Goal: Transaction & Acquisition: Purchase product/service

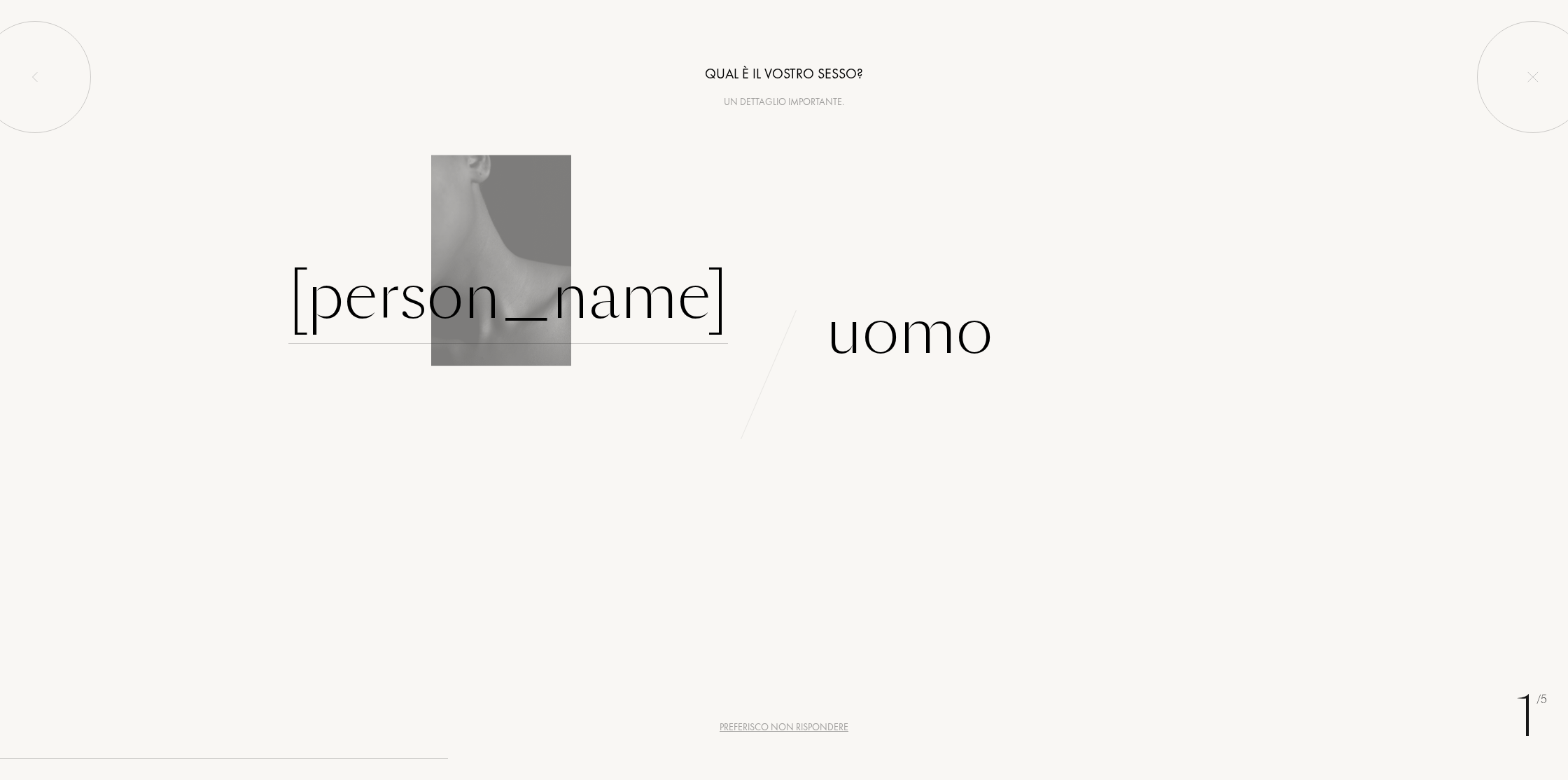
click at [602, 300] on div "[PERSON_NAME]" at bounding box center [508, 296] width 440 height 95
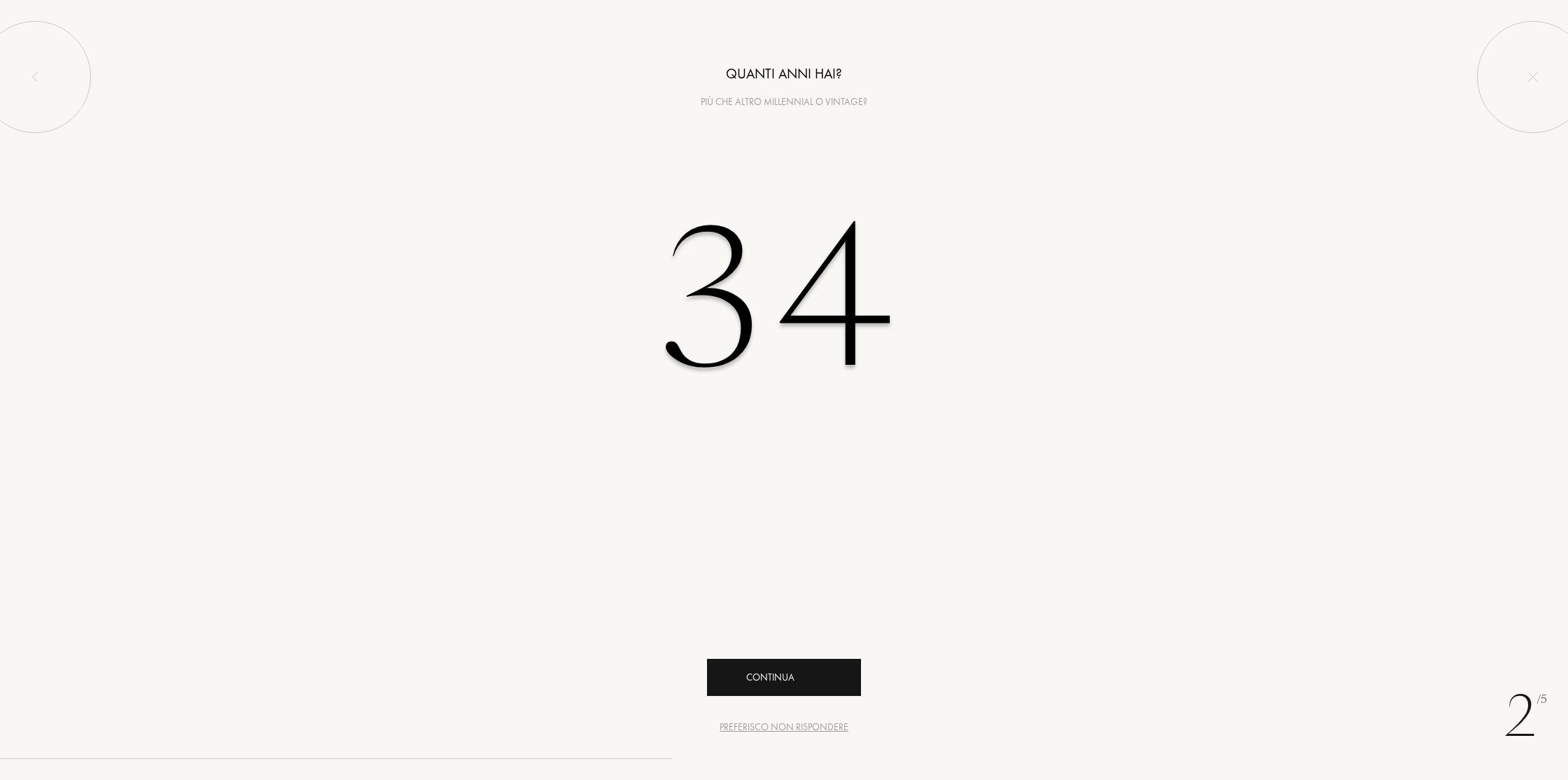
type input "34"
click at [791, 670] on div "Continua" at bounding box center [784, 677] width 154 height 37
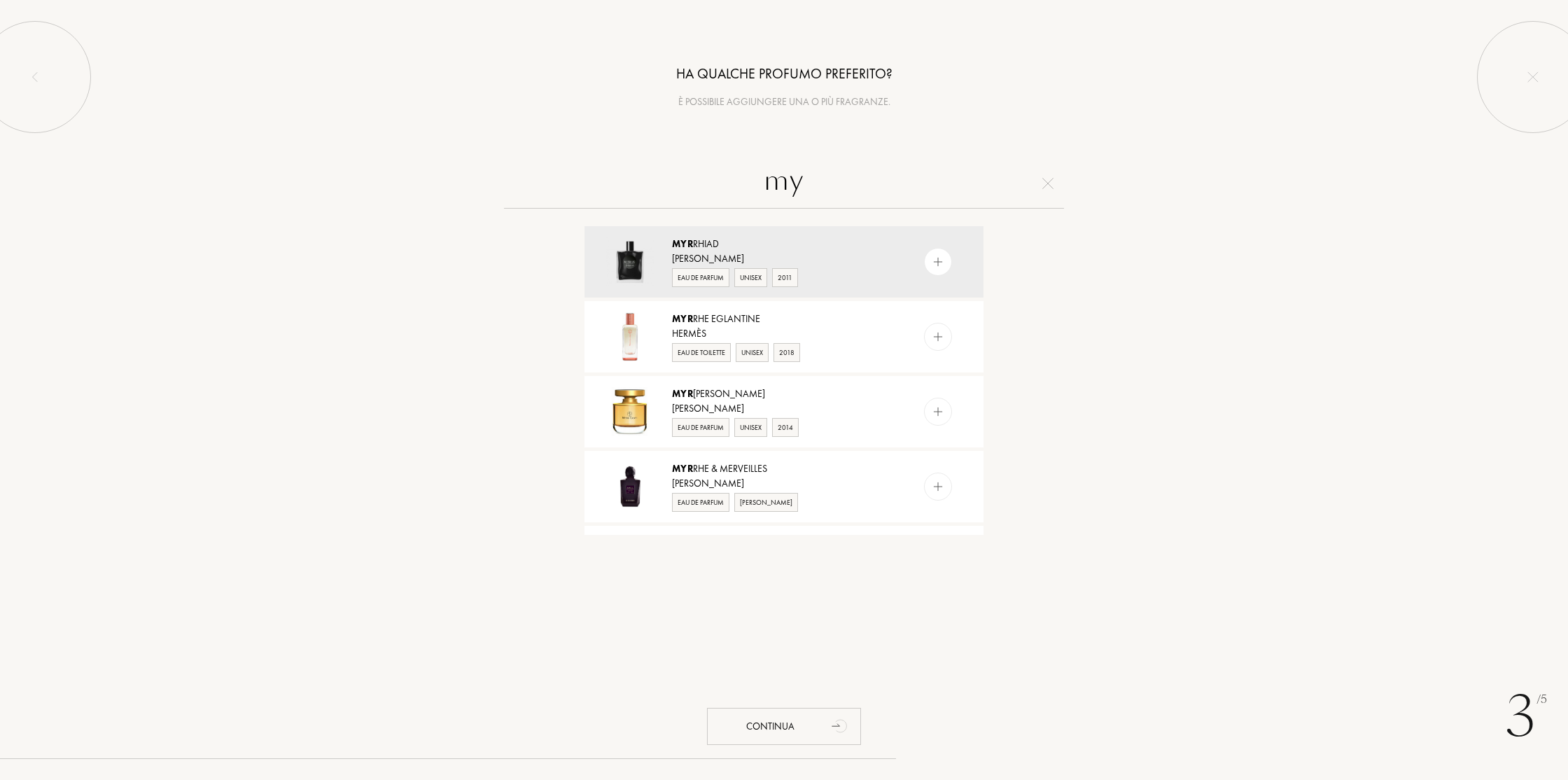
type input "m"
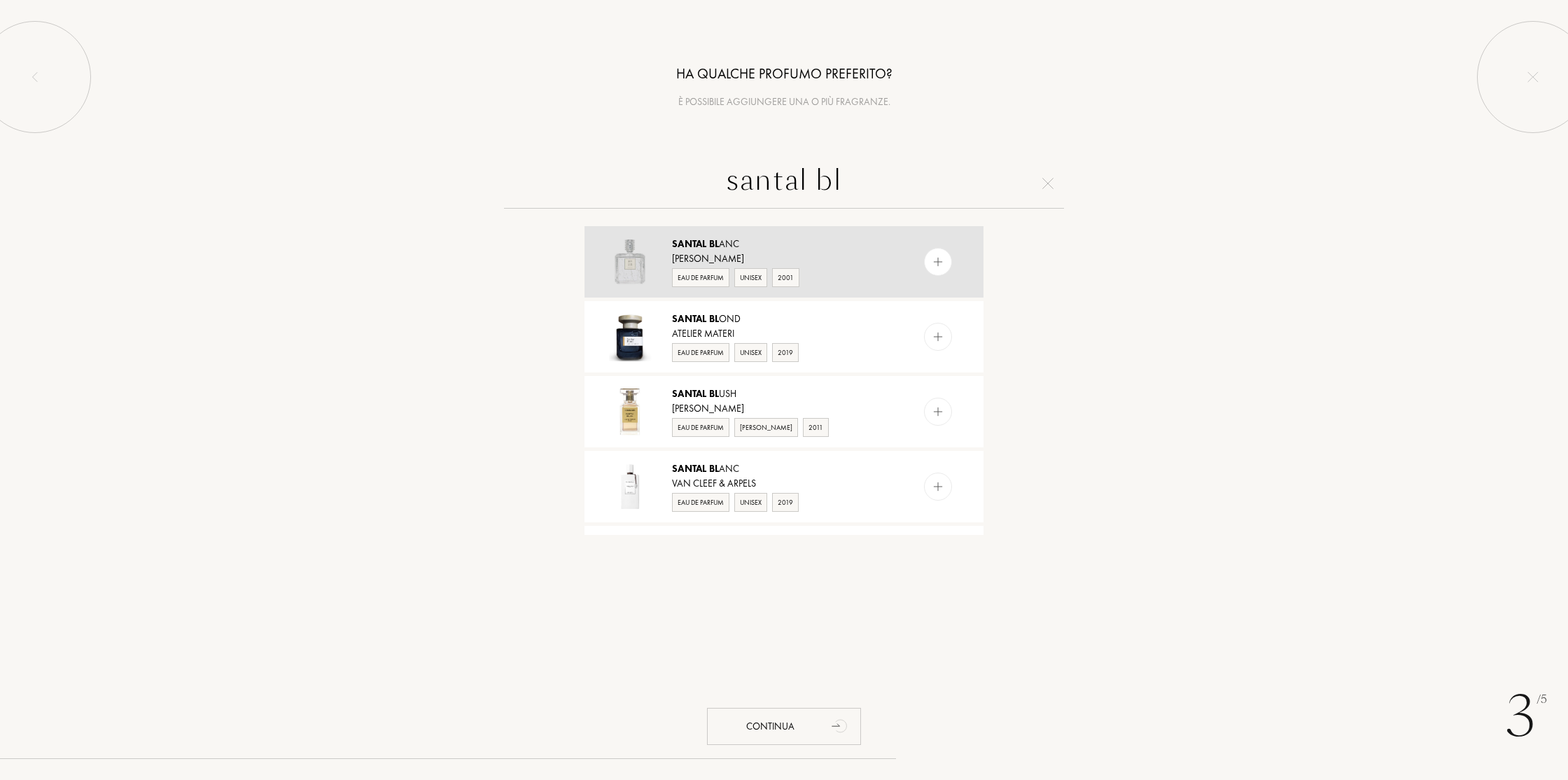
scroll to position [2, 0]
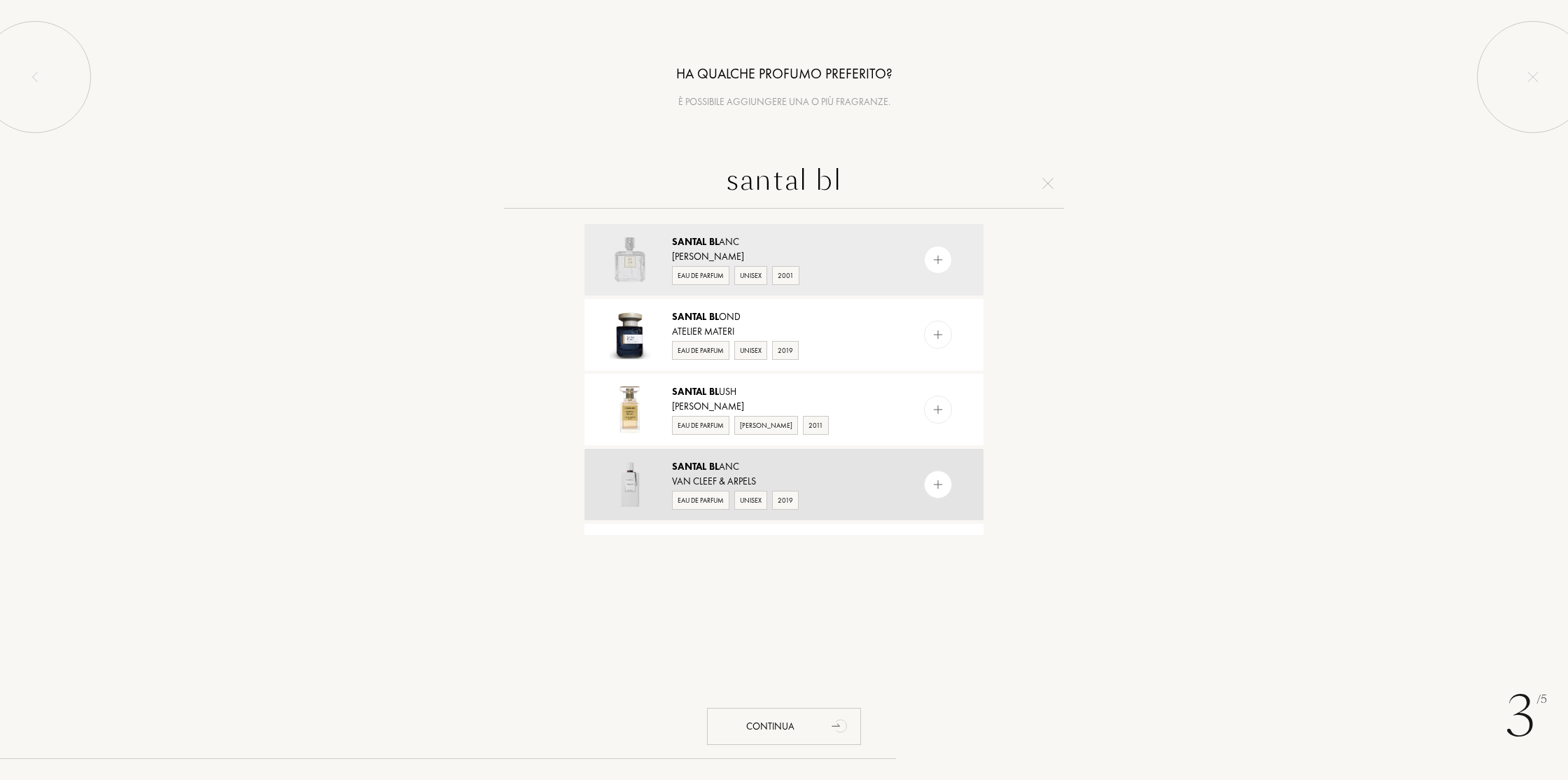
type input "santal bl"
click at [721, 472] on div "Santal Bl anc" at bounding box center [783, 466] width 223 height 15
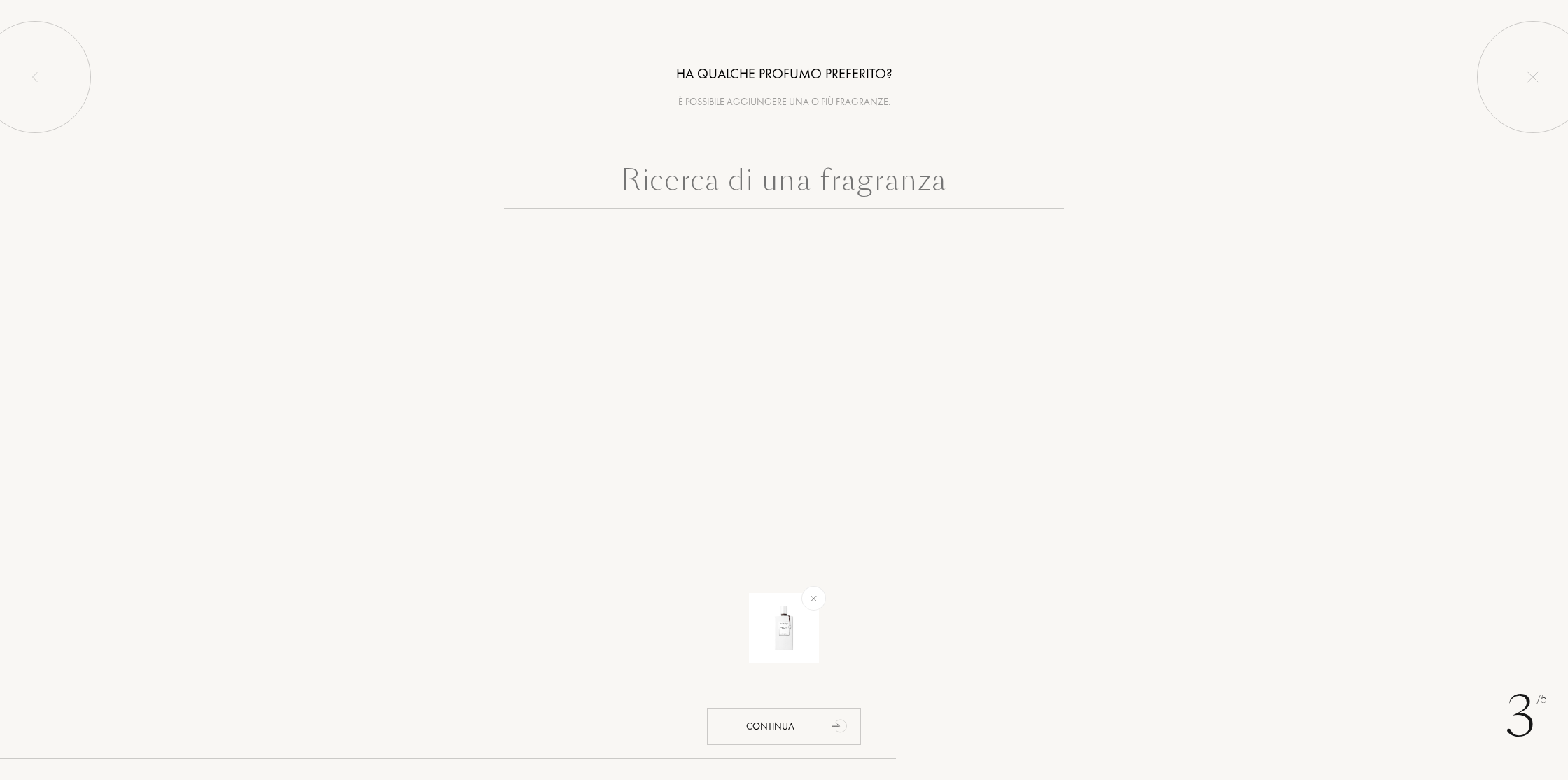
scroll to position [0, 0]
click at [727, 162] on input "text" at bounding box center [784, 183] width 560 height 50
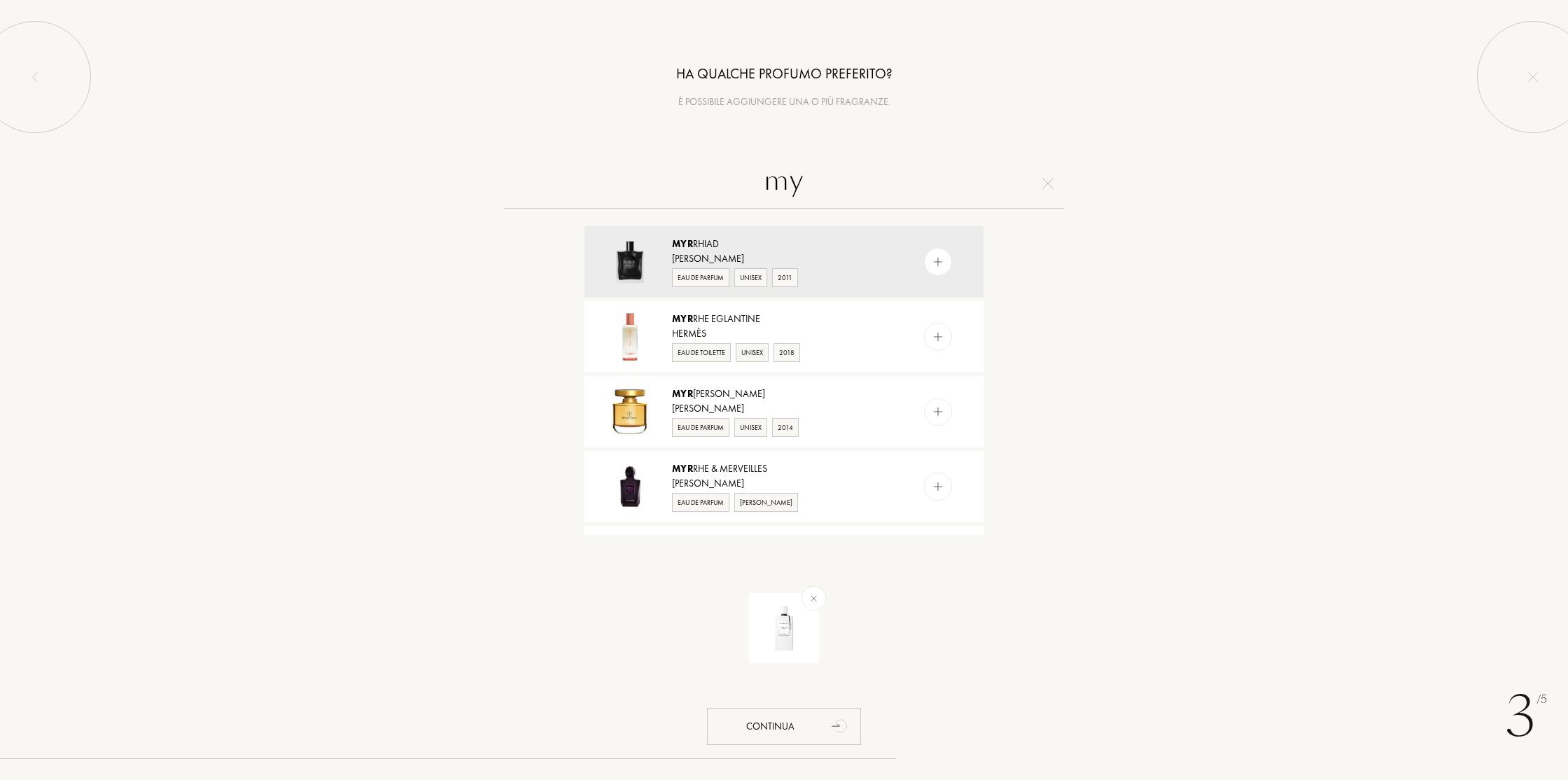
type input "m"
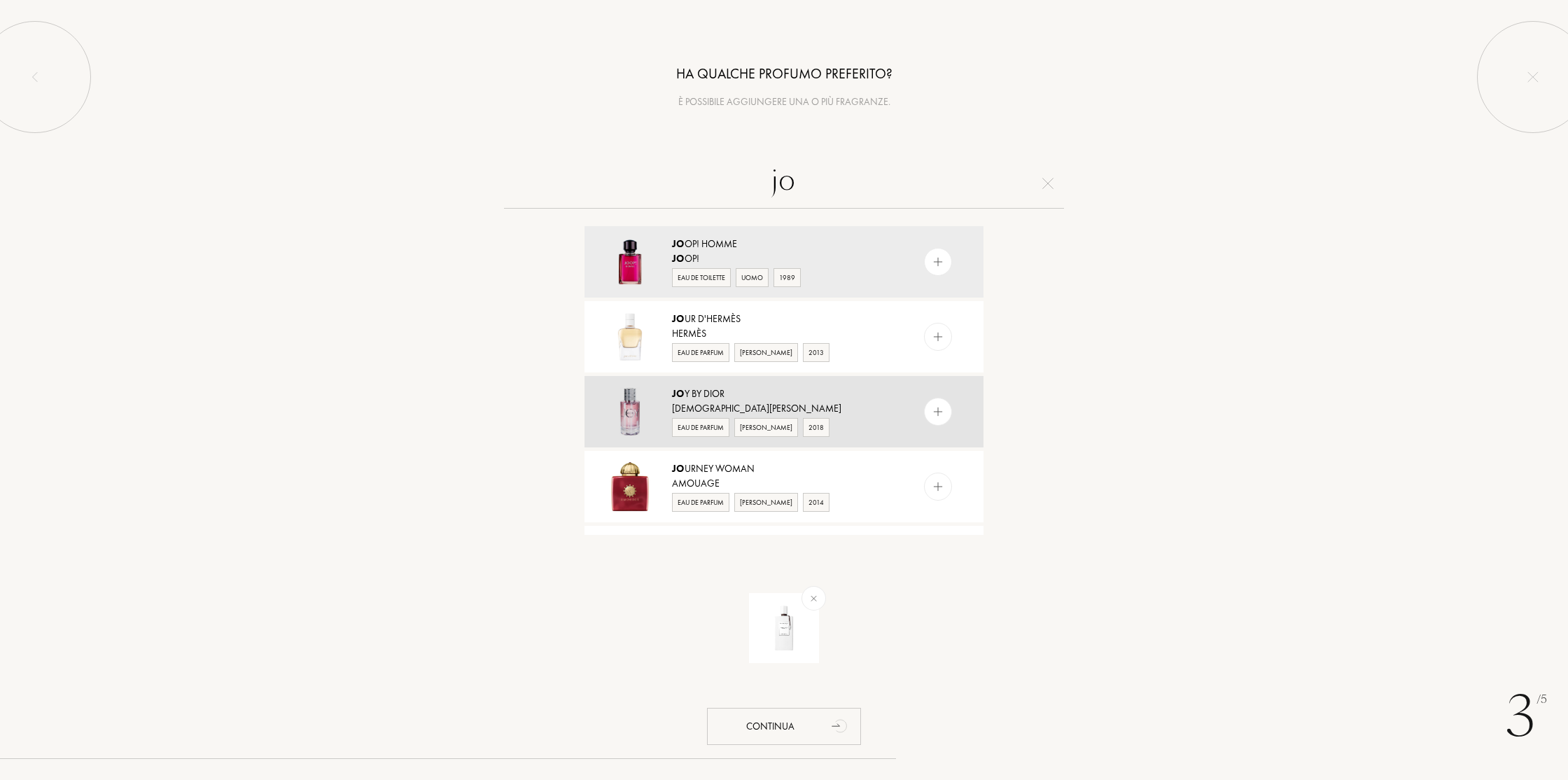
type input "j"
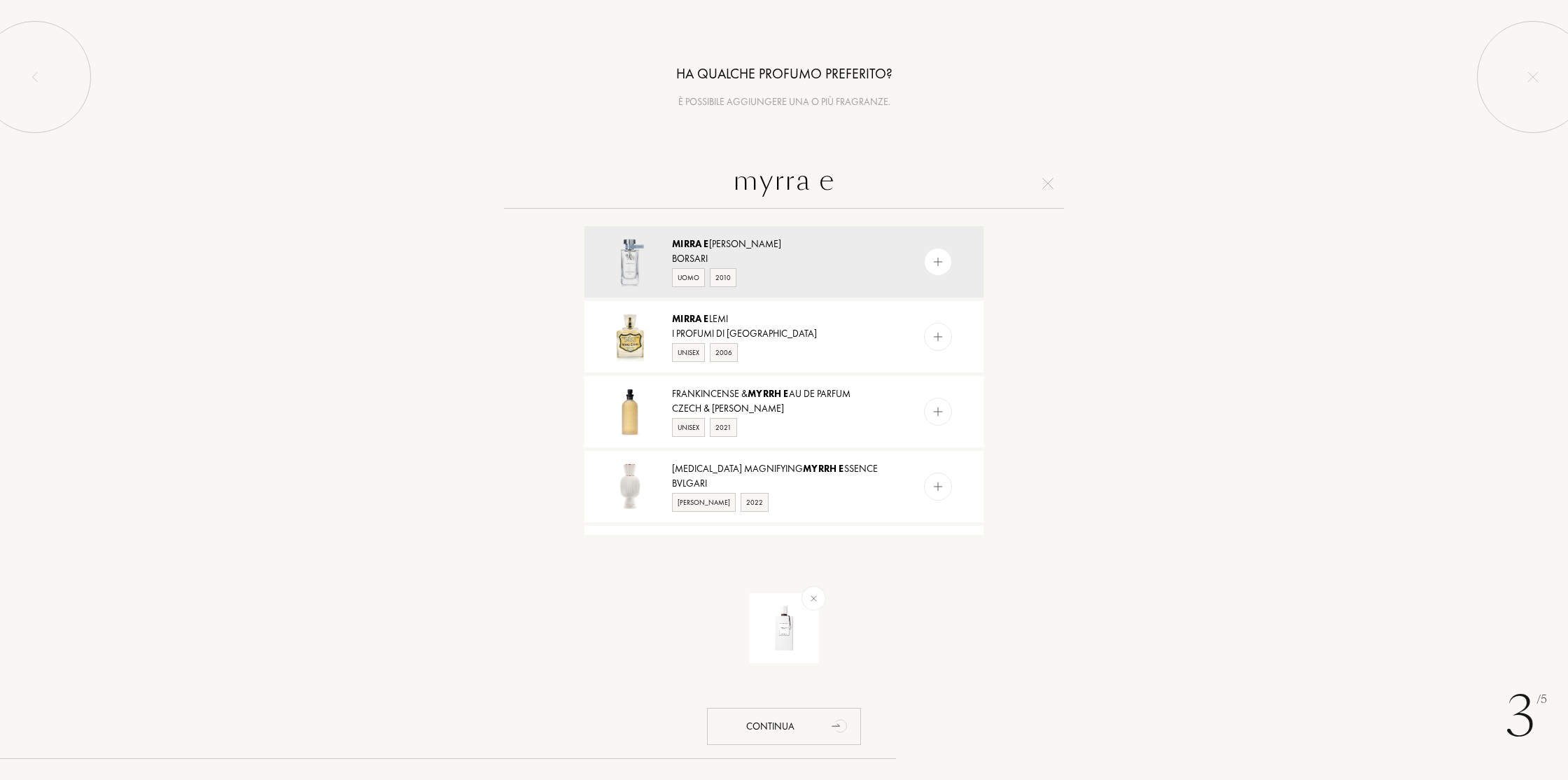
drag, startPoint x: 745, startPoint y: 183, endPoint x: 720, endPoint y: 184, distance: 25.0
click at [720, 184] on input "myrra e" at bounding box center [784, 183] width 560 height 50
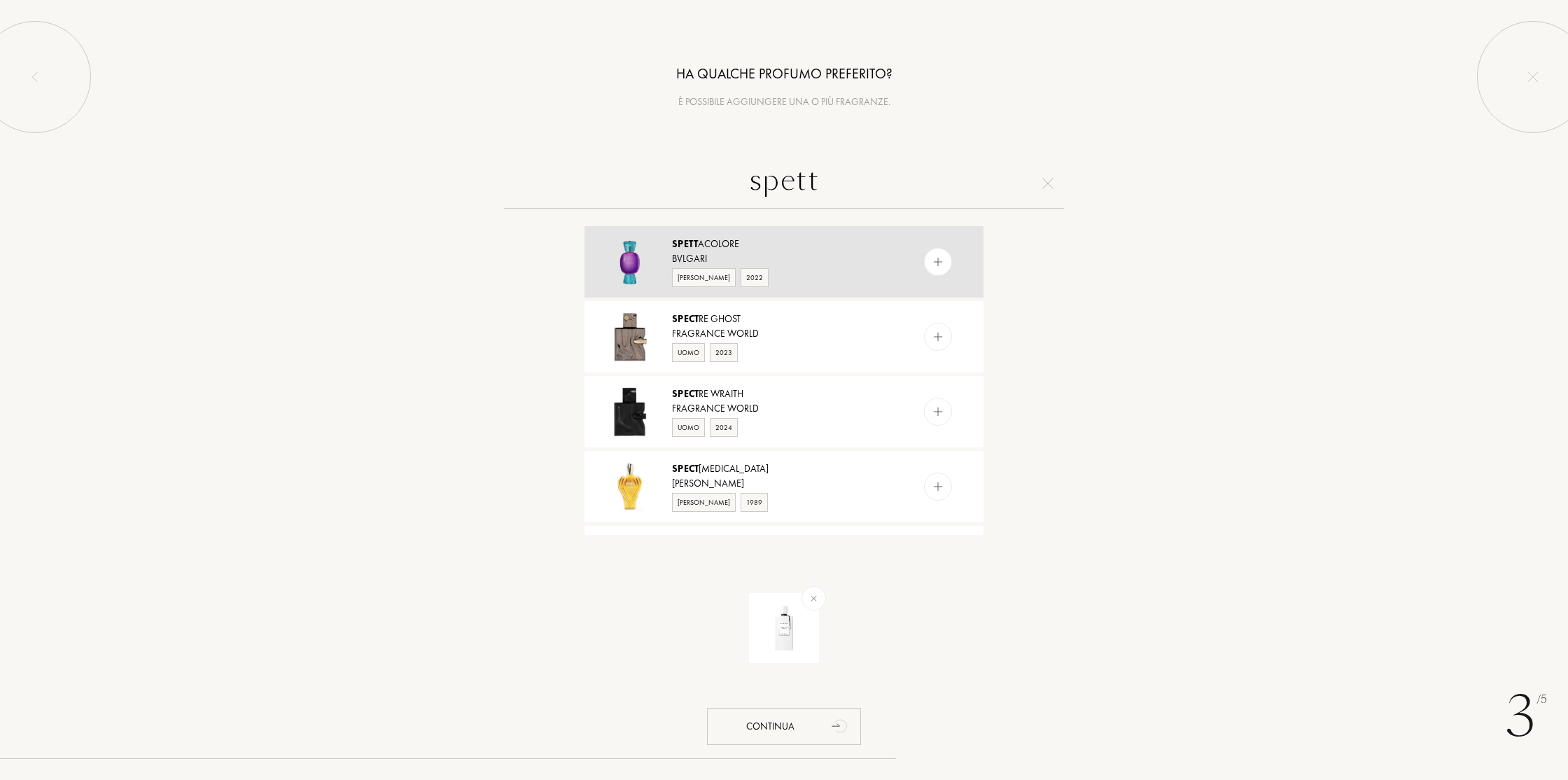
type input "spett"
click at [934, 253] on div at bounding box center [938, 262] width 28 height 28
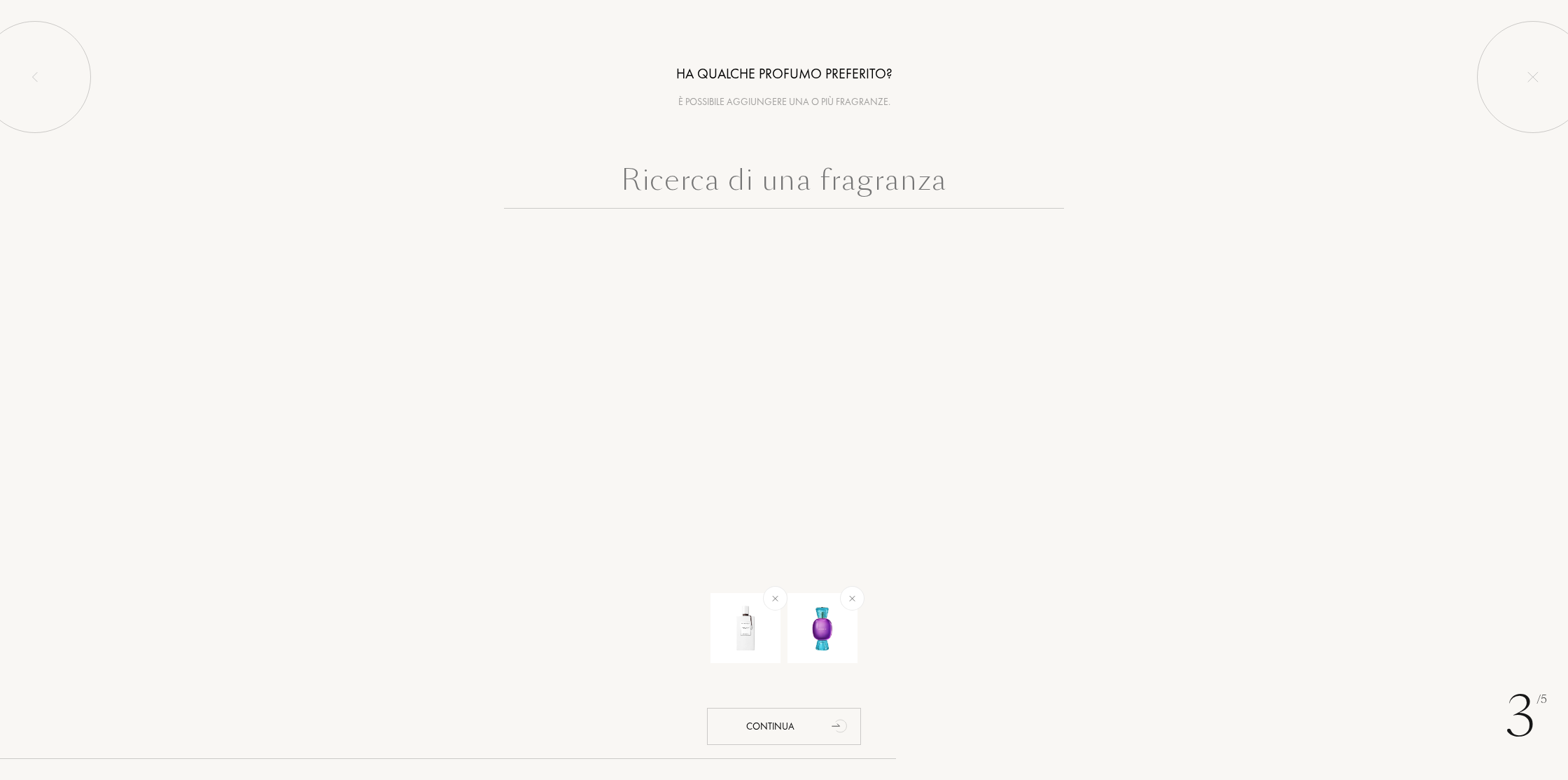
click at [808, 174] on input "text" at bounding box center [784, 183] width 560 height 50
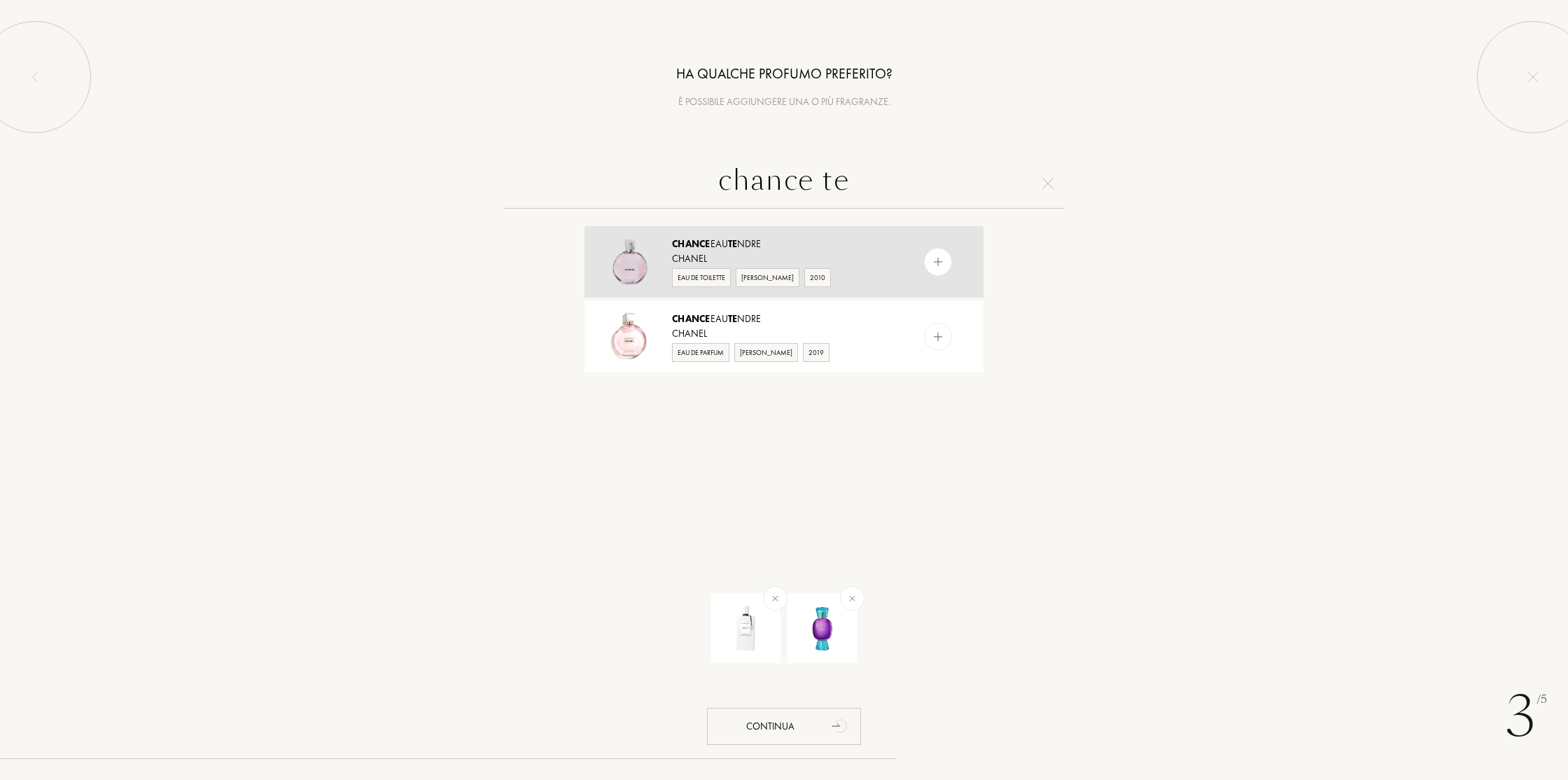
type input "chance te"
click at [938, 258] on img at bounding box center [938, 262] width 13 height 13
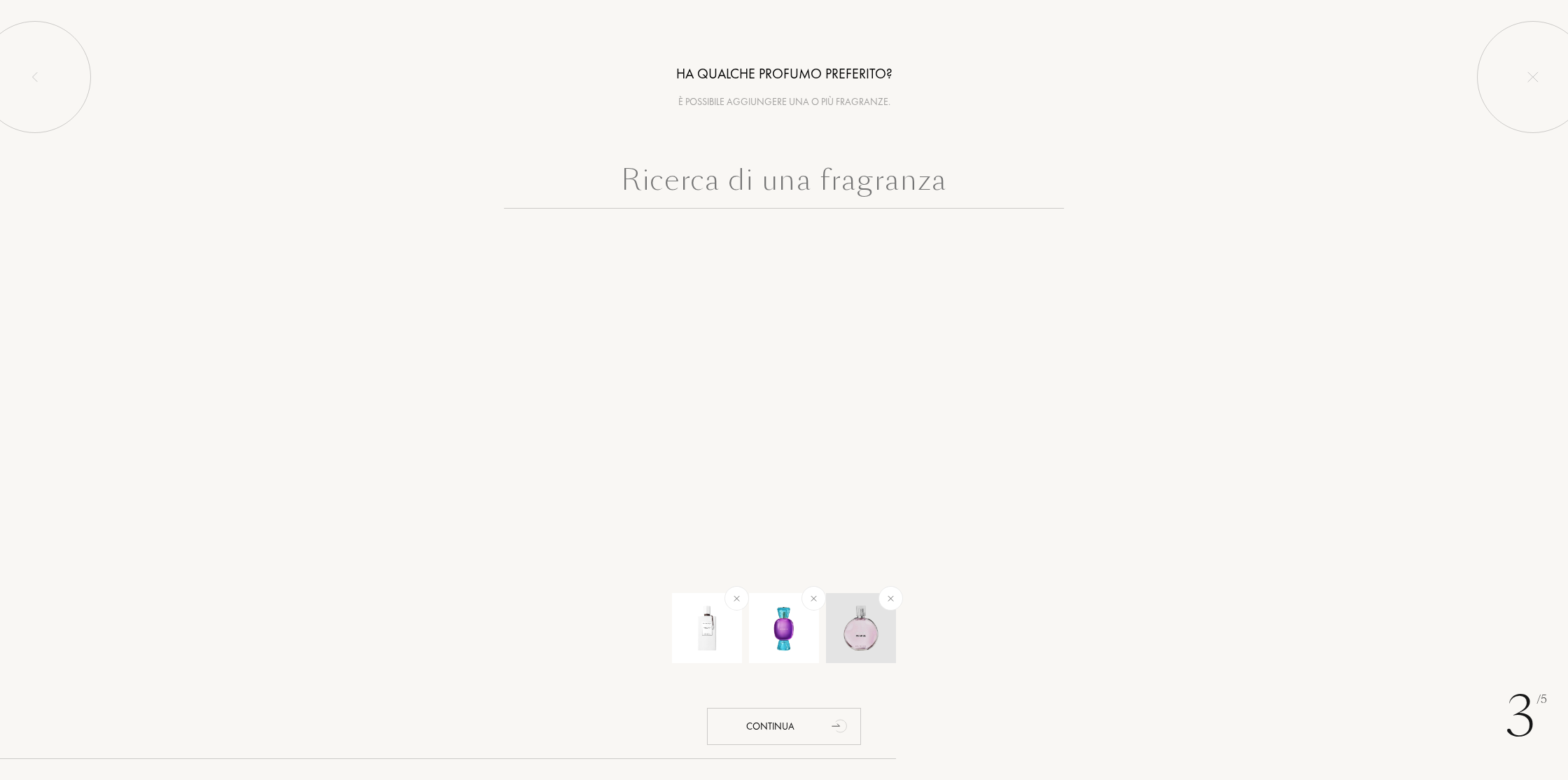
click at [888, 596] on img at bounding box center [890, 598] width 16 height 16
click at [765, 180] on input "text" at bounding box center [784, 183] width 560 height 50
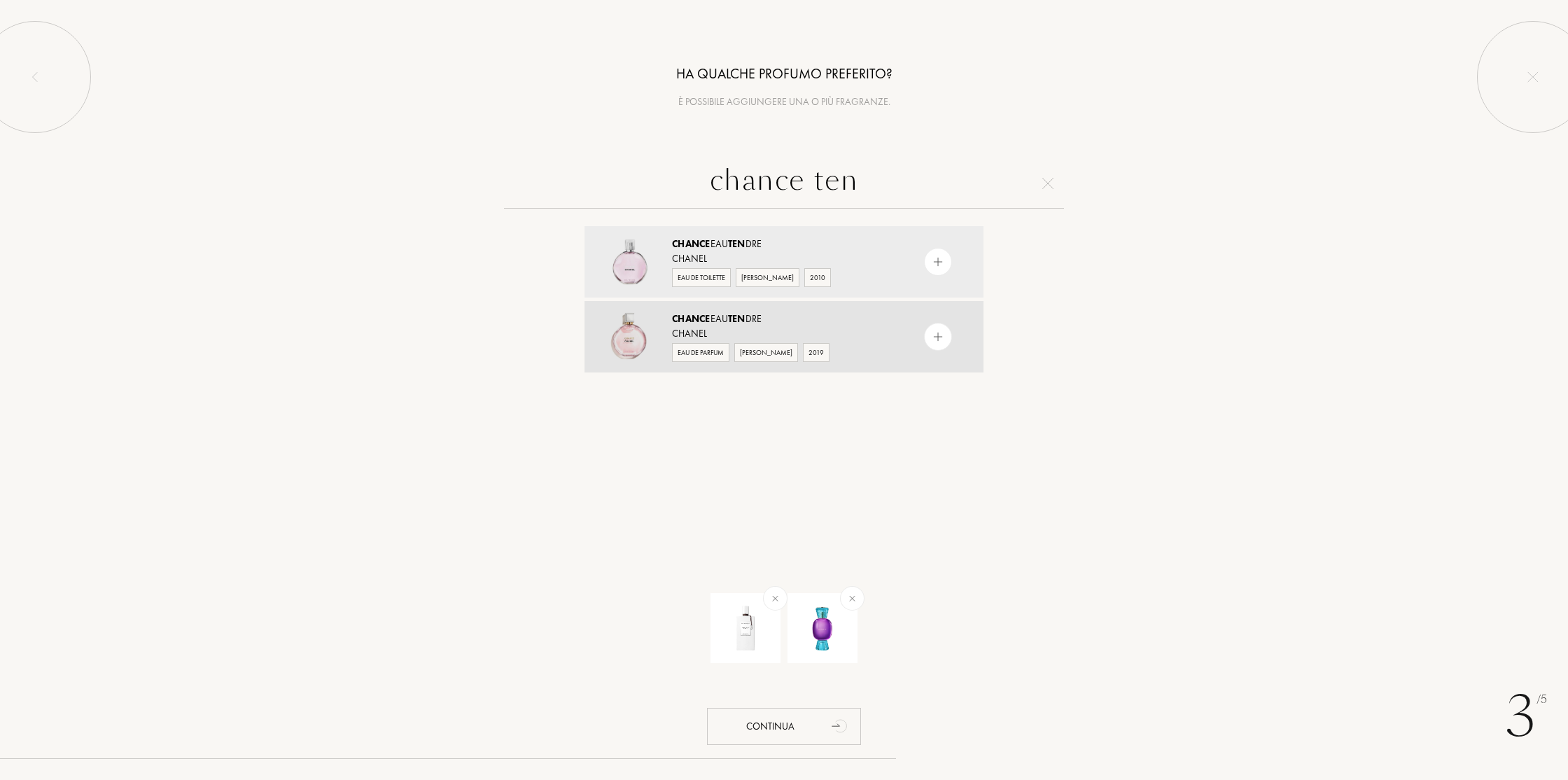
type input "chance ten"
click at [944, 336] on div at bounding box center [938, 336] width 28 height 28
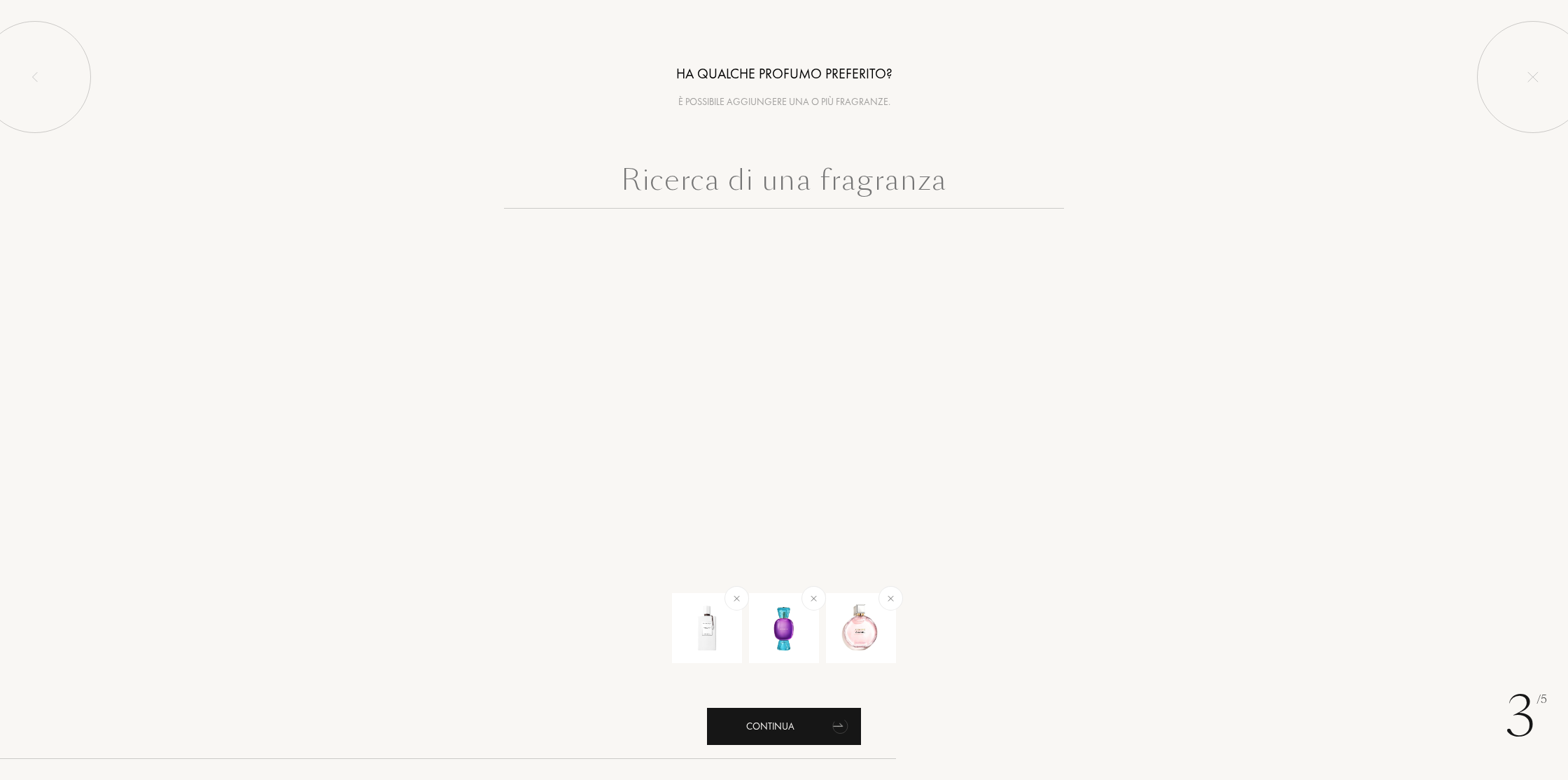
click at [775, 728] on div "Continua" at bounding box center [784, 726] width 154 height 37
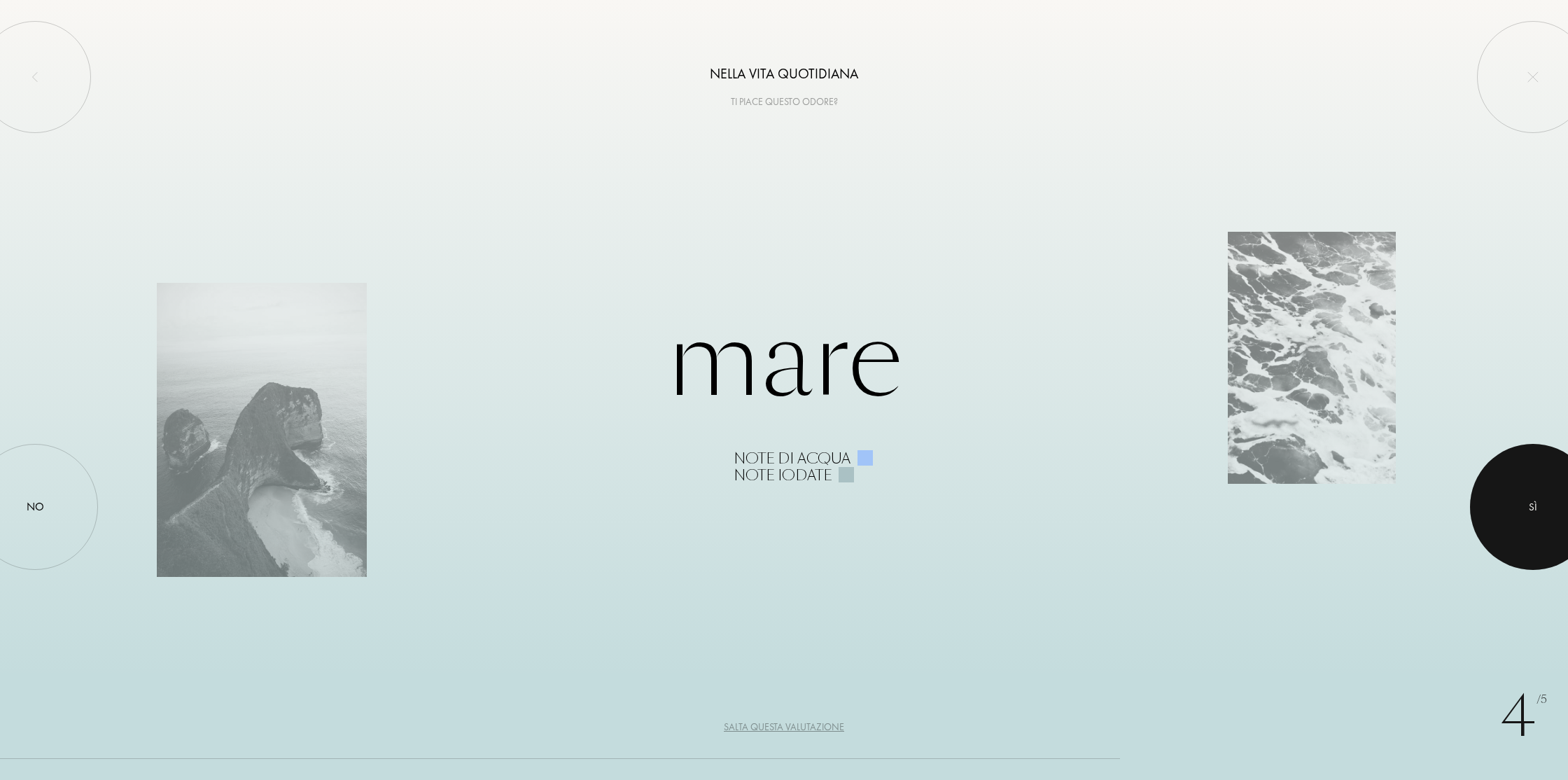
click at [1542, 495] on div at bounding box center [1533, 506] width 126 height 126
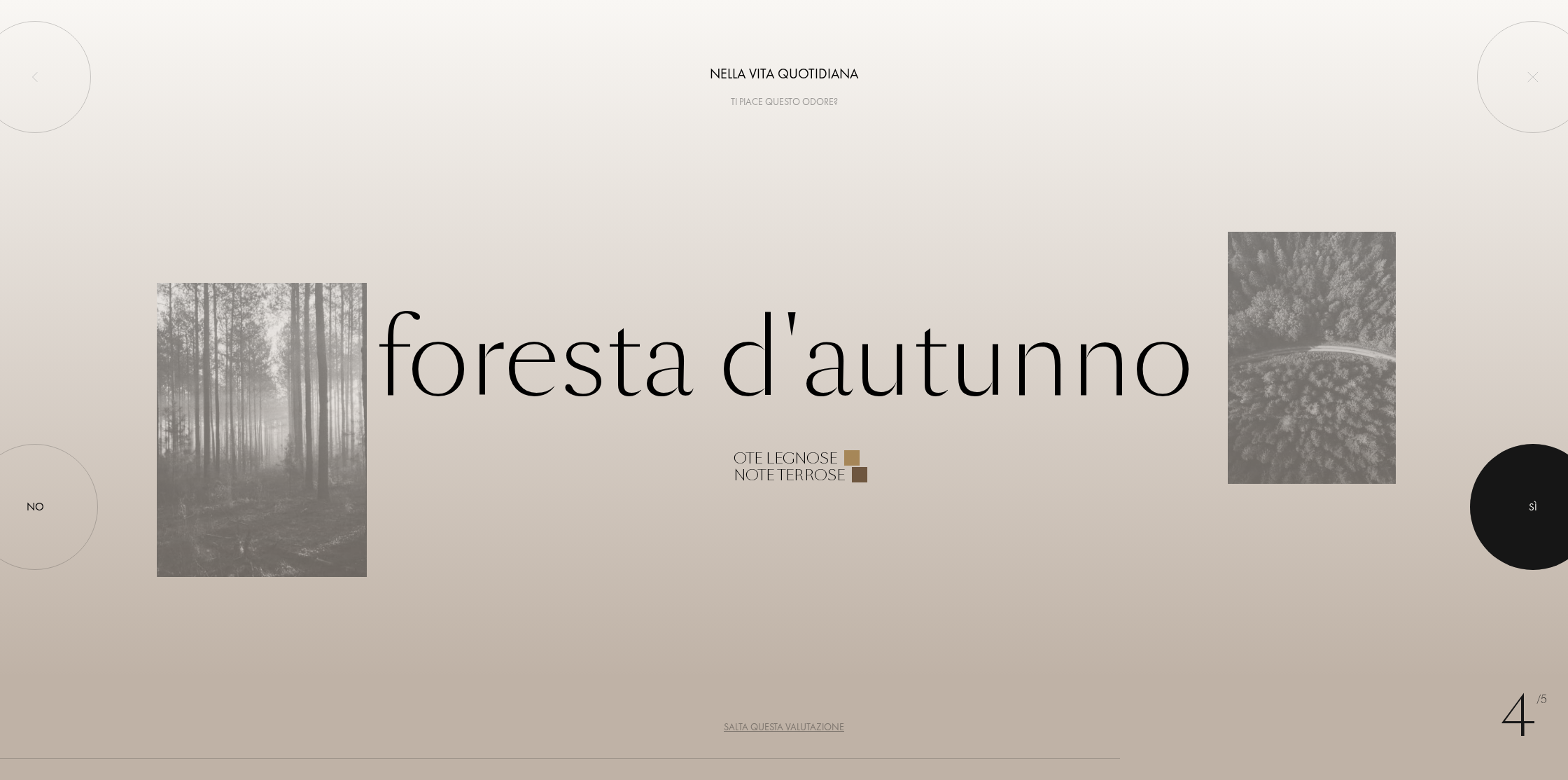
click at [1539, 497] on div at bounding box center [1533, 506] width 126 height 126
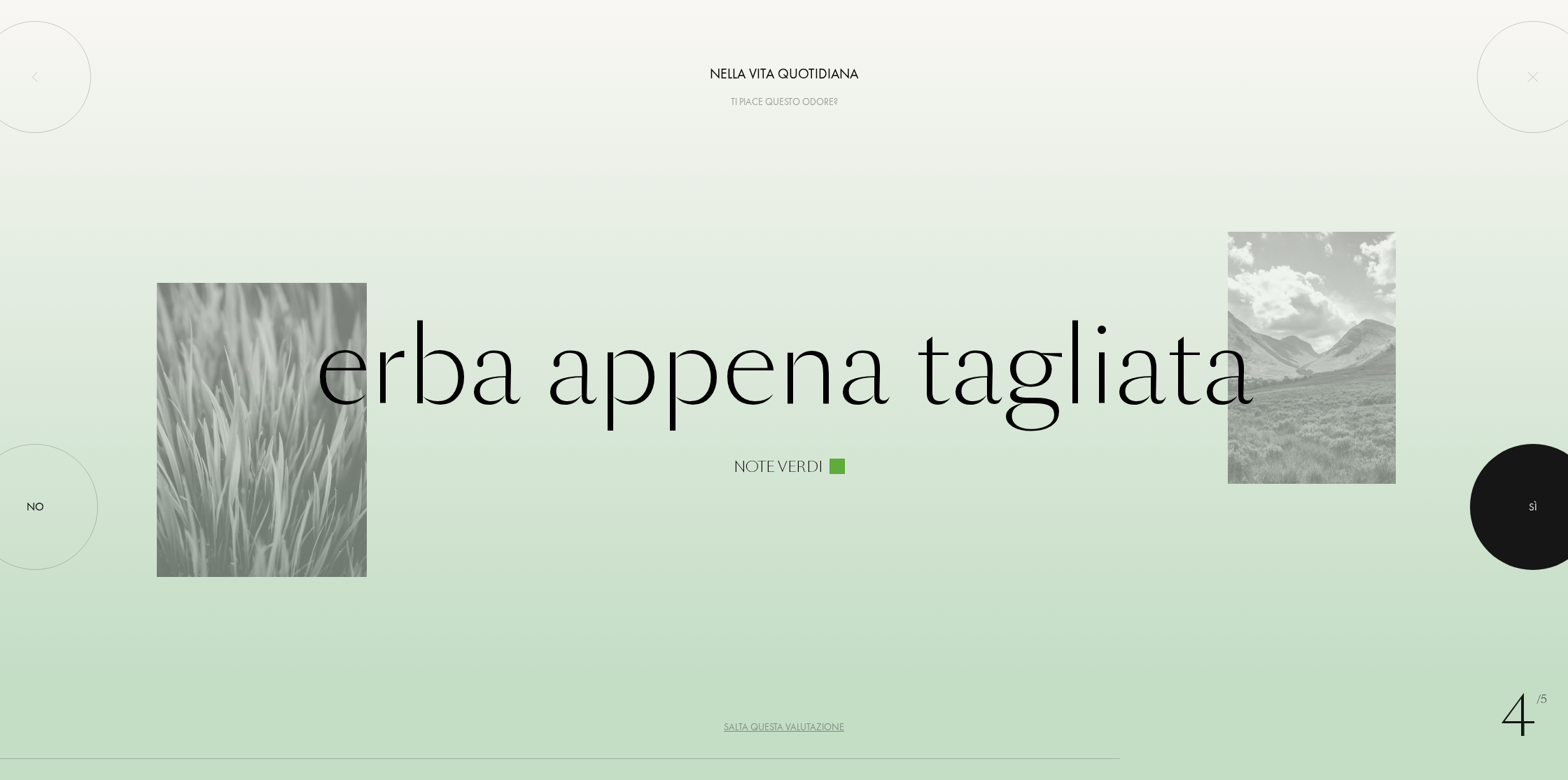
click at [1539, 497] on div at bounding box center [1533, 506] width 126 height 126
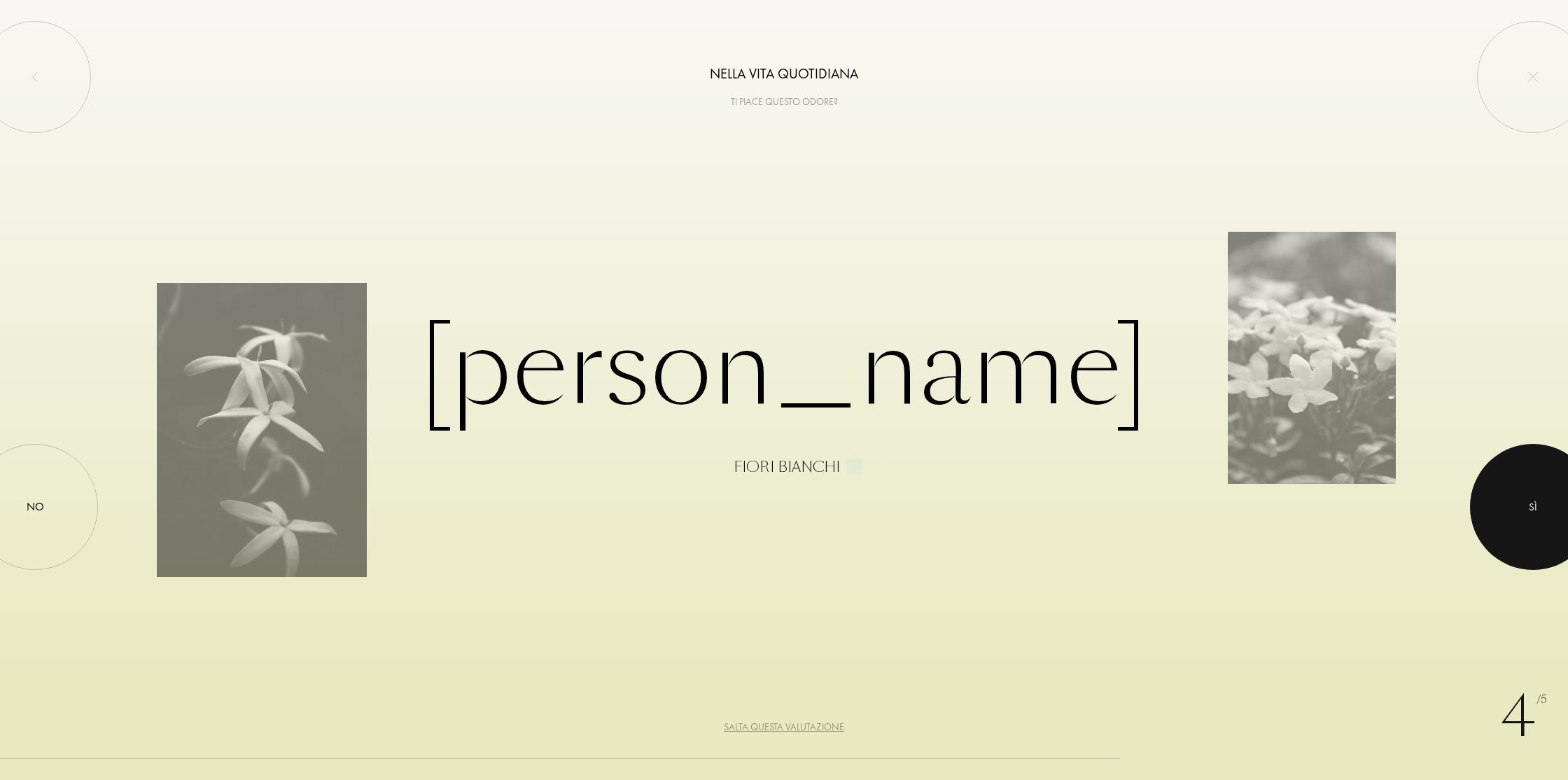
click at [1539, 497] on div at bounding box center [1533, 506] width 126 height 126
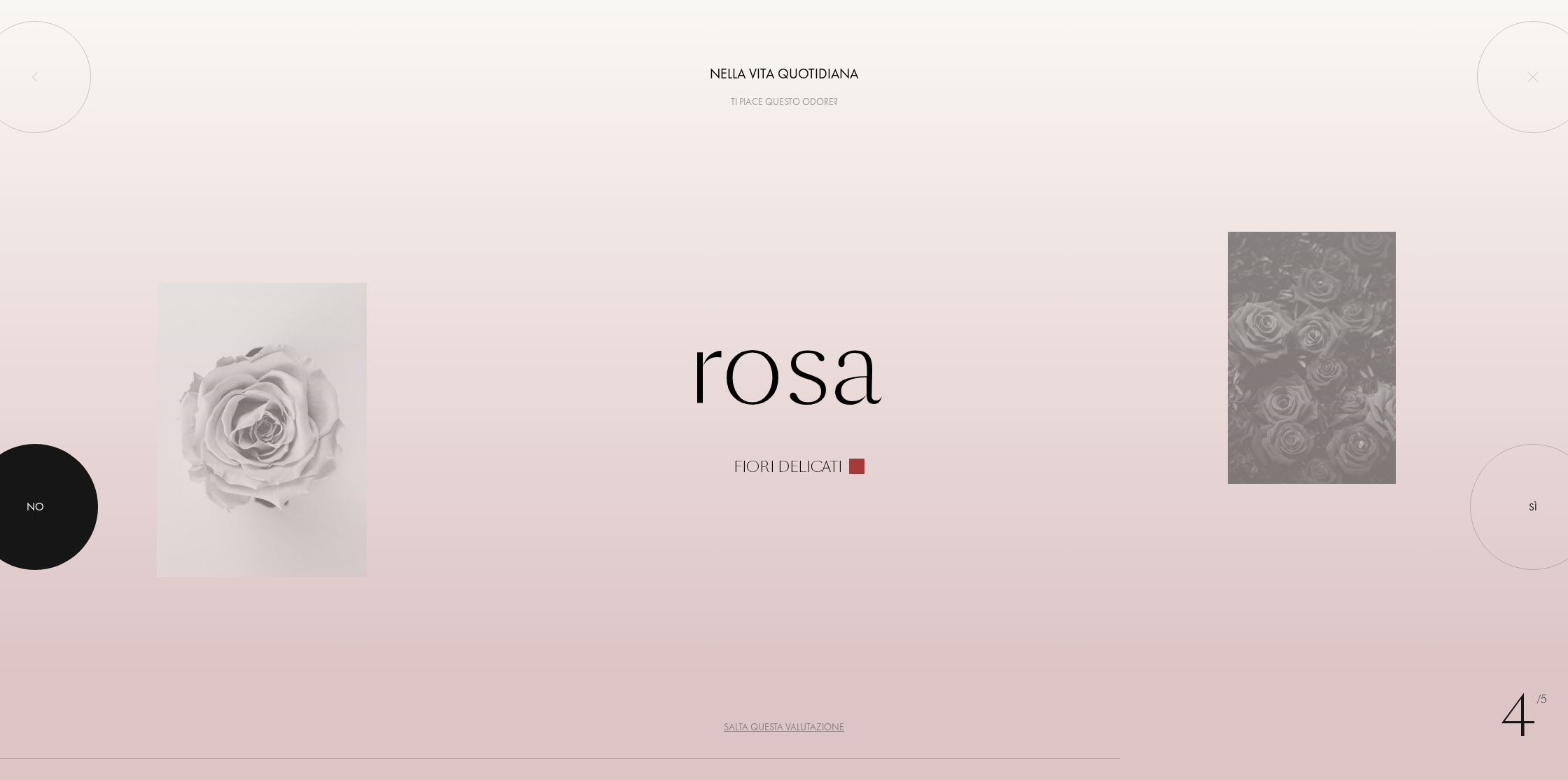
click at [42, 515] on div "No" at bounding box center [35, 507] width 18 height 17
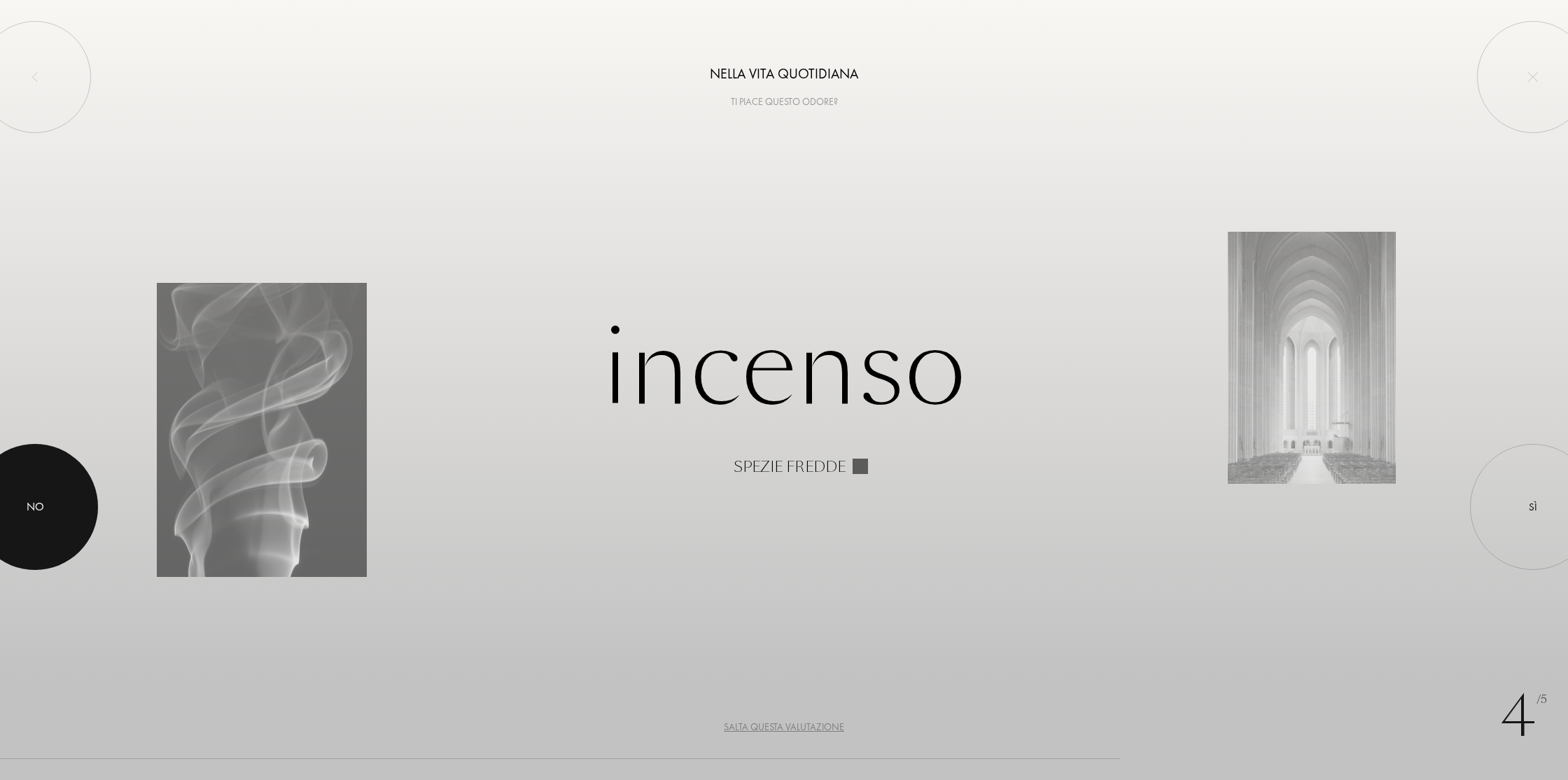
click at [42, 515] on div "No" at bounding box center [35, 507] width 18 height 17
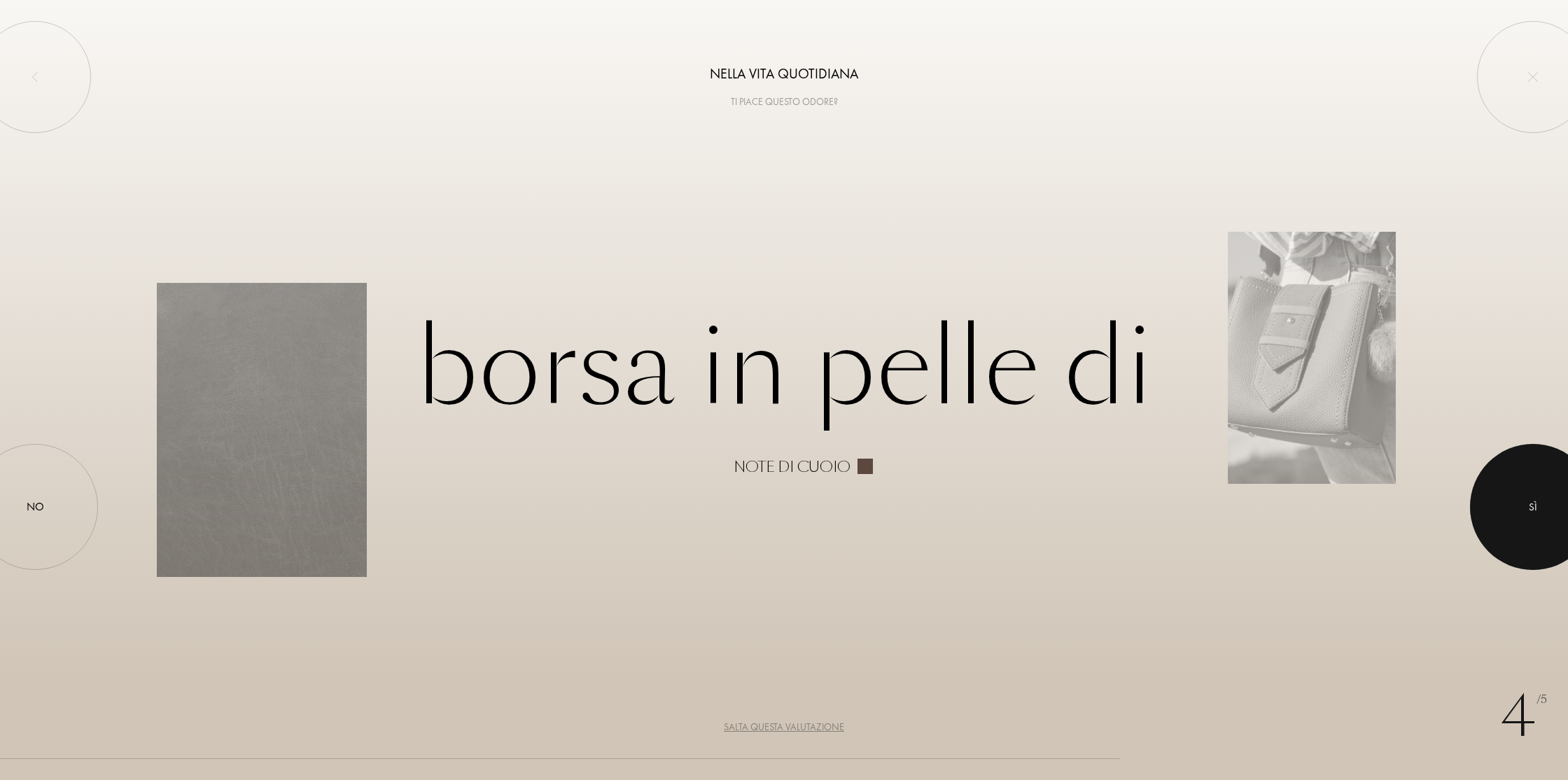
click at [1533, 501] on div "Sì" at bounding box center [1533, 507] width 8 height 16
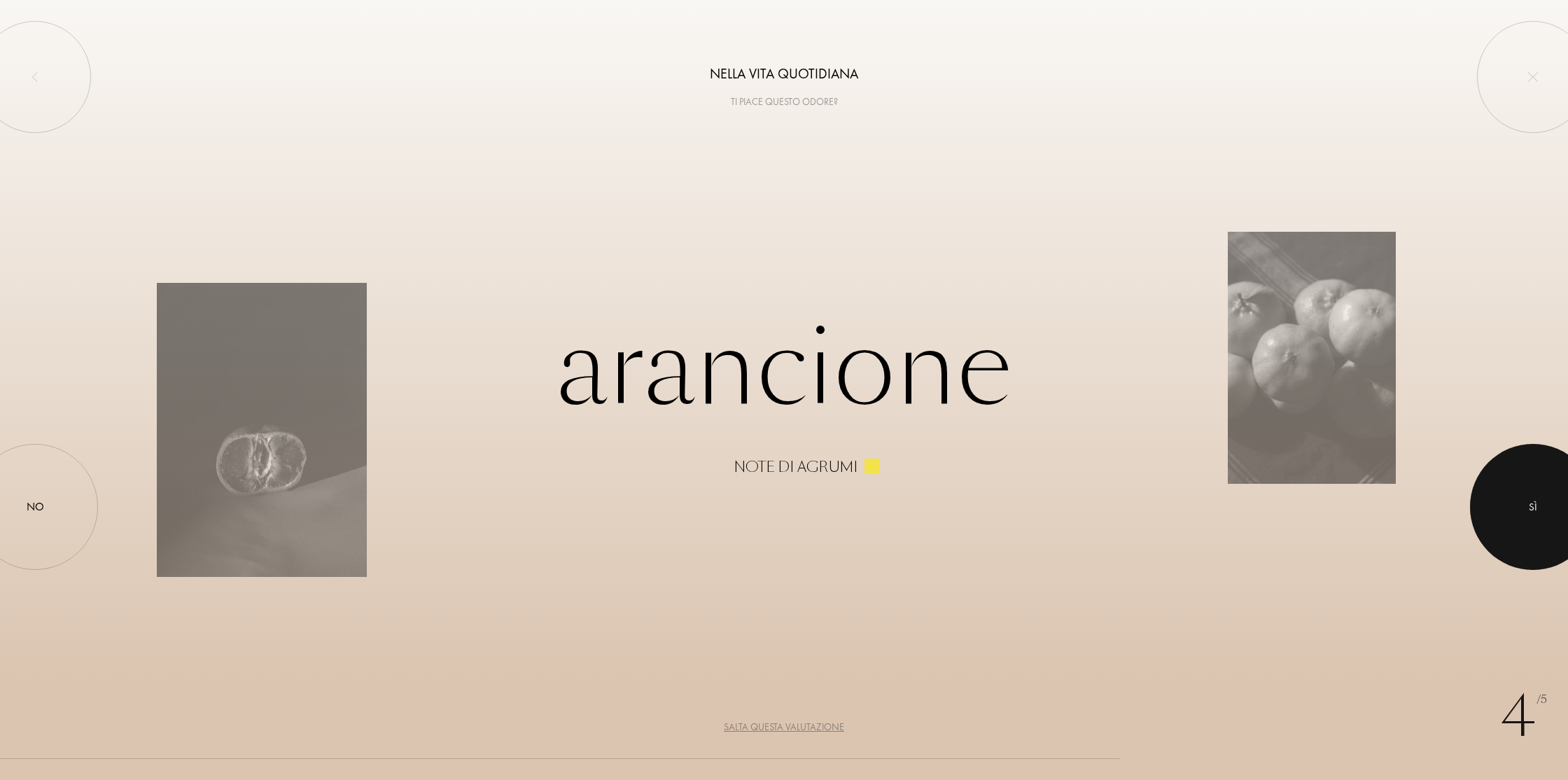
click at [1543, 516] on div at bounding box center [1533, 506] width 126 height 126
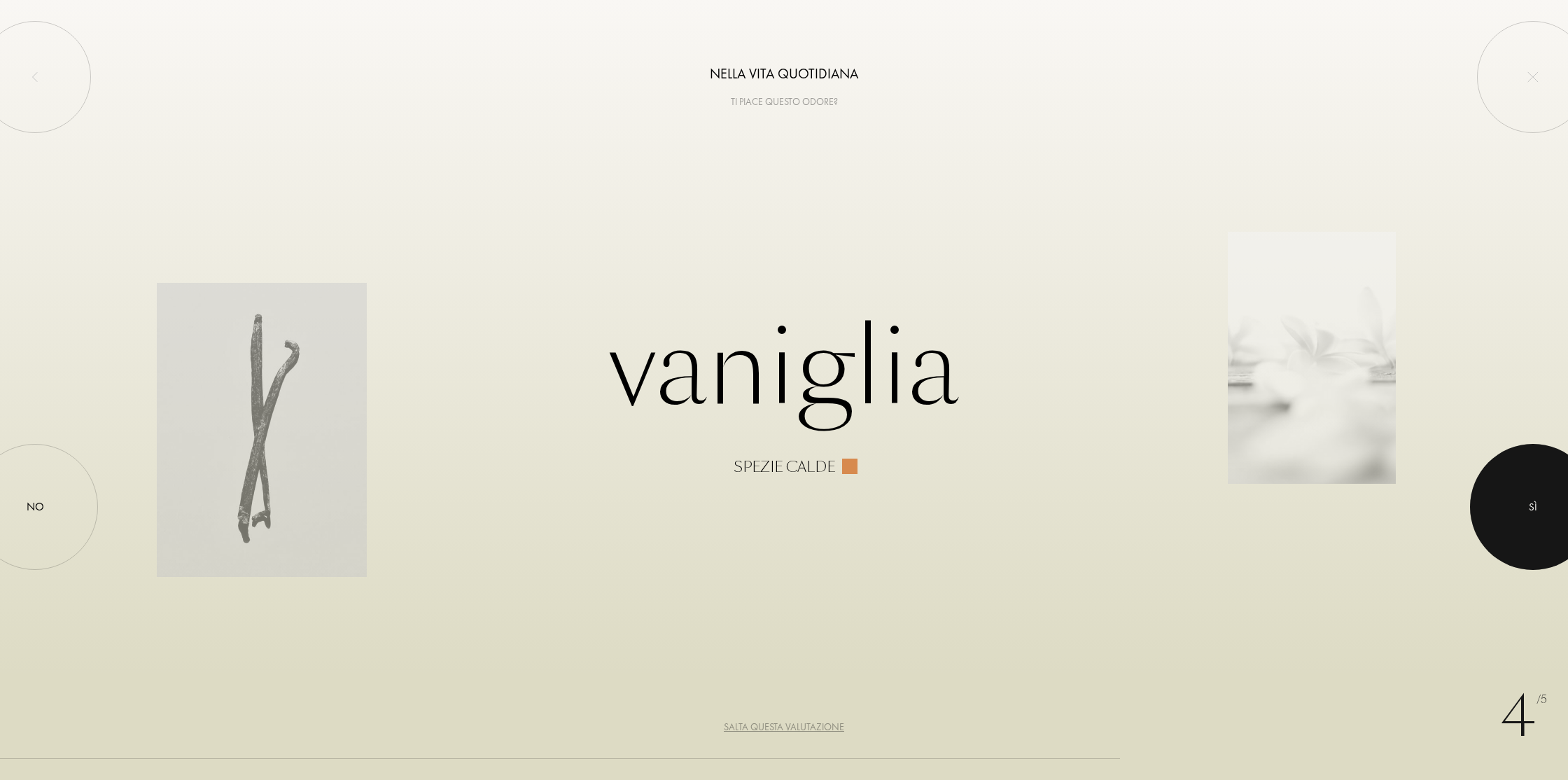
click at [1543, 516] on div at bounding box center [1533, 506] width 126 height 126
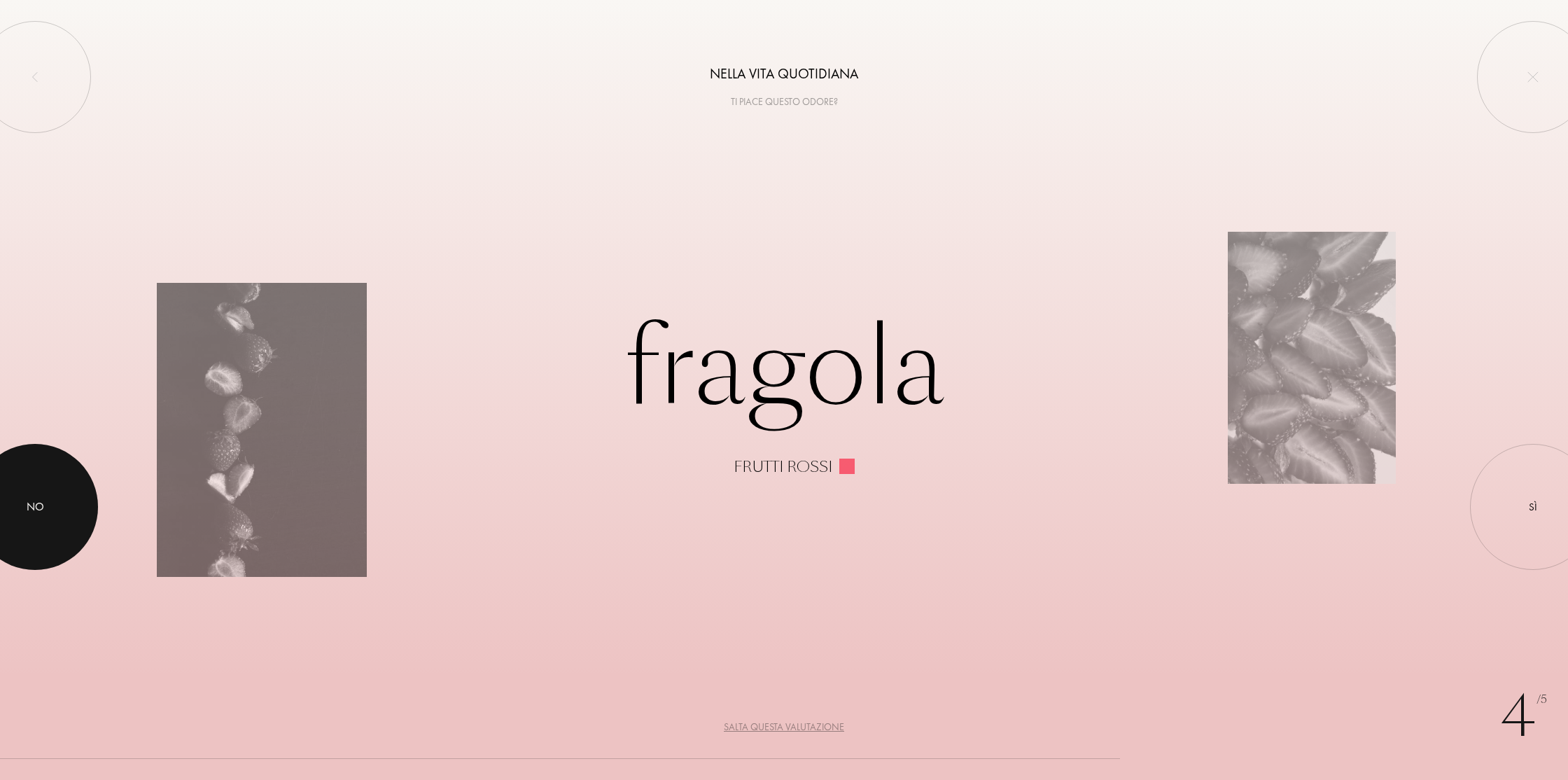
click at [51, 498] on div at bounding box center [35, 506] width 126 height 126
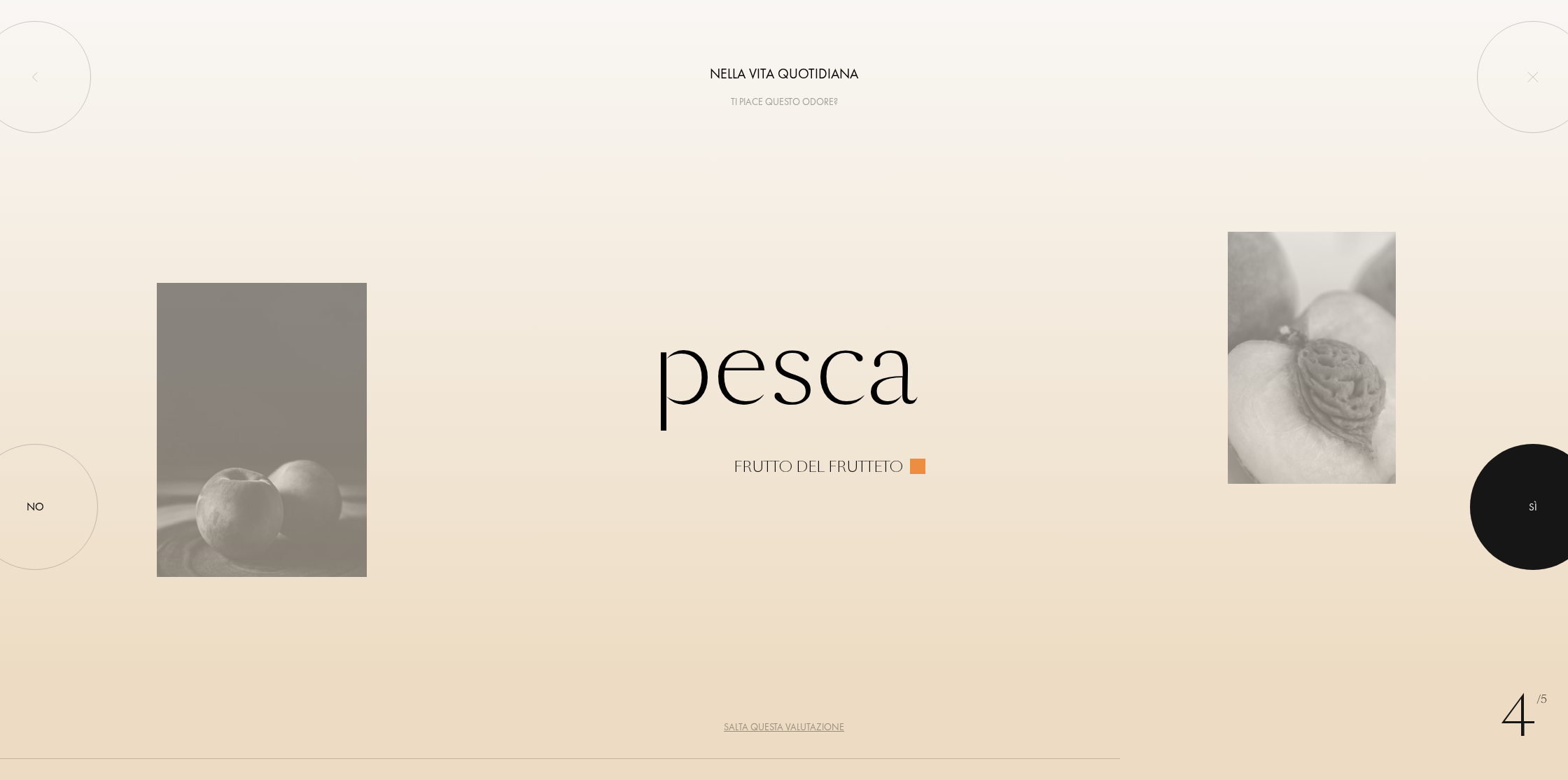
click at [1528, 481] on div at bounding box center [1533, 506] width 126 height 126
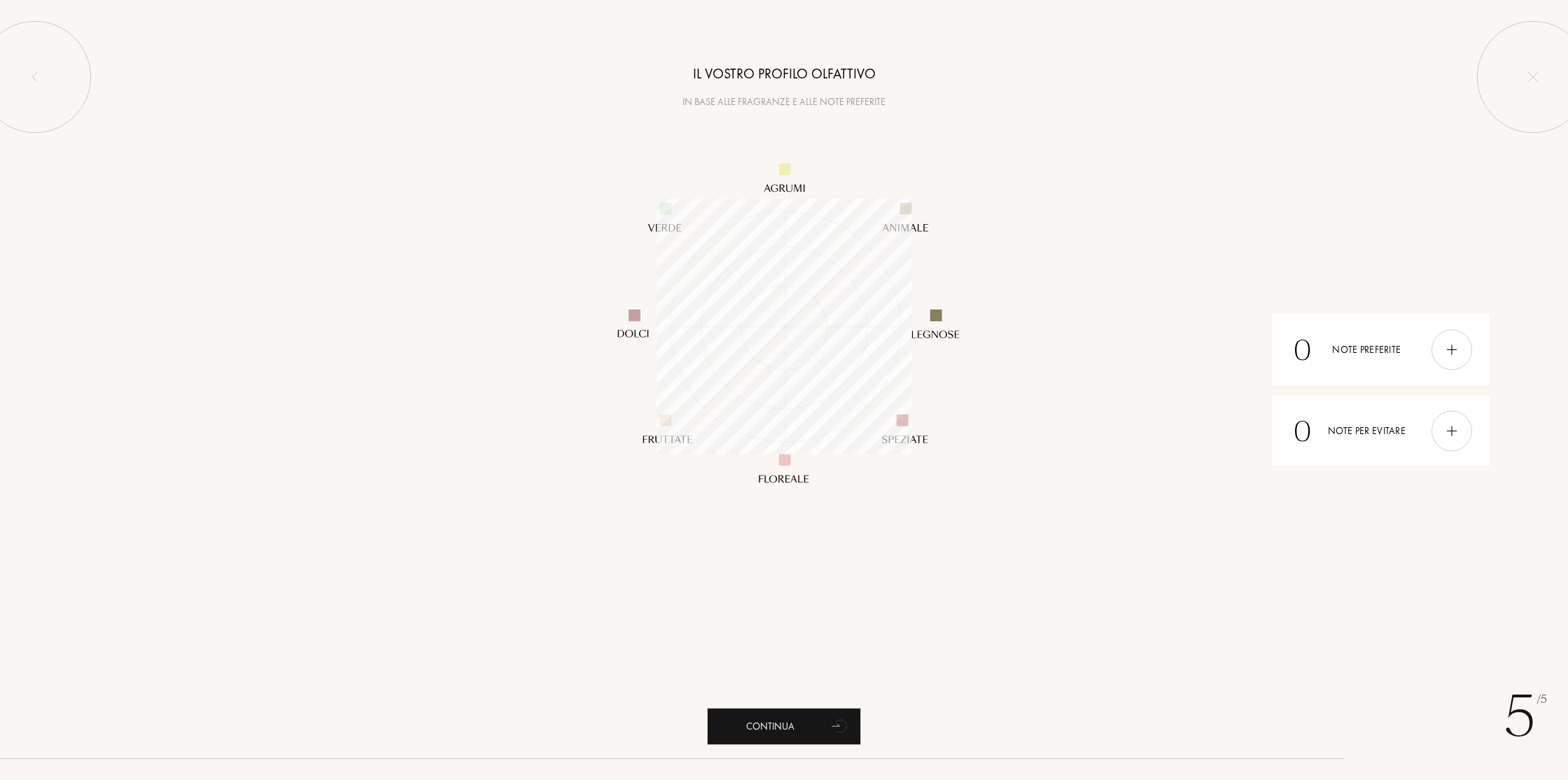
scroll to position [255, 255]
click at [1454, 348] on img at bounding box center [1452, 349] width 15 height 15
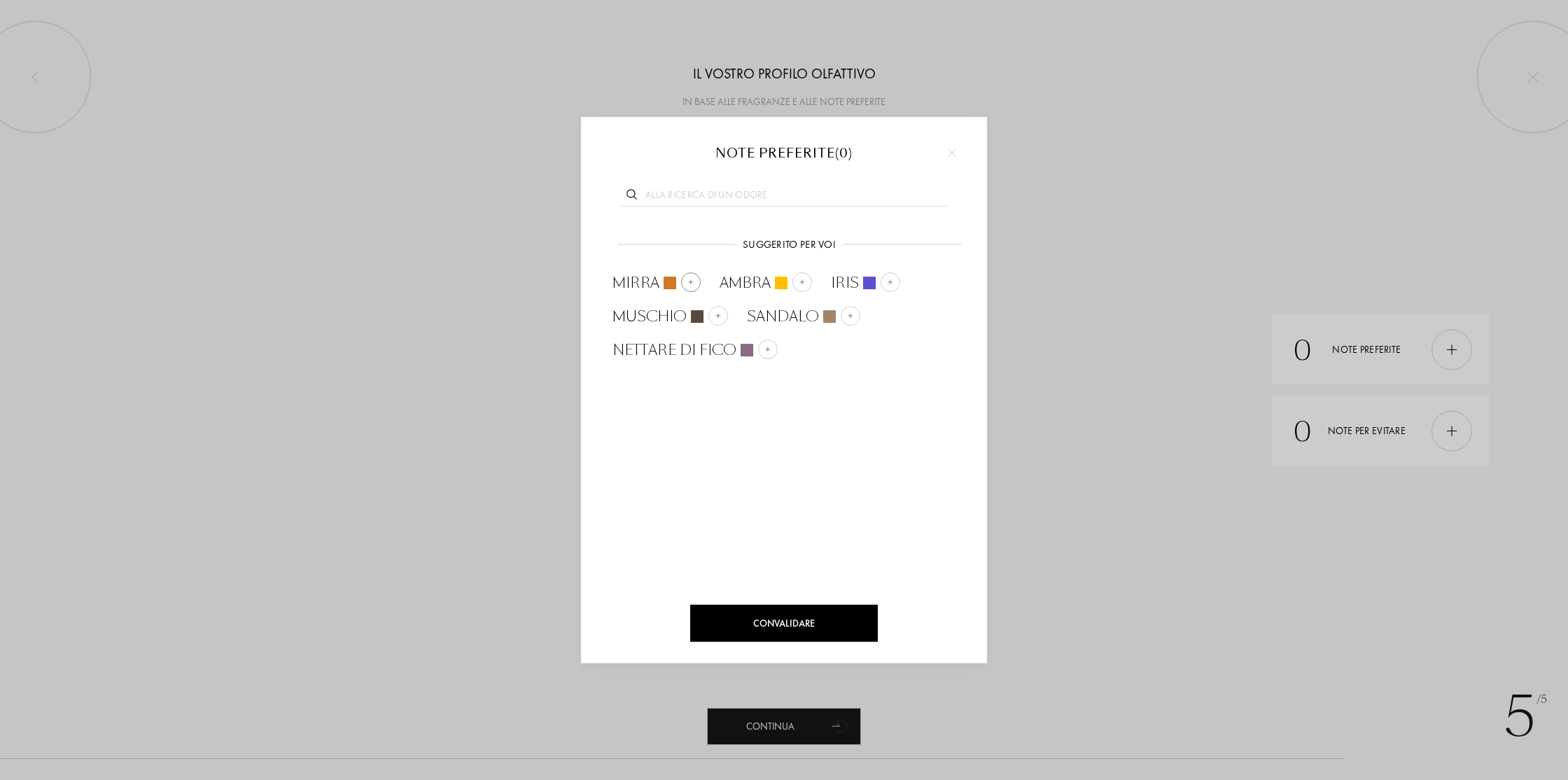
click at [689, 279] on img at bounding box center [690, 282] width 7 height 7
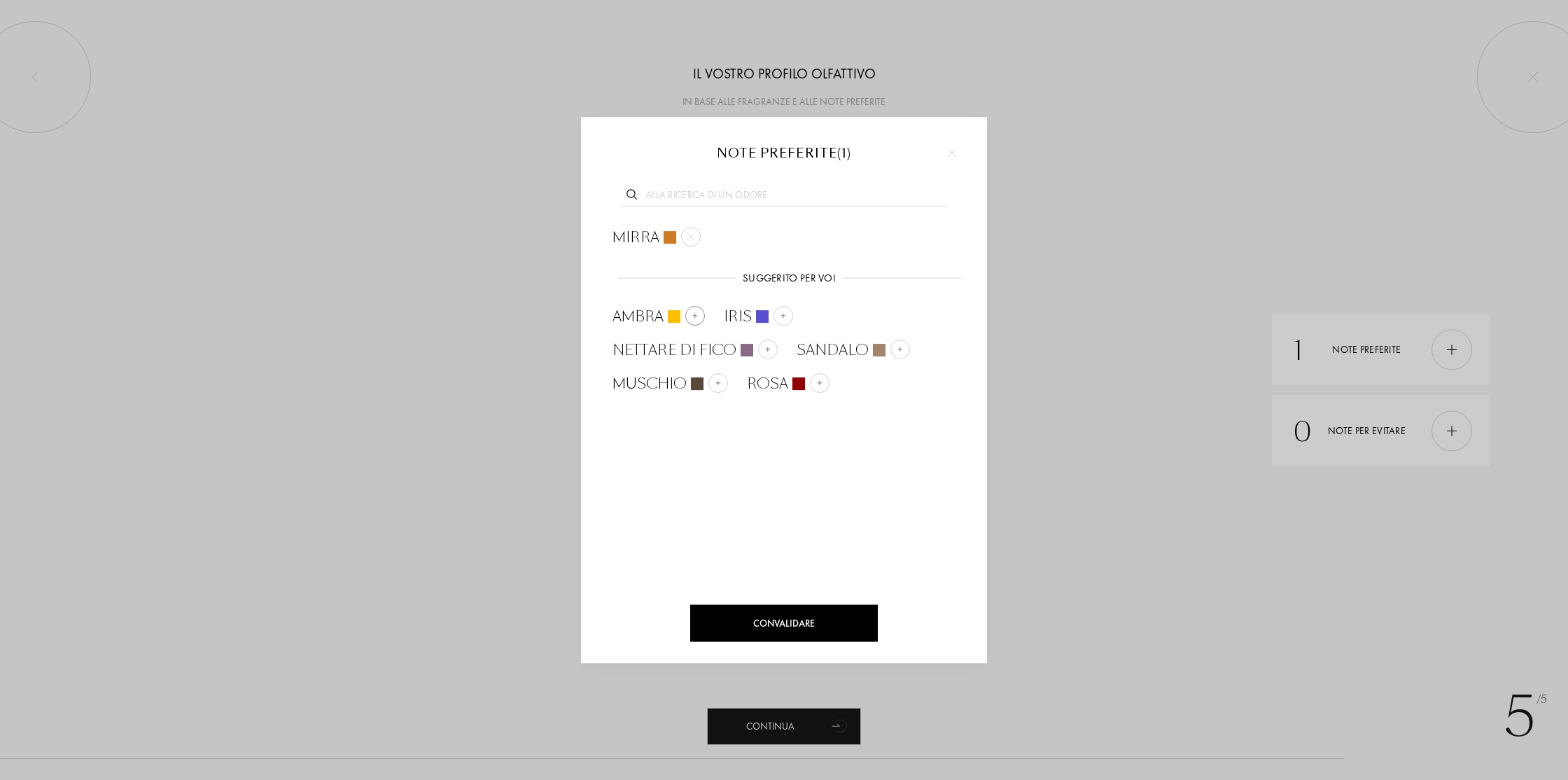
click at [693, 315] on img at bounding box center [695, 316] width 7 height 7
click at [715, 346] on img at bounding box center [716, 349] width 7 height 7
click at [669, 315] on img at bounding box center [672, 316] width 7 height 7
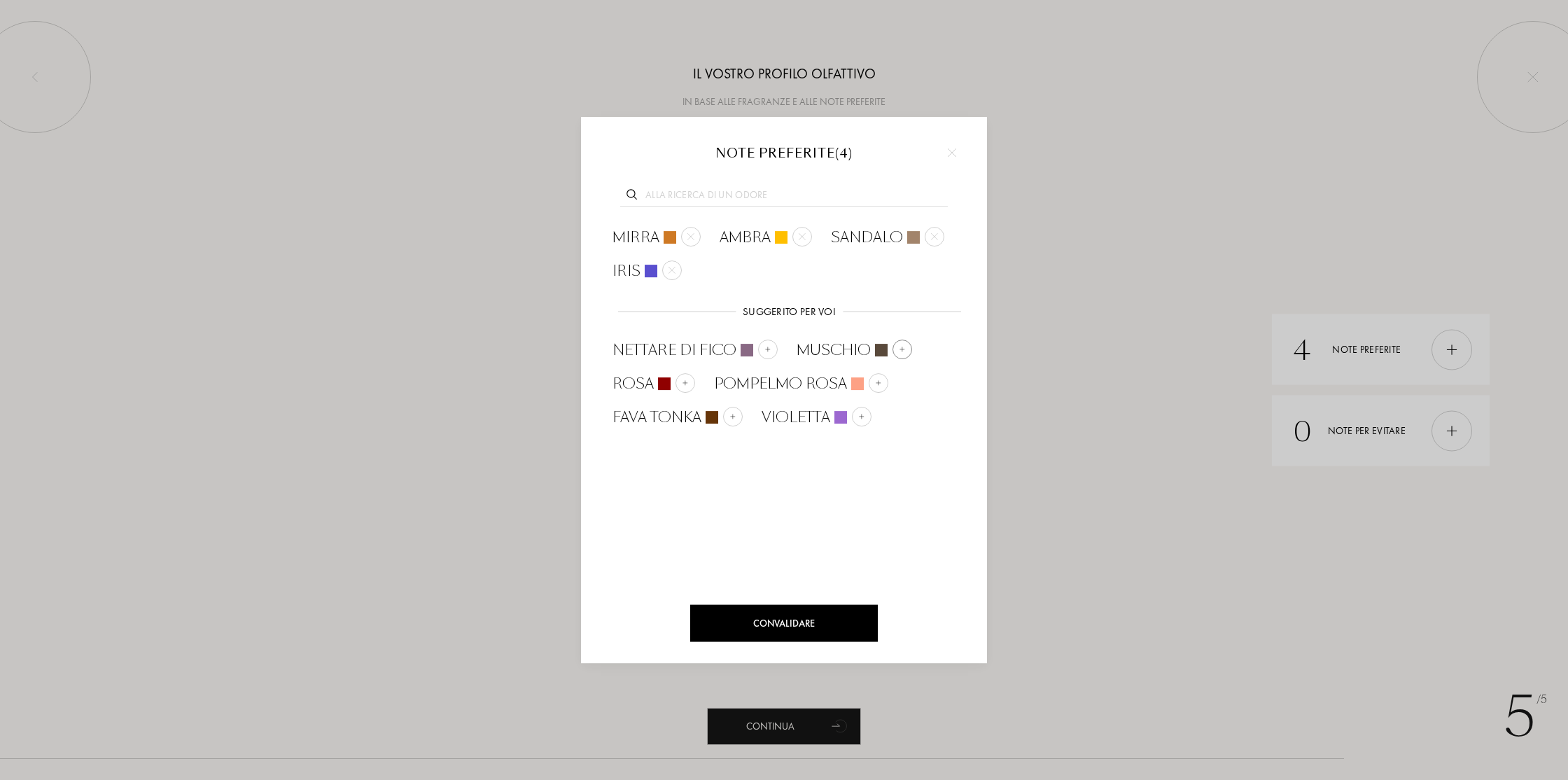
click at [904, 348] on img at bounding box center [902, 349] width 7 height 7
click at [771, 349] on div at bounding box center [767, 349] width 19 height 19
click at [730, 415] on img at bounding box center [733, 416] width 7 height 7
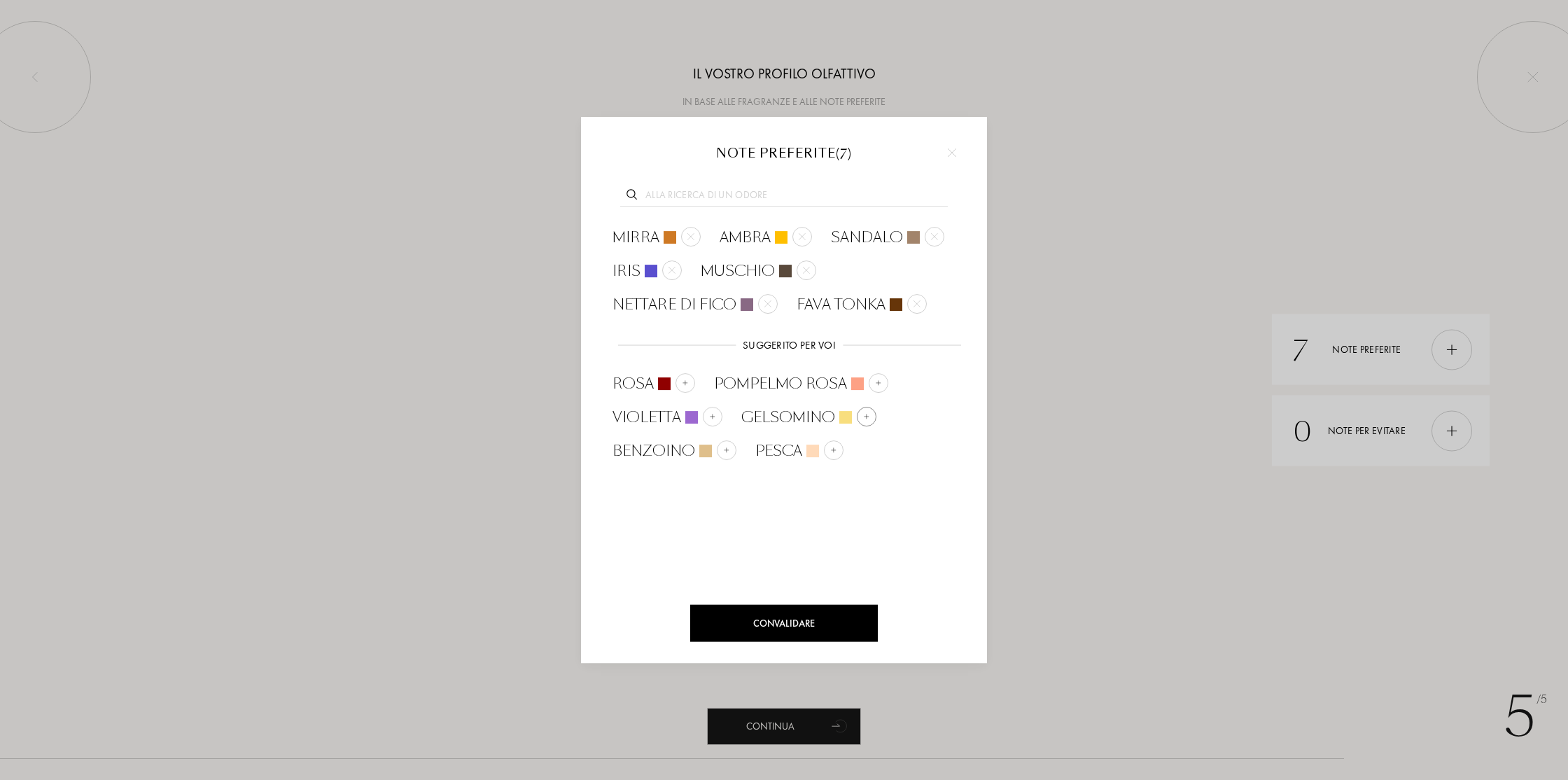
click at [866, 416] on img at bounding box center [866, 416] width 7 height 7
click at [858, 450] on div at bounding box center [855, 450] width 19 height 19
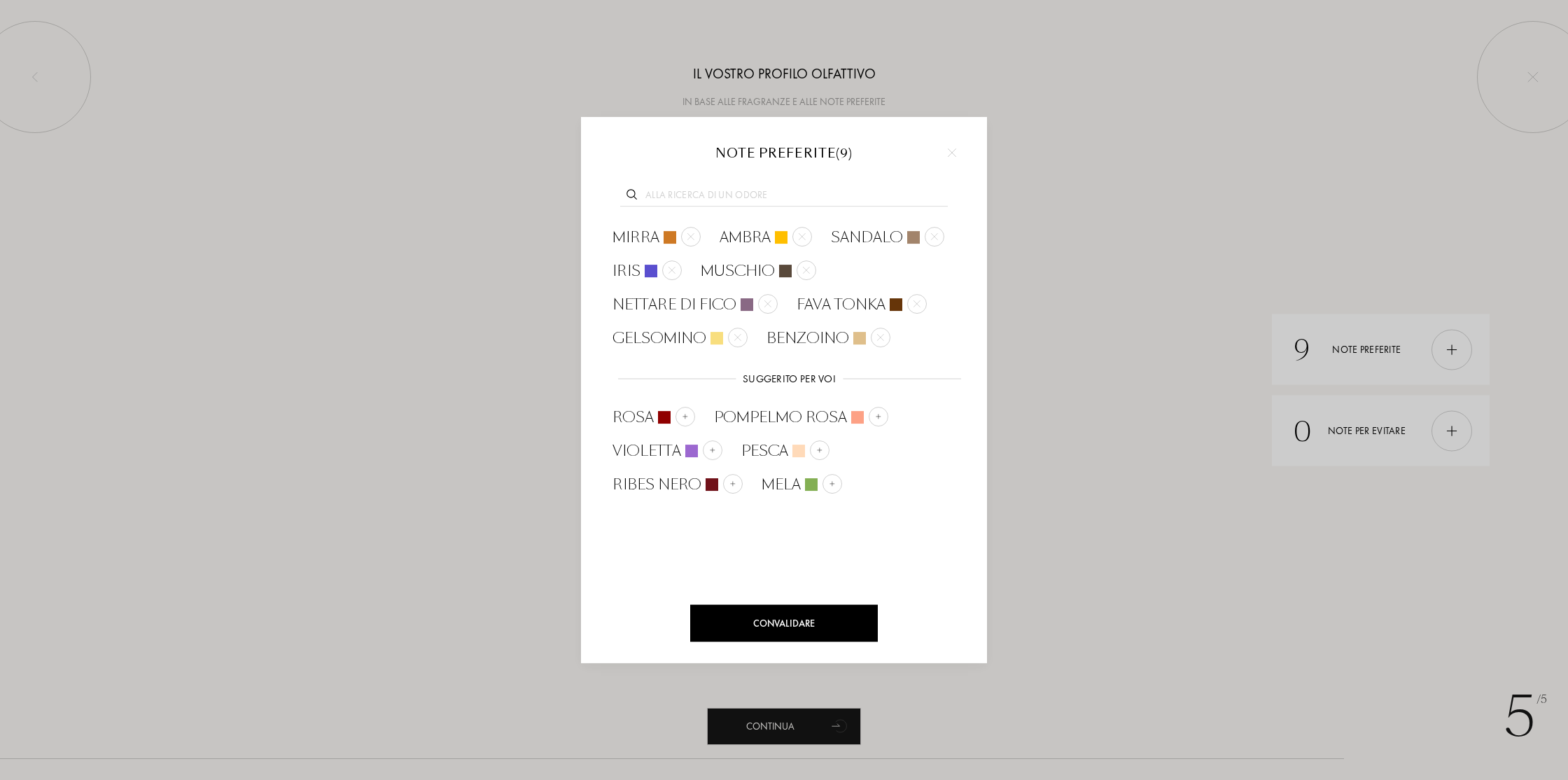
click at [802, 620] on div "Convalidare" at bounding box center [784, 623] width 187 height 37
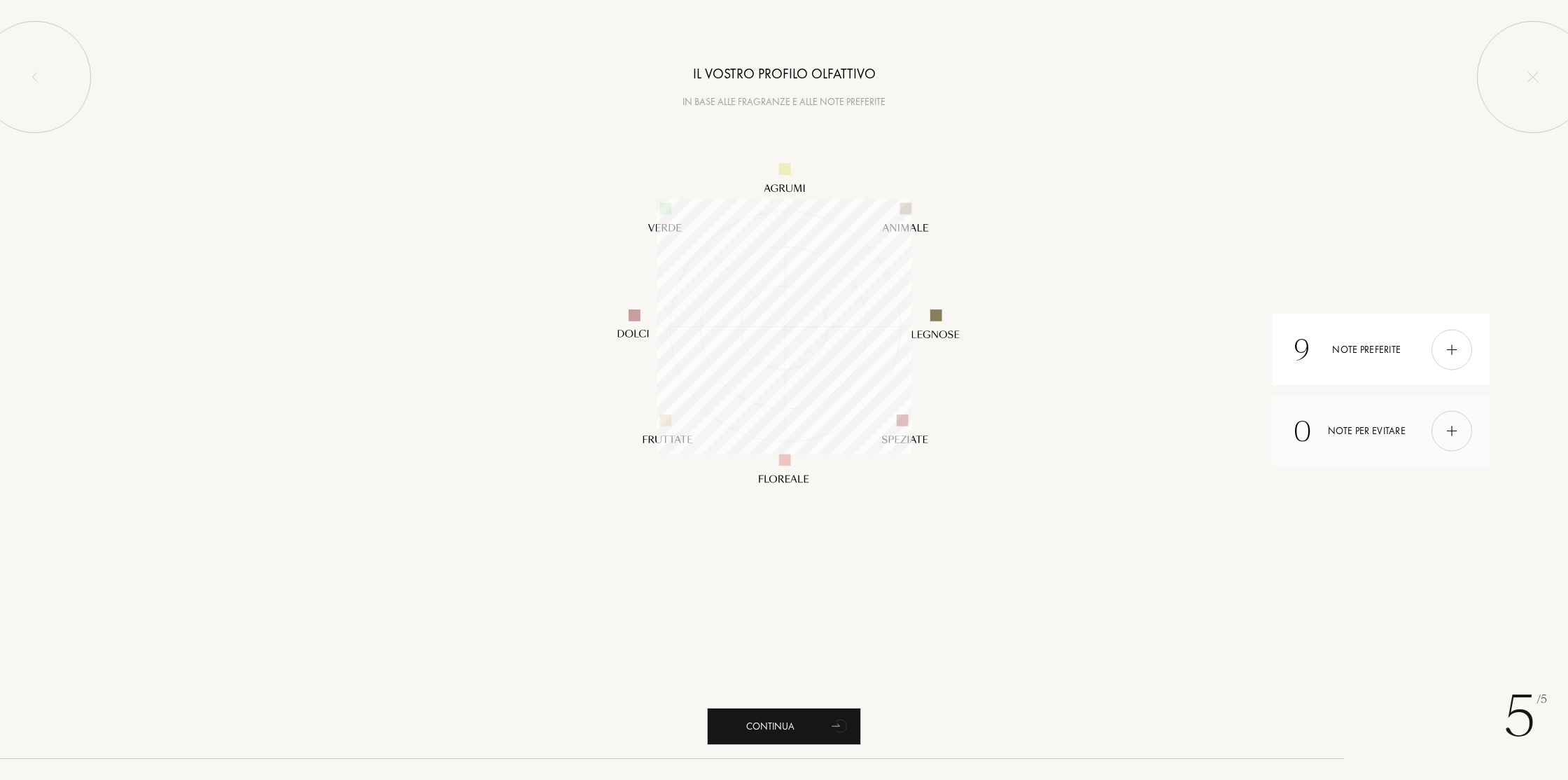
click at [1455, 431] on img at bounding box center [1452, 431] width 15 height 15
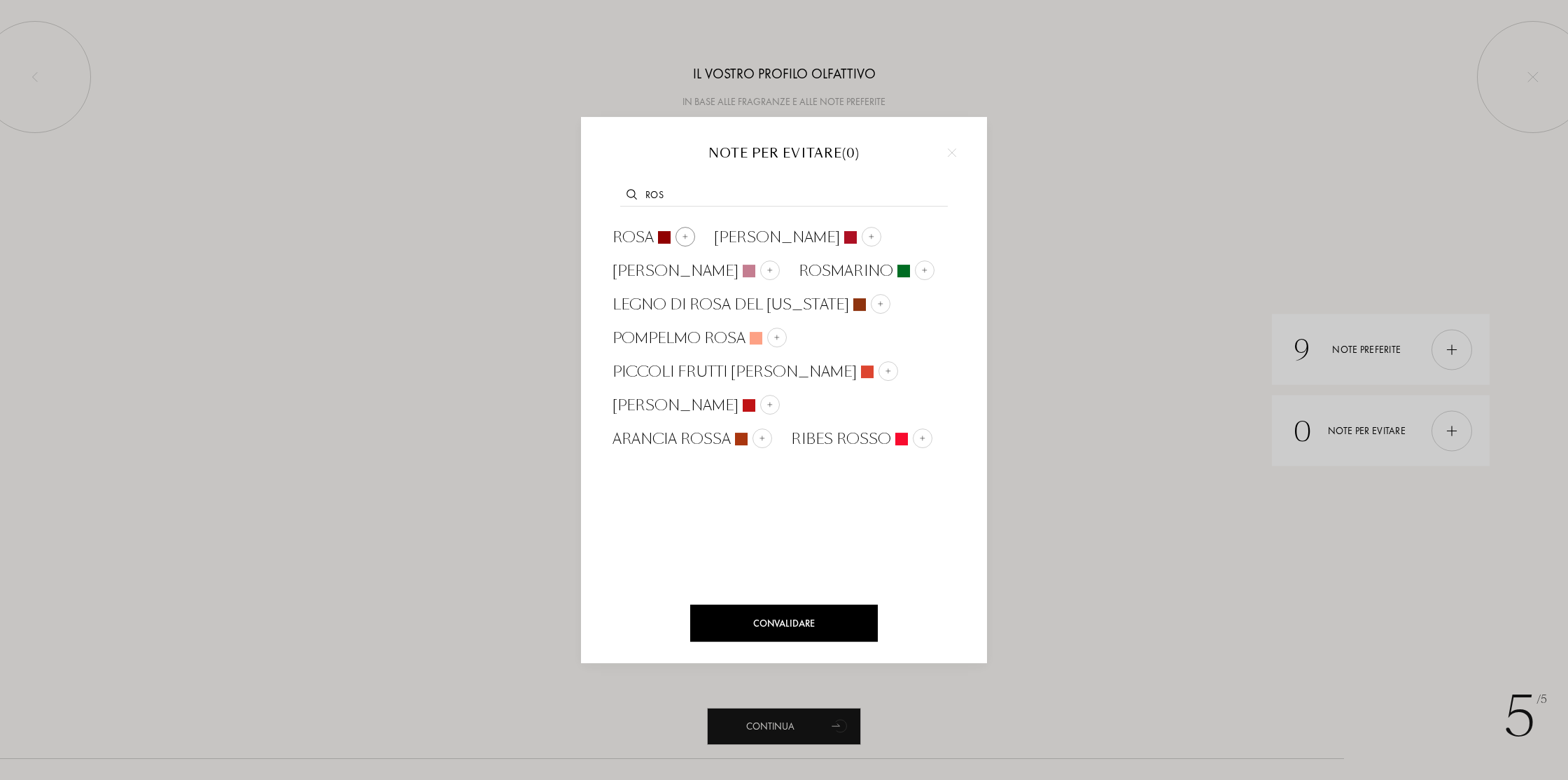
type input "ros"
click at [685, 232] on img at bounding box center [685, 235] width 7 height 7
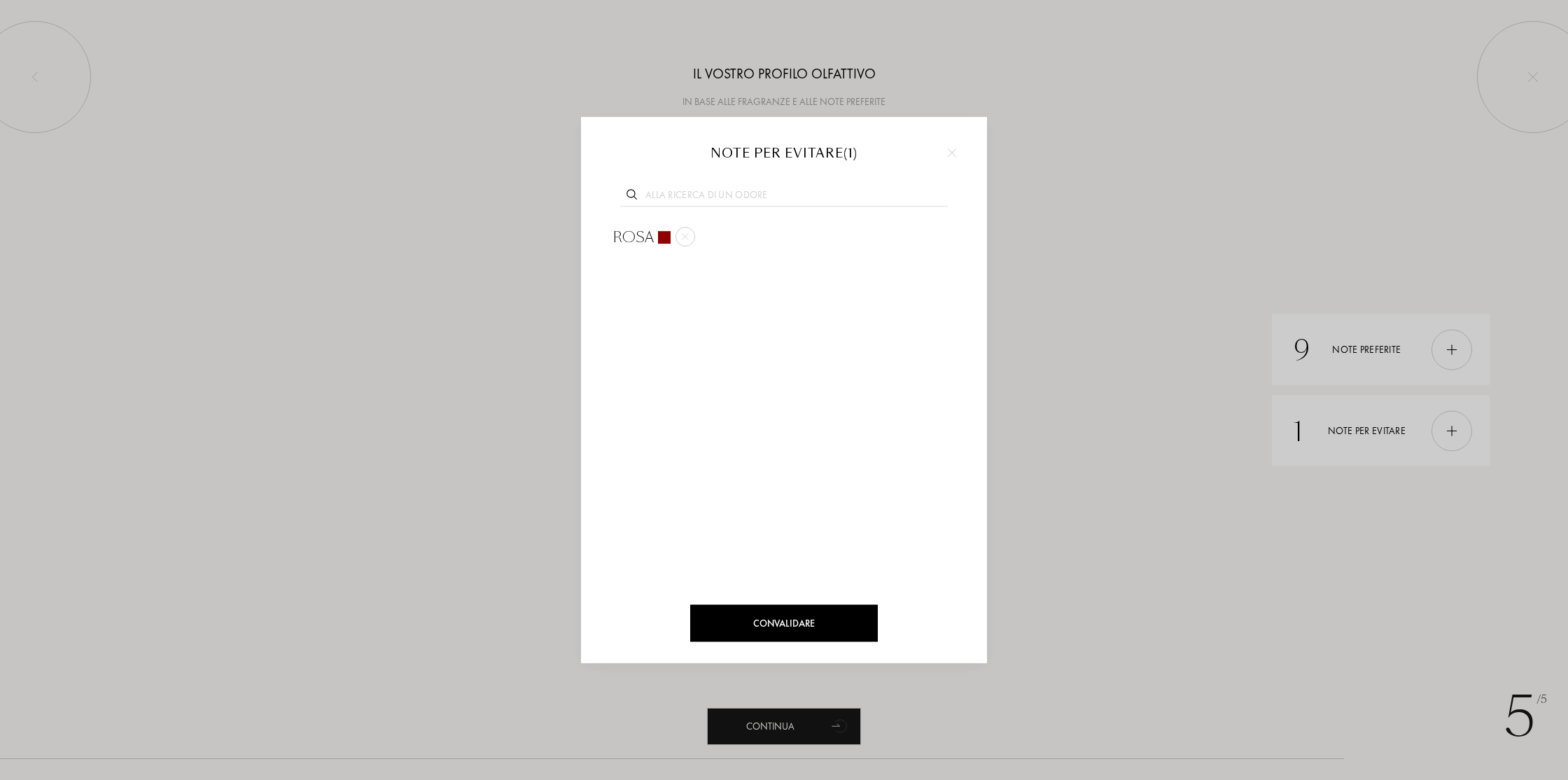
click at [700, 199] on input "text" at bounding box center [784, 197] width 328 height 19
type input "pat"
click at [731, 233] on div at bounding box center [728, 236] width 19 height 19
click at [700, 198] on input "text" at bounding box center [784, 197] width 328 height 19
type input "dol"
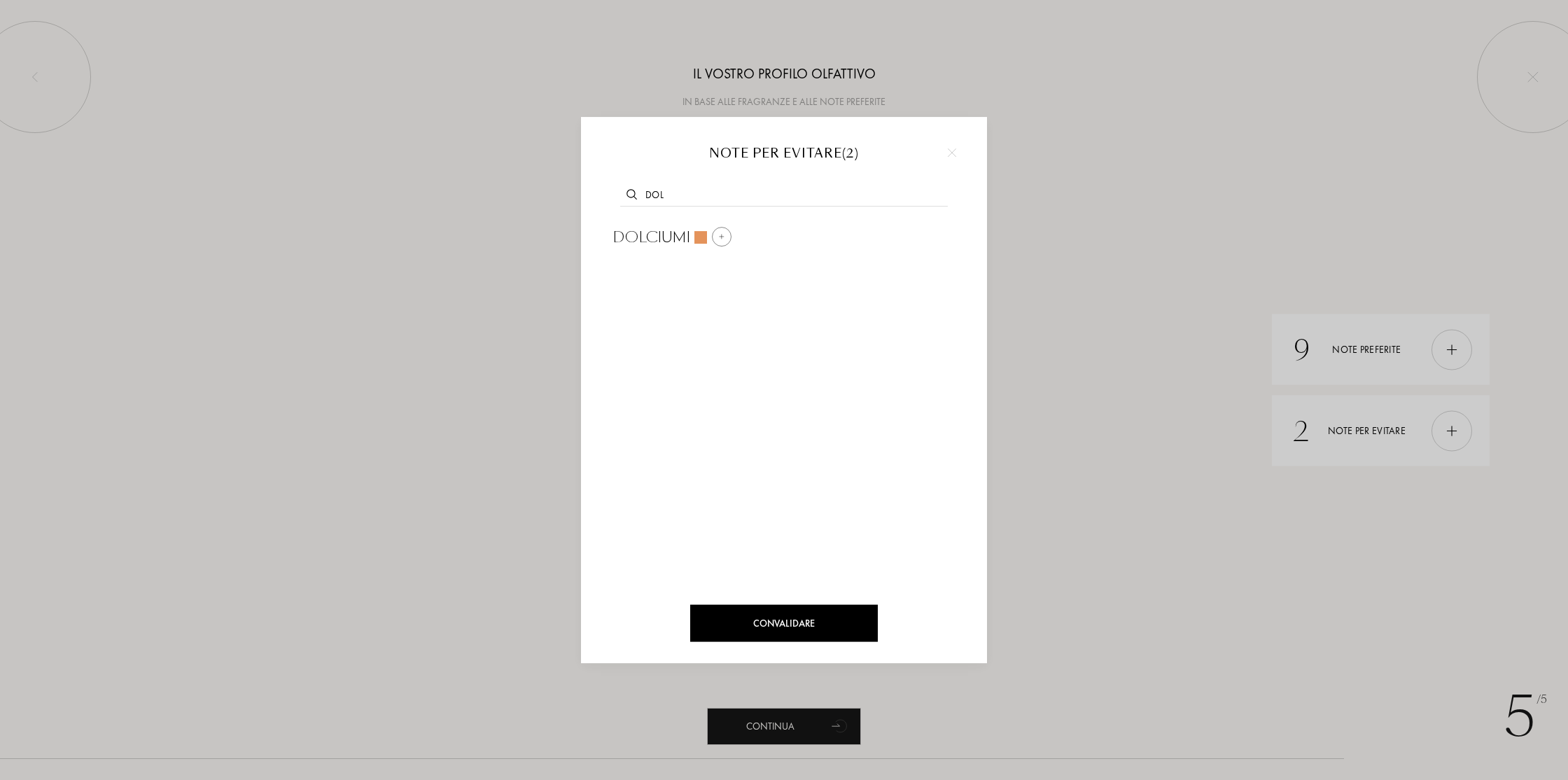
click at [725, 236] on div at bounding box center [721, 236] width 19 height 19
click at [792, 619] on div "Convalidare" at bounding box center [784, 623] width 187 height 37
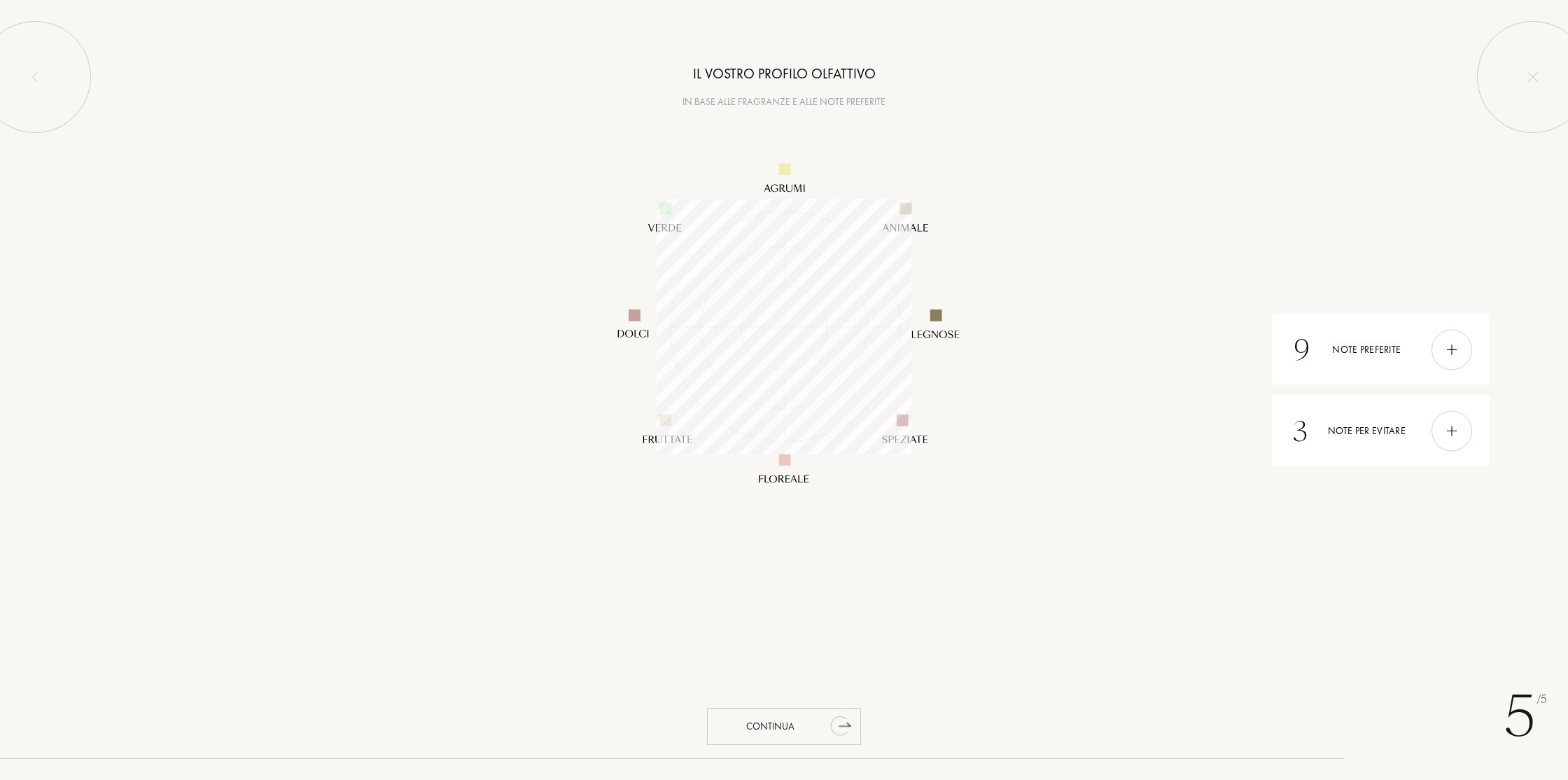
click at [781, 724] on div "Continua" at bounding box center [784, 726] width 154 height 37
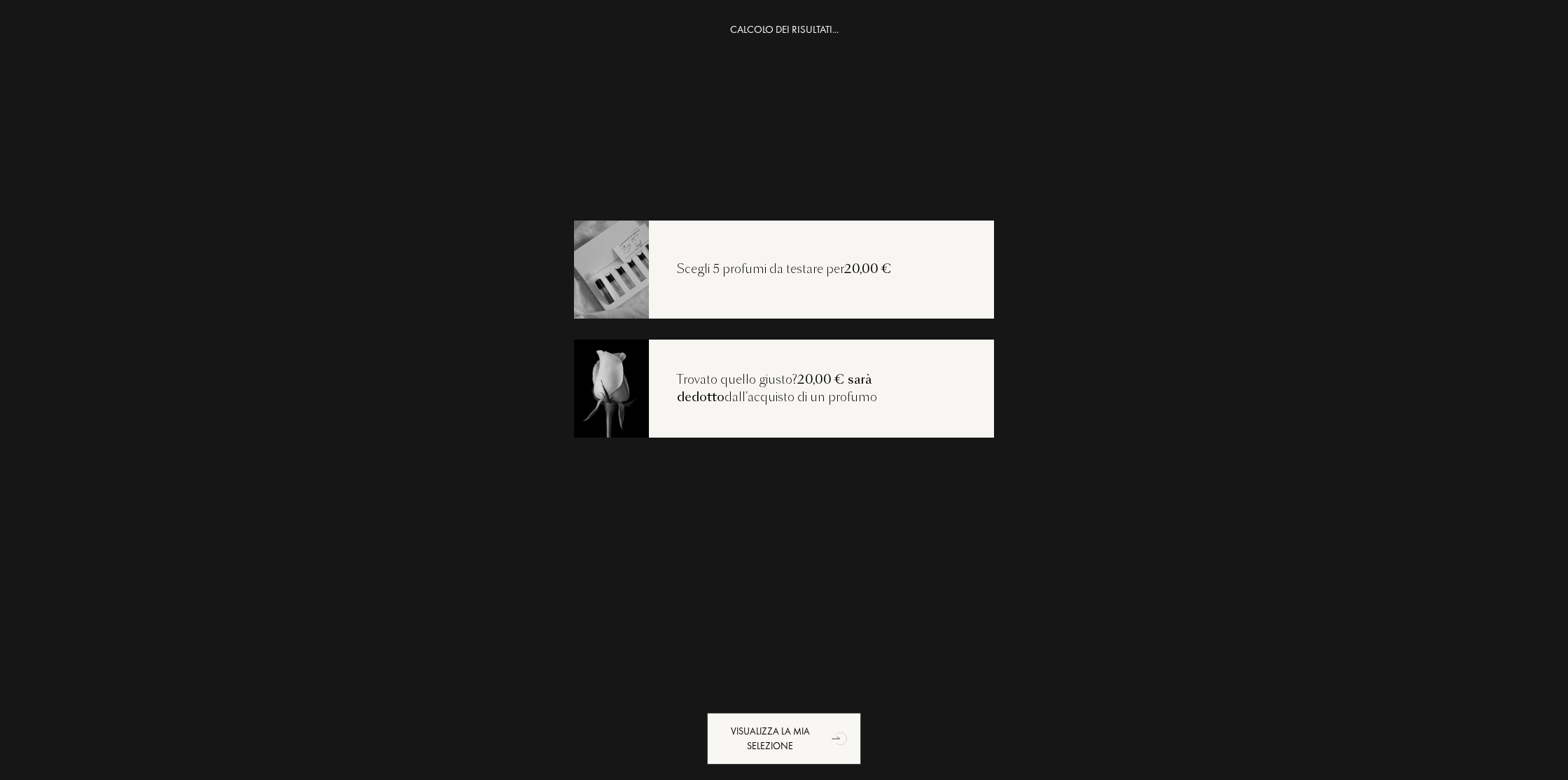
scroll to position [26, 0]
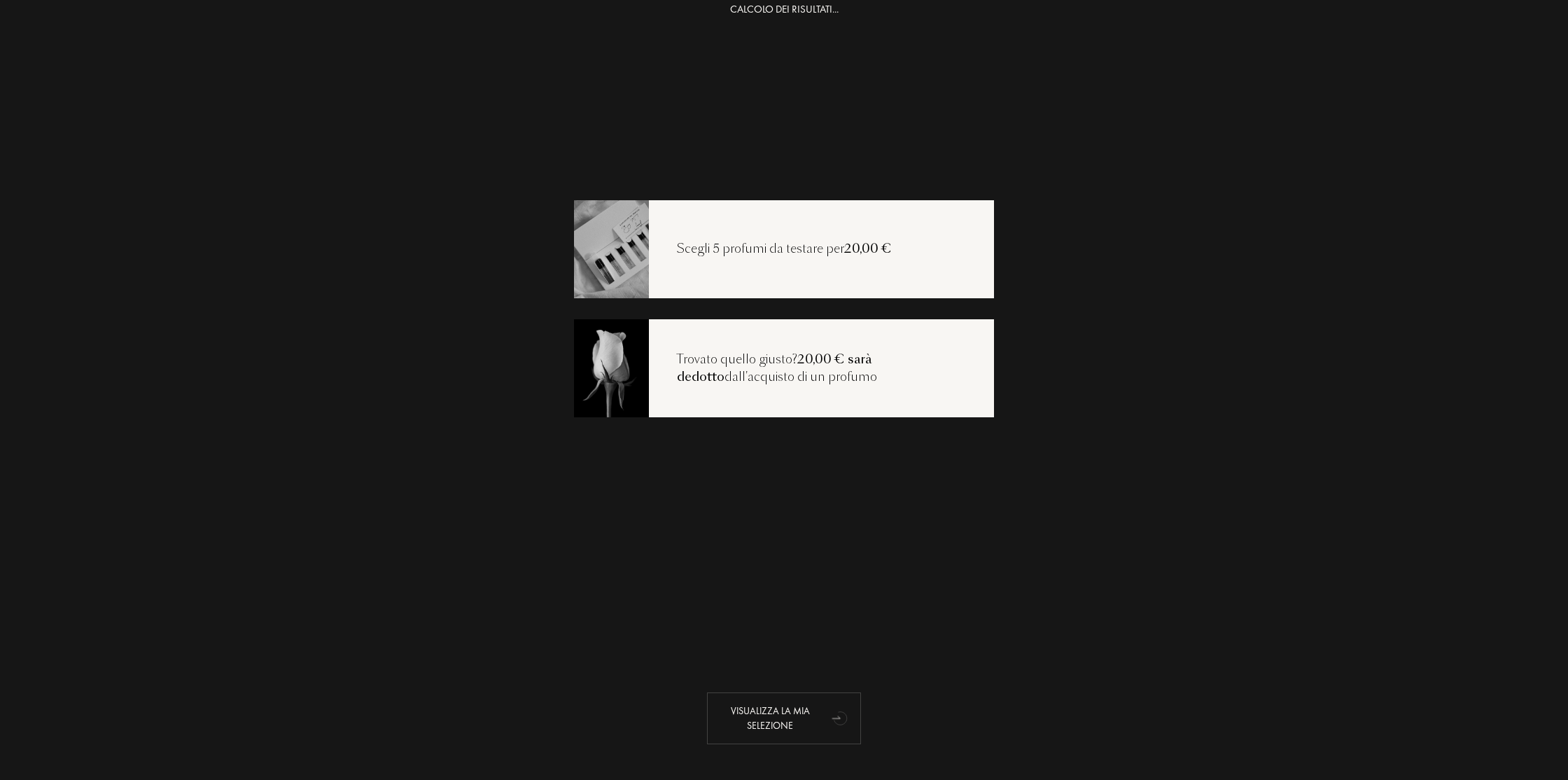
click at [826, 716] on div "Visualizza la mia selezione" at bounding box center [784, 718] width 154 height 52
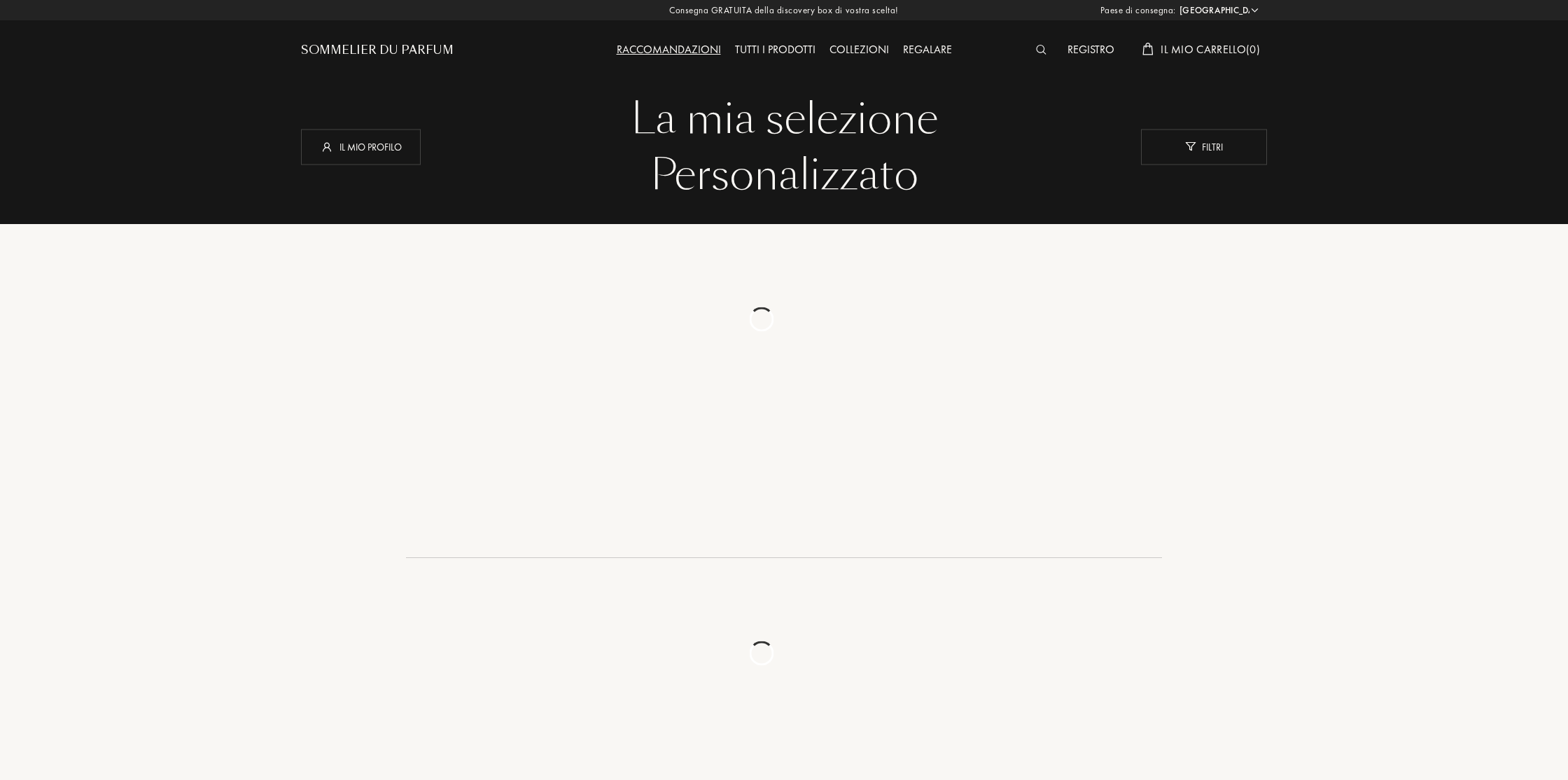
select select "IT"
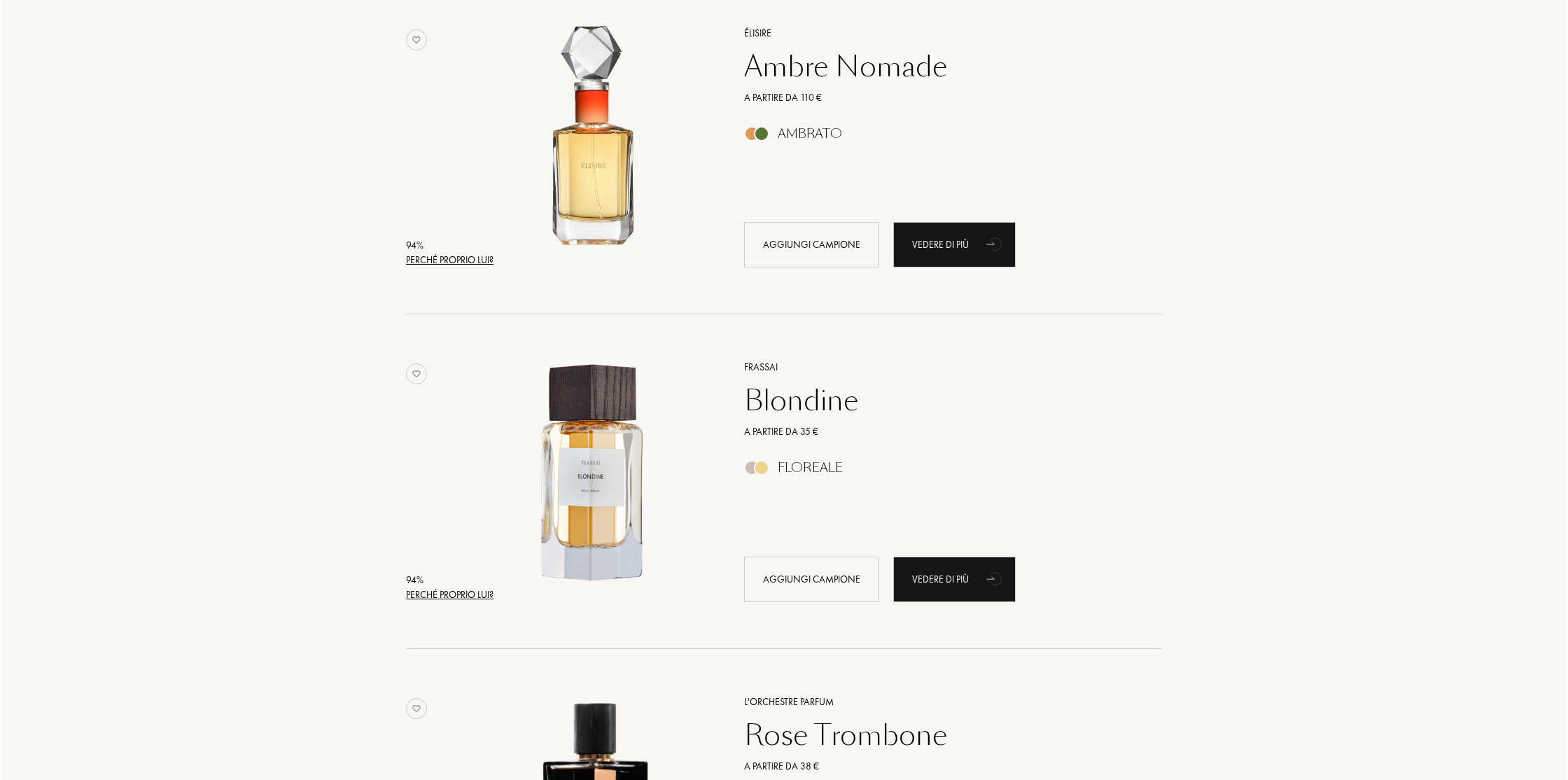
scroll to position [916, 0]
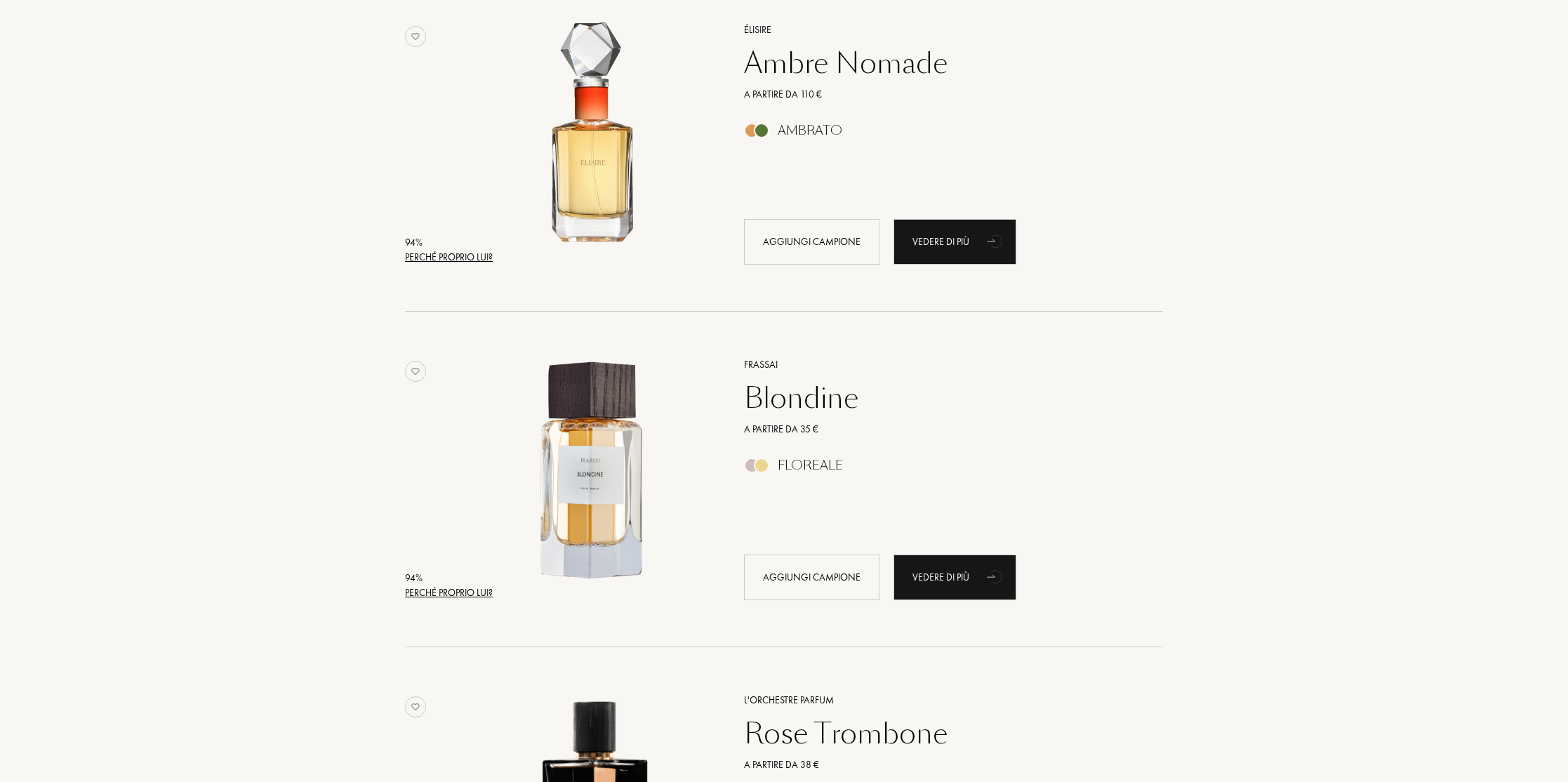
click at [455, 591] on div "Perché proprio lui?" at bounding box center [449, 592] width 87 height 15
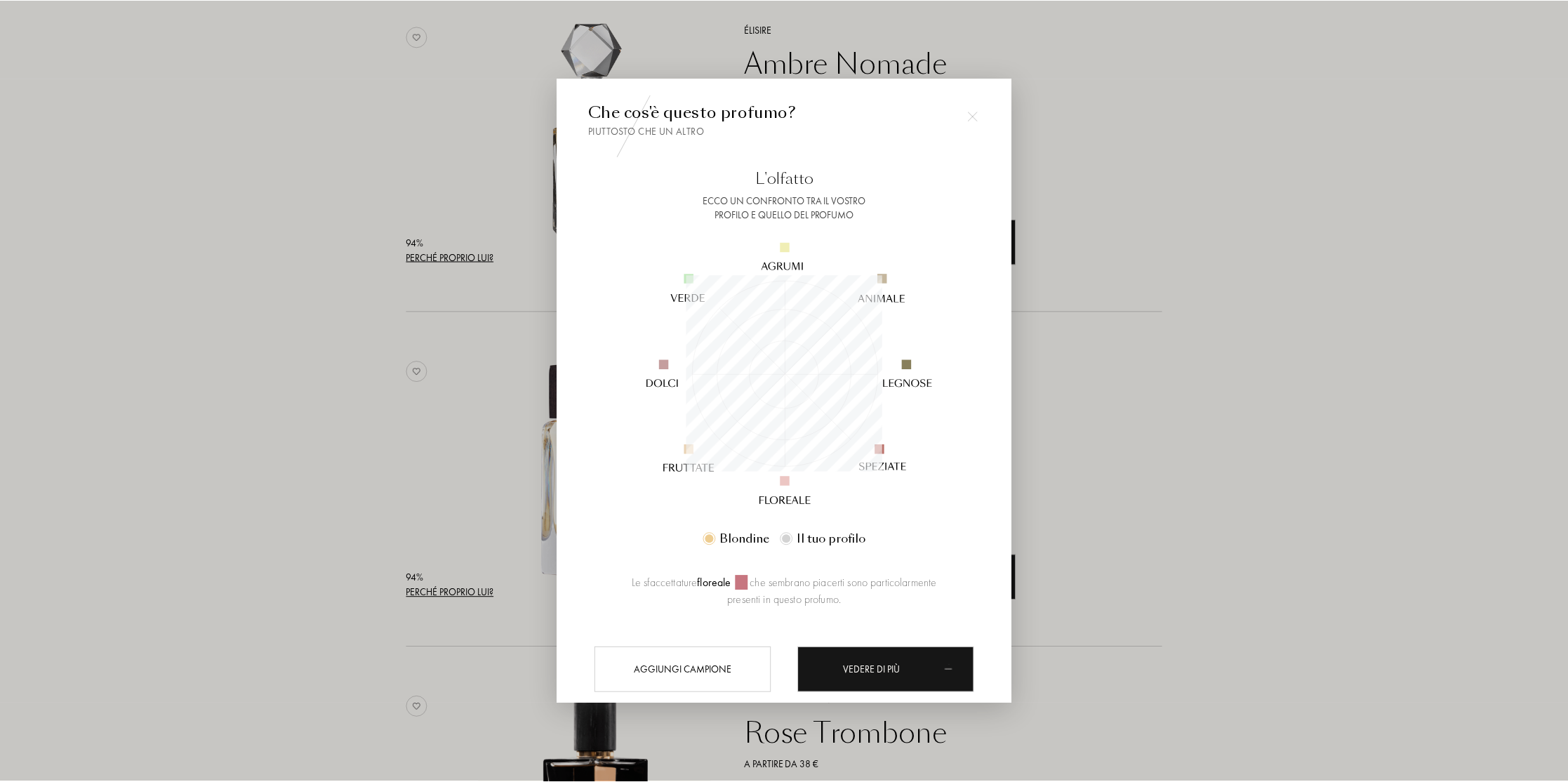
scroll to position [196, 196]
click at [1094, 530] on div at bounding box center [786, 391] width 1573 height 782
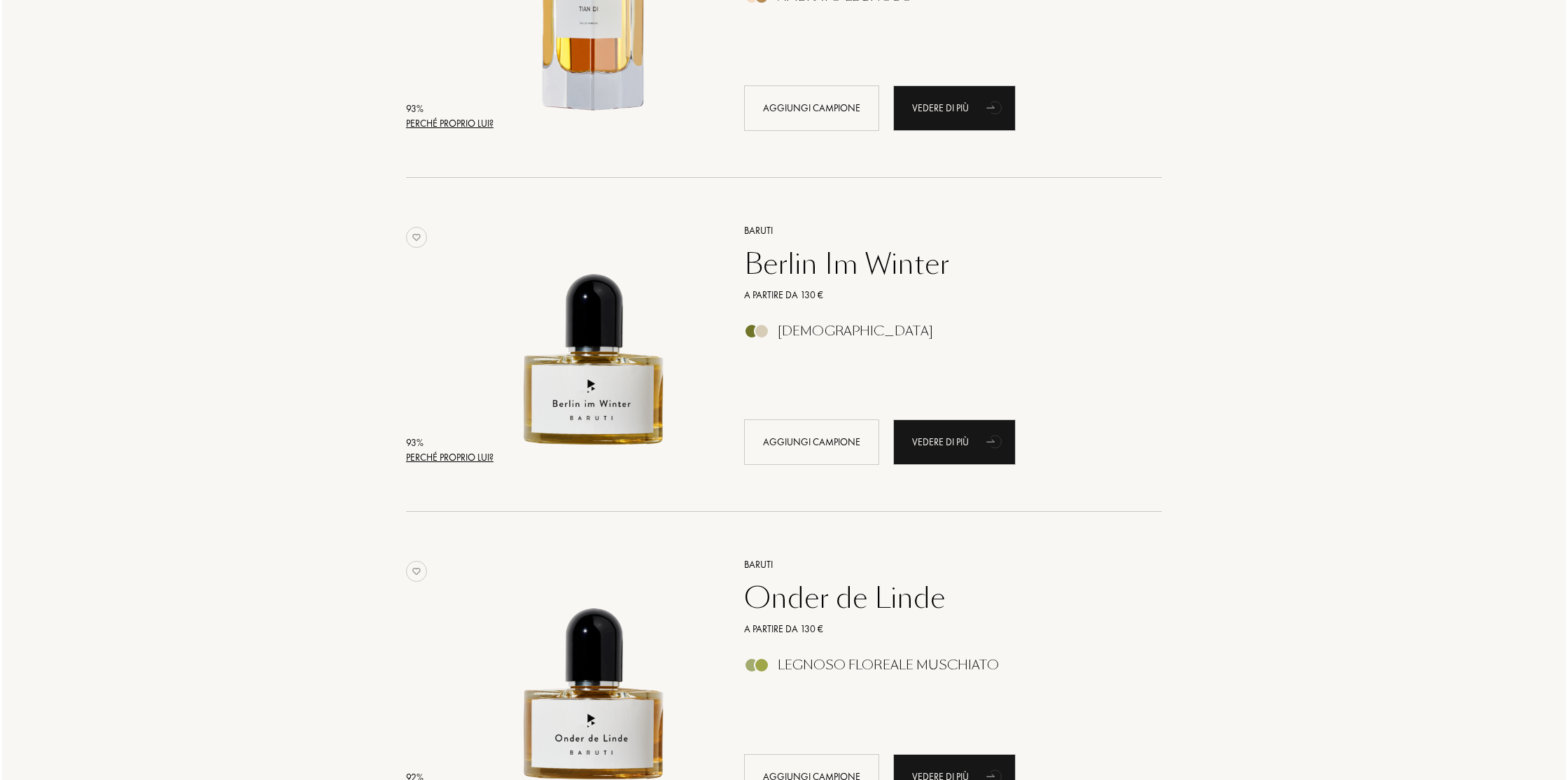
scroll to position [2056, 0]
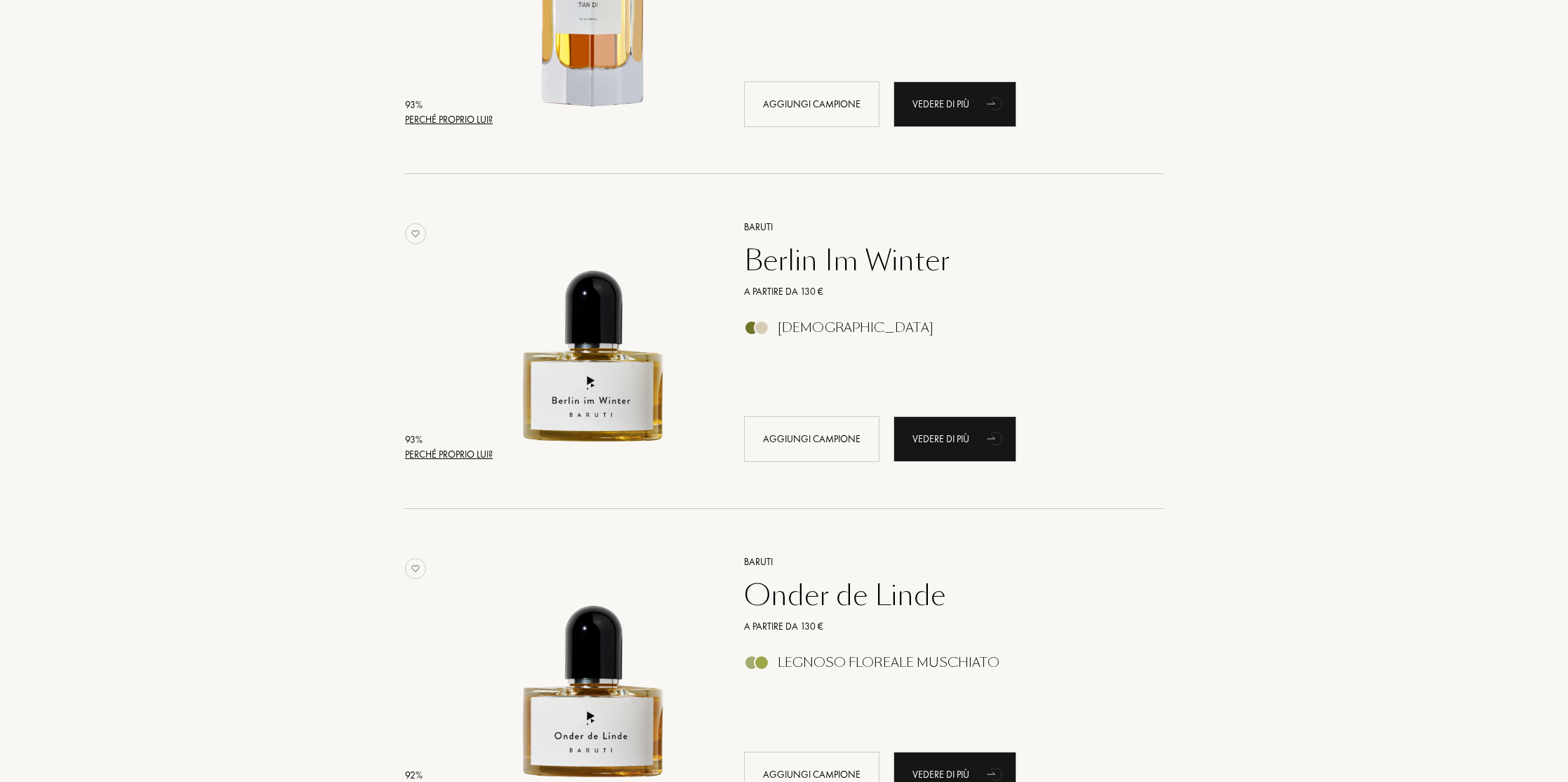
click at [439, 454] on div "Perché proprio lui?" at bounding box center [449, 454] width 87 height 15
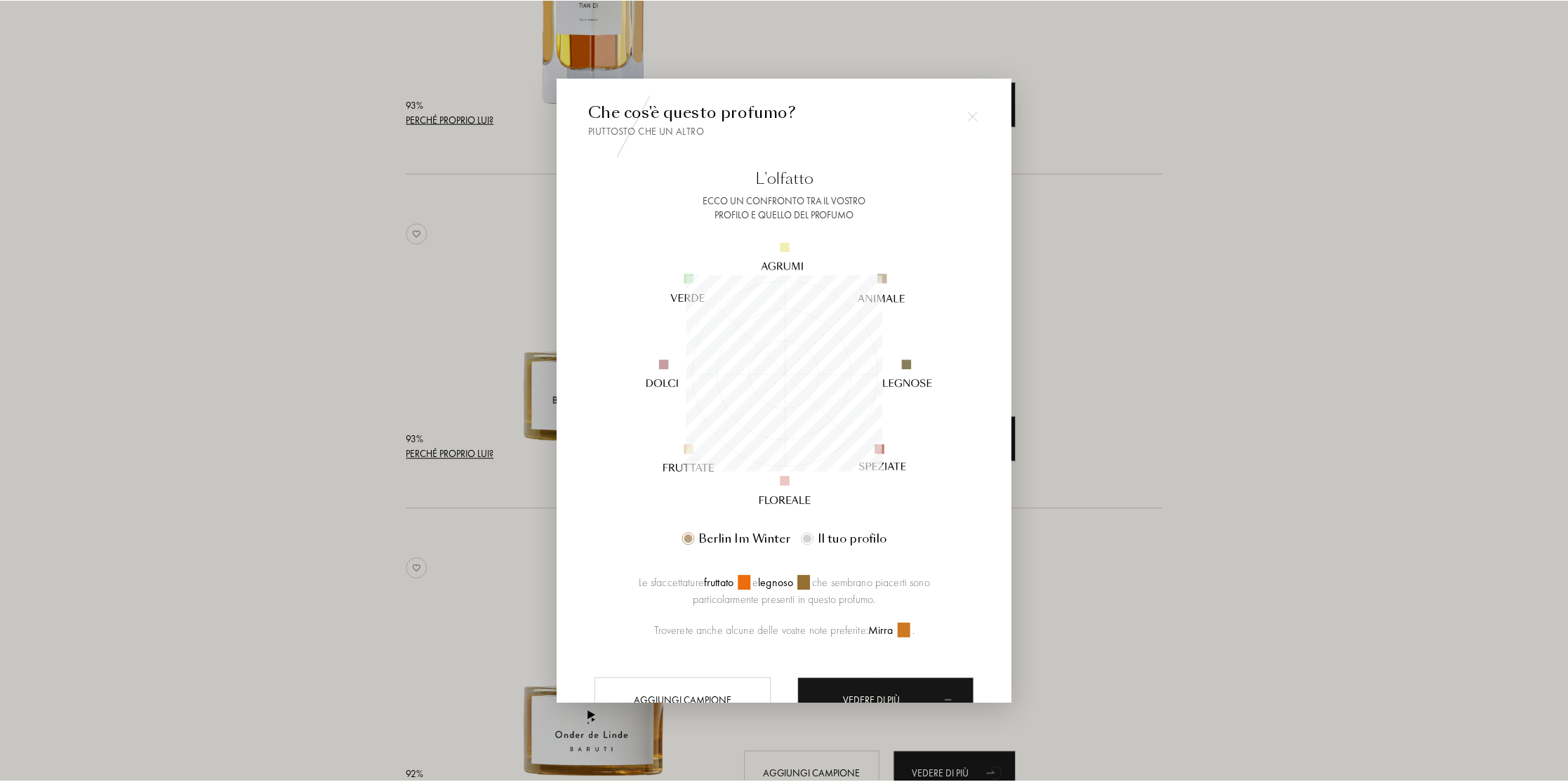
scroll to position [196, 196]
click at [1212, 473] on div at bounding box center [786, 391] width 1573 height 782
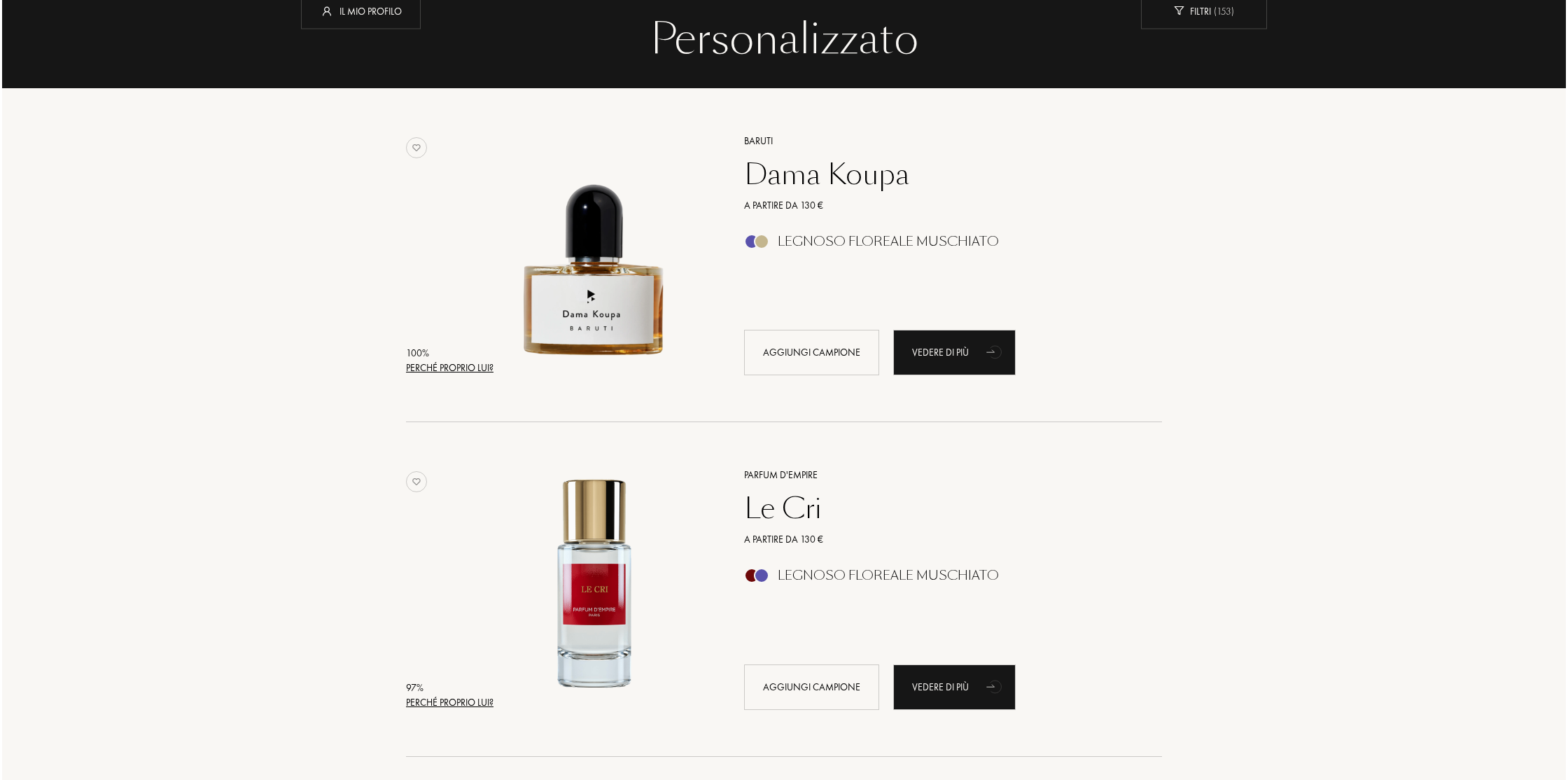
scroll to position [0, 0]
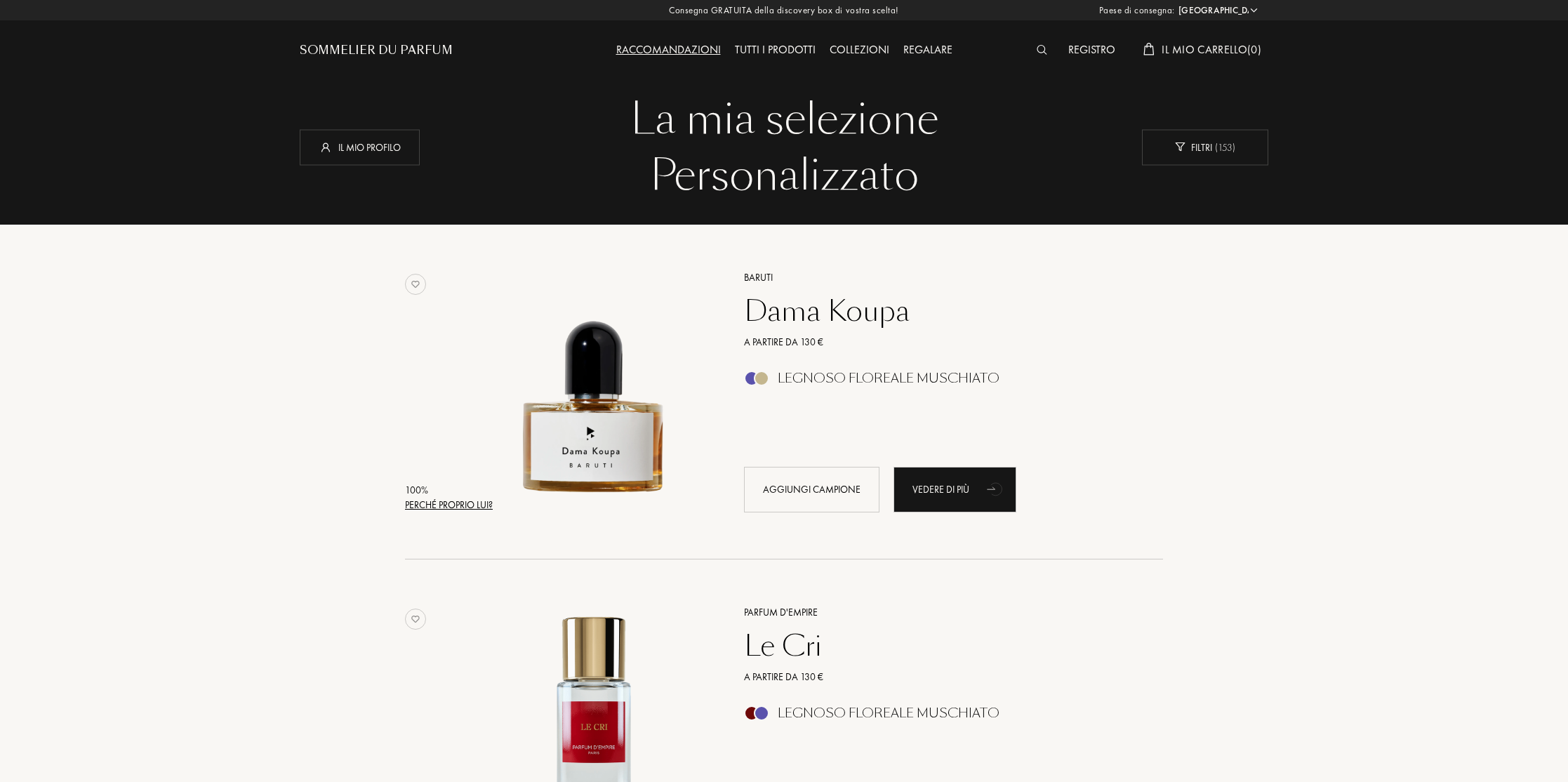
click at [435, 504] on div "Perché proprio lui?" at bounding box center [449, 504] width 87 height 15
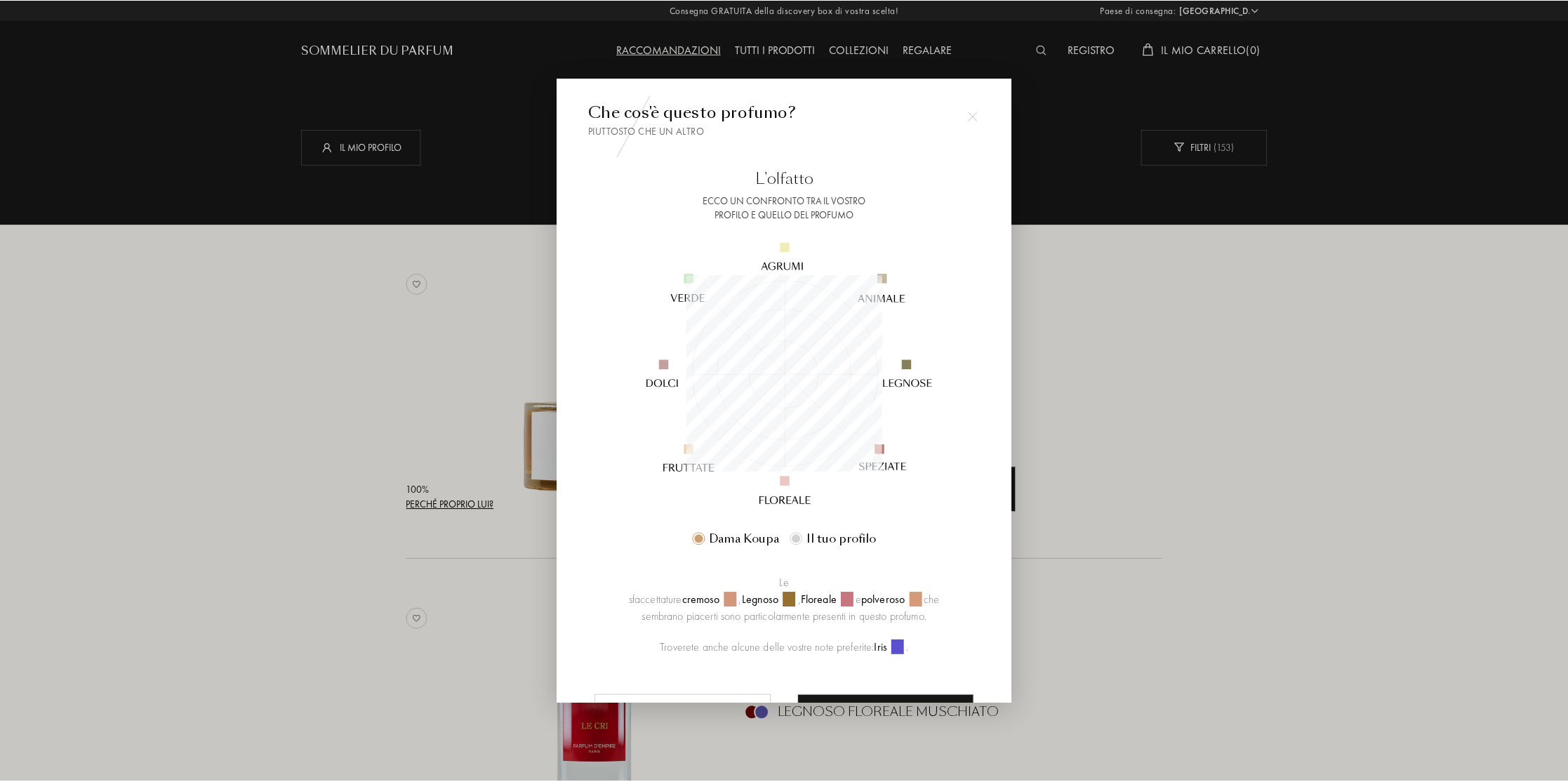
scroll to position [66, 0]
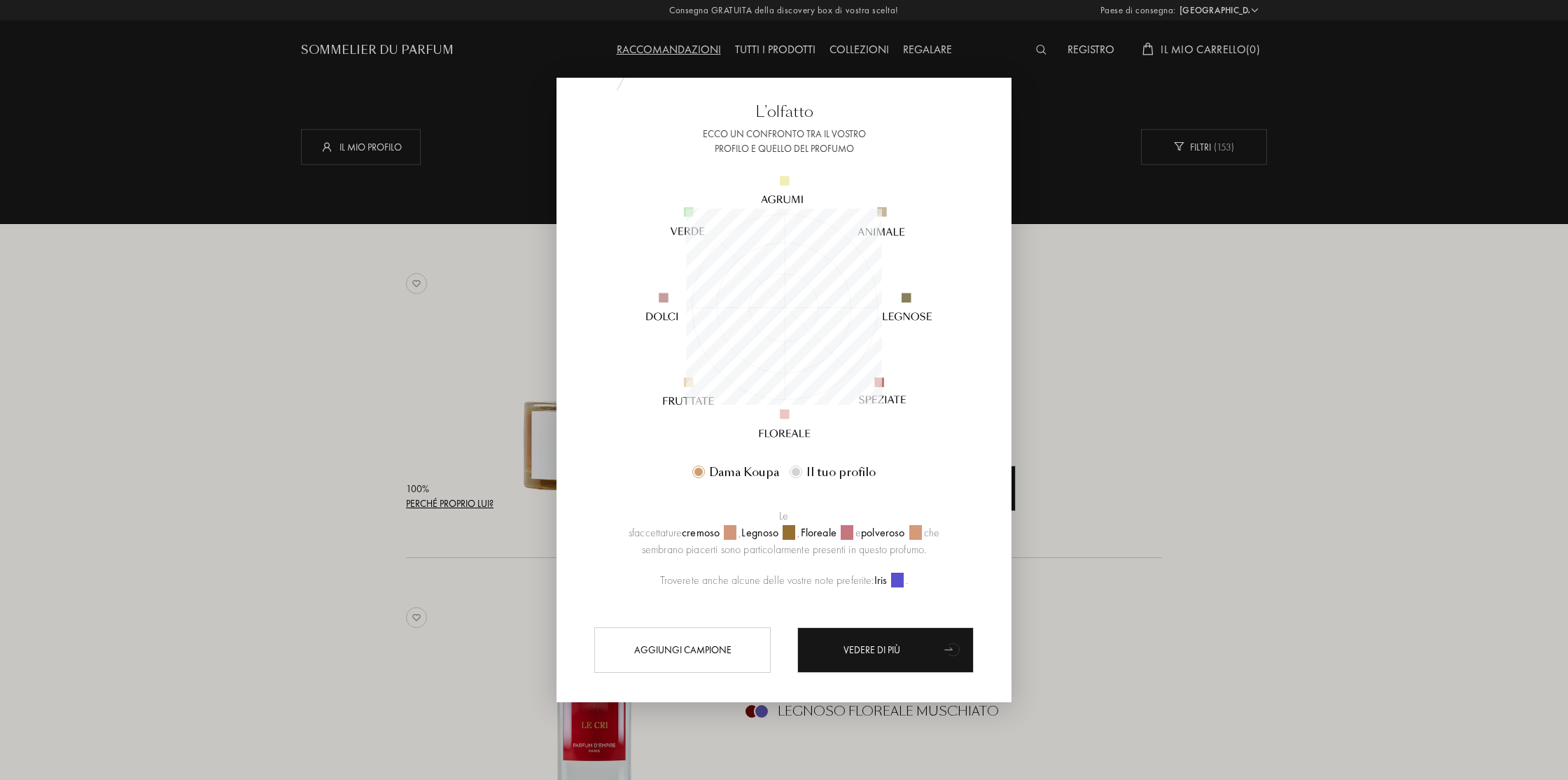
click at [1247, 517] on div at bounding box center [784, 390] width 1568 height 780
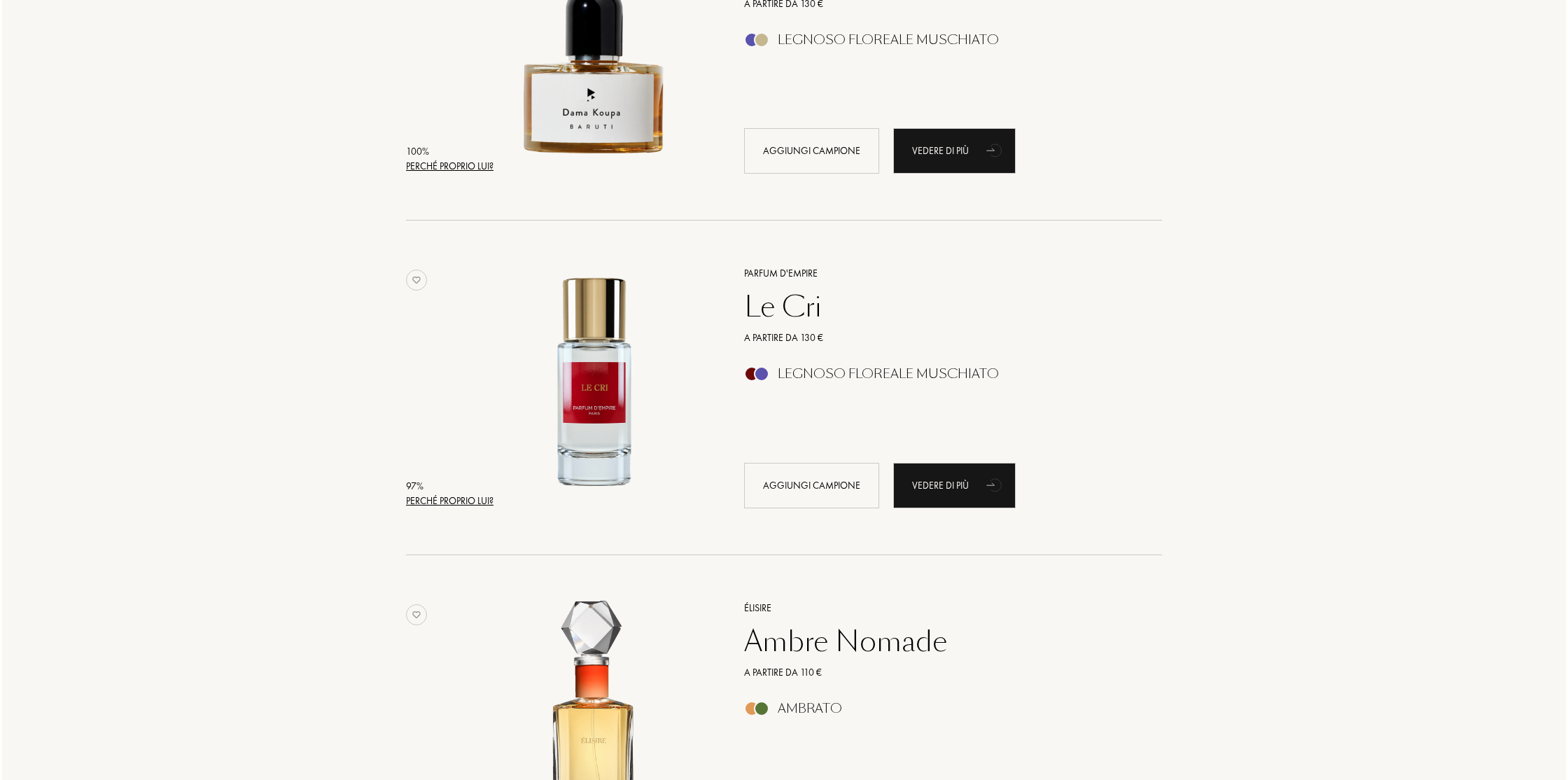
scroll to position [339, 0]
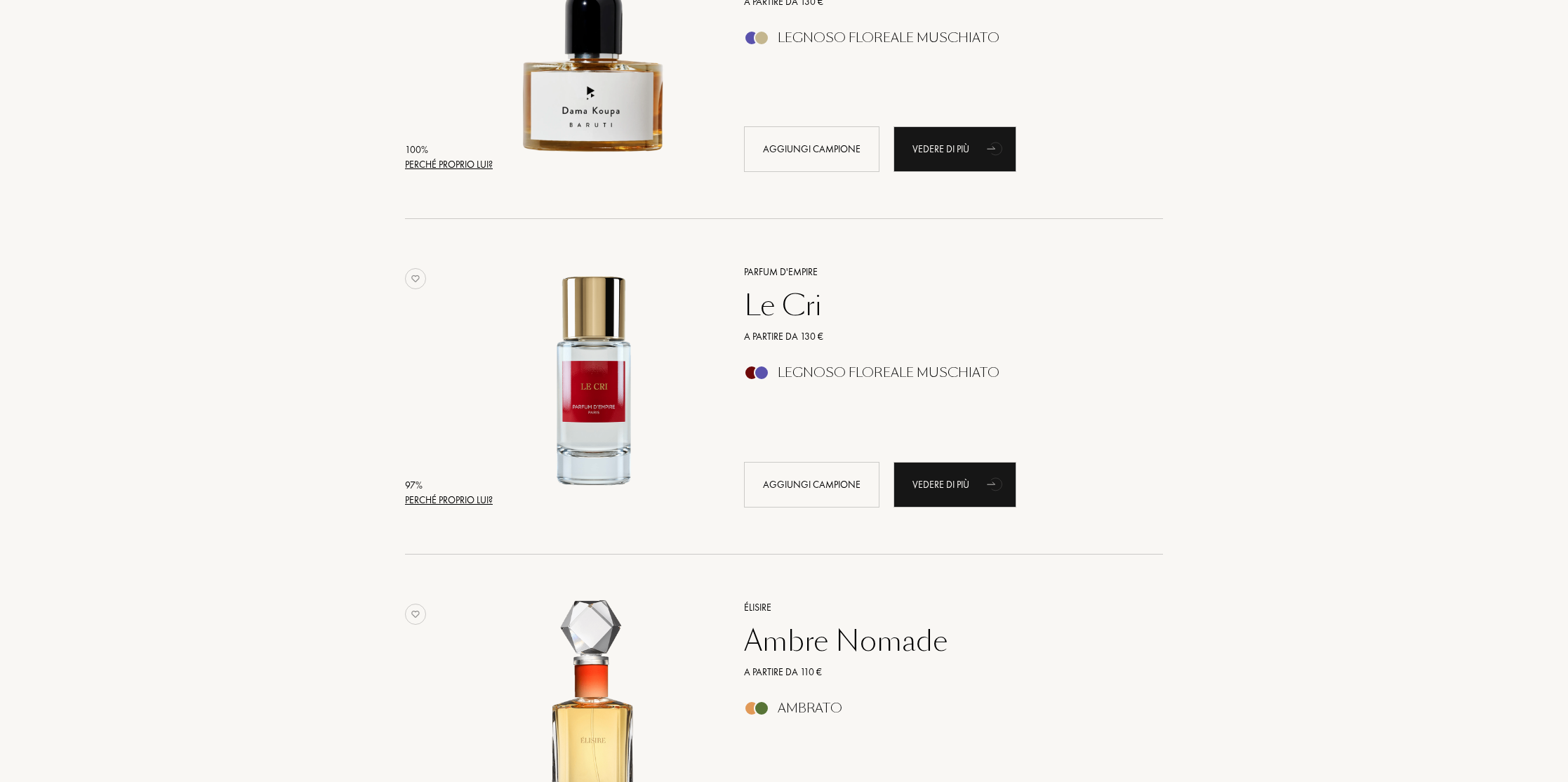
click at [443, 495] on div "Perché proprio lui?" at bounding box center [449, 500] width 87 height 15
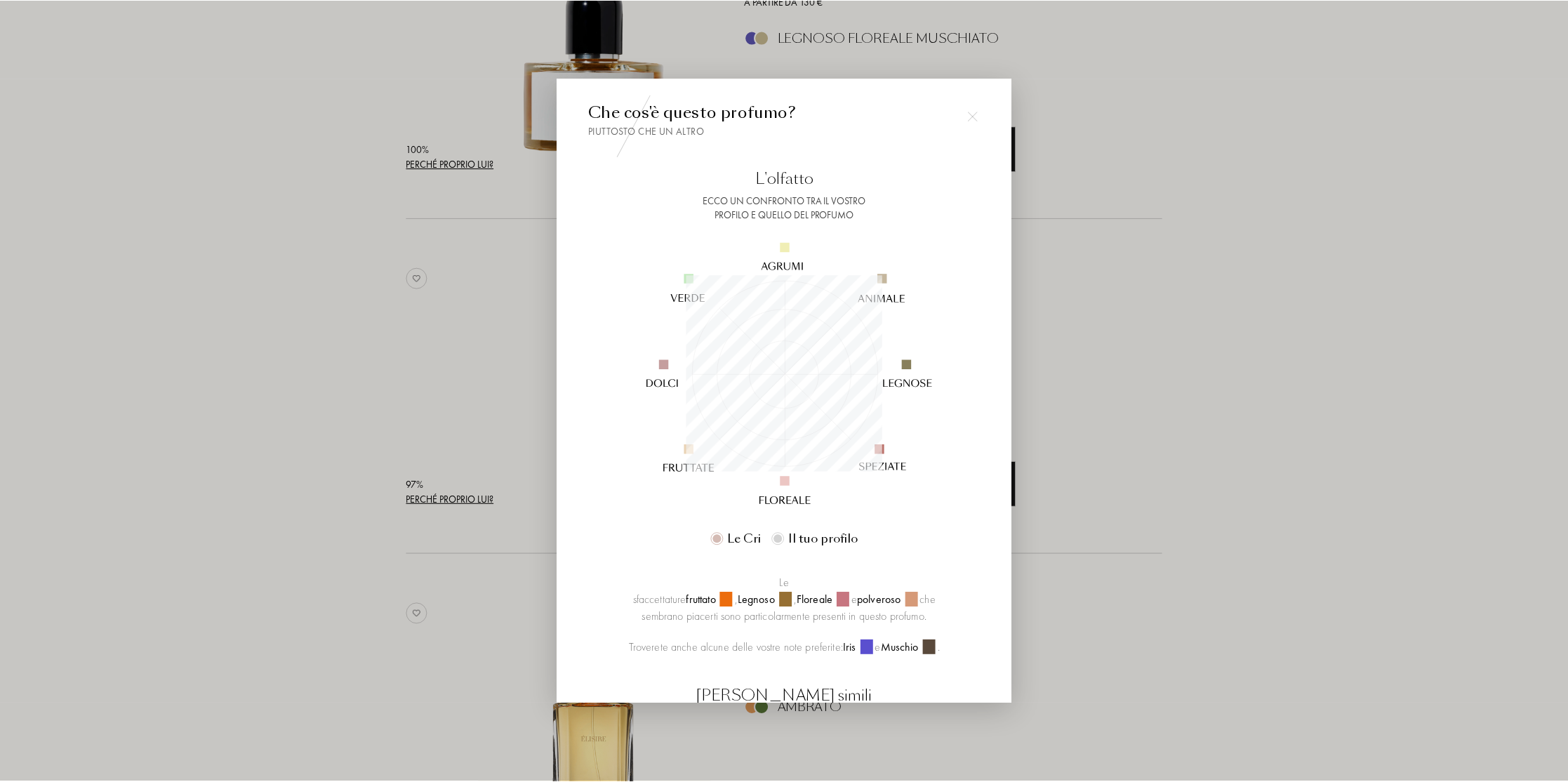
scroll to position [196, 196]
click at [1218, 489] on div at bounding box center [786, 391] width 1573 height 782
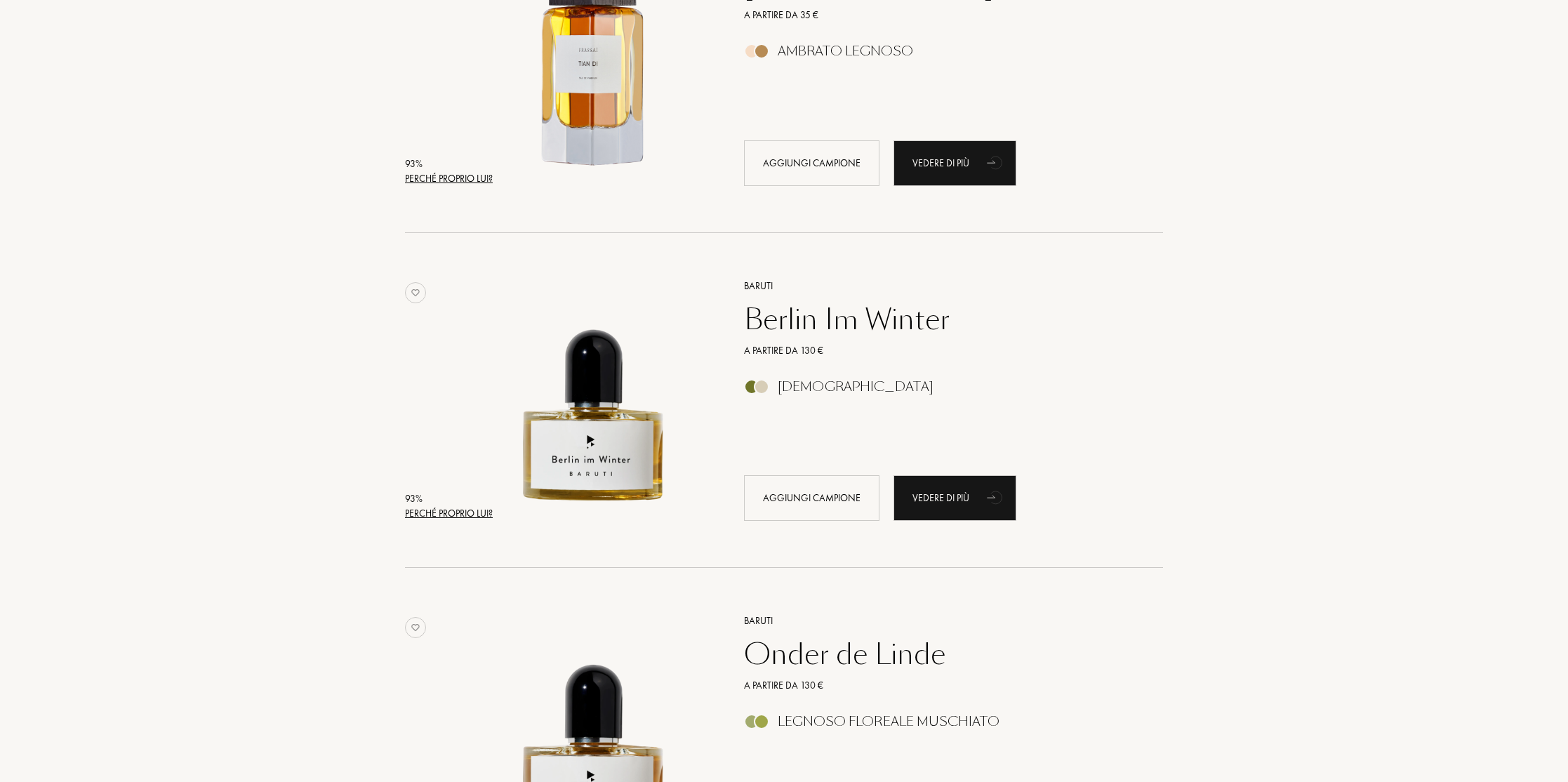
scroll to position [2005, 0]
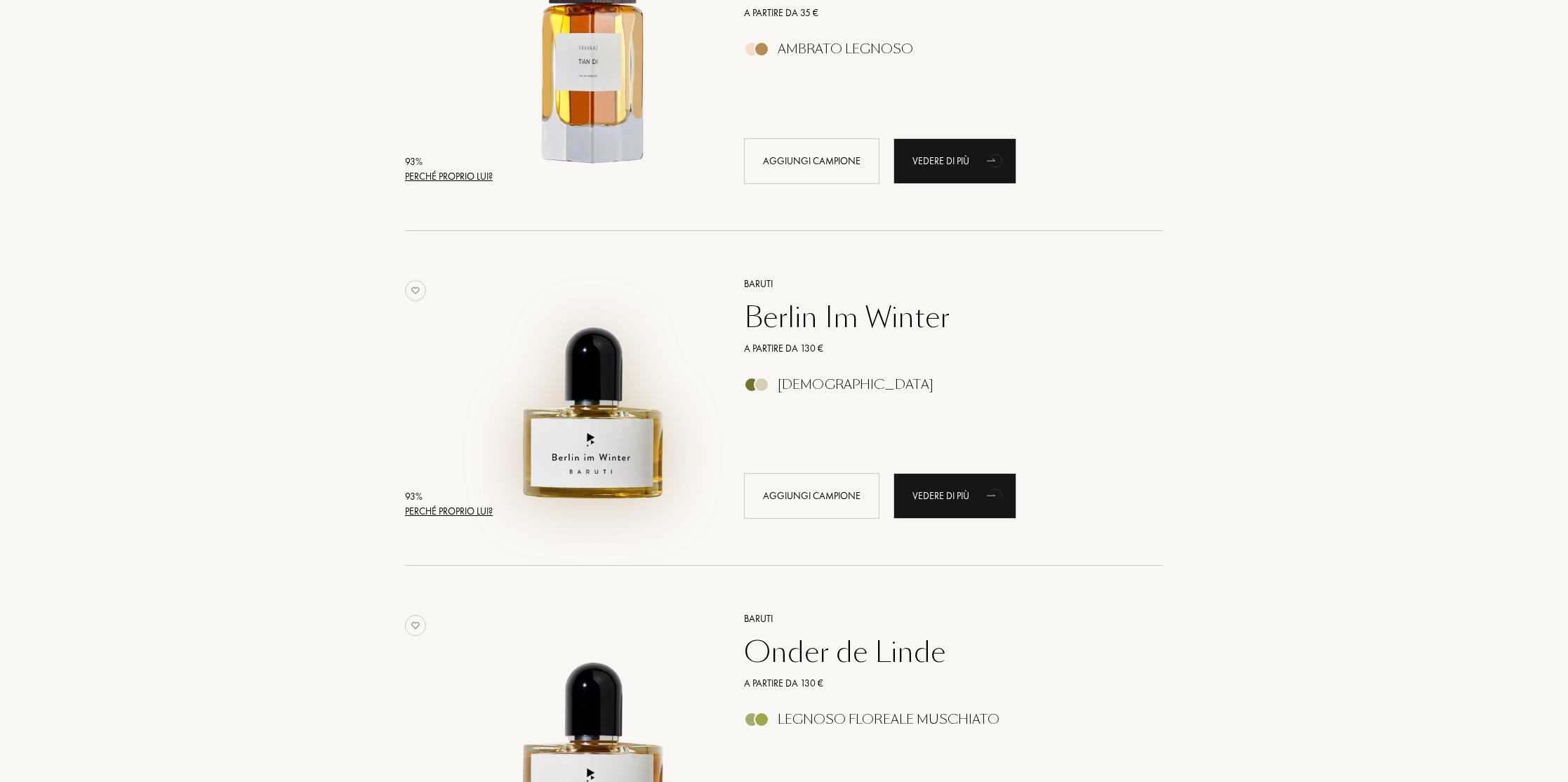
click at [596, 452] on img at bounding box center [594, 391] width 234 height 234
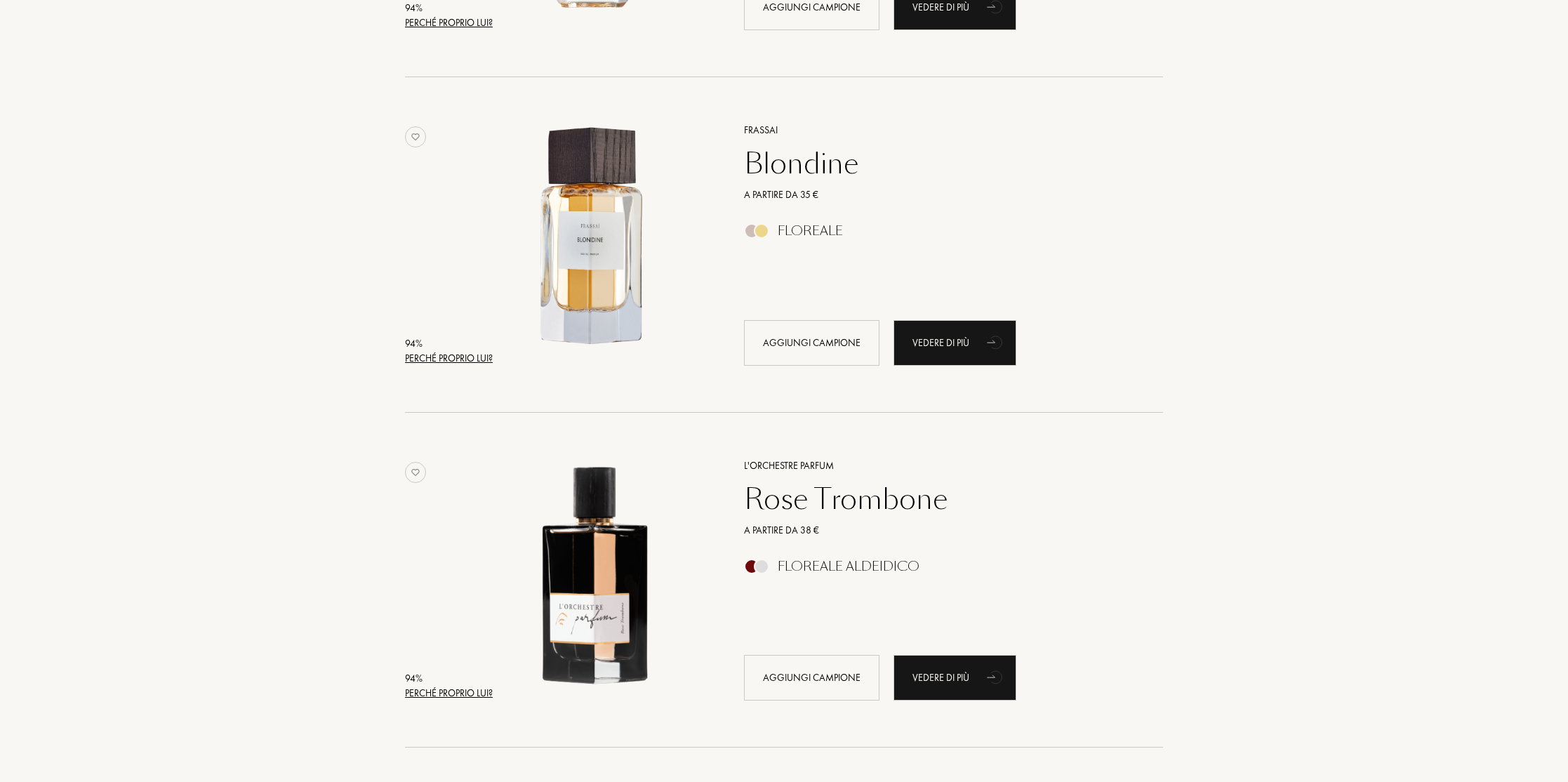
scroll to position [1142, 0]
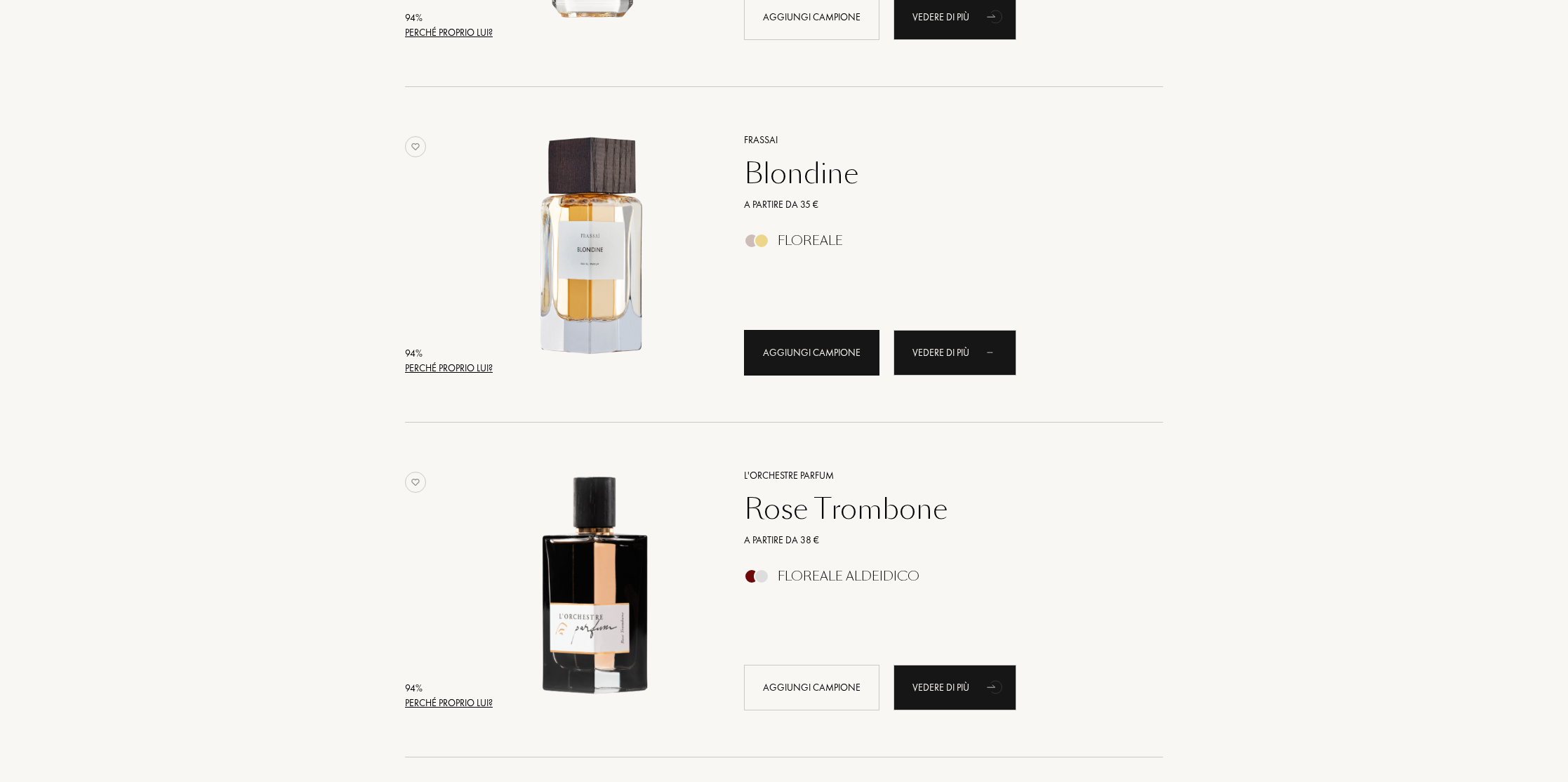
click at [804, 349] on div "Aggiungi campione" at bounding box center [811, 353] width 135 height 46
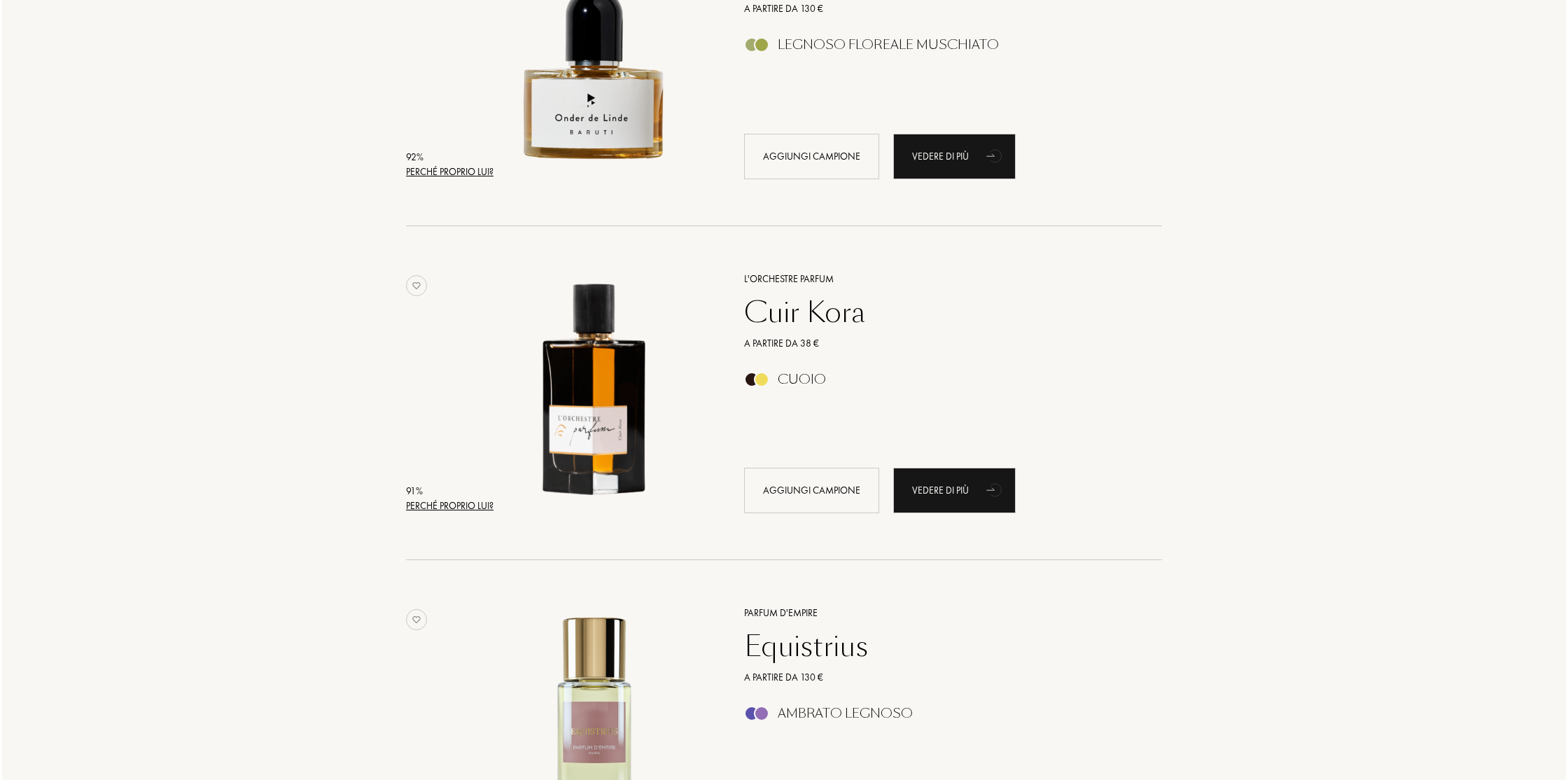
scroll to position [2675, 0]
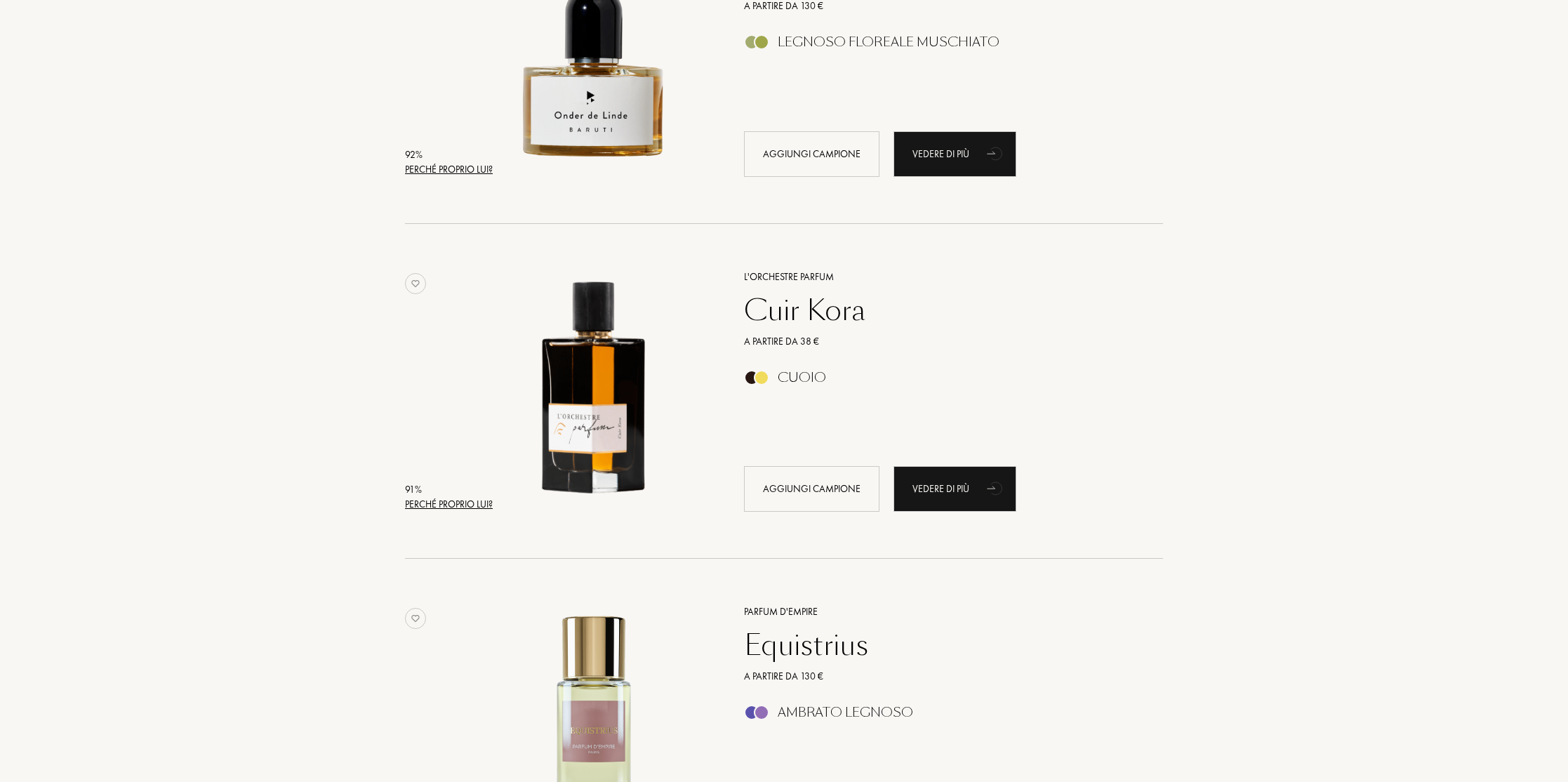
click at [475, 507] on div "Perché proprio lui?" at bounding box center [449, 504] width 87 height 15
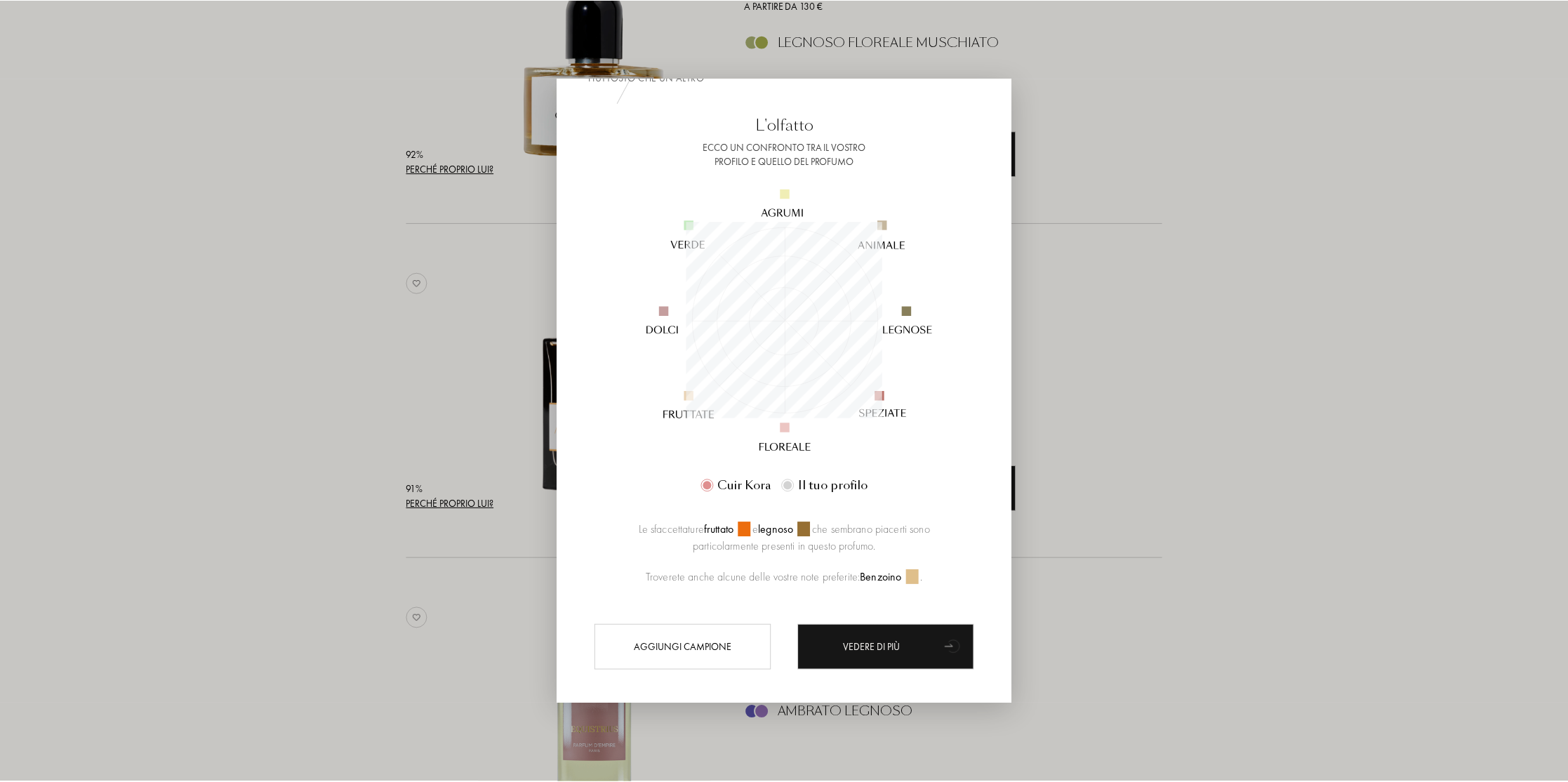
scroll to position [66, 0]
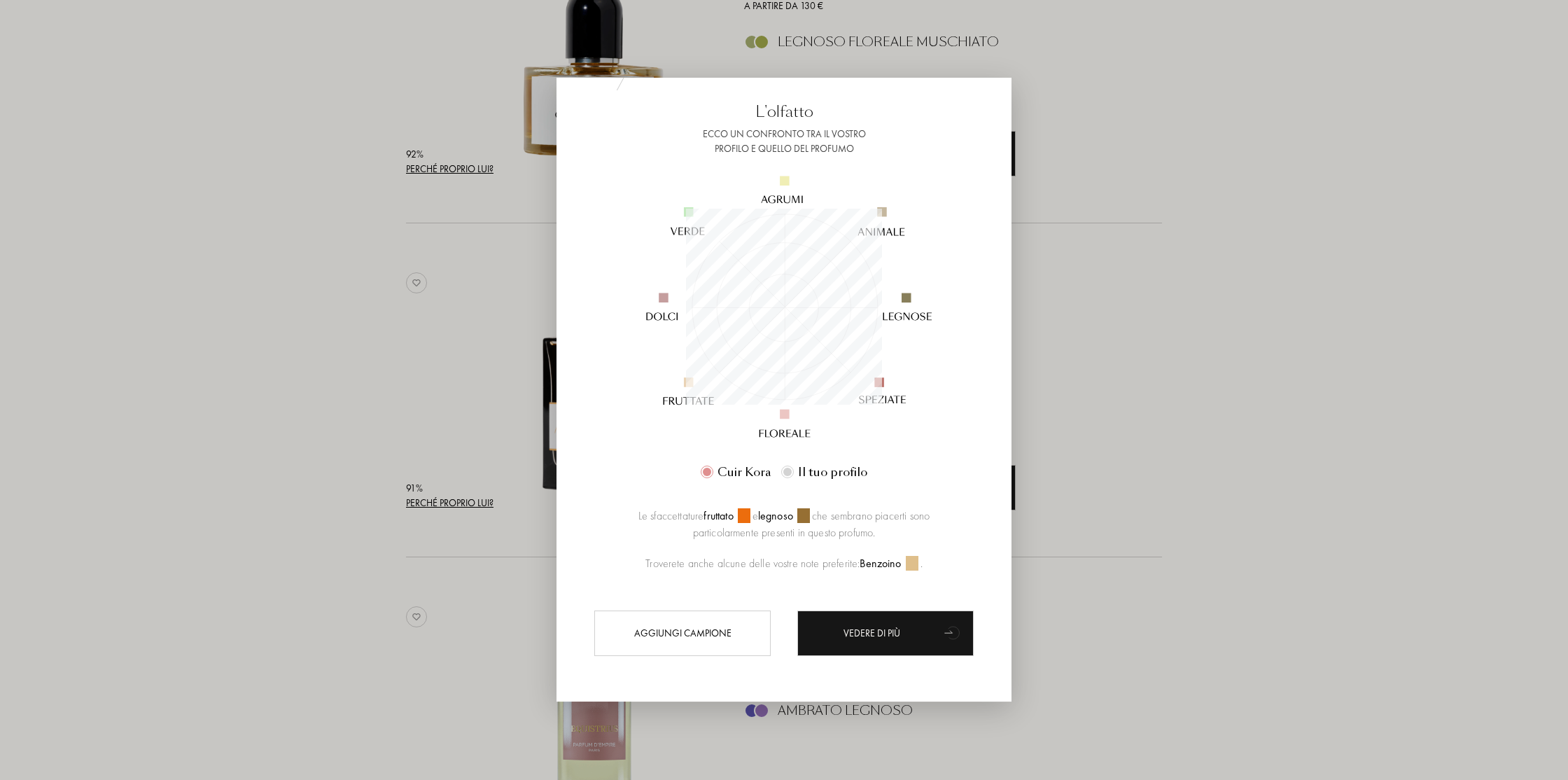
click at [1197, 414] on div at bounding box center [784, 390] width 1568 height 780
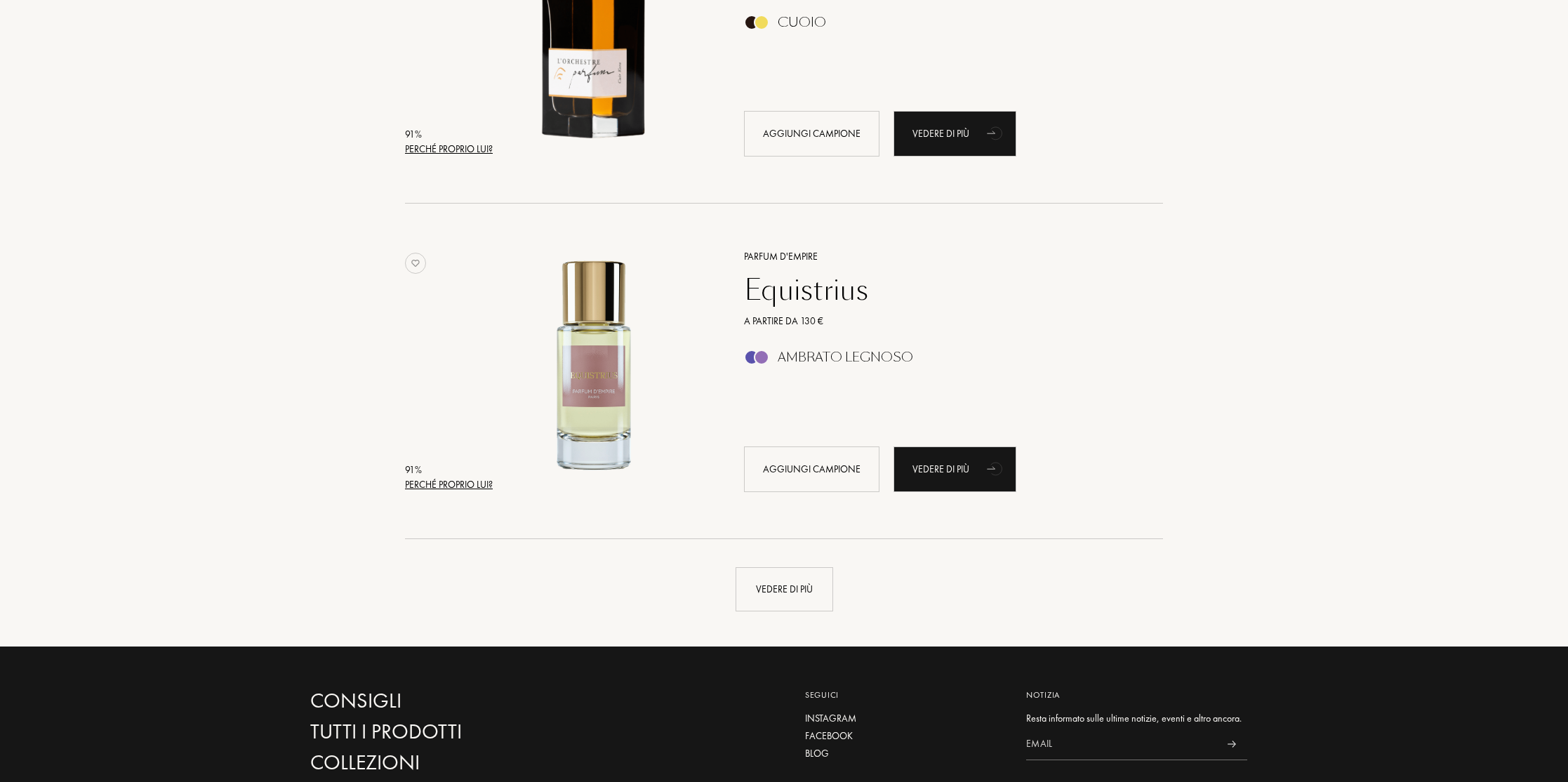
scroll to position [3039, 0]
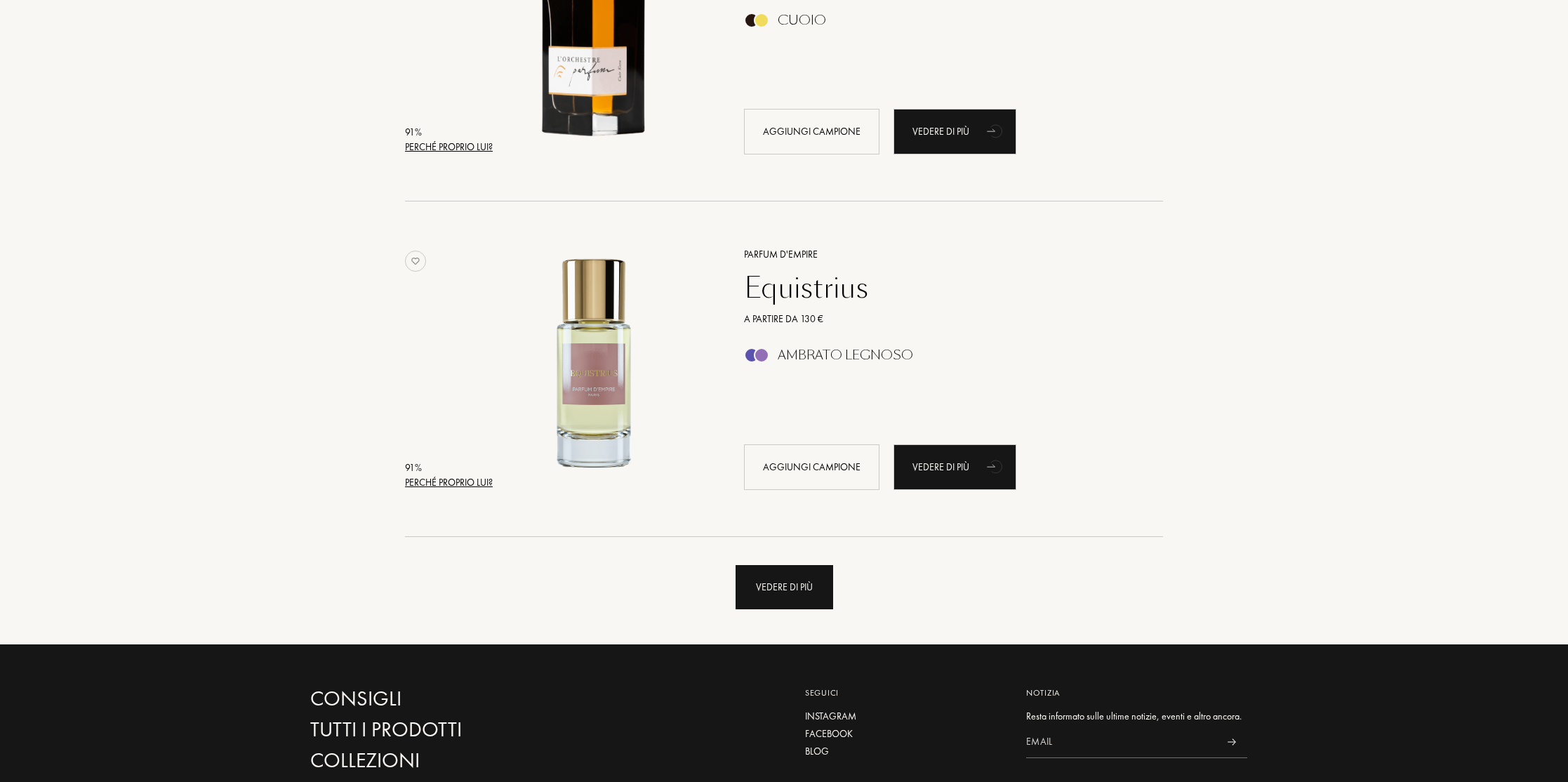
click at [802, 577] on div "Vedere di più" at bounding box center [784, 587] width 97 height 44
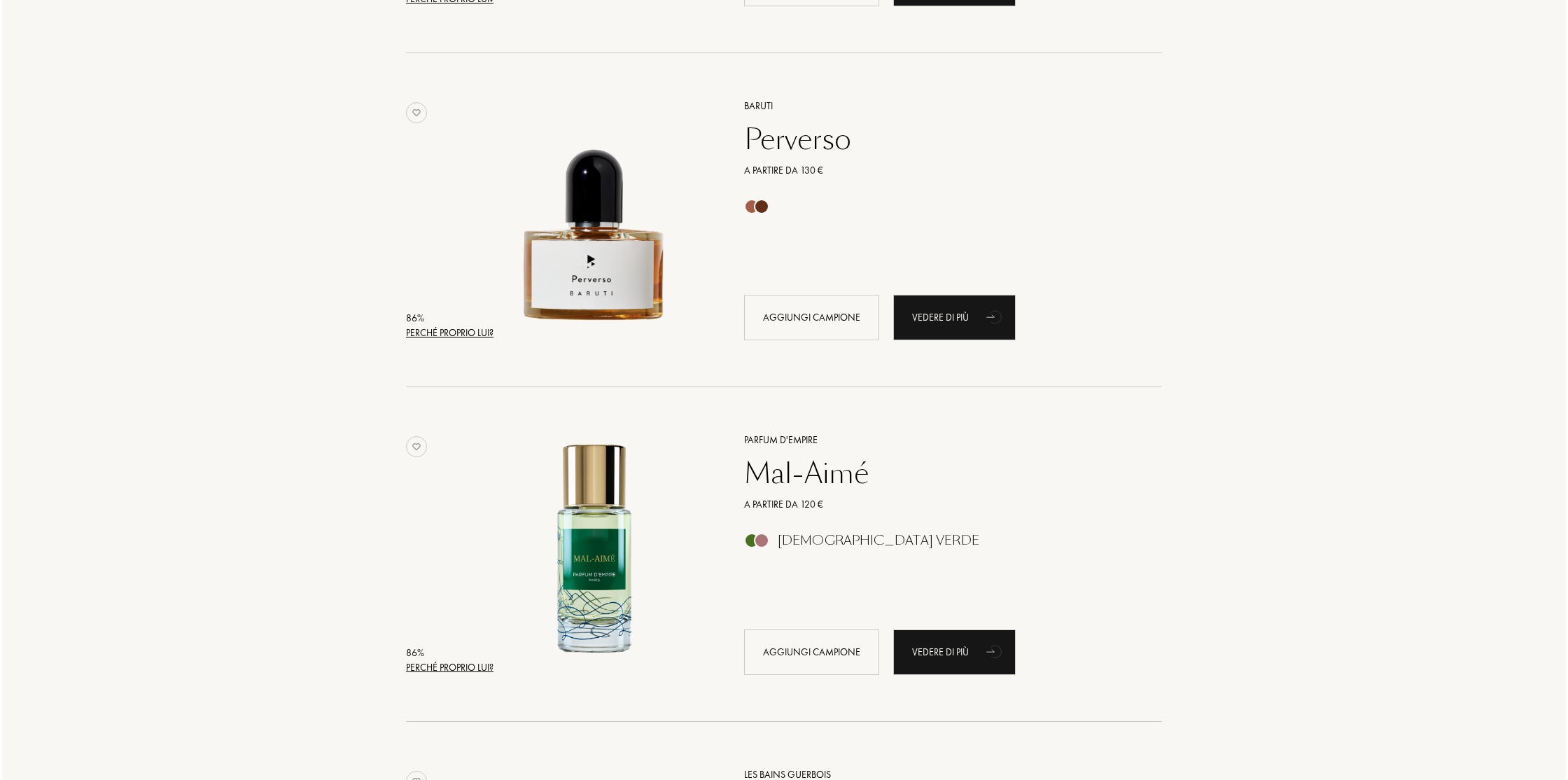
scroll to position [4853, 0]
click at [481, 331] on div "Perché proprio lui?" at bounding box center [447, 331] width 87 height 15
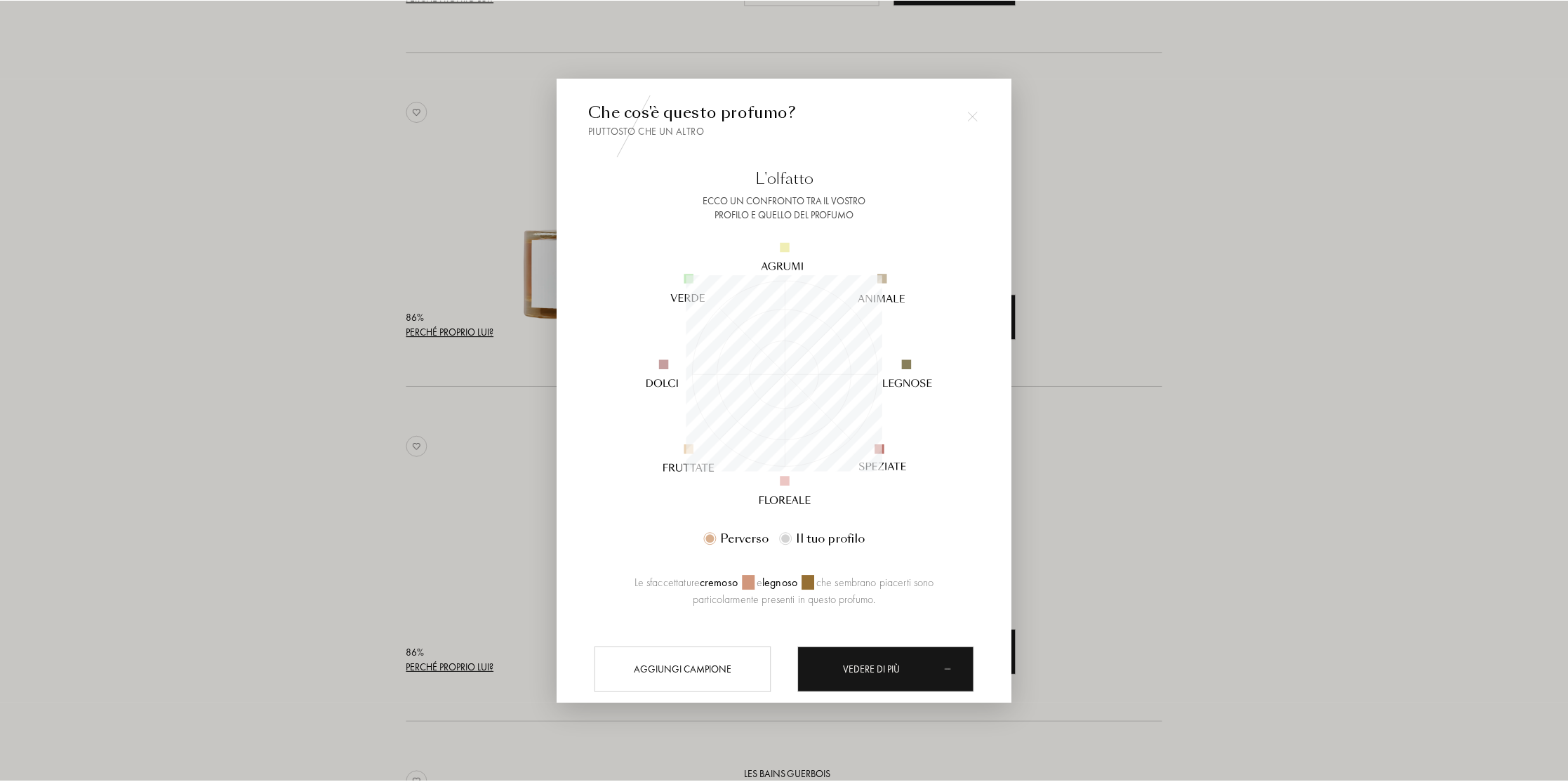
scroll to position [196, 196]
click at [1129, 408] on div at bounding box center [786, 391] width 1573 height 782
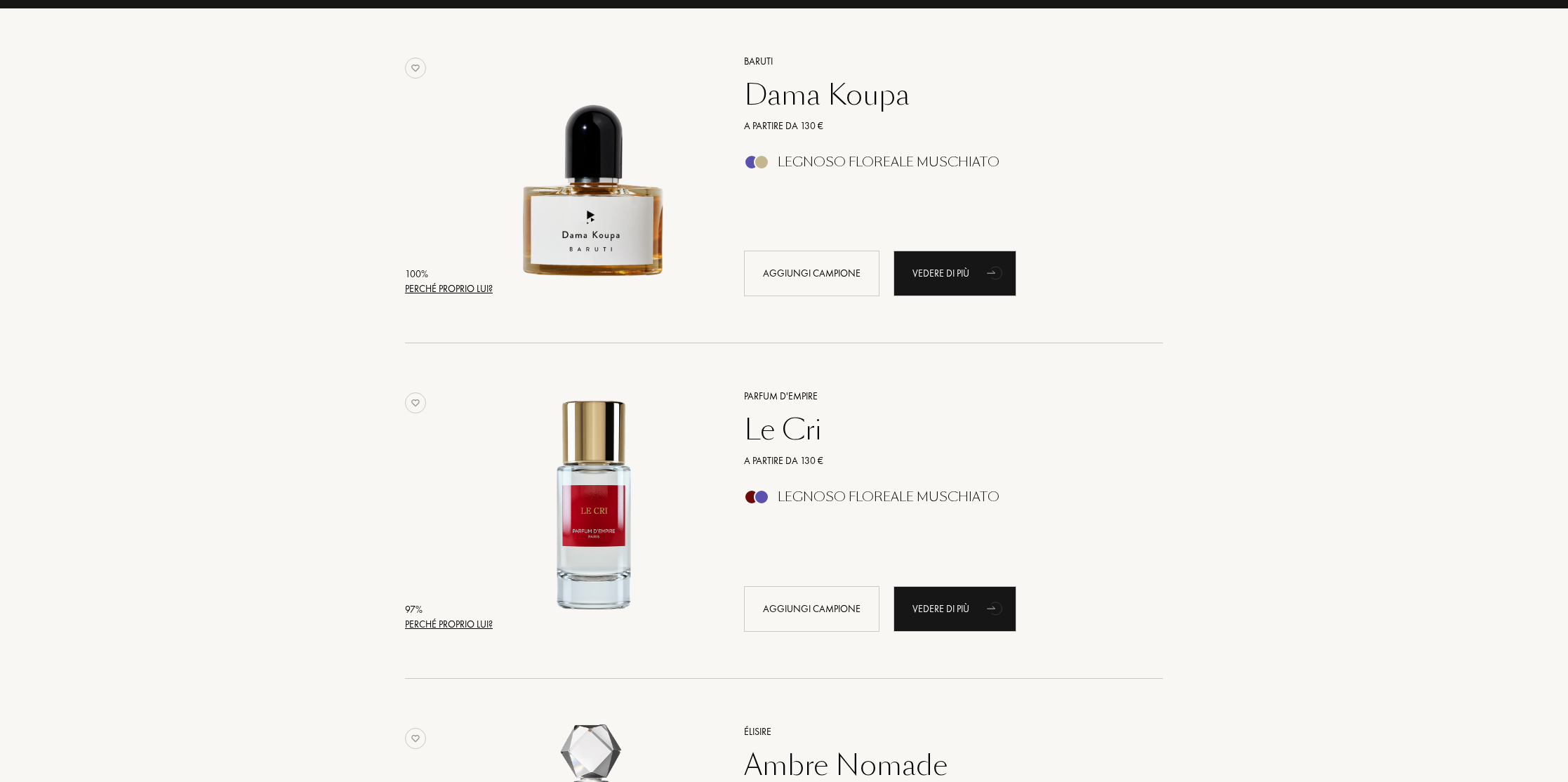
scroll to position [0, 0]
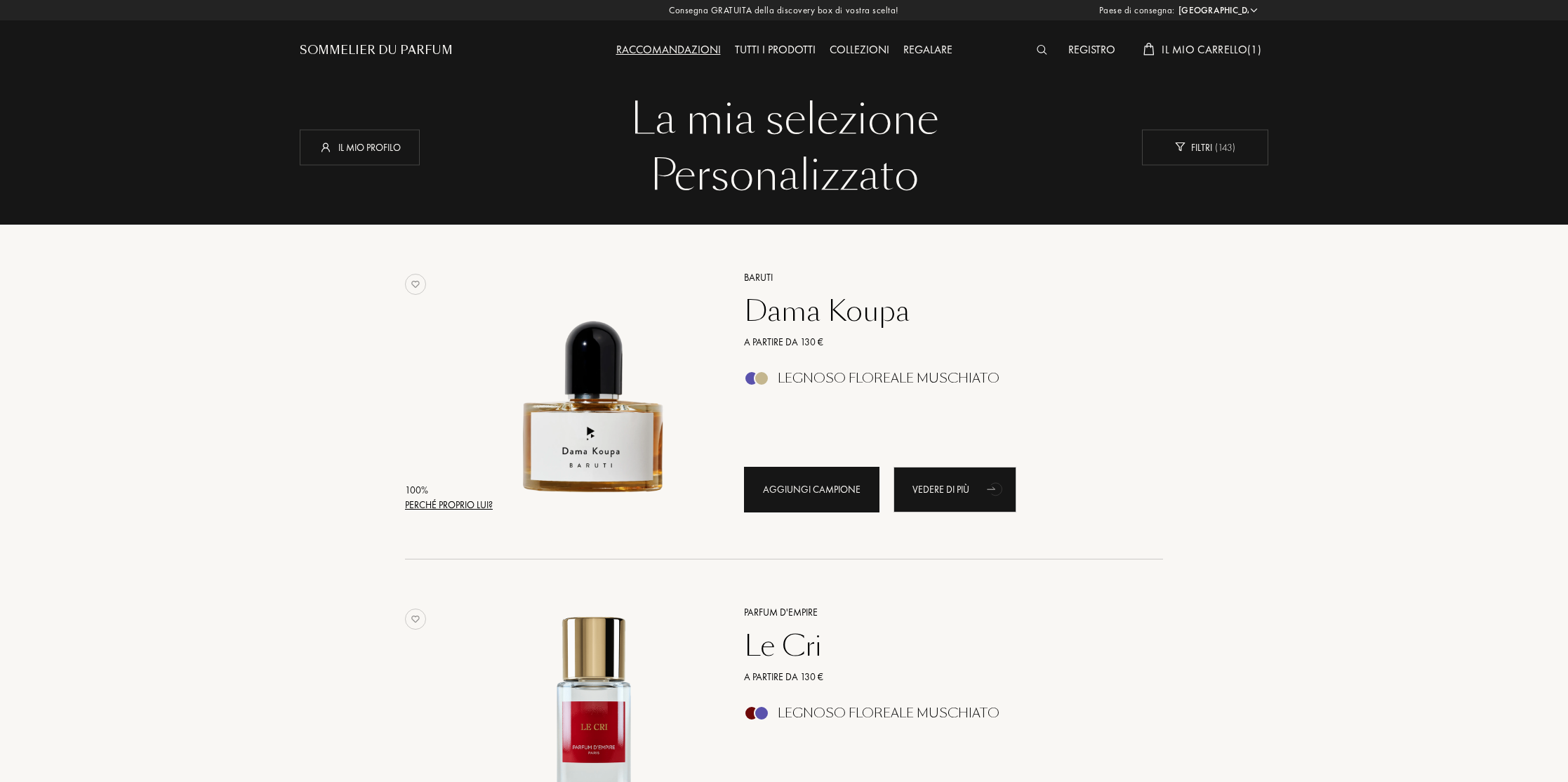
click at [785, 489] on div "Aggiungi campione" at bounding box center [811, 489] width 135 height 46
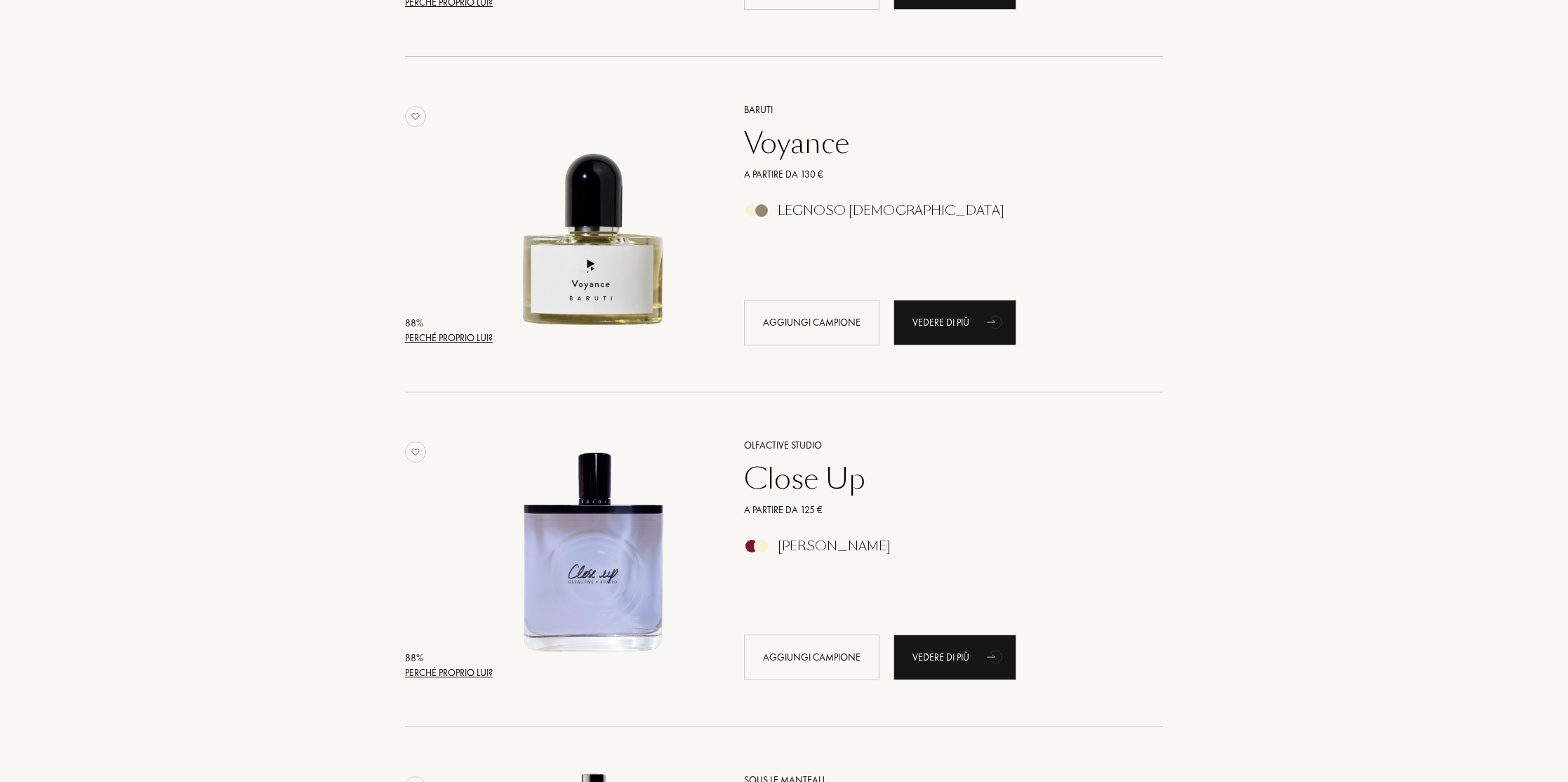
scroll to position [3860, 0]
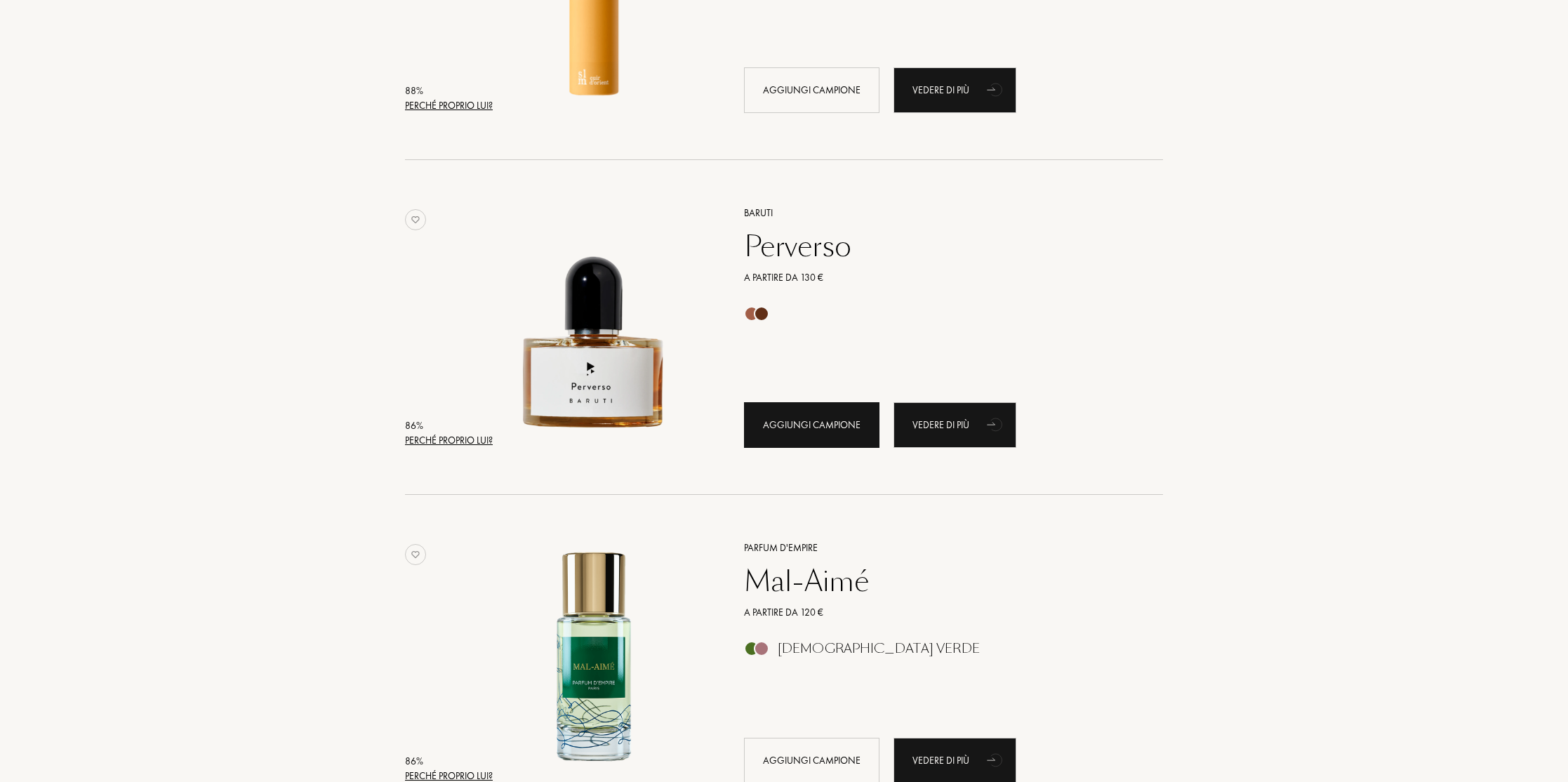
click at [808, 423] on div "Aggiungi campione" at bounding box center [811, 425] width 135 height 46
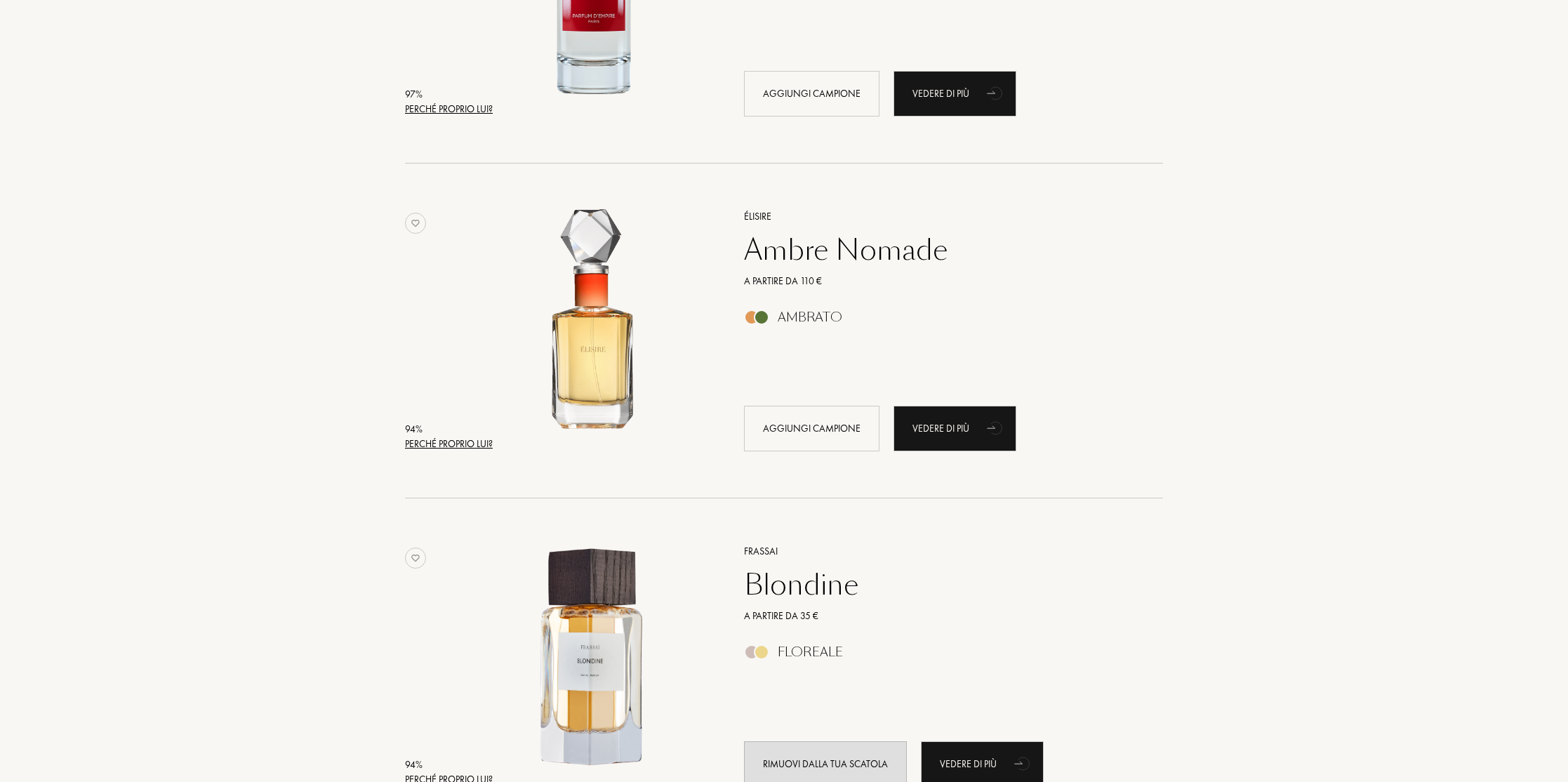
scroll to position [0, 0]
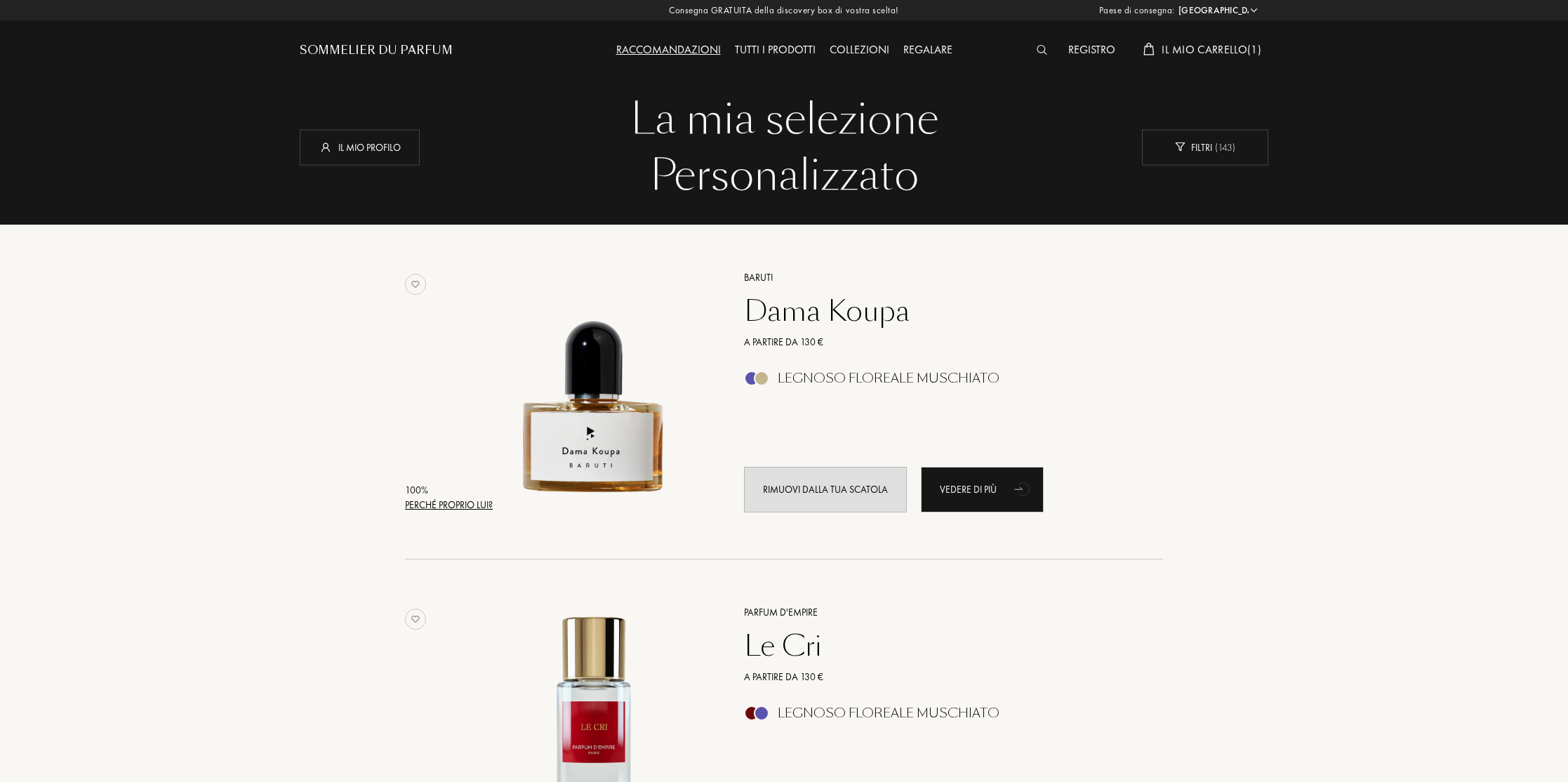
click at [1228, 46] on span "Il mio carrello ( 1 )" at bounding box center [1211, 49] width 100 height 15
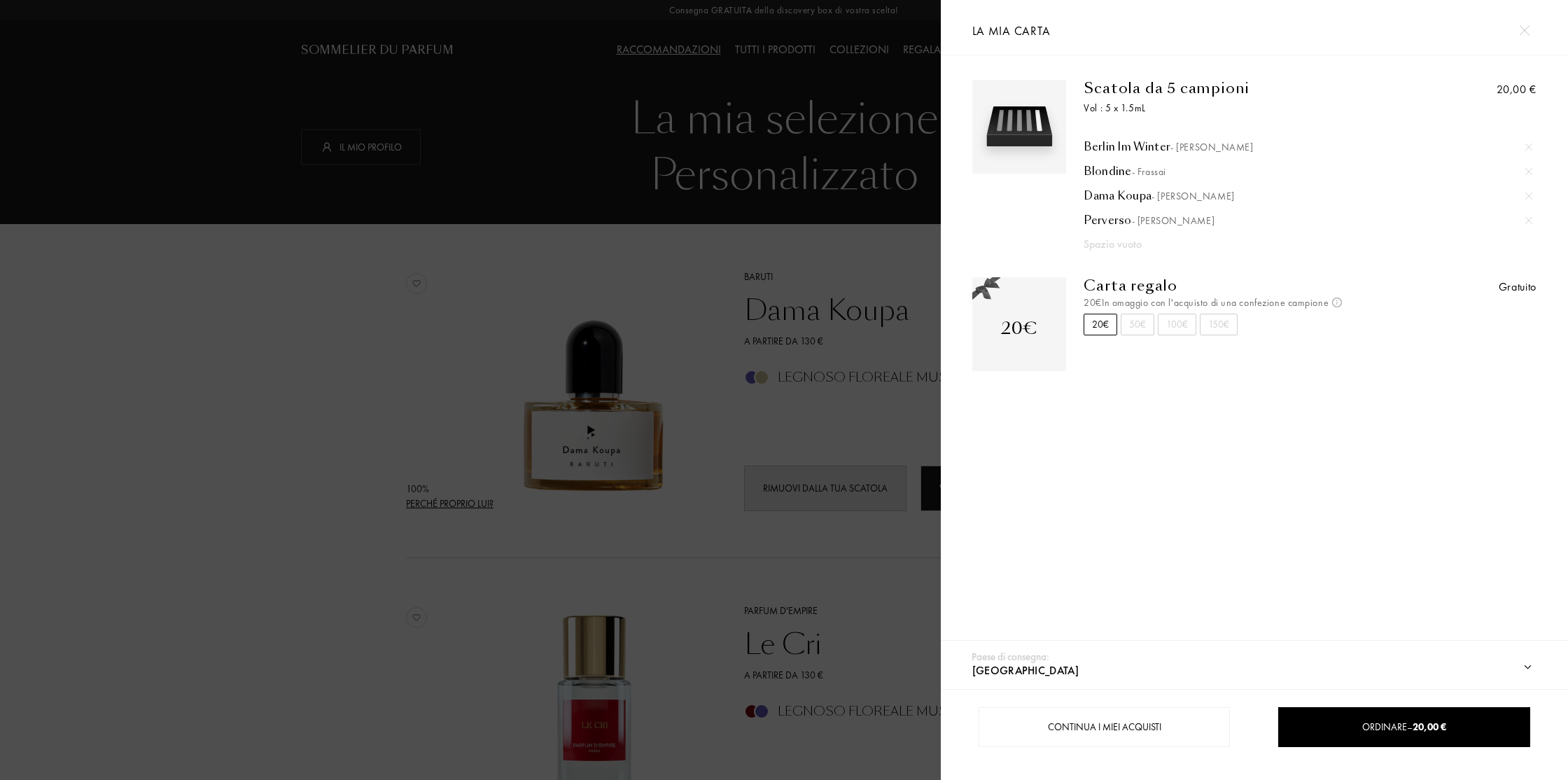
click at [805, 281] on div at bounding box center [470, 390] width 941 height 780
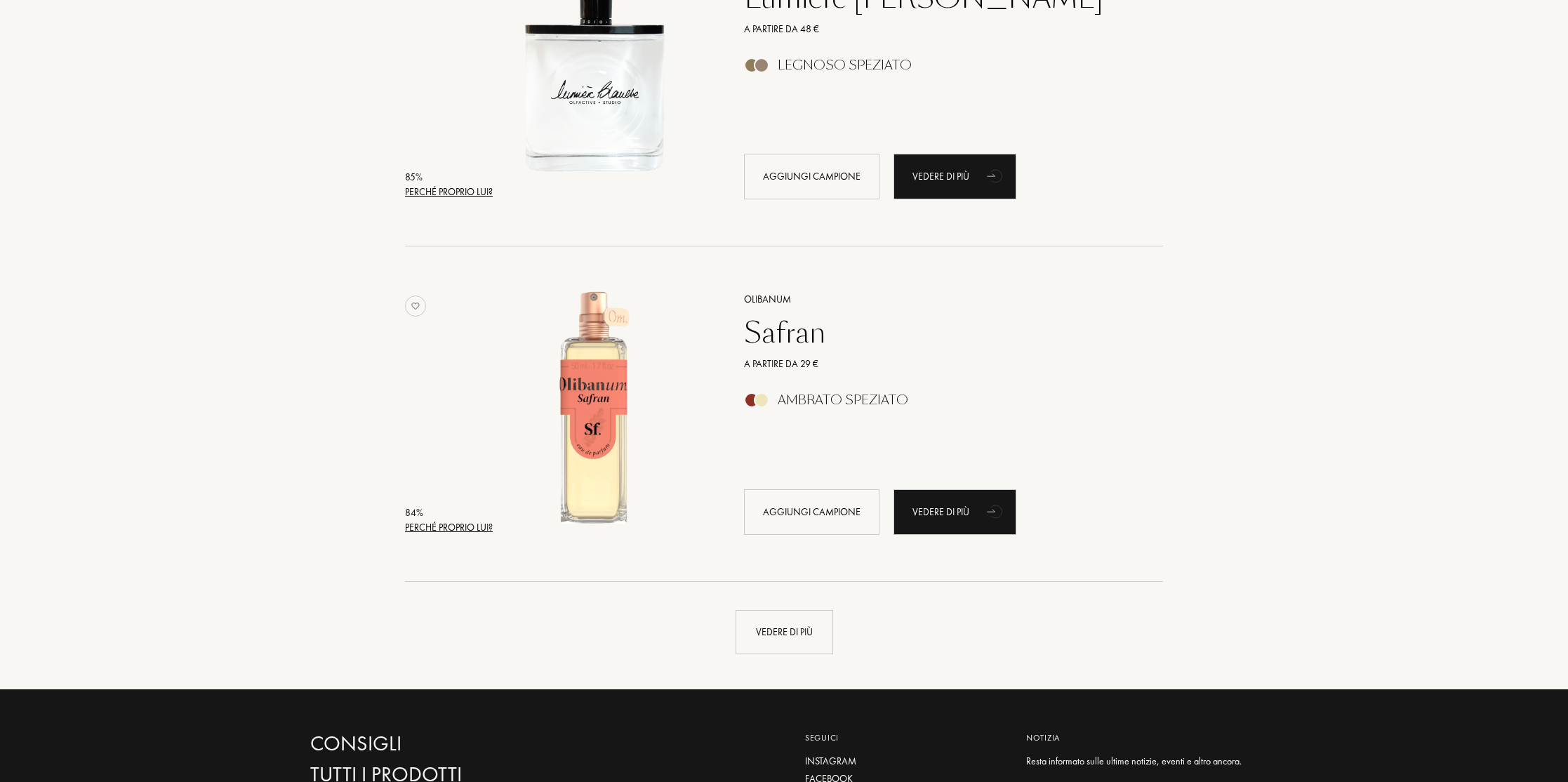
scroll to position [6685, 0]
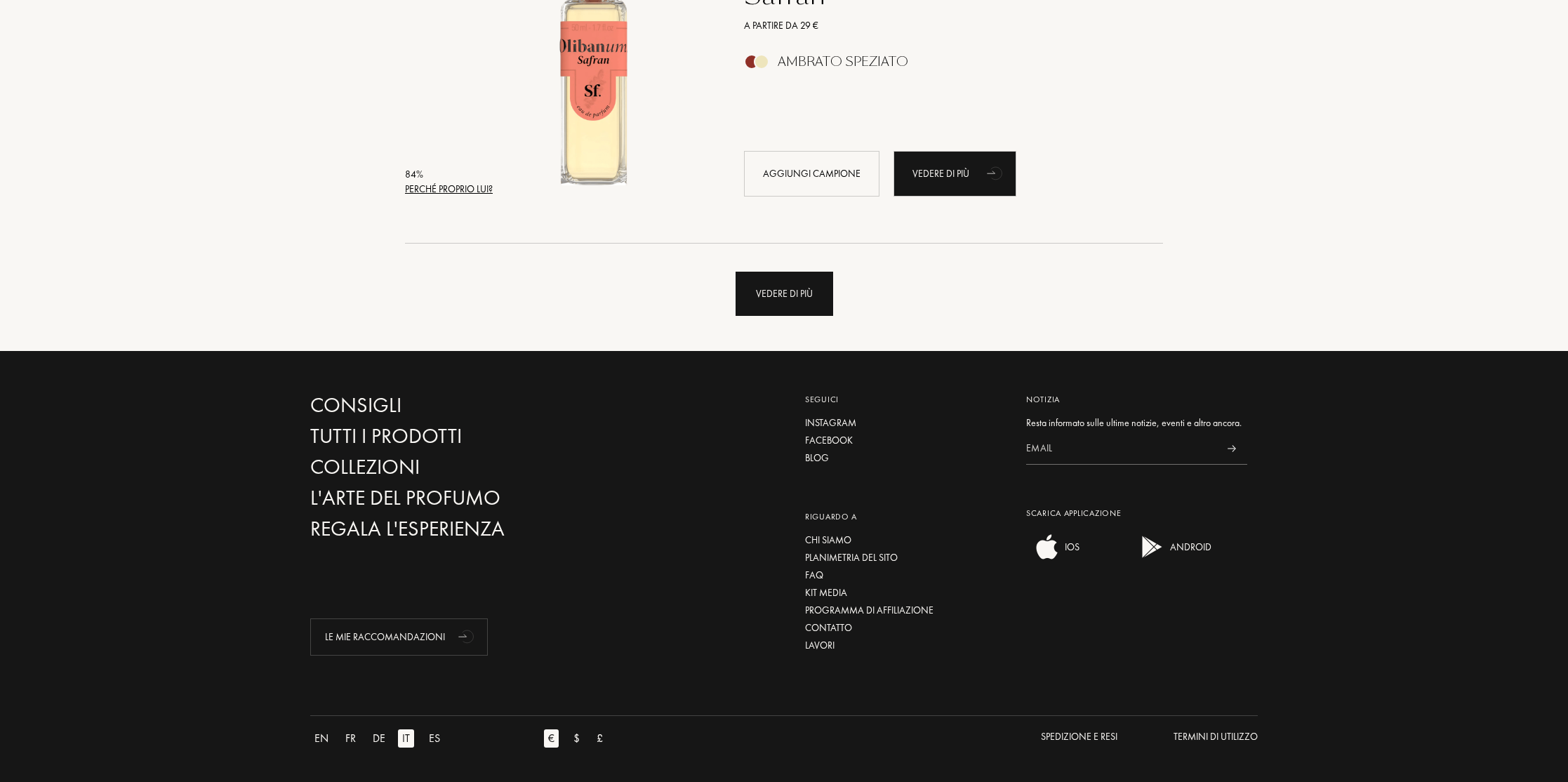
click at [763, 304] on div "Vedere di più" at bounding box center [784, 293] width 97 height 44
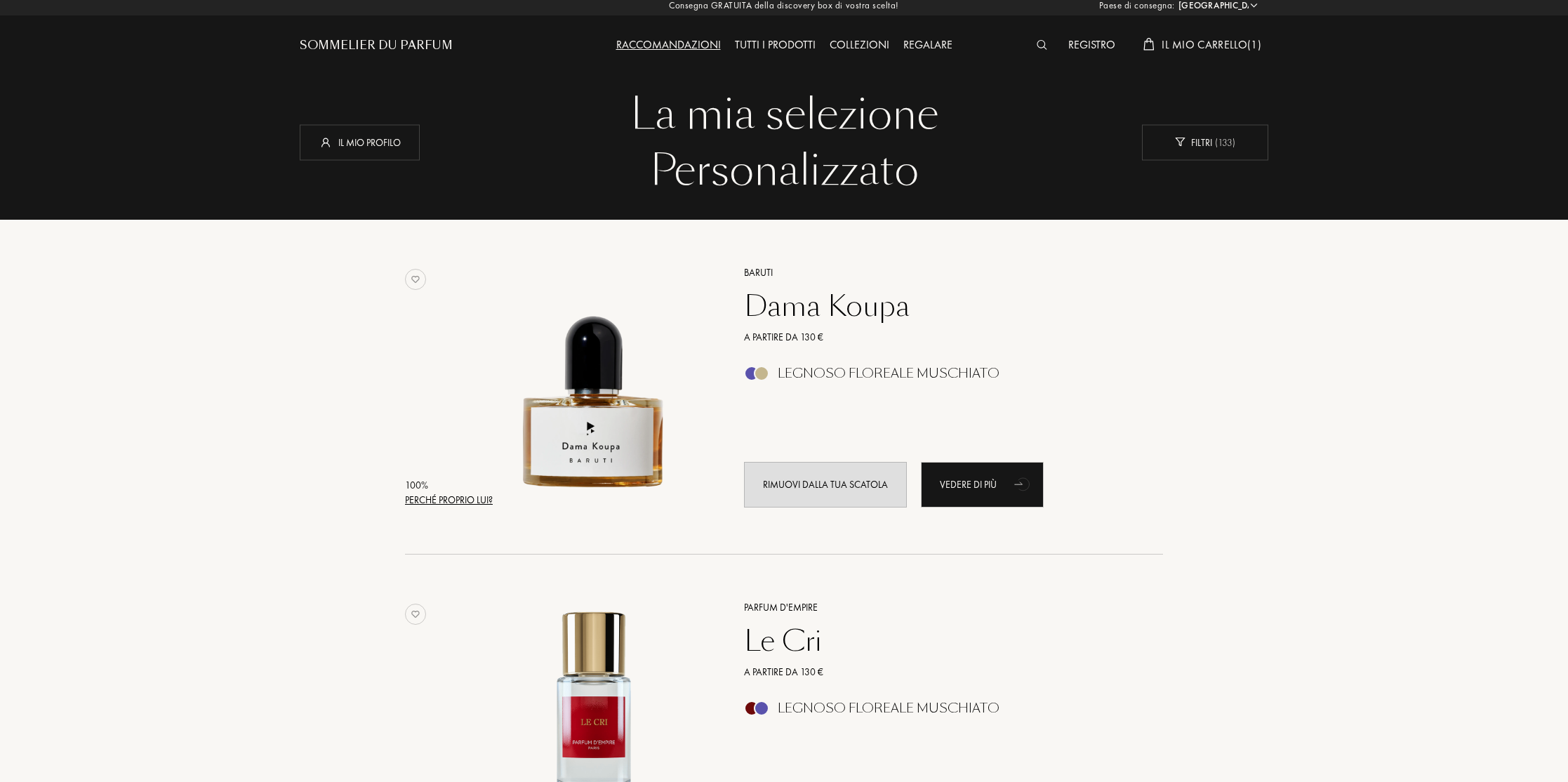
scroll to position [5, 0]
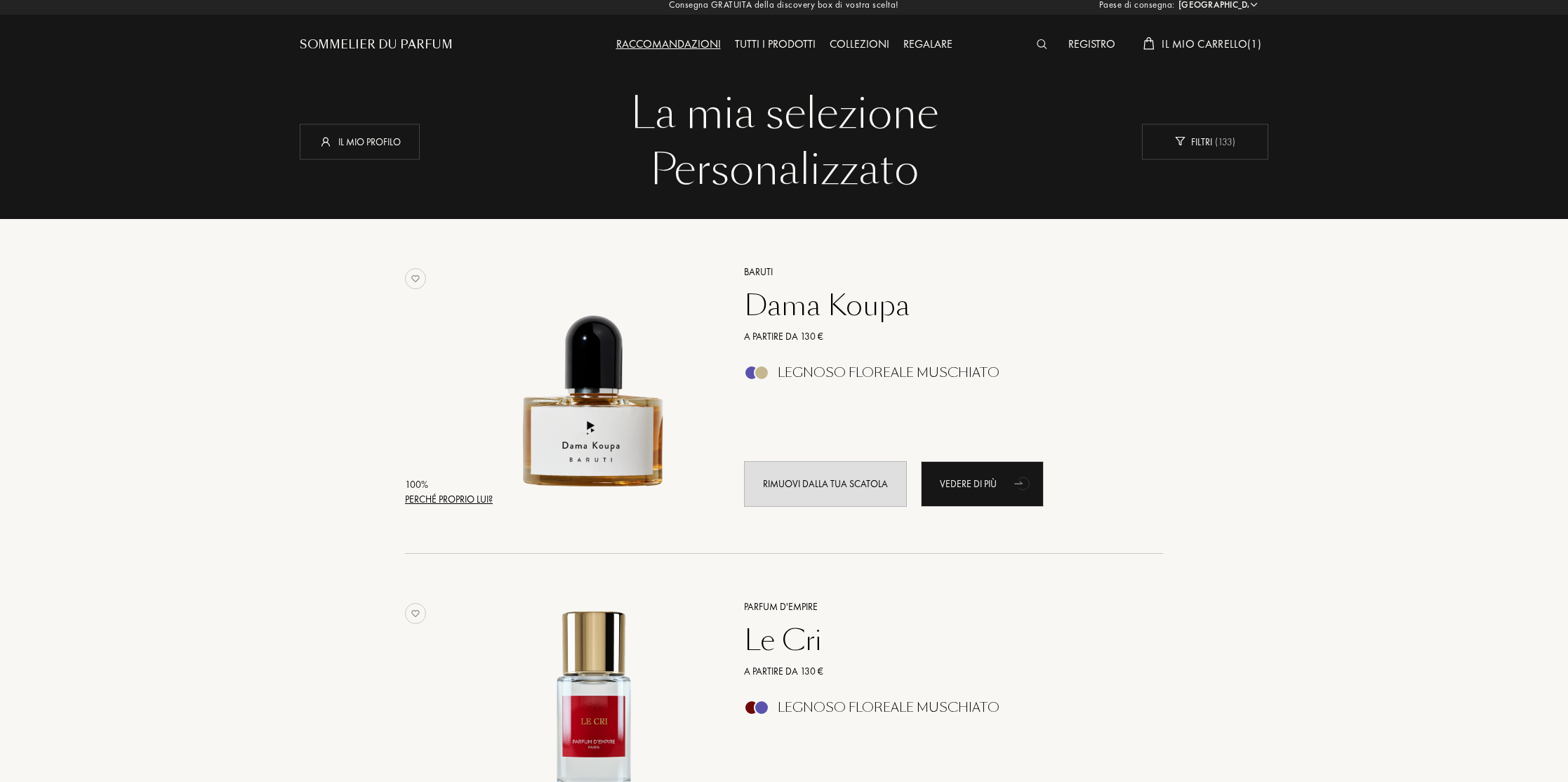
click at [1086, 39] on div "Registro" at bounding box center [1091, 45] width 61 height 19
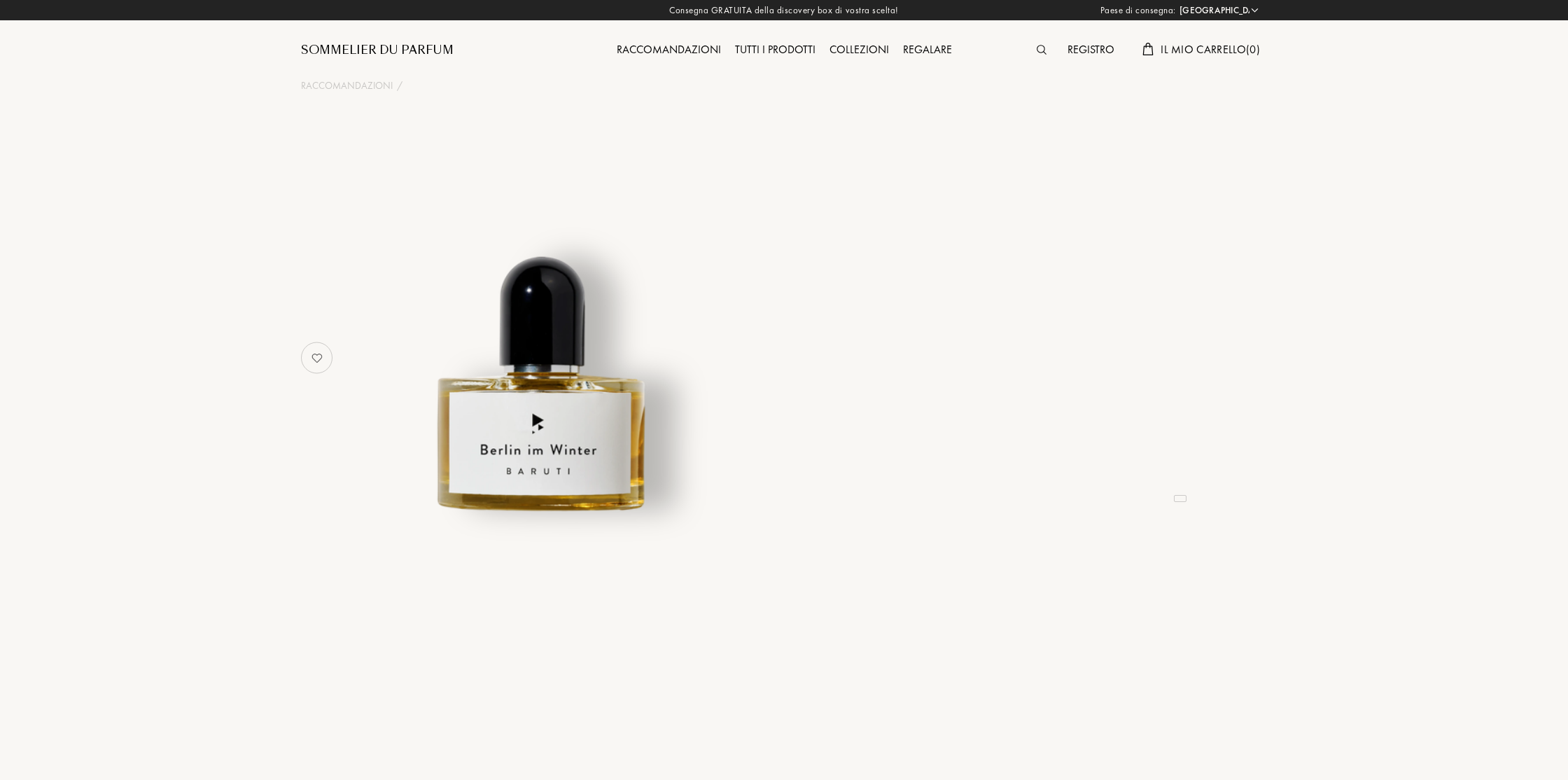
select select "IT"
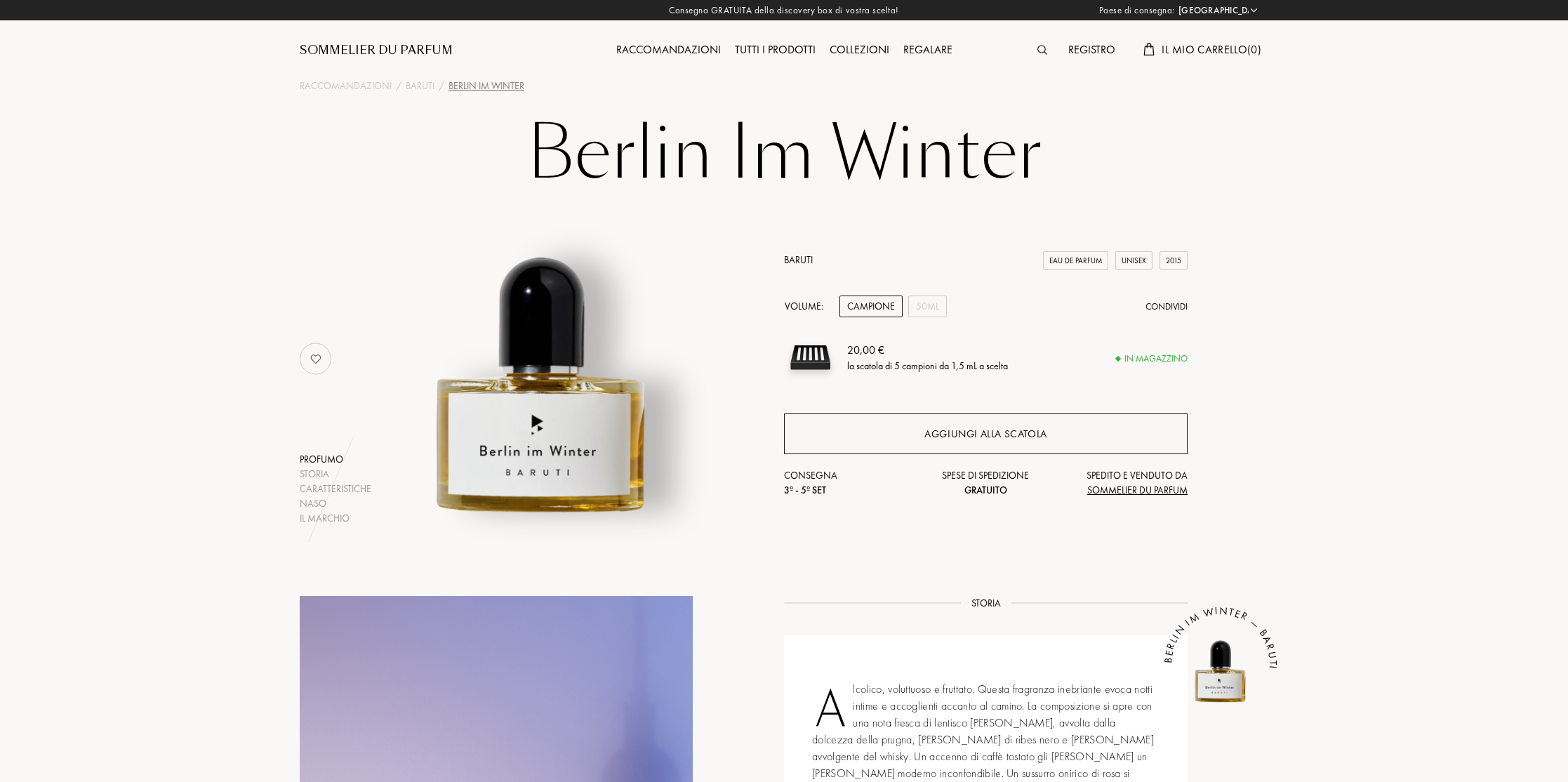
click at [1028, 433] on div "Aggiungi alla scatola" at bounding box center [986, 434] width 123 height 16
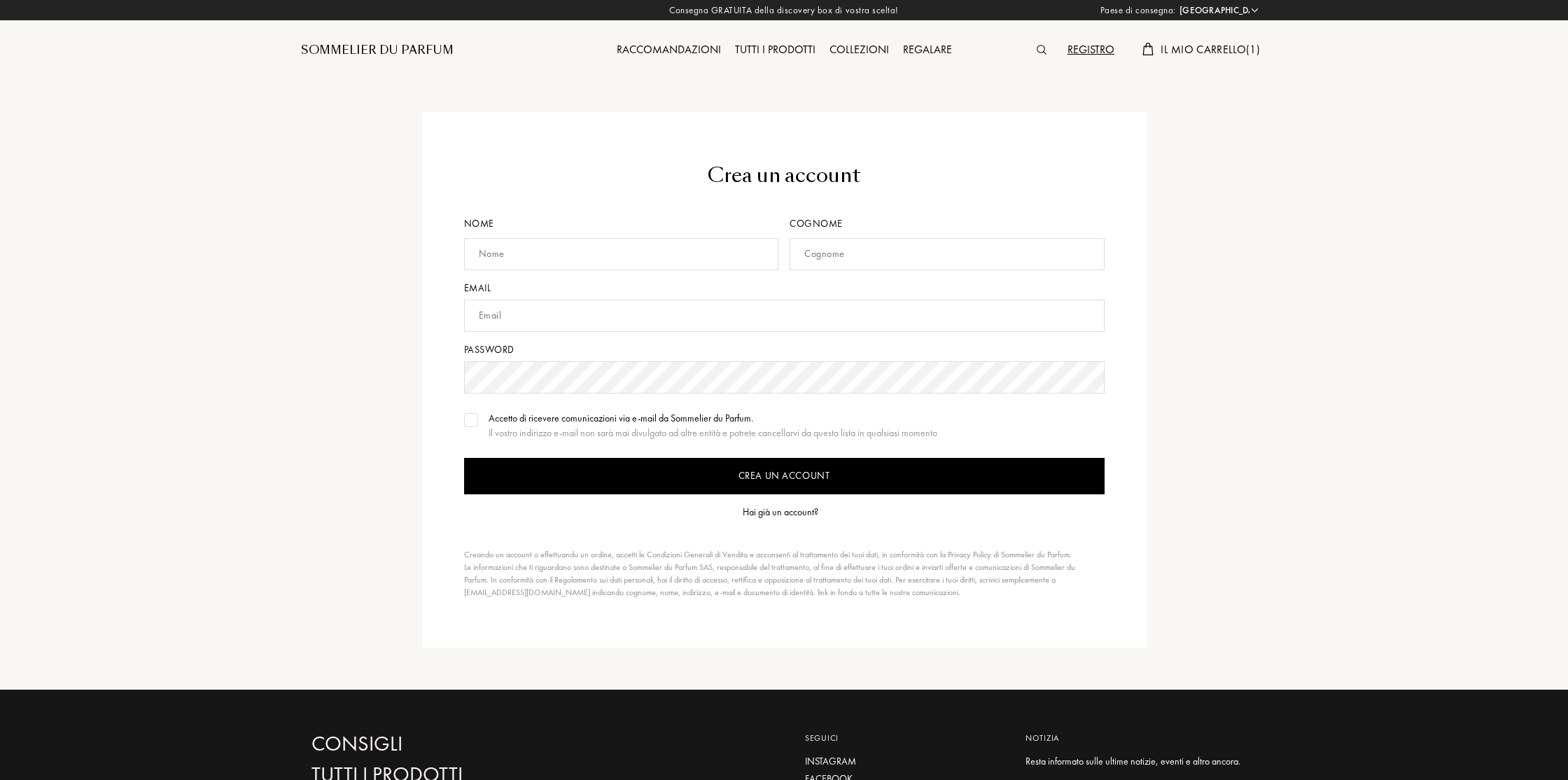
select select "IT"
click at [763, 46] on div "Tutti i prodotti" at bounding box center [773, 51] width 95 height 19
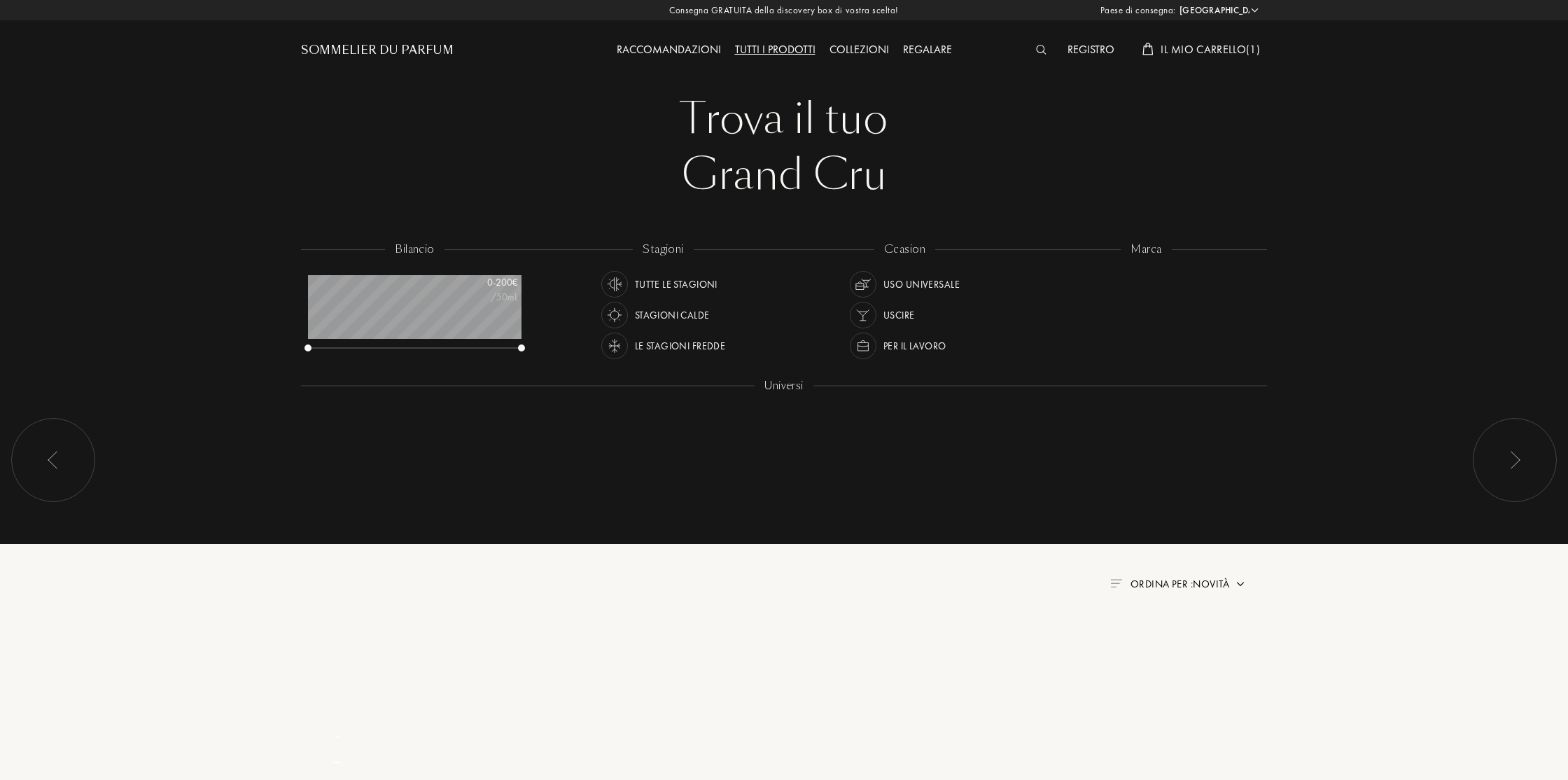
select select "IT"
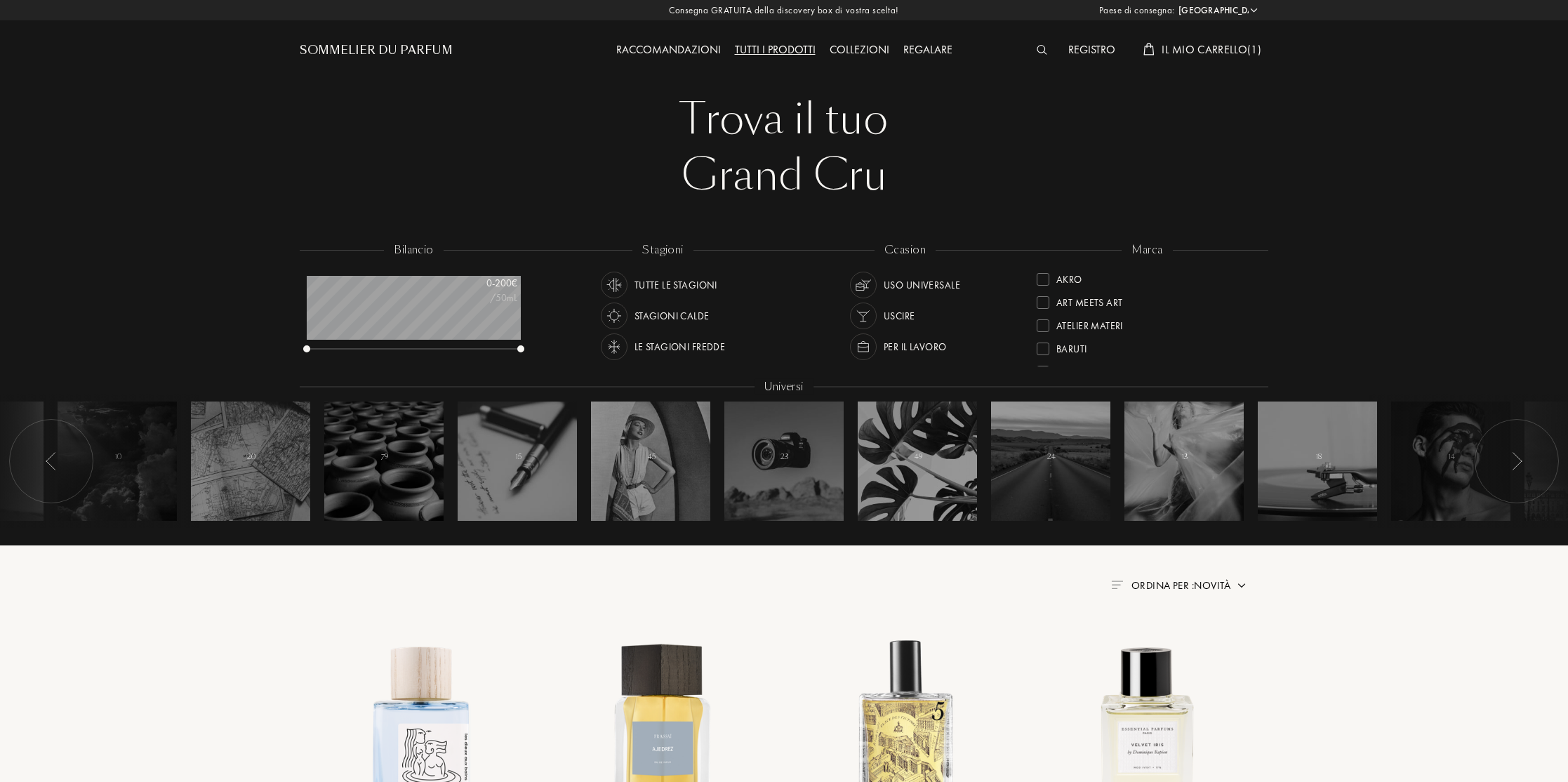
click at [1042, 49] on img at bounding box center [1042, 50] width 11 height 10
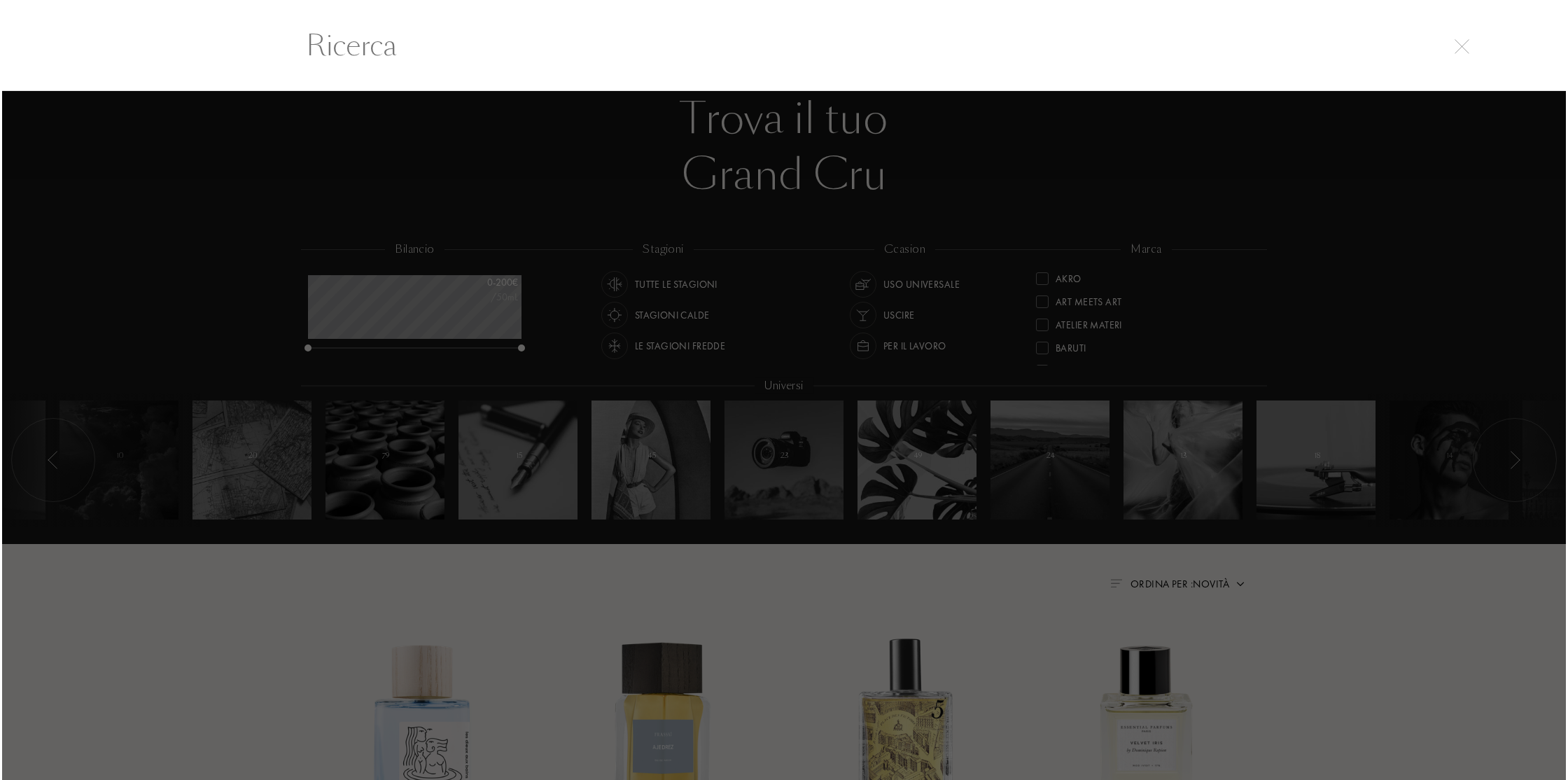
scroll to position [1, 0]
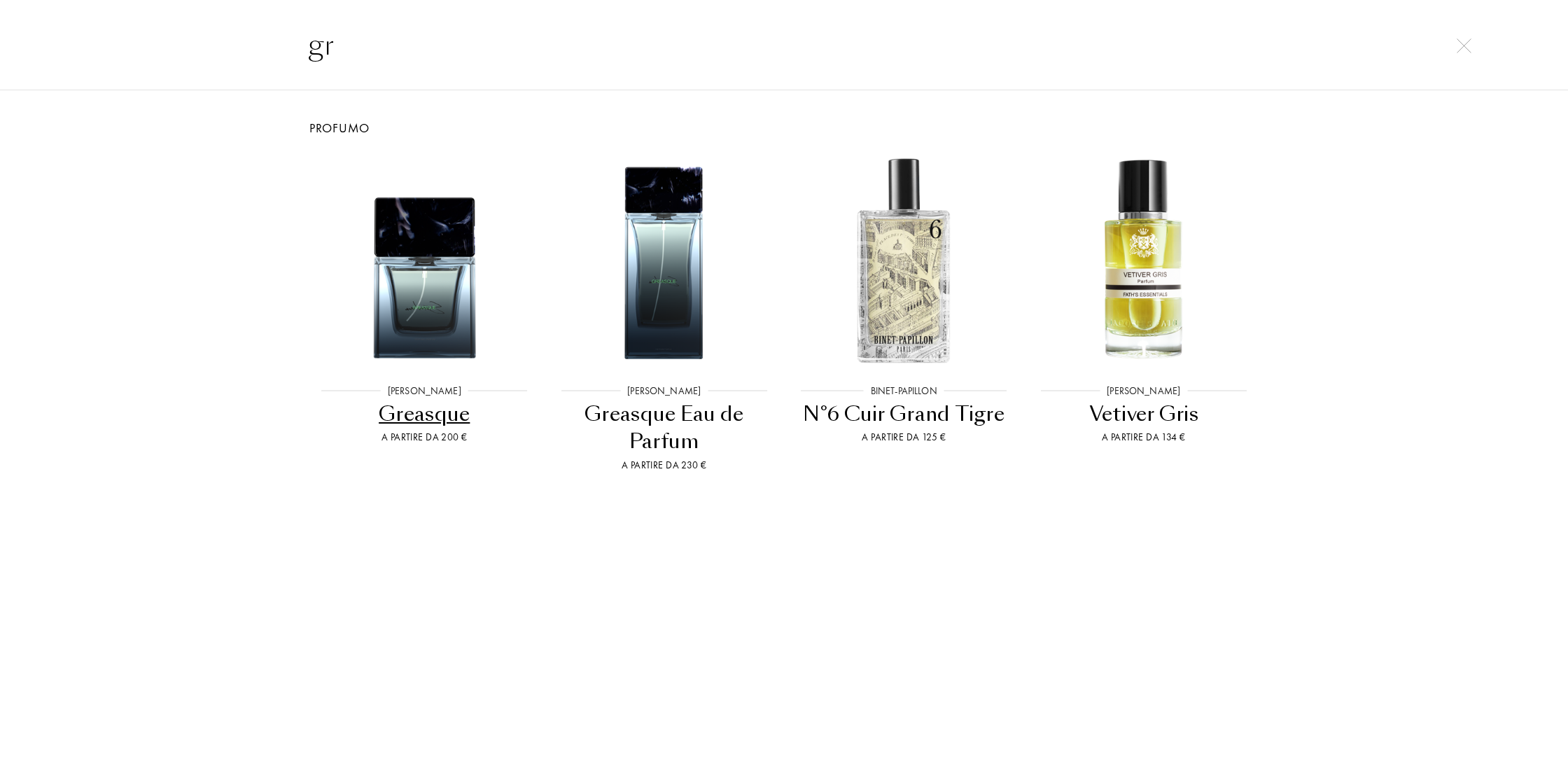
type input "g"
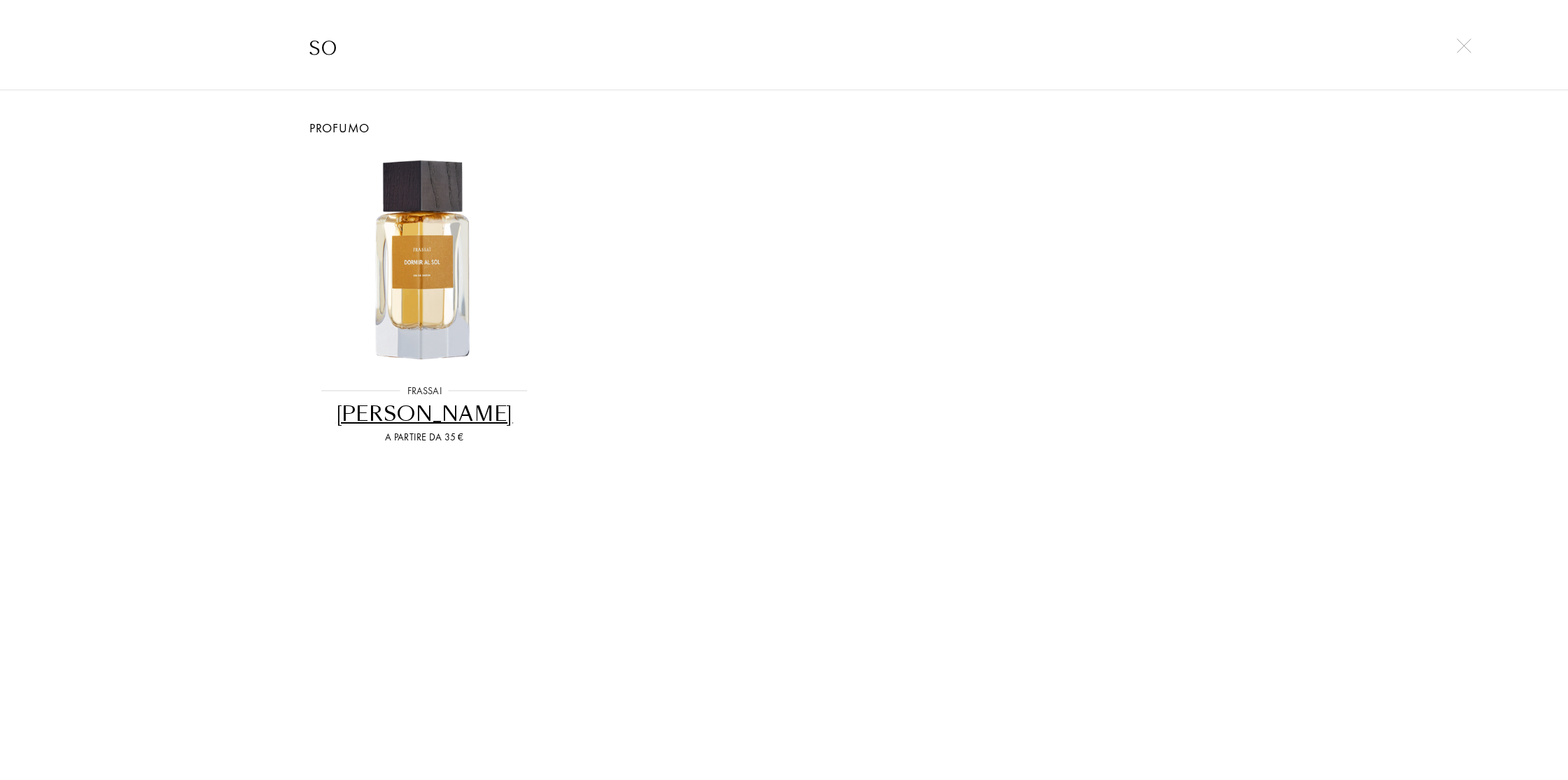
type input "s"
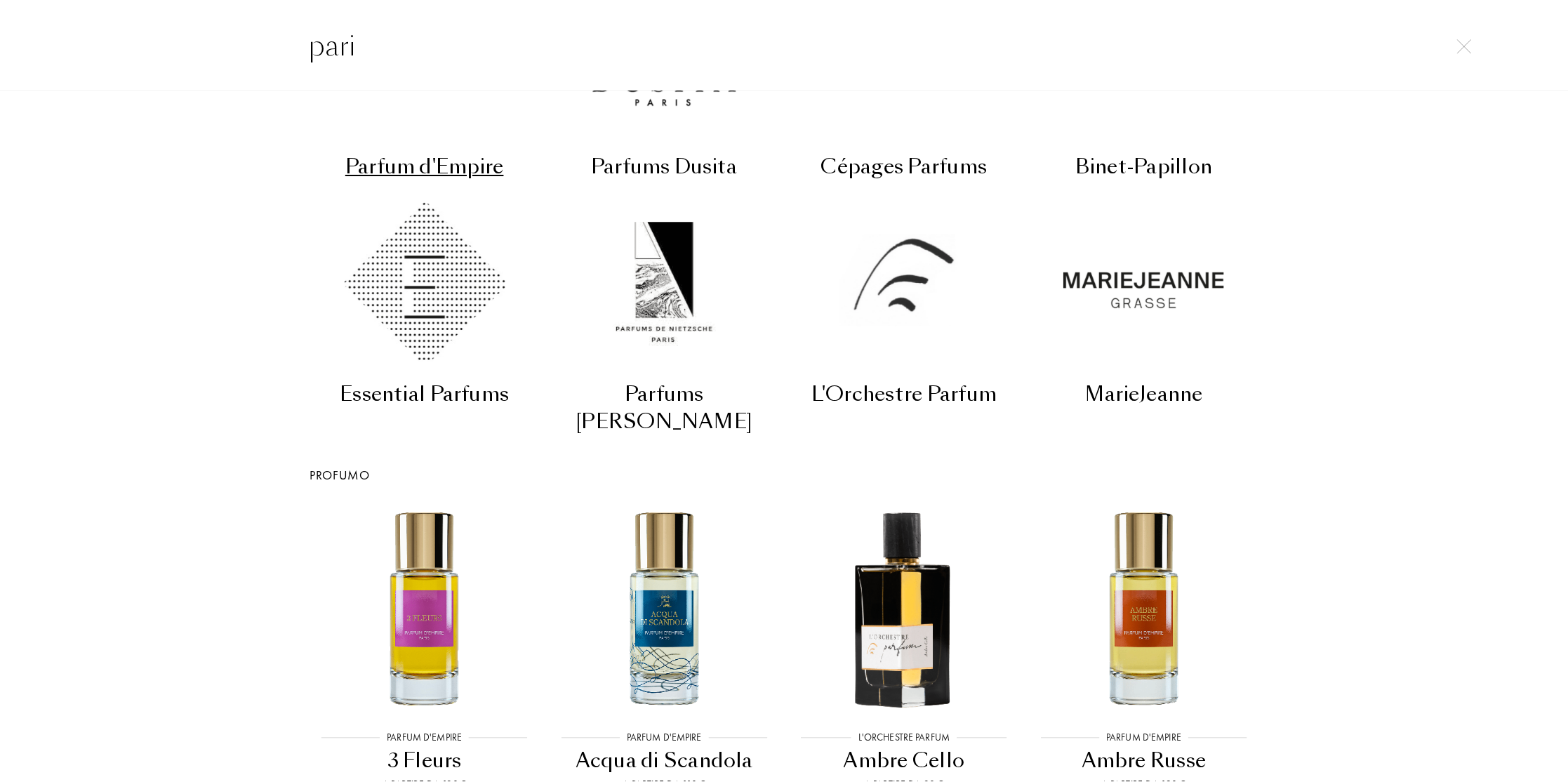
scroll to position [0, 0]
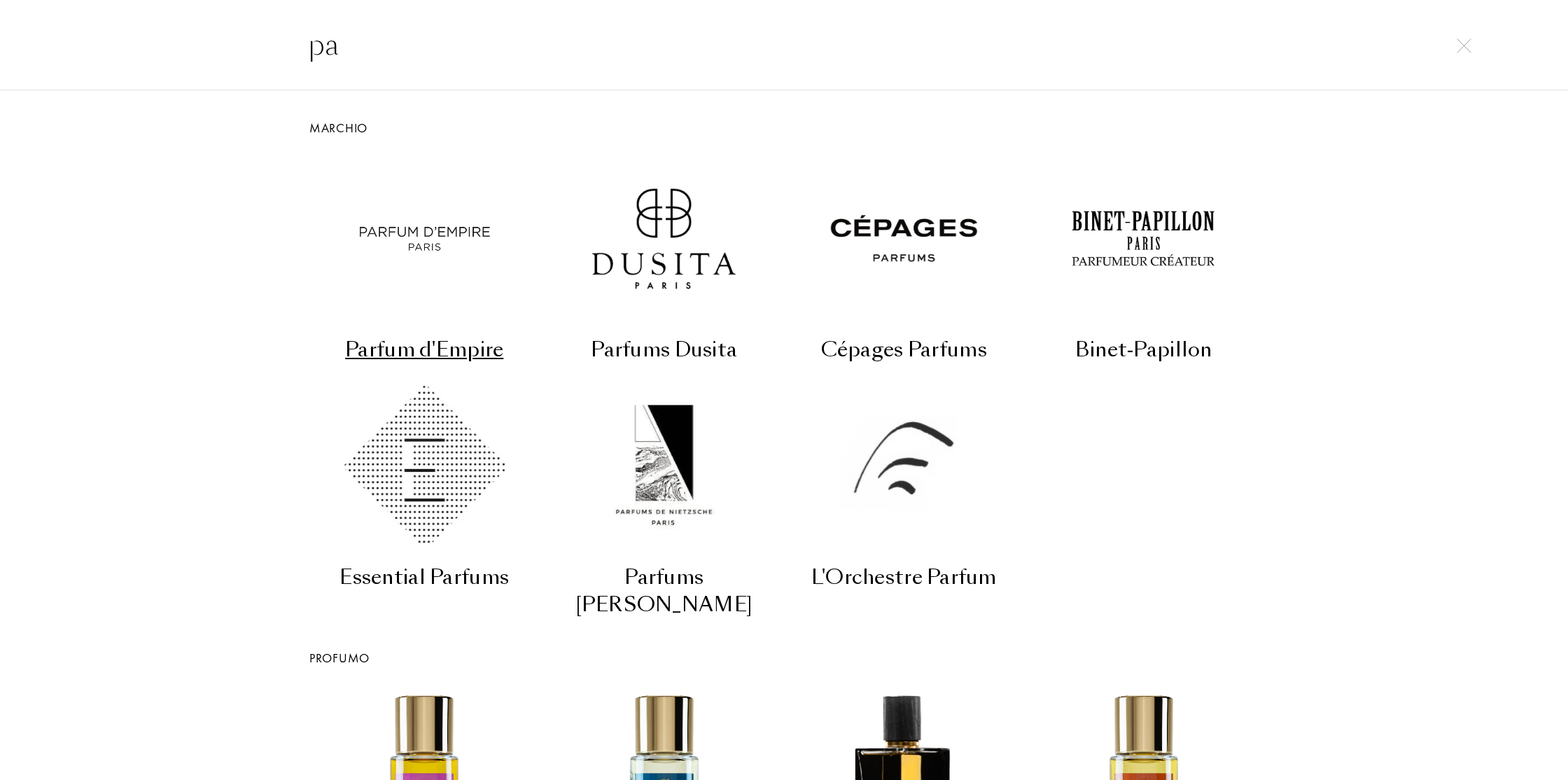
type input "p"
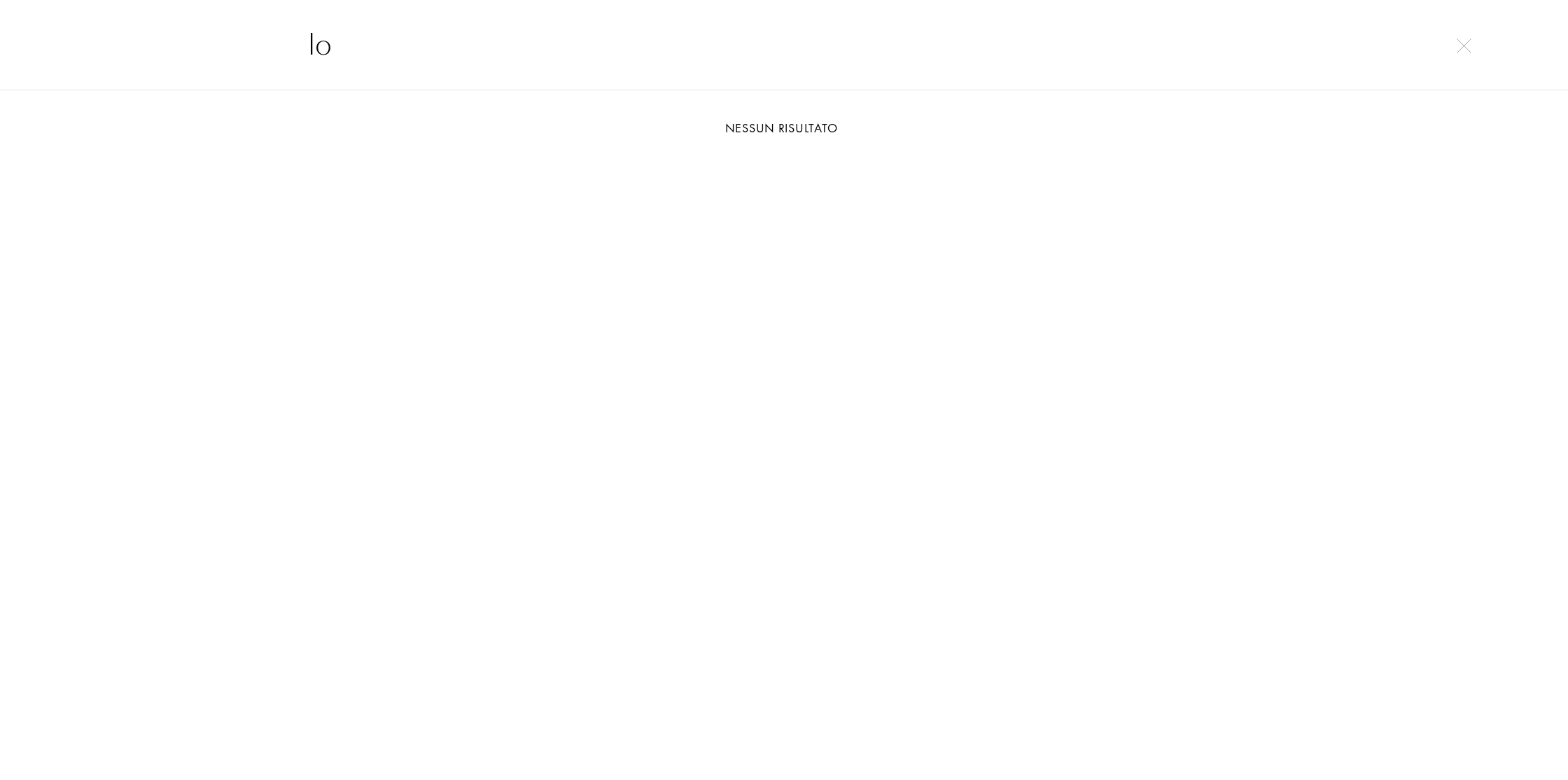
type input "l"
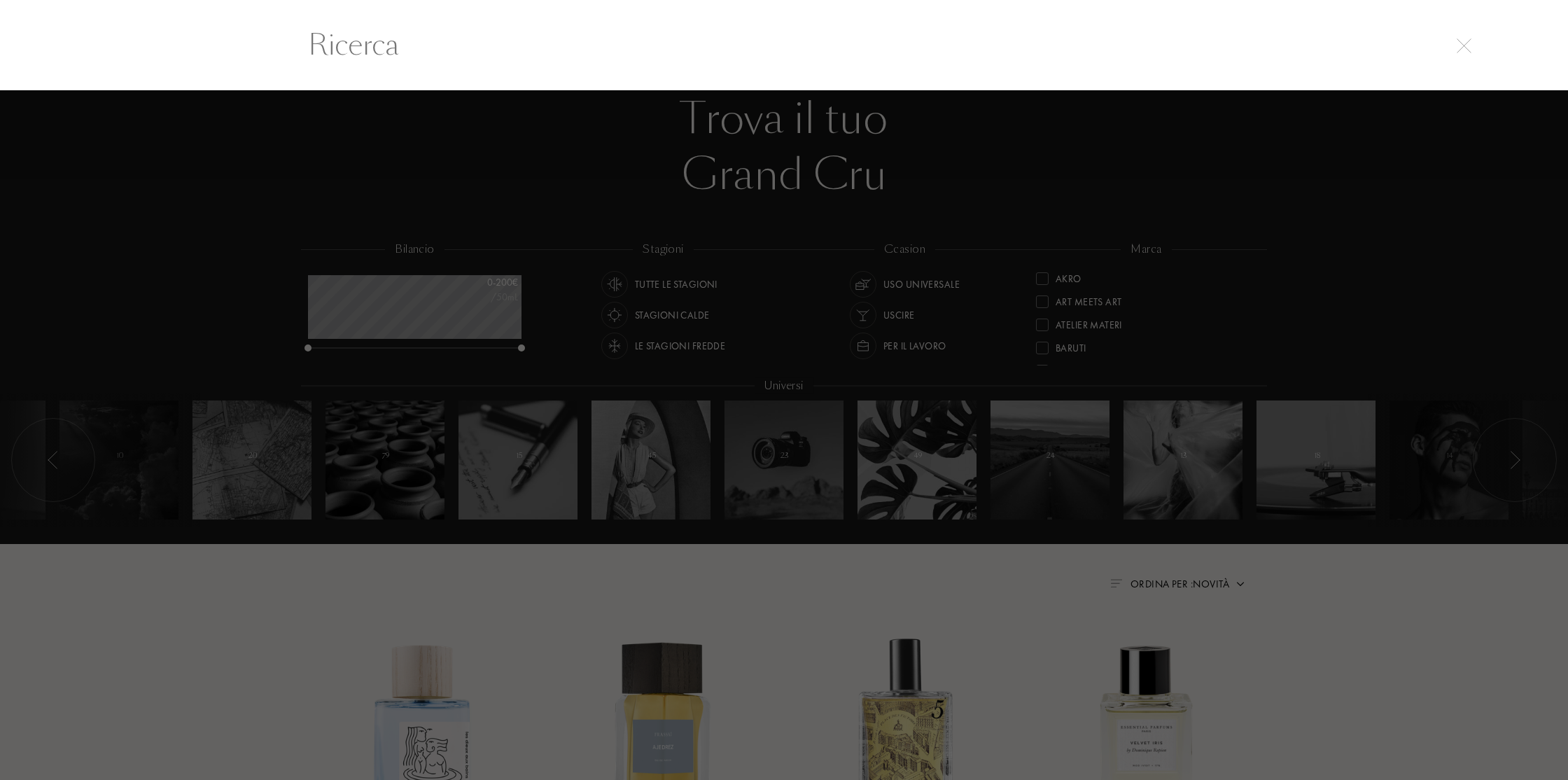
type input "d"
type input "a"
click at [1403, 571] on div at bounding box center [784, 435] width 1568 height 690
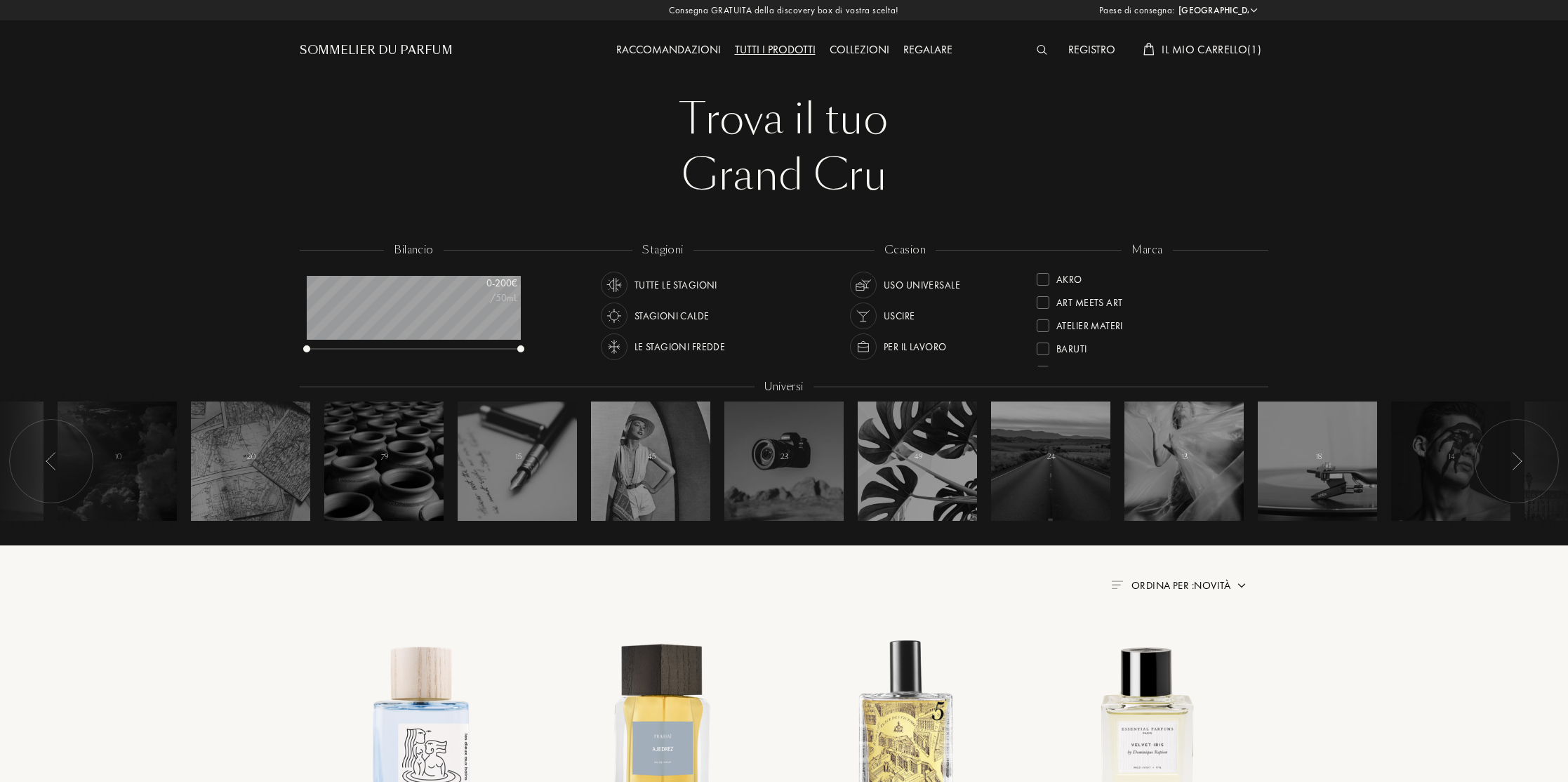
click at [679, 45] on div "Raccomandazioni" at bounding box center [668, 51] width 118 height 19
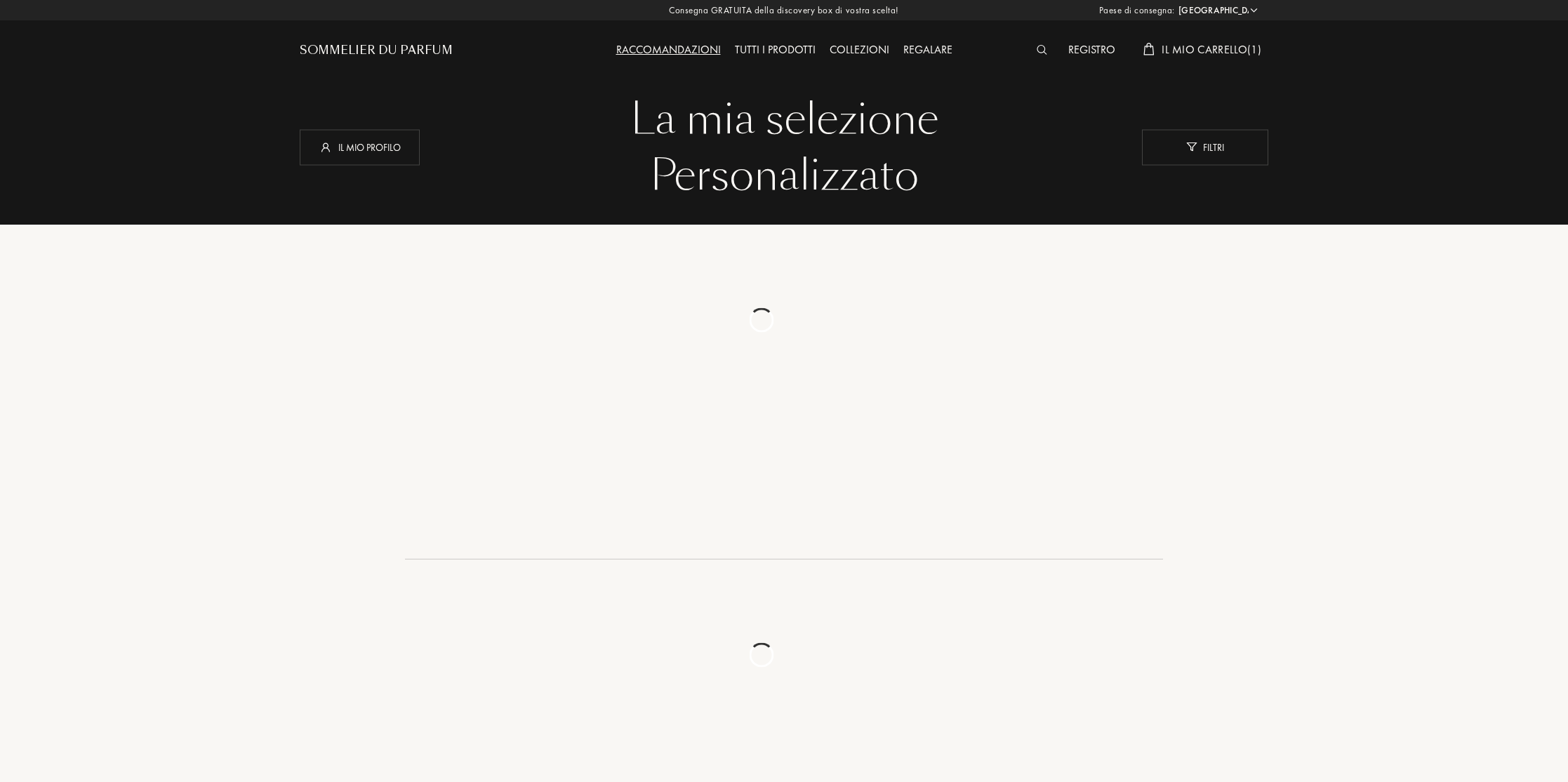
select select "IT"
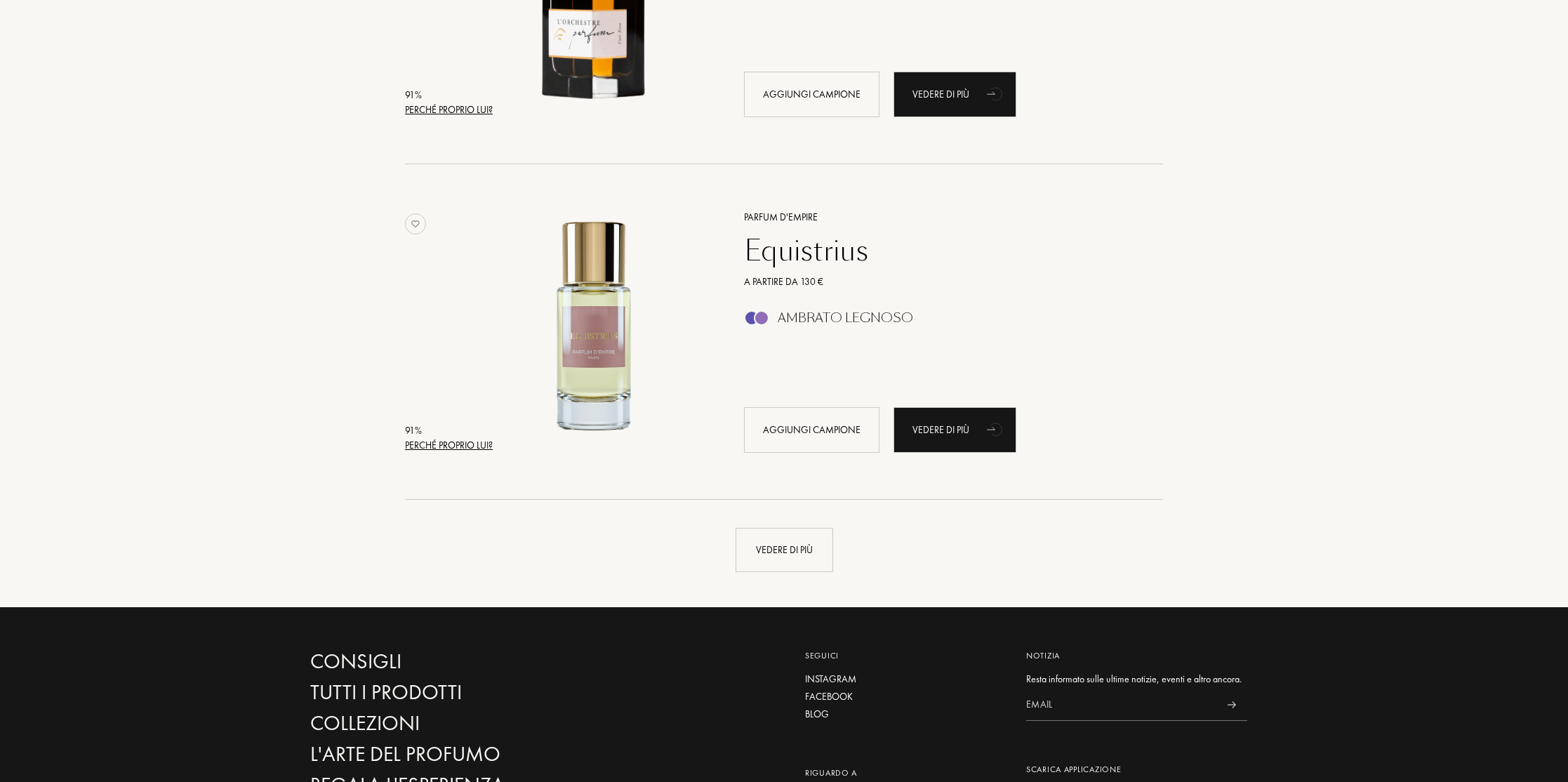
scroll to position [3333, 0]
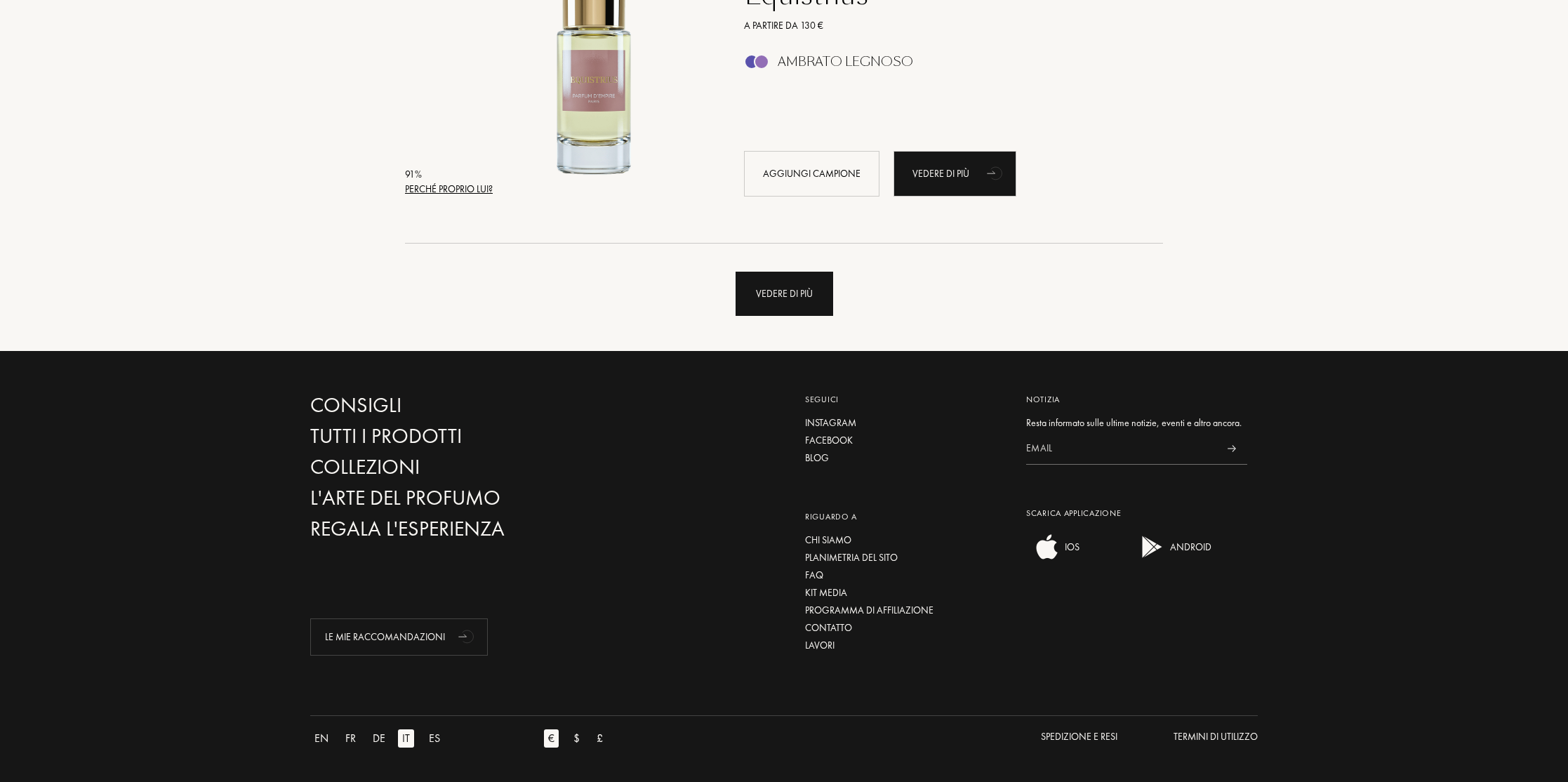
click at [769, 291] on div "Vedere di più" at bounding box center [784, 293] width 97 height 44
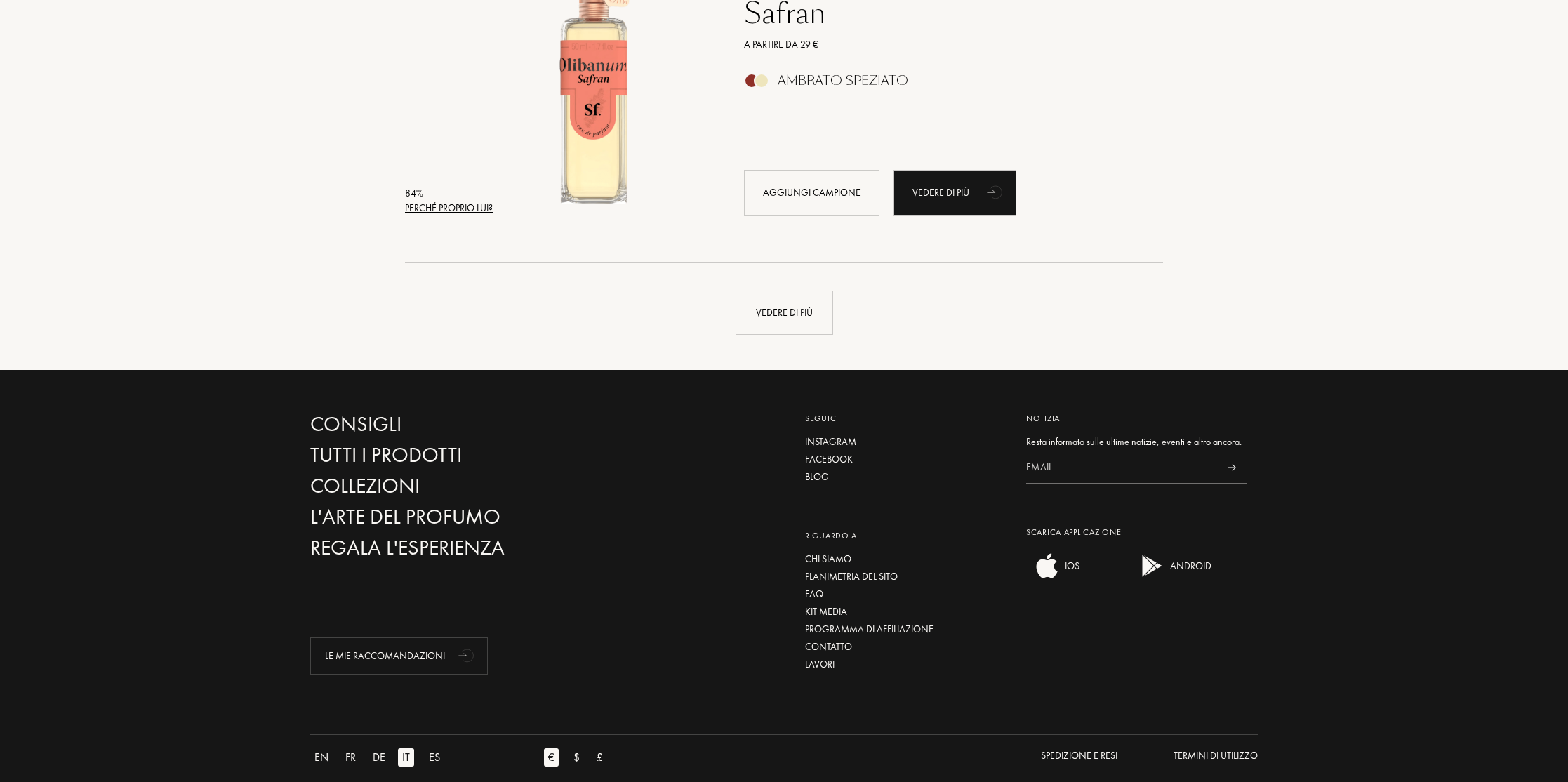
scroll to position [6685, 0]
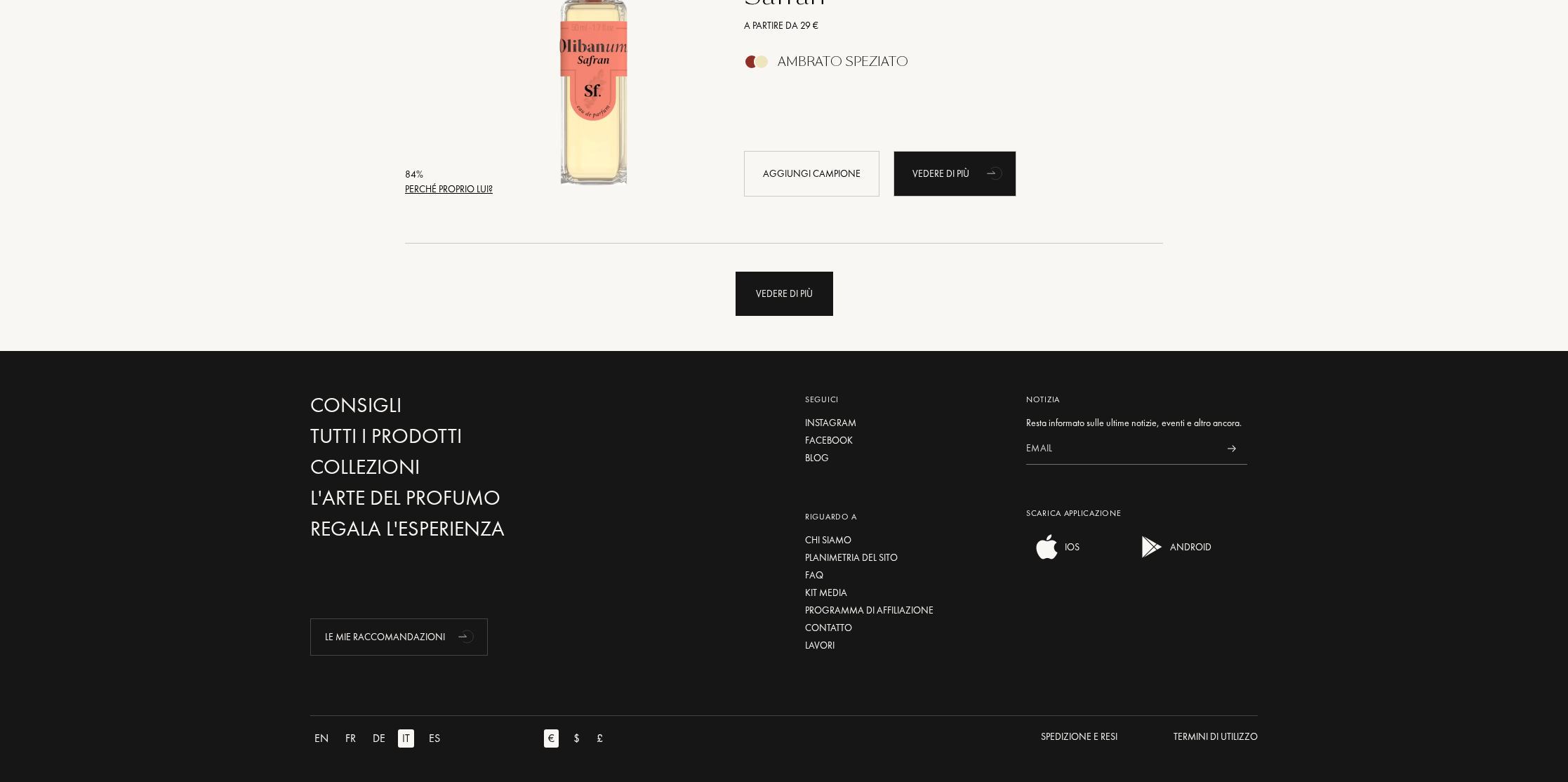
click at [753, 295] on div "Vedere di più" at bounding box center [784, 293] width 97 height 44
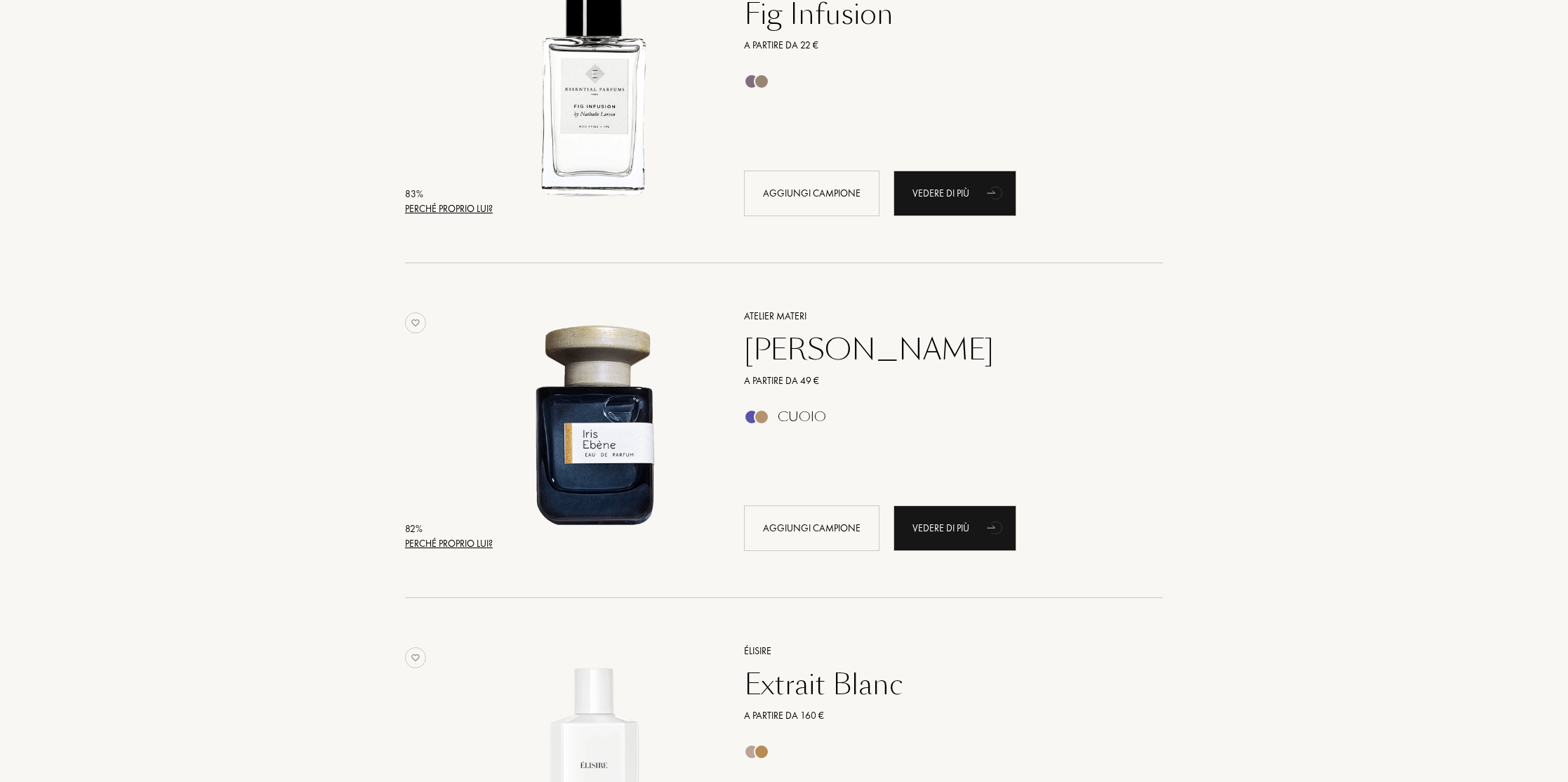
scroll to position [9441, 0]
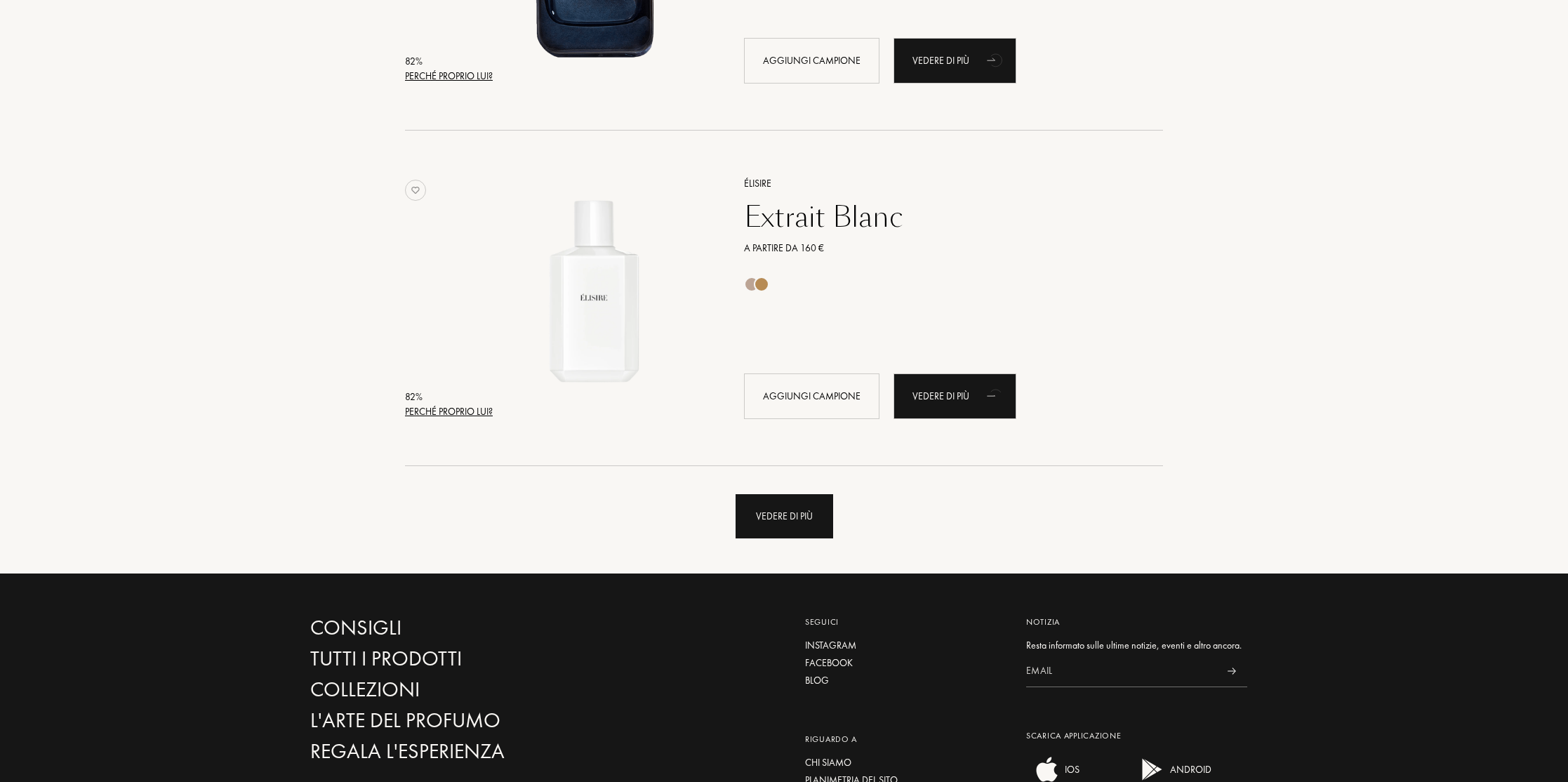
click at [783, 511] on div "Vedere di più" at bounding box center [784, 516] width 97 height 44
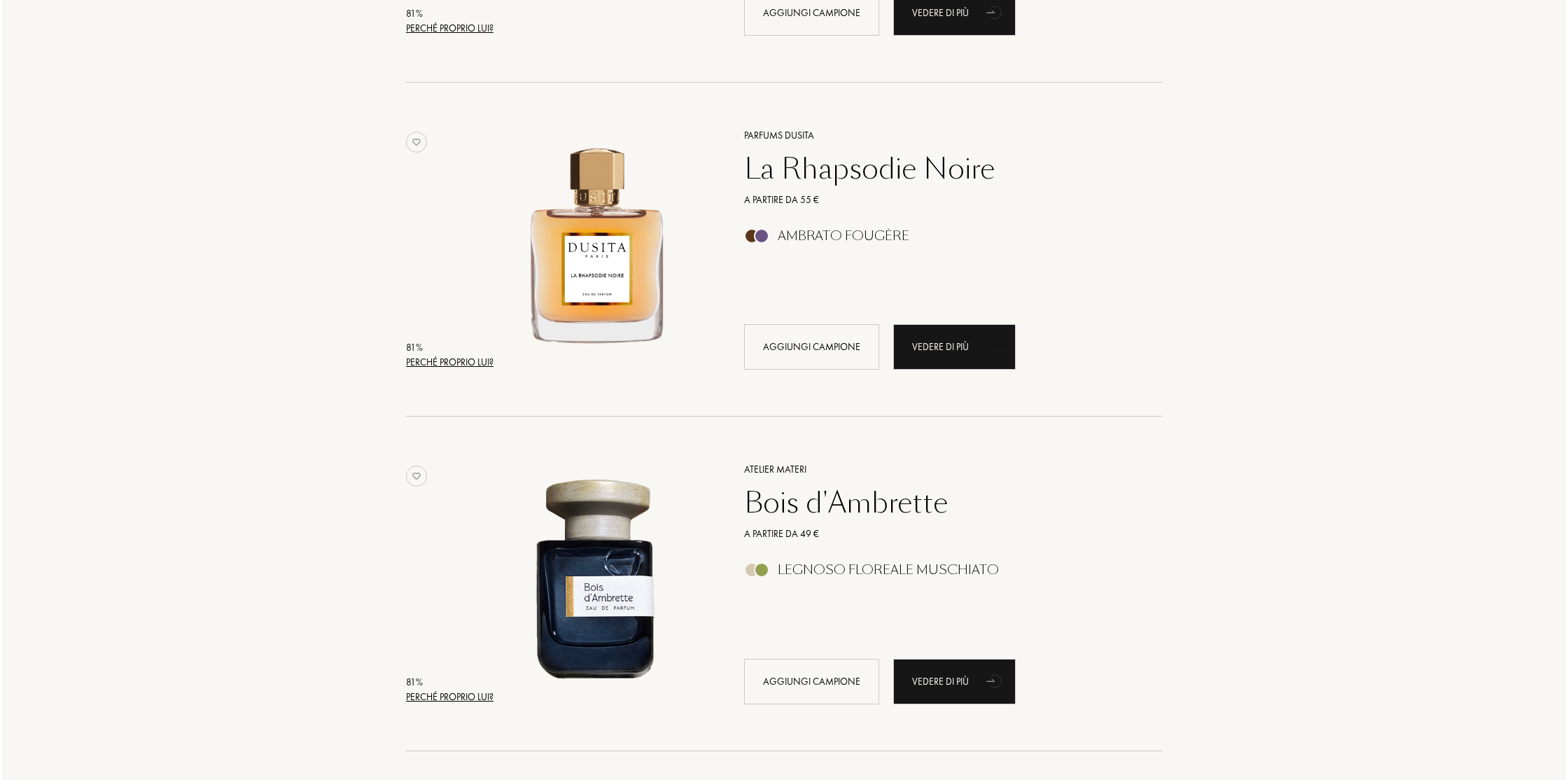
scroll to position [12177, 0]
click at [427, 361] on div "Perché proprio lui?" at bounding box center [447, 361] width 87 height 15
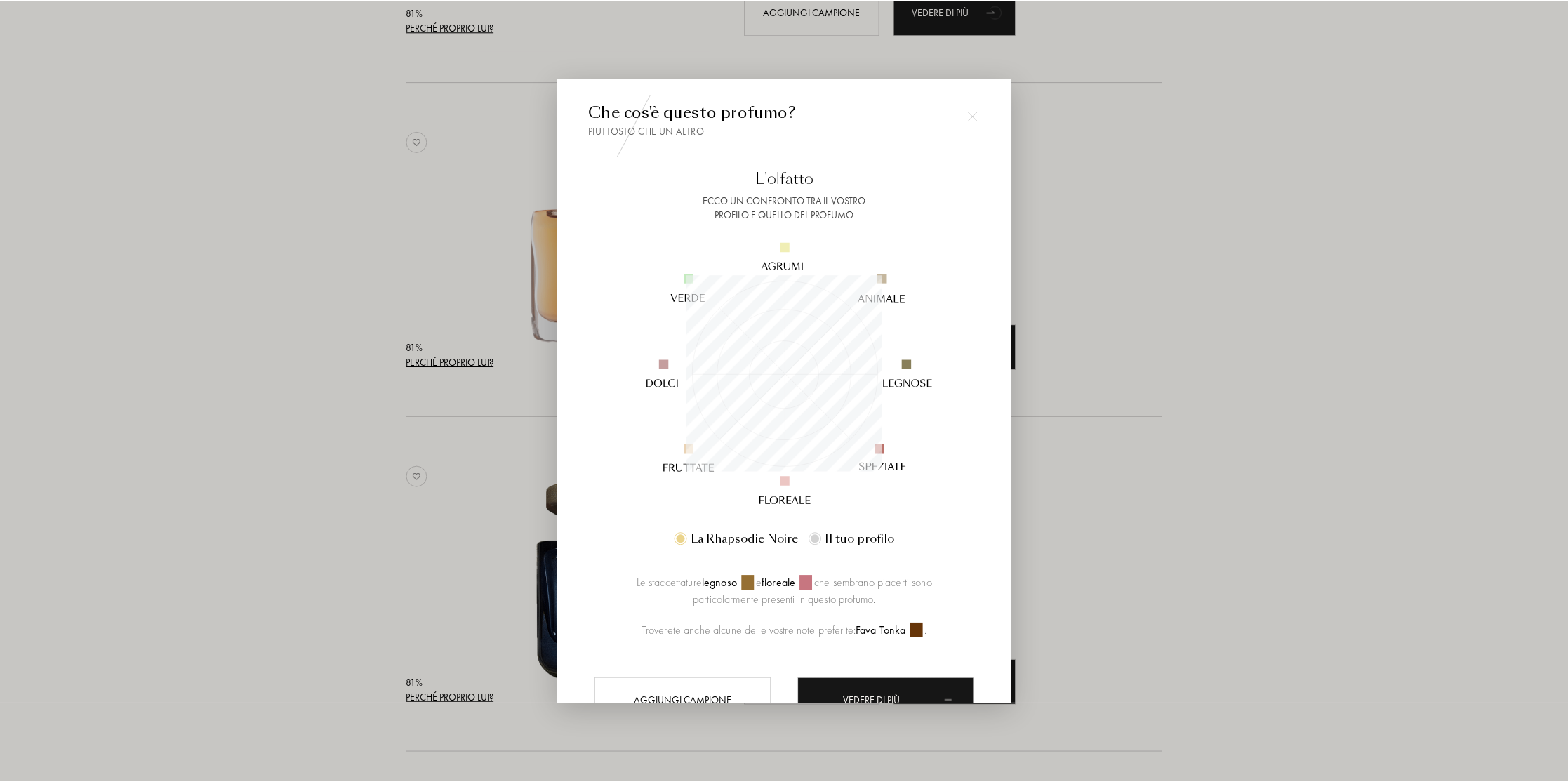
scroll to position [196, 196]
click at [1287, 451] on div at bounding box center [786, 391] width 1573 height 782
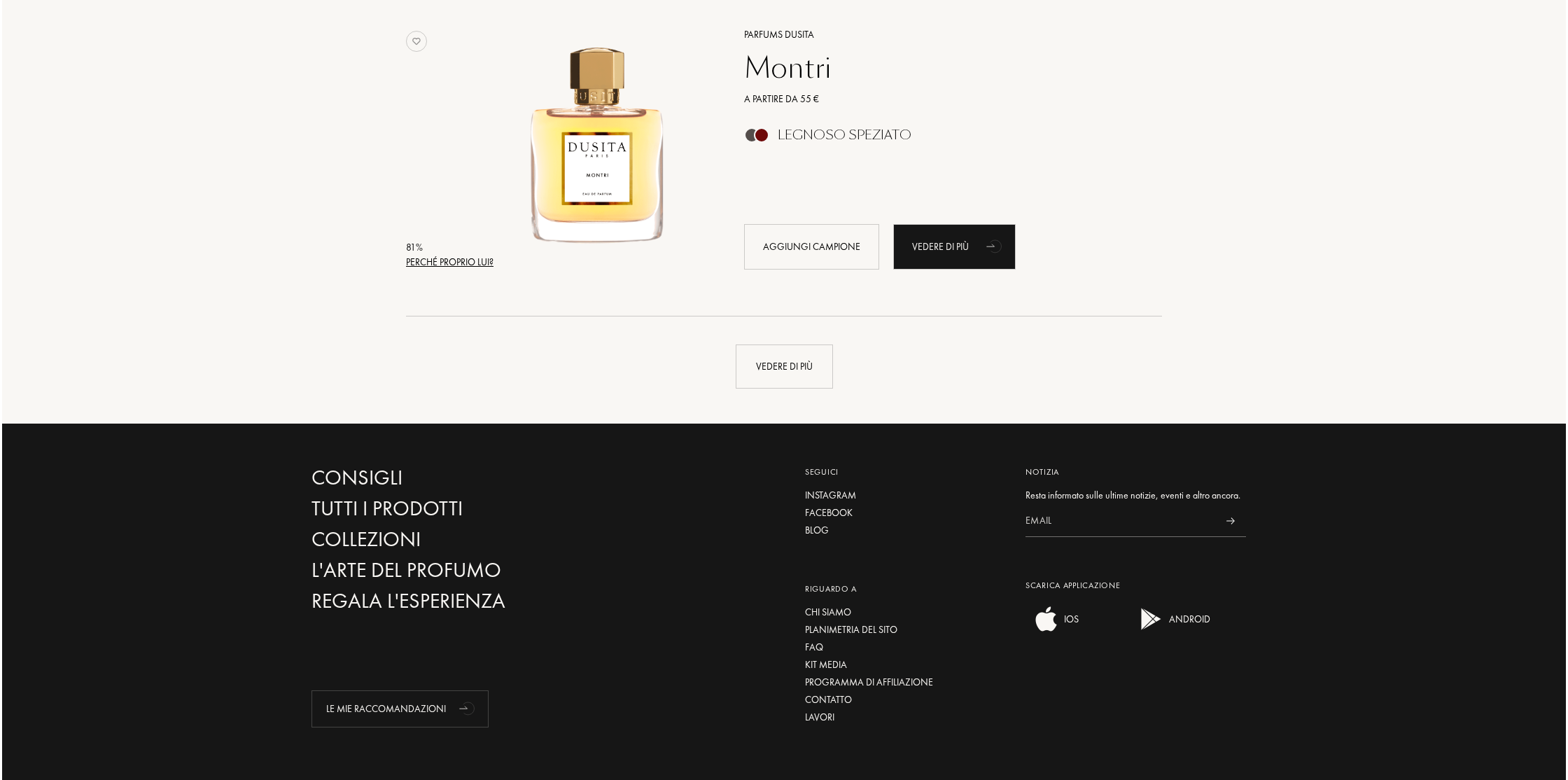
scroll to position [13257, 0]
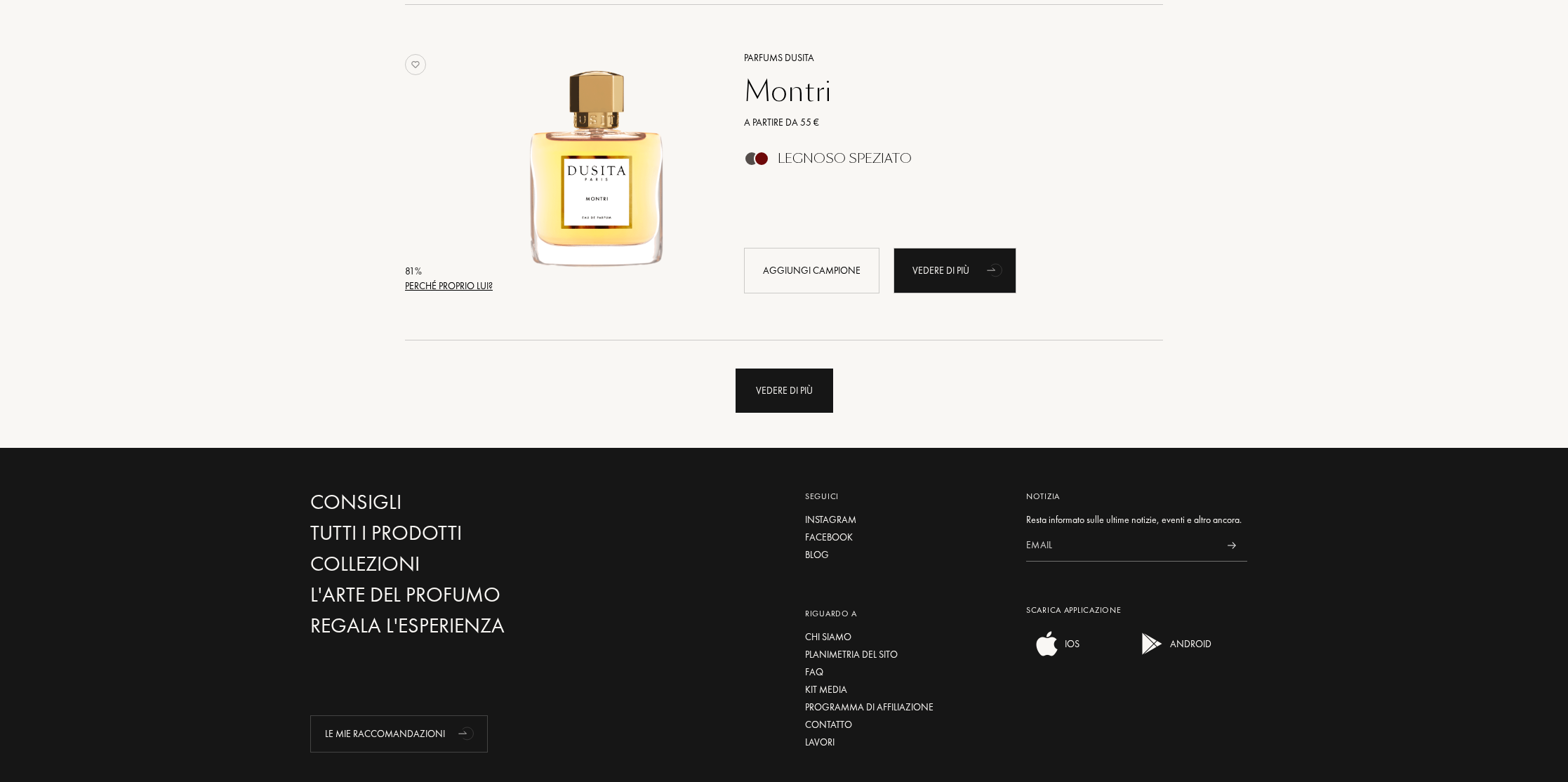
click at [775, 392] on div "Vedere di più" at bounding box center [784, 390] width 97 height 44
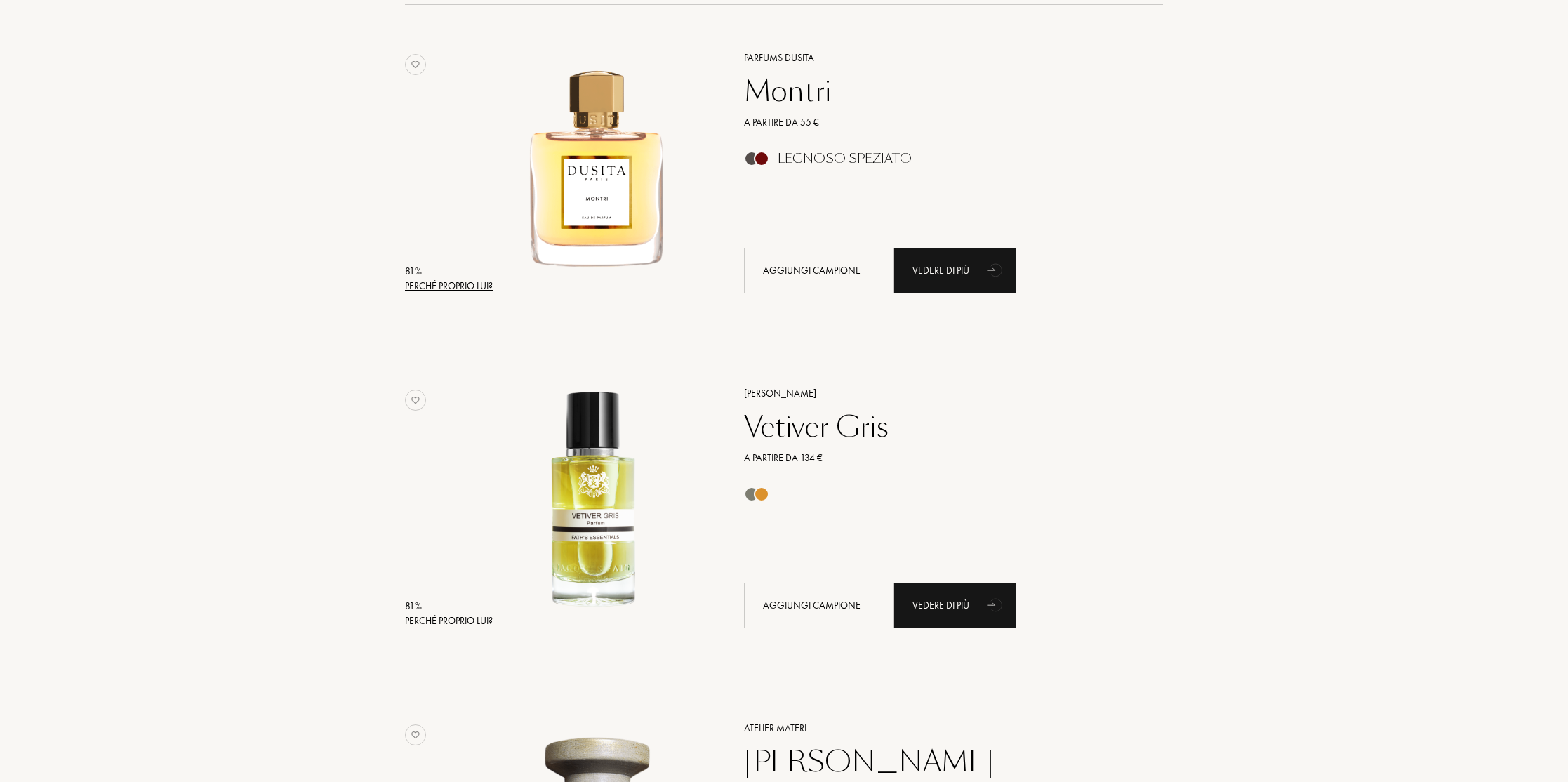
click at [477, 614] on div "Perché proprio lui?" at bounding box center [449, 620] width 87 height 15
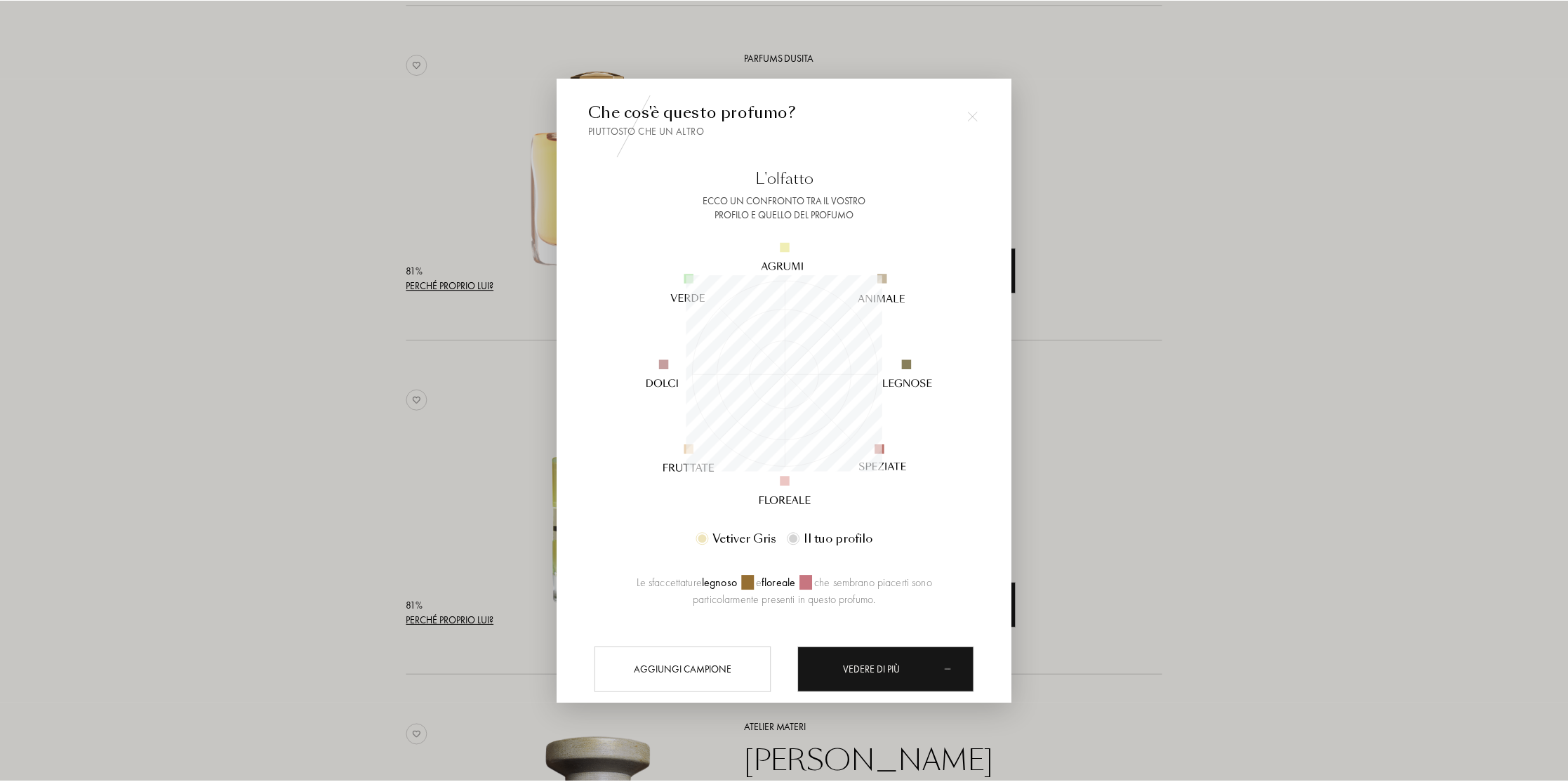
scroll to position [196, 196]
click at [1270, 480] on div at bounding box center [786, 391] width 1573 height 782
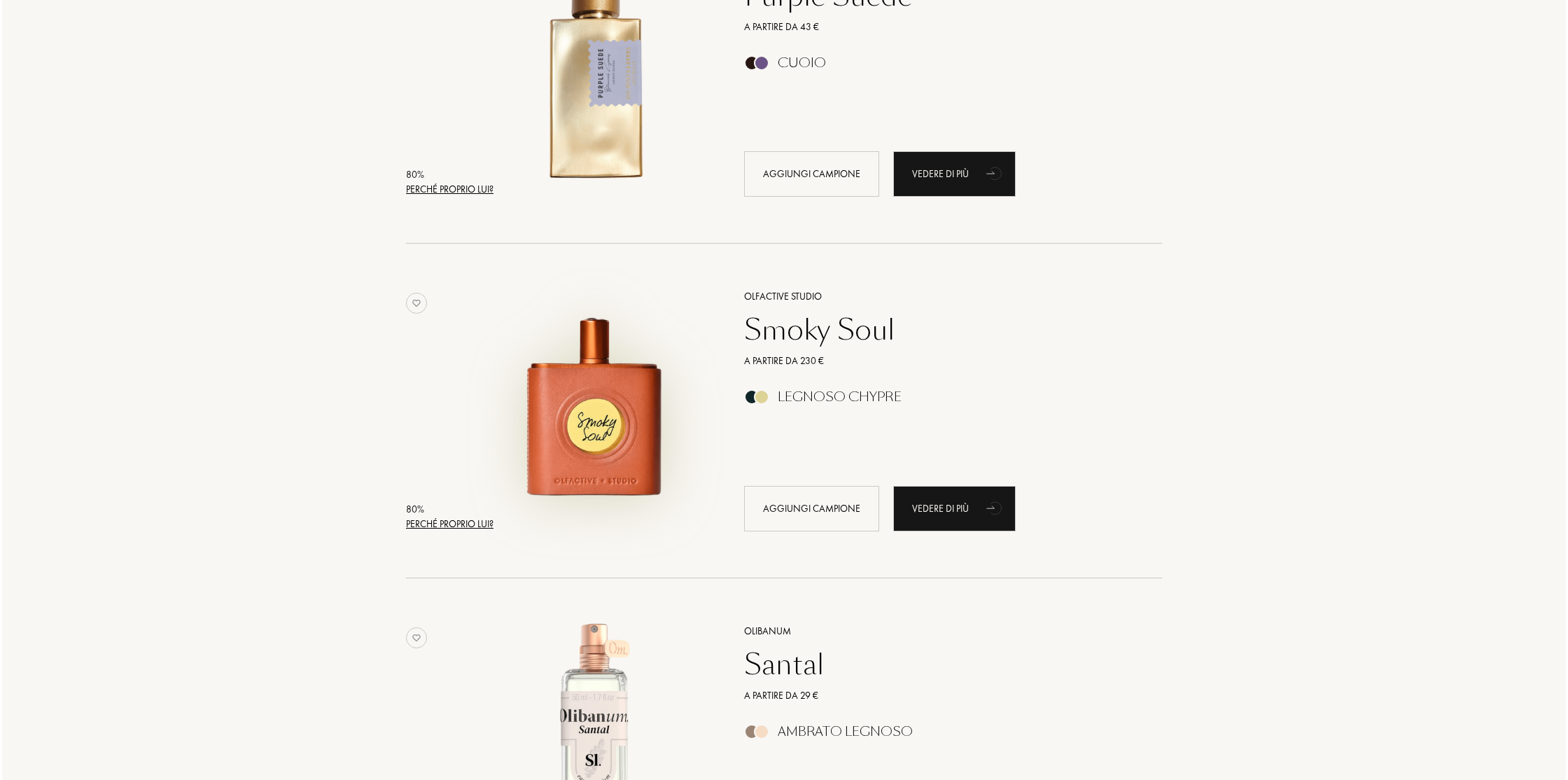
scroll to position [15024, 0]
click at [478, 522] on div "Perché proprio lui?" at bounding box center [447, 523] width 87 height 15
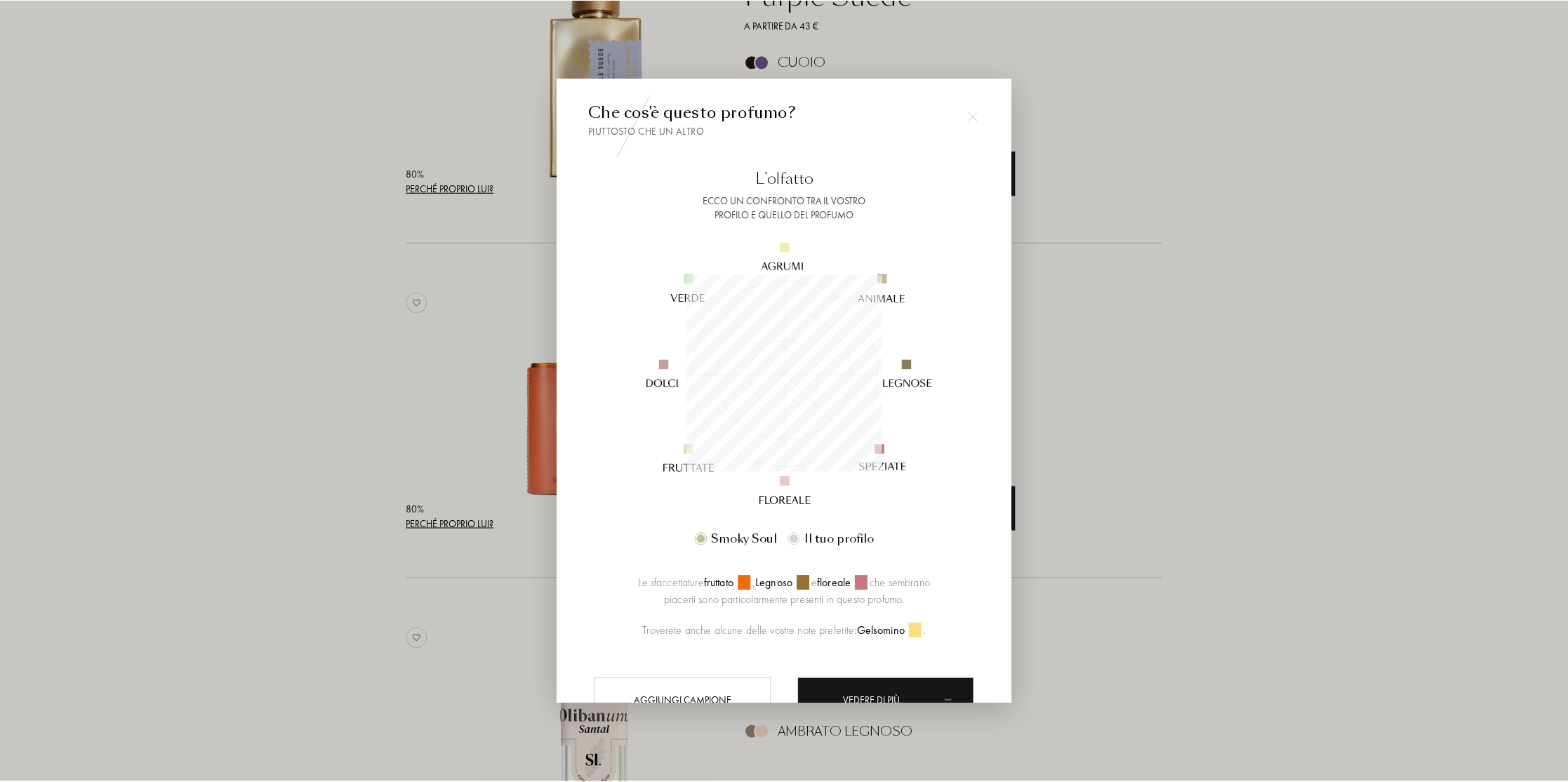
scroll to position [196, 196]
click at [1225, 538] on div at bounding box center [786, 391] width 1573 height 782
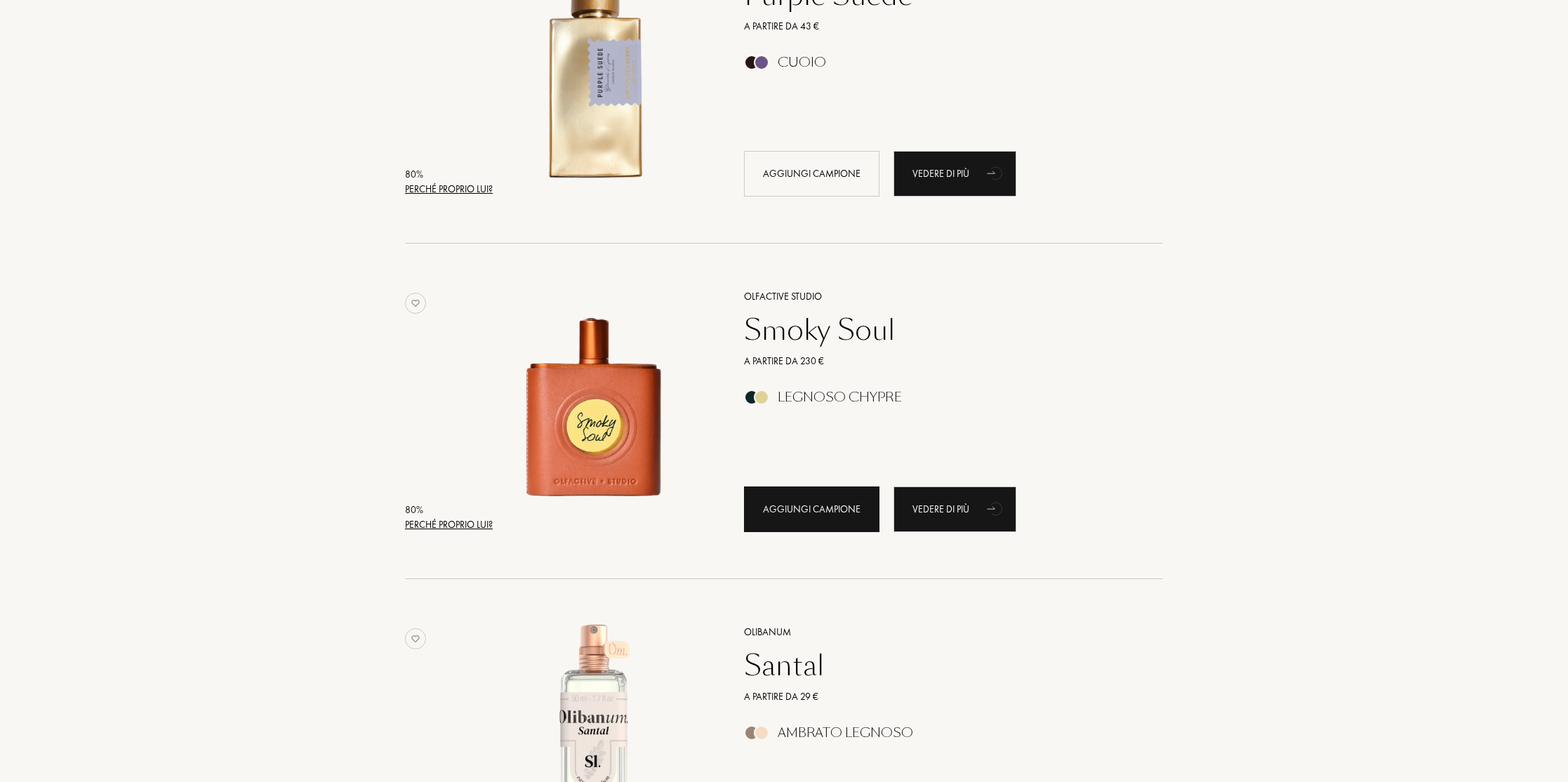
click at [815, 513] on div "Aggiungi campione" at bounding box center [811, 509] width 135 height 46
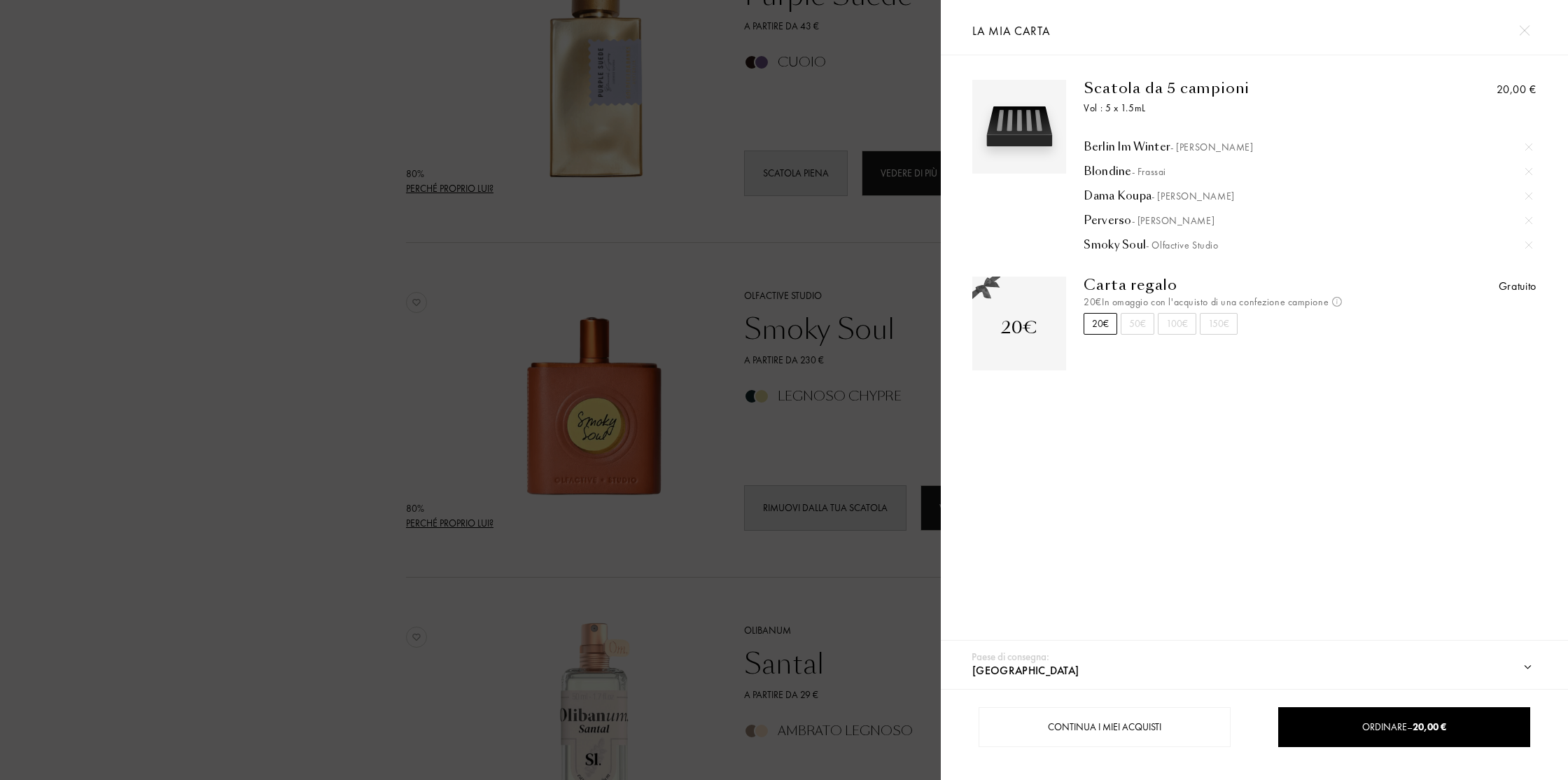
click at [367, 457] on div at bounding box center [470, 390] width 941 height 780
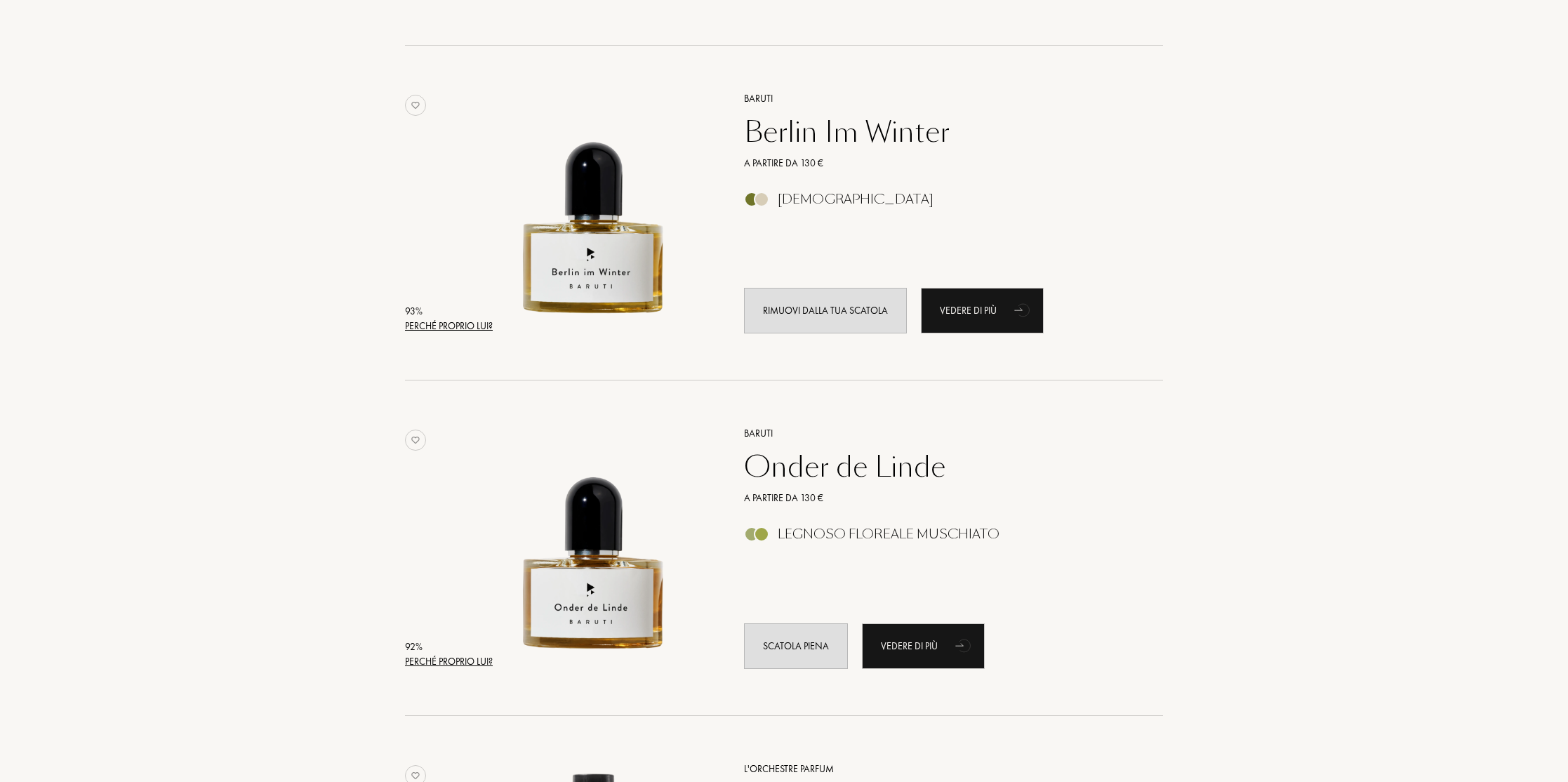
scroll to position [2188, 0]
click at [855, 129] on div "Berlin Im Winter" at bounding box center [938, 134] width 409 height 34
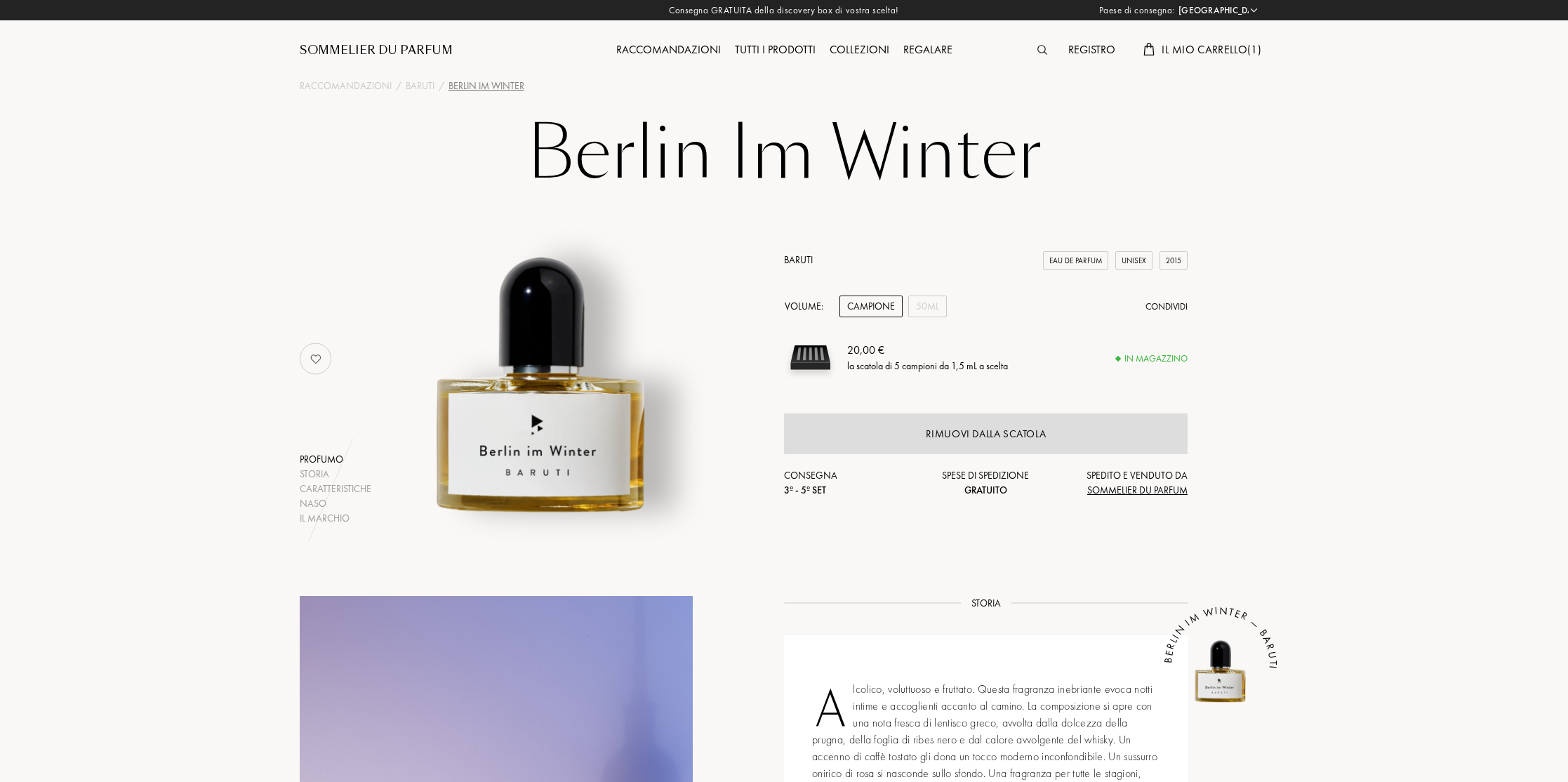
select select "IT"
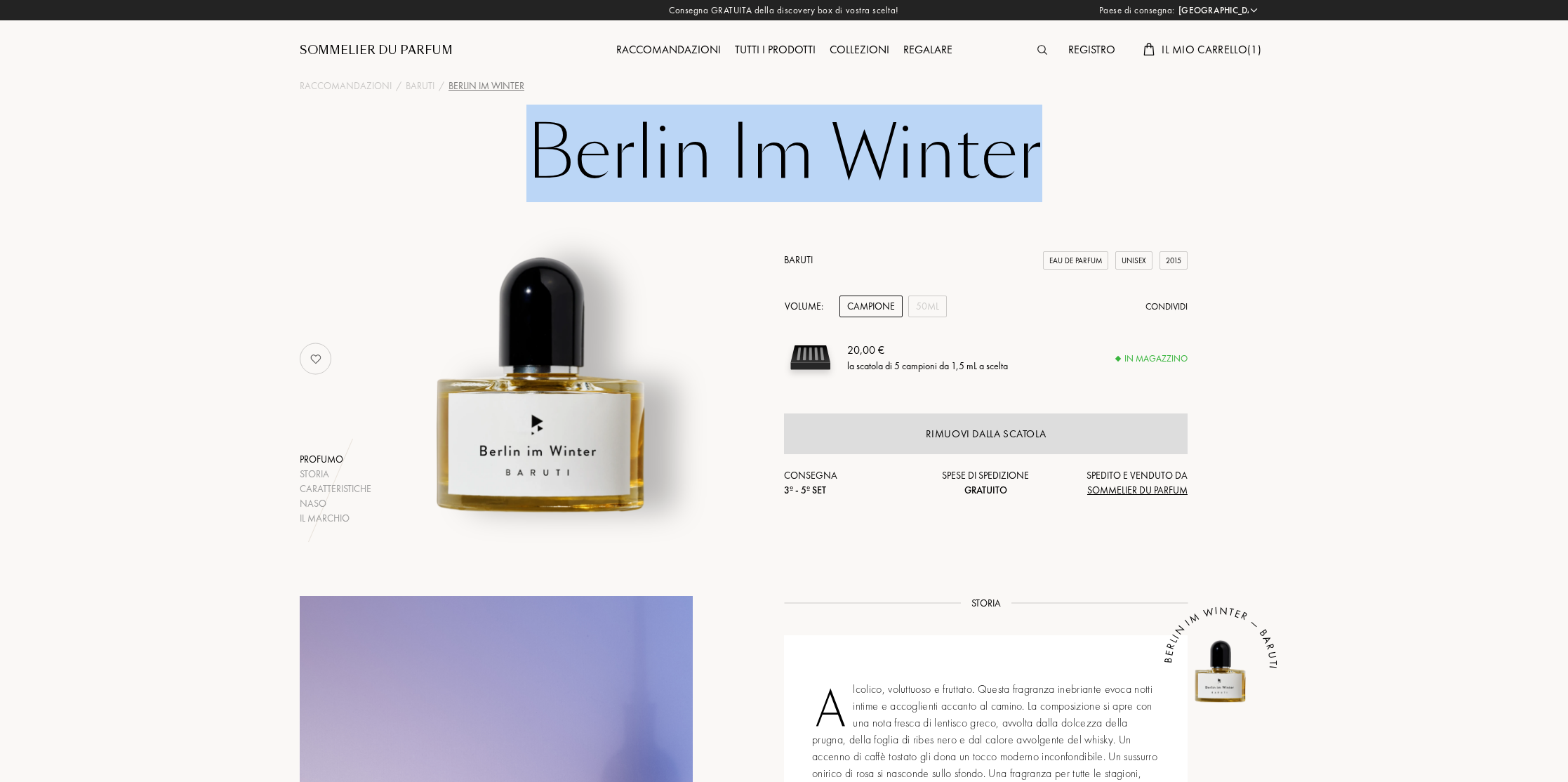
drag, startPoint x: 586, startPoint y: 138, endPoint x: 412, endPoint y: 132, distance: 174.1
click at [411, 132] on div "Berlin Im Winter Profumo Storia Caratteristiche Naso Il marchio Baruti Eau de P…" at bounding box center [784, 320] width 1011 height 411
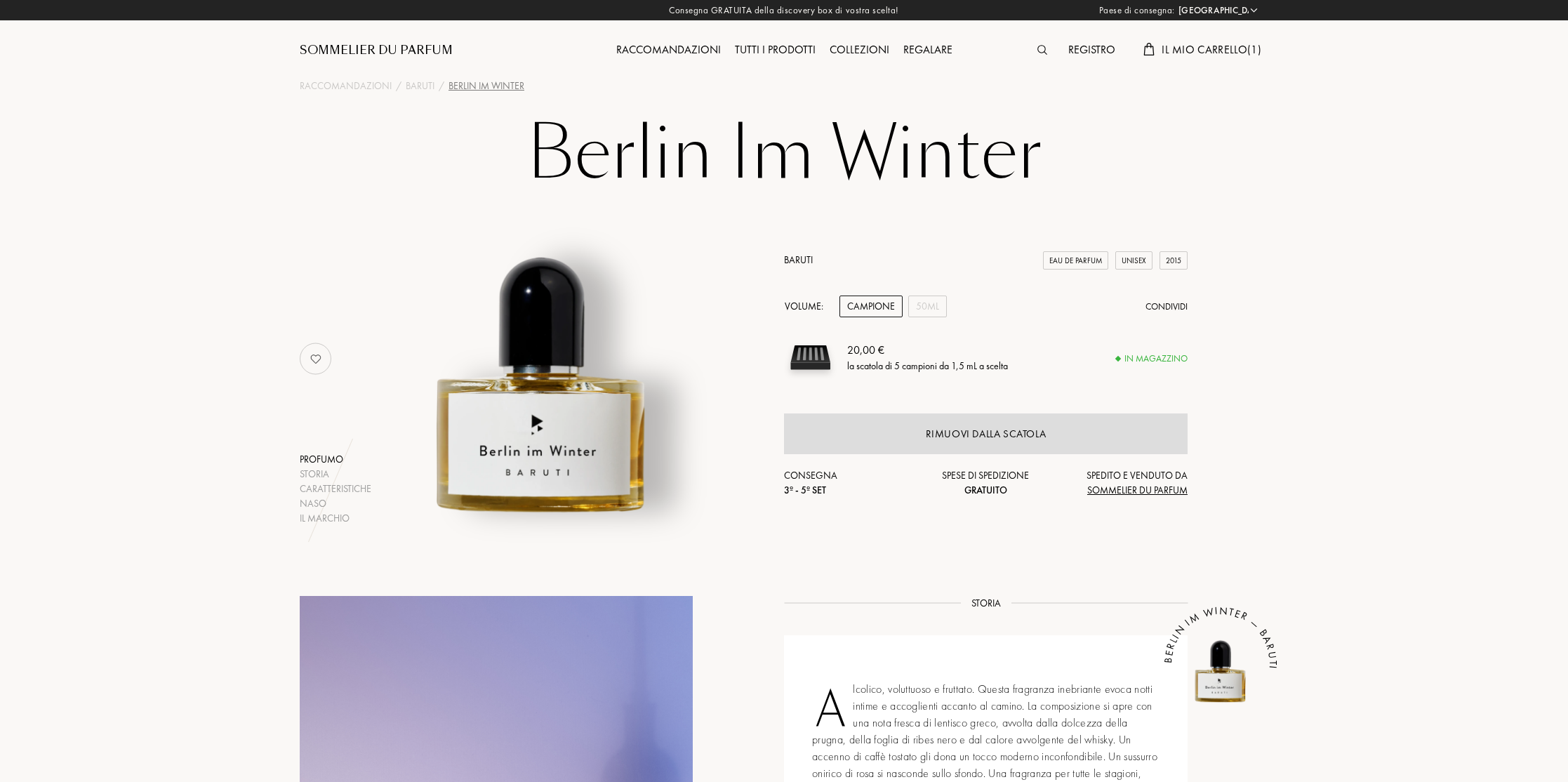
click at [1242, 47] on span "Il mio carrello ( 1 )" at bounding box center [1211, 49] width 100 height 15
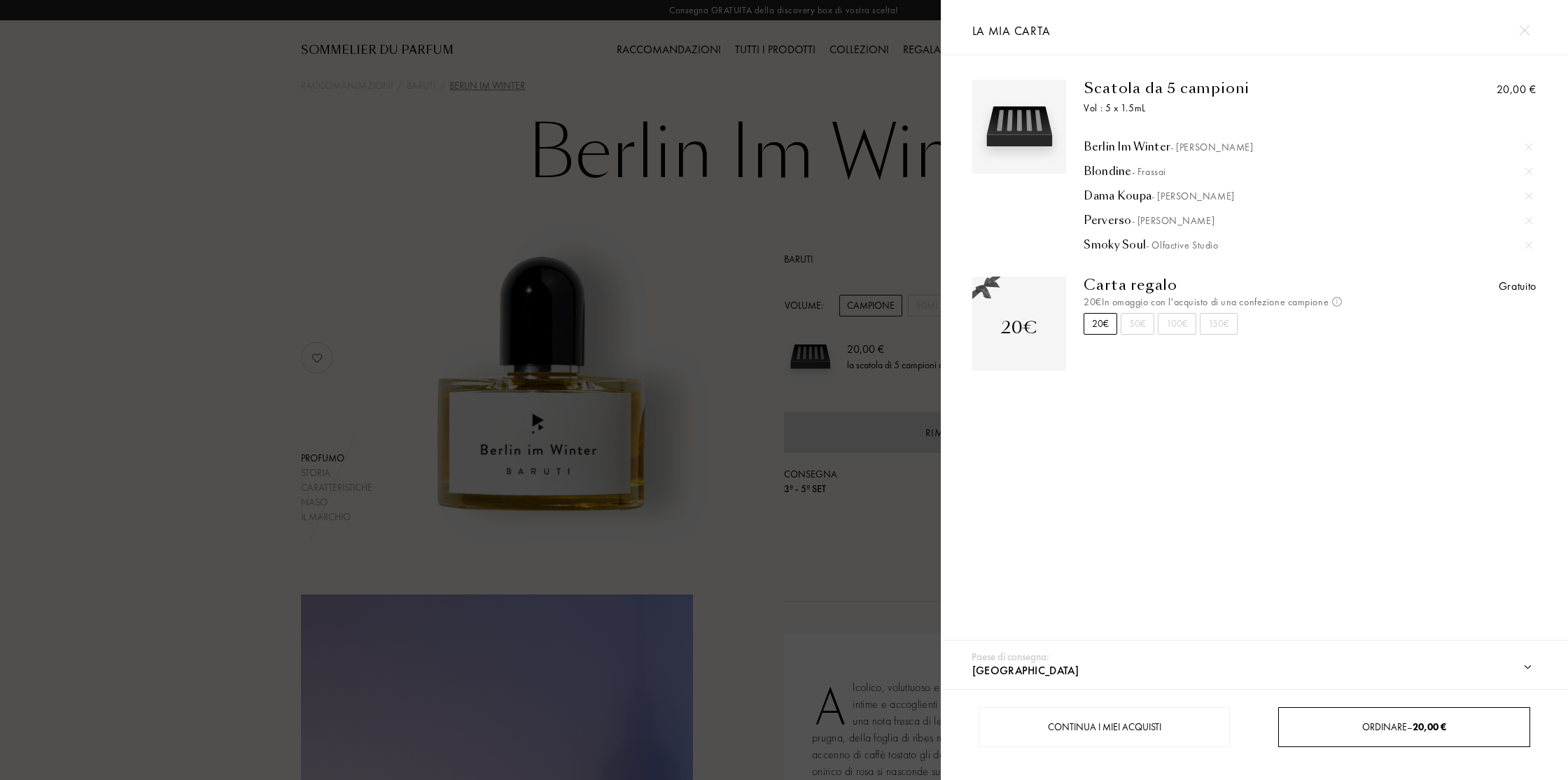
click at [1394, 728] on span "Ordinare – 20,00 €" at bounding box center [1404, 727] width 84 height 12
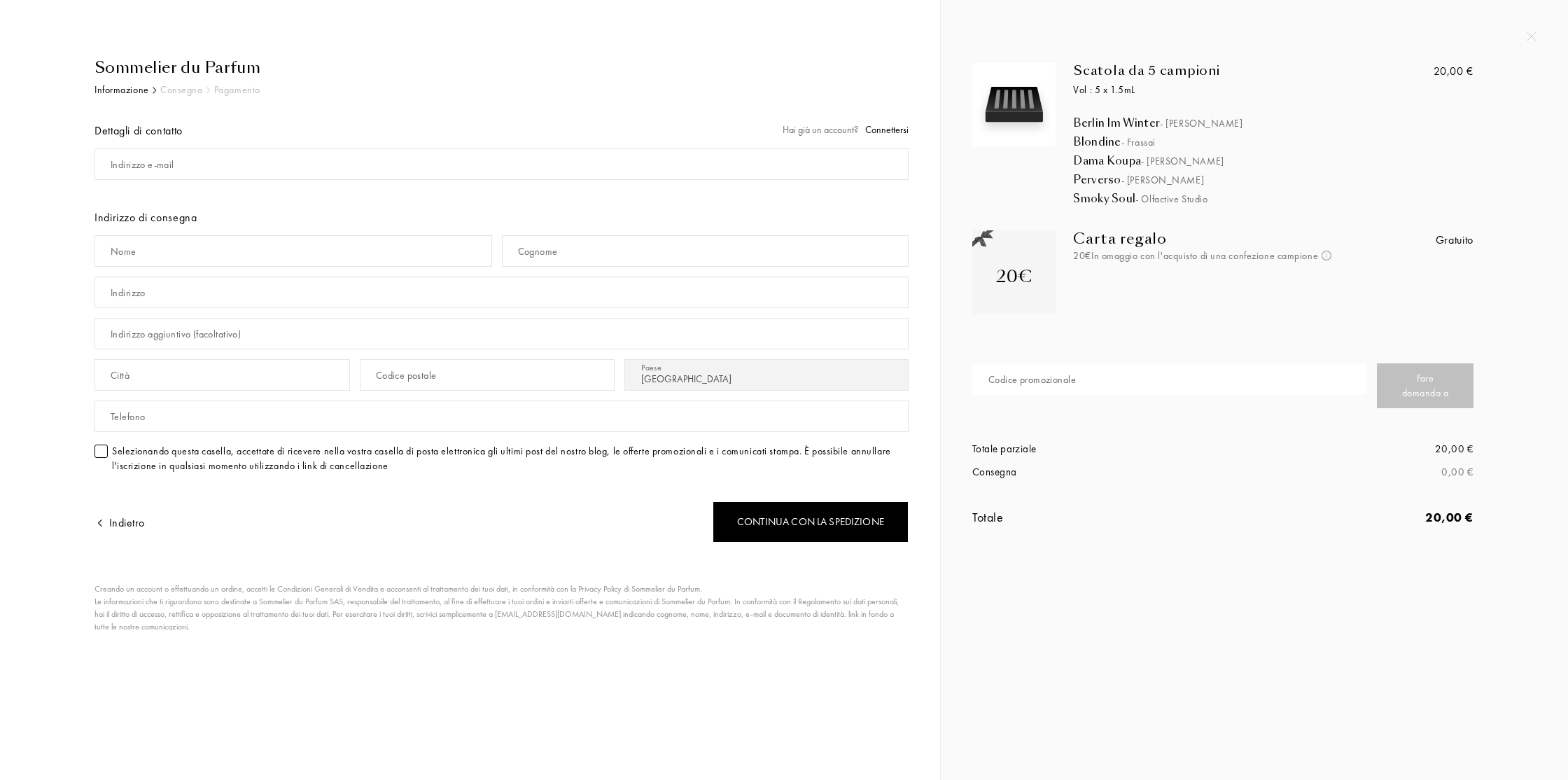
select select "IT"
click at [228, 167] on input "mail" at bounding box center [501, 164] width 814 height 32
type input "[EMAIL_ADDRESS][DOMAIN_NAME]"
type input "[PERSON_NAME]"
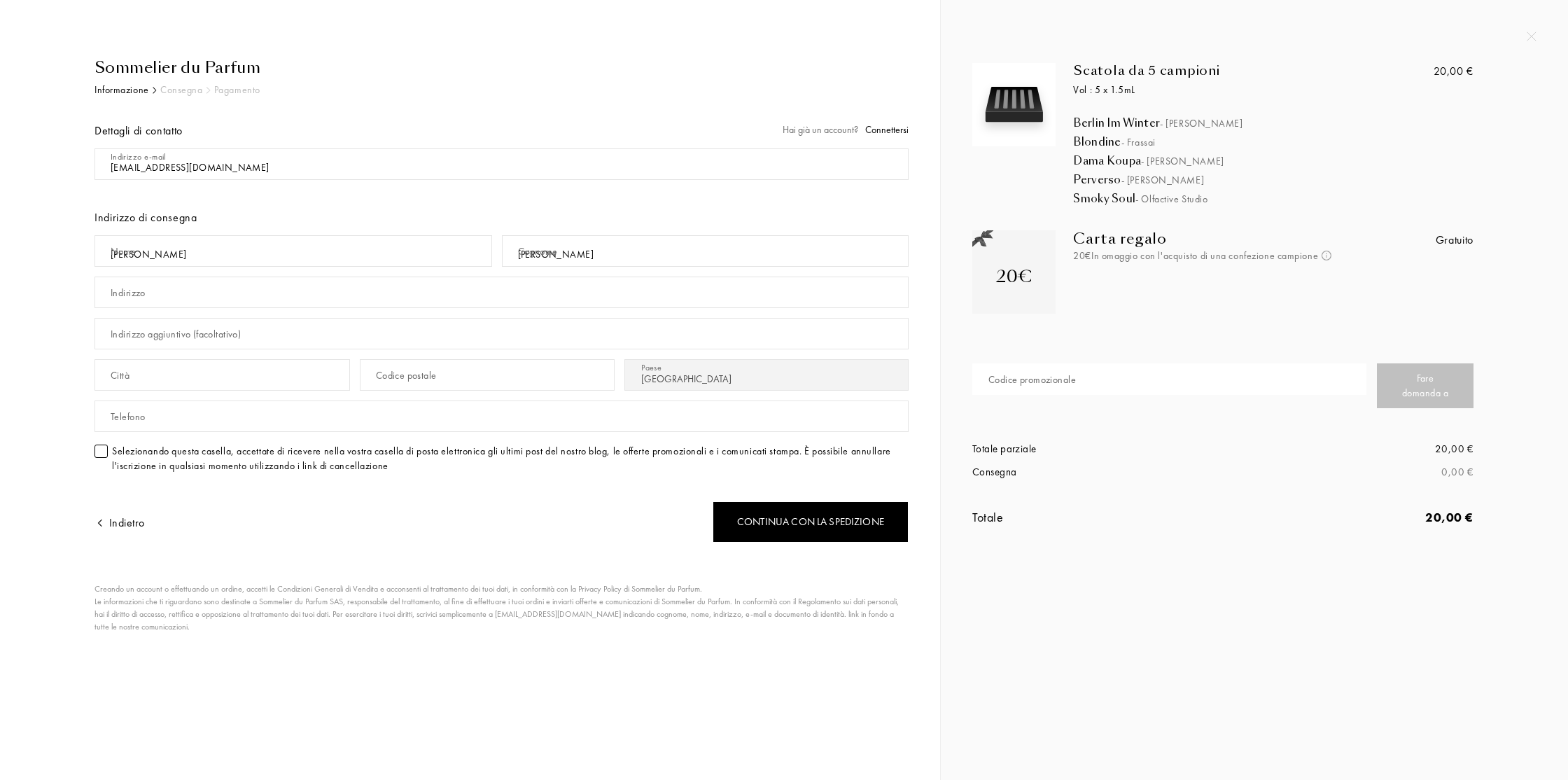
type input "[STREET_ADDRESS]"
type input "ROMA"
type input "00148"
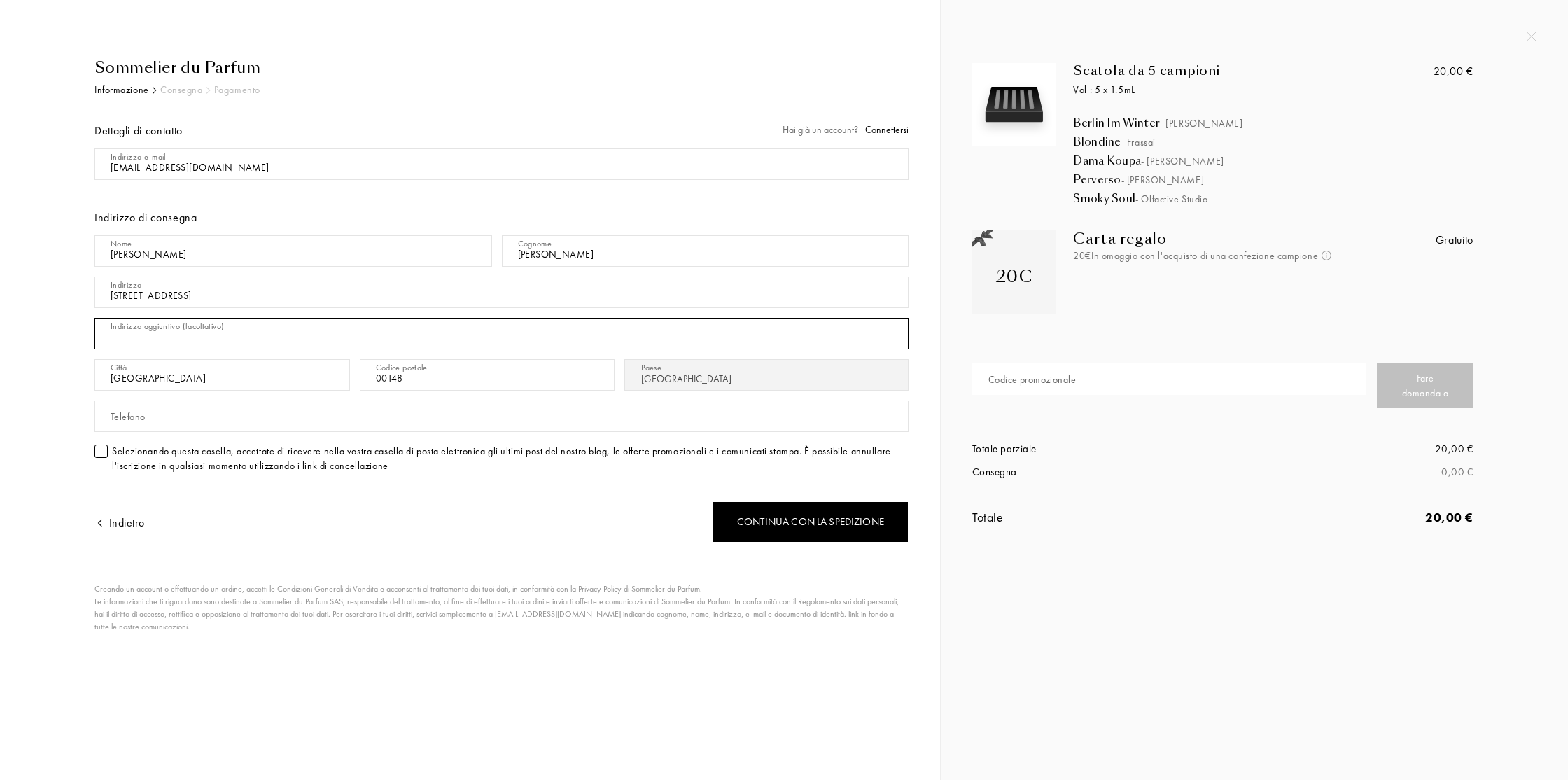
click at [285, 332] on input "text" at bounding box center [501, 333] width 814 height 32
drag, startPoint x: 601, startPoint y: 405, endPoint x: 176, endPoint y: 118, distance: 512.8
click at [176, 118] on div "Dettagli di contatto Hai già un account? Connettersi Indirizzo e-mail Indirizzo…" at bounding box center [501, 291] width 814 height 386
click at [373, 587] on div "Creando un account o effettuando un ordine, accetti le Condizioni Generali di V…" at bounding box center [498, 607] width 807 height 50
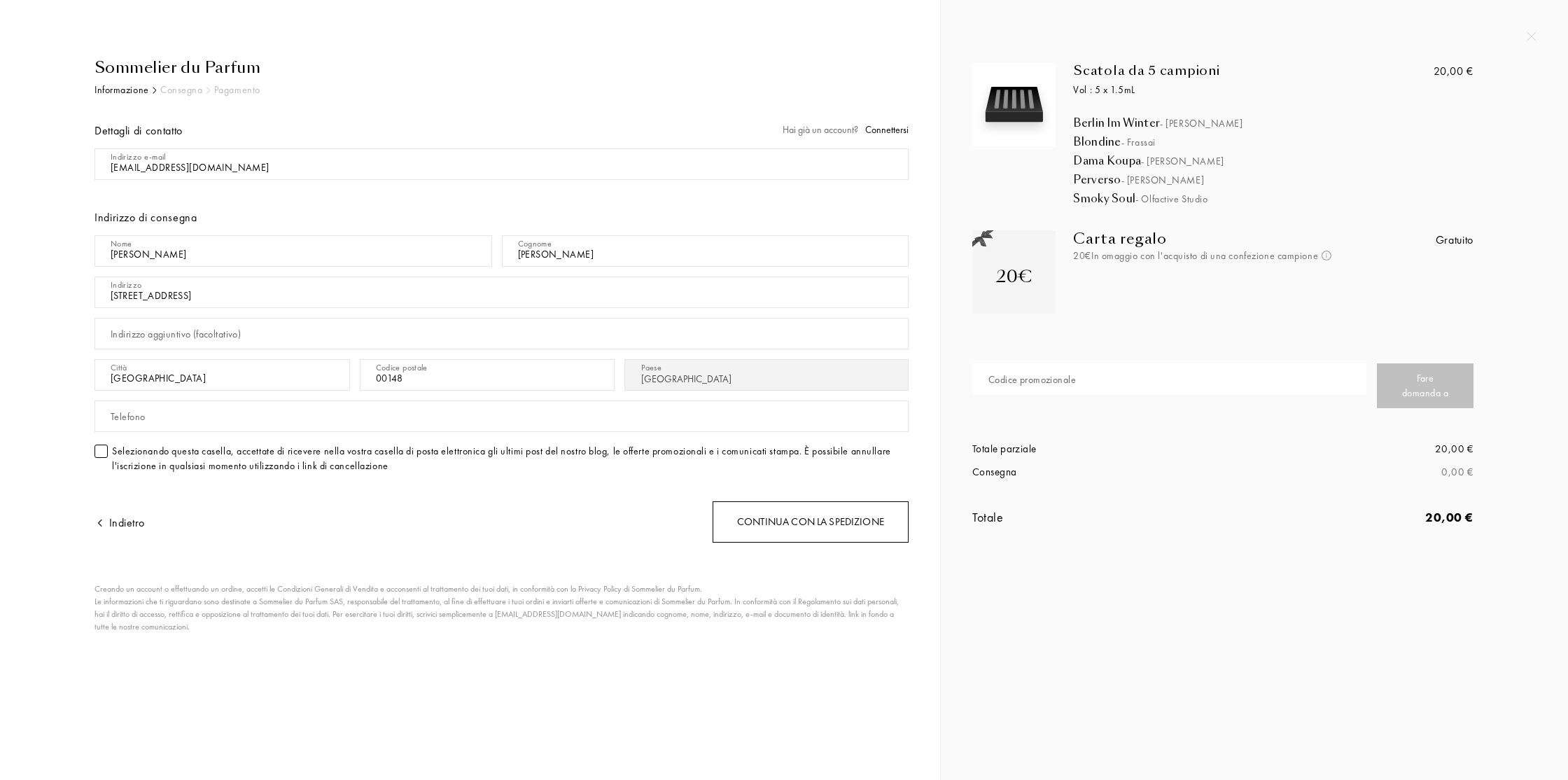
click at [843, 524] on div "Continua con la spedizione" at bounding box center [811, 522] width 196 height 42
click at [353, 422] on input "text" at bounding box center [501, 416] width 814 height 32
type input "3201141962"
click at [815, 524] on div "Continua con la spedizione" at bounding box center [811, 522] width 196 height 42
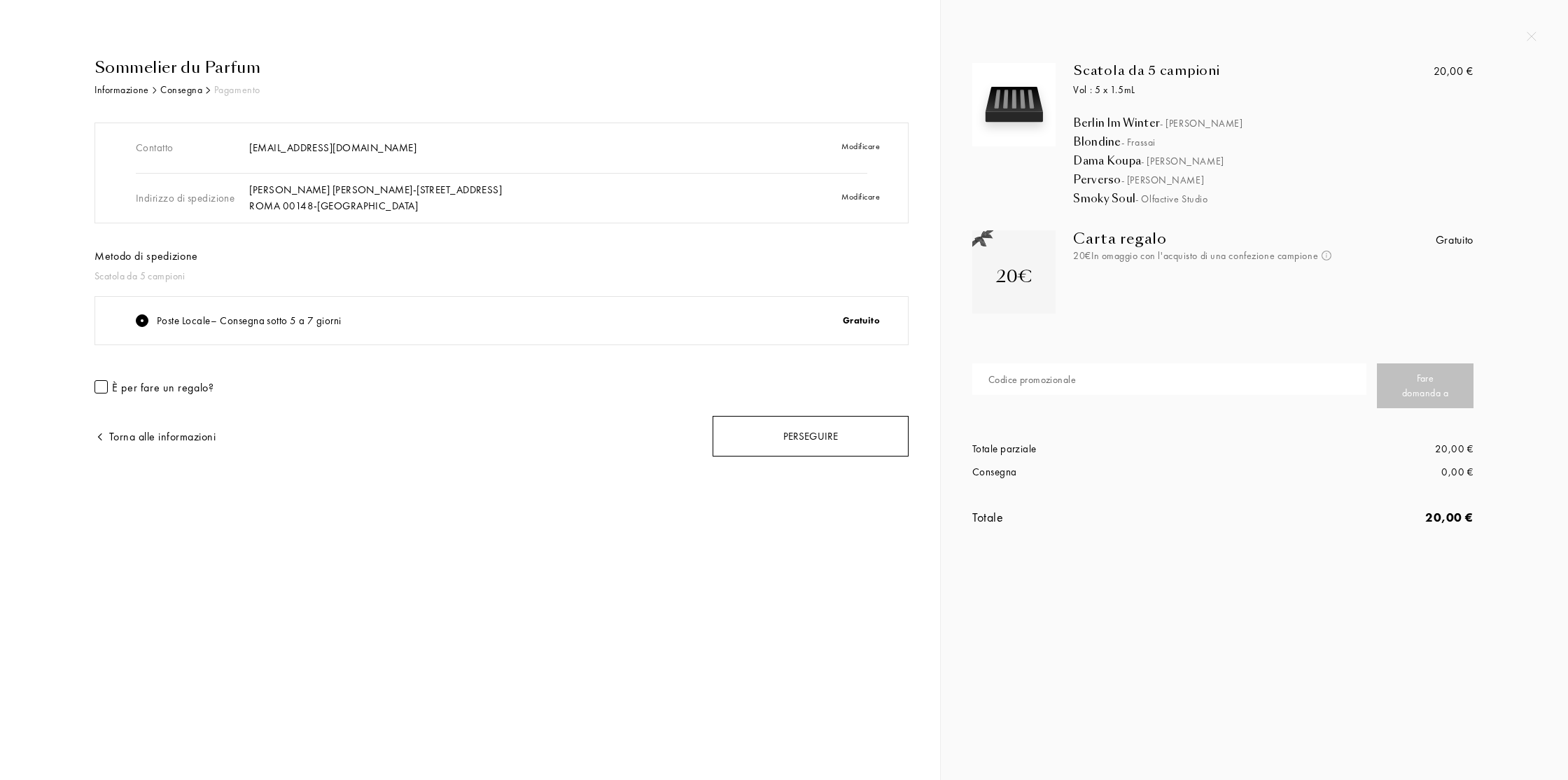
click at [811, 435] on div "Perseguire" at bounding box center [811, 437] width 196 height 42
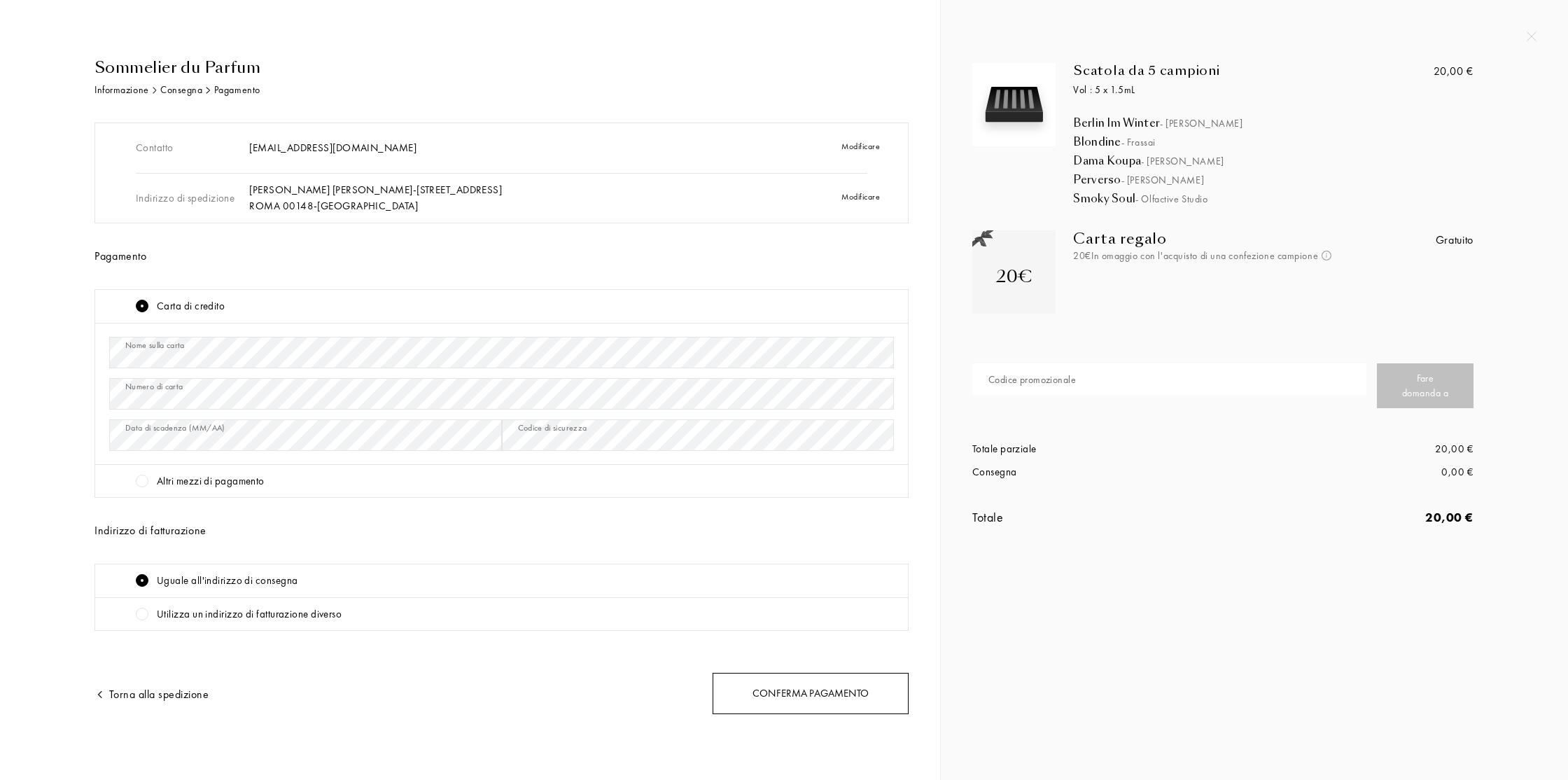
click at [818, 685] on div "Conferma pagamento" at bounding box center [811, 694] width 196 height 42
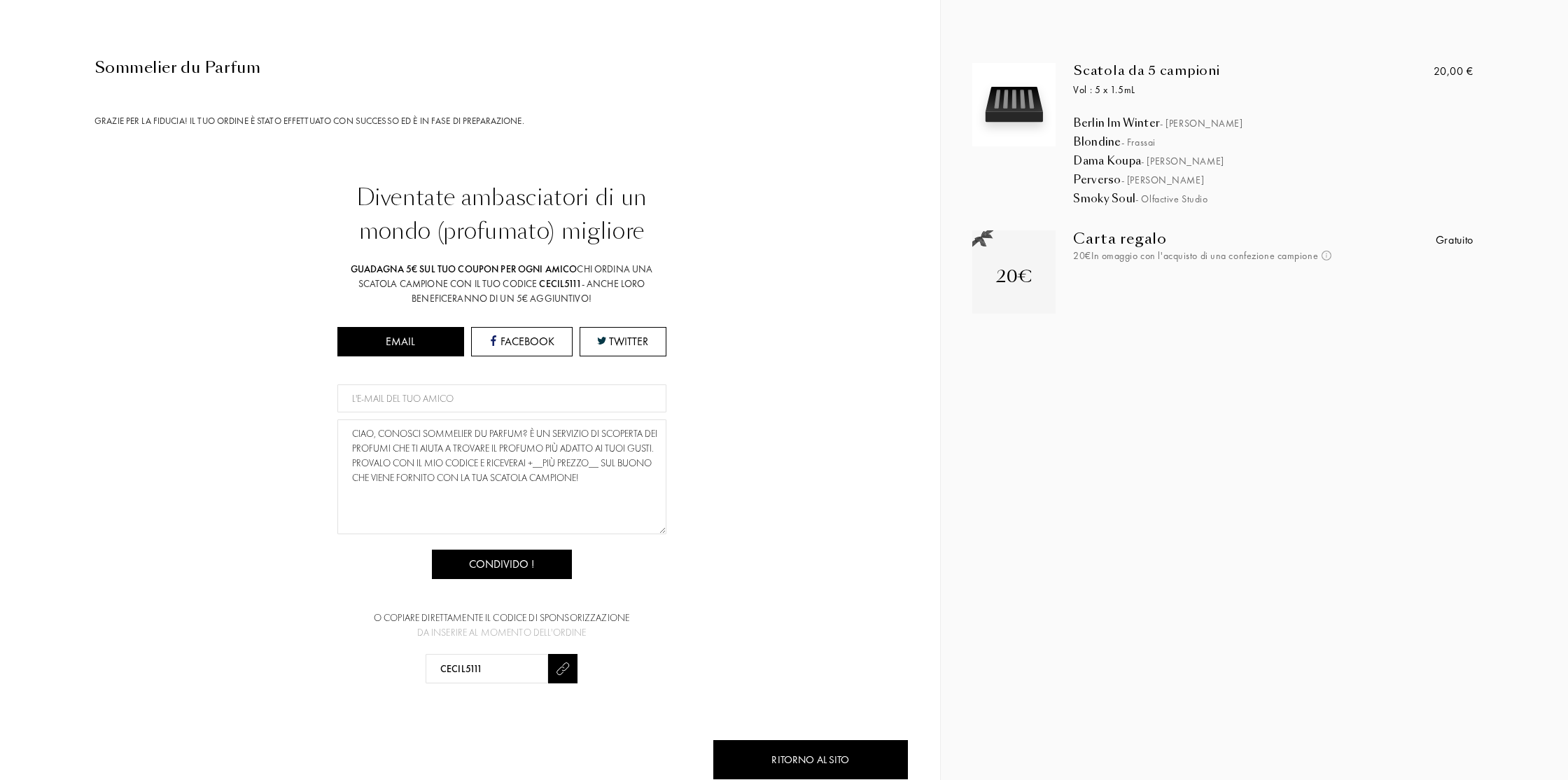
drag, startPoint x: 662, startPoint y: 502, endPoint x: 504, endPoint y: 585, distance: 178.5
click at [669, 530] on div "Diventate ambasciatori di un mondo (profumato) migliore Guadagna 5€ sul tuo cou…" at bounding box center [501, 432] width 814 height 503
click at [502, 566] on div "Condivido !" at bounding box center [501, 564] width 140 height 29
click at [563, 665] on img at bounding box center [563, 669] width 15 height 15
